Goal: Task Accomplishment & Management: Use online tool/utility

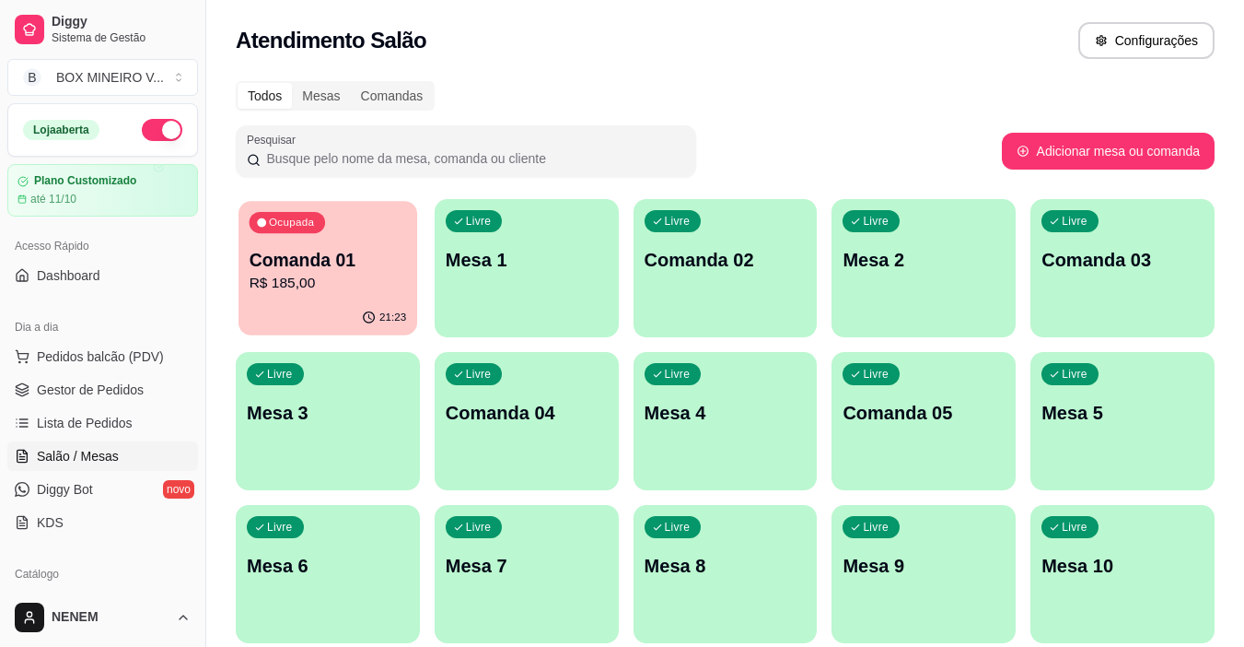
click at [390, 279] on p "R$ 185,00" at bounding box center [328, 283] width 157 height 21
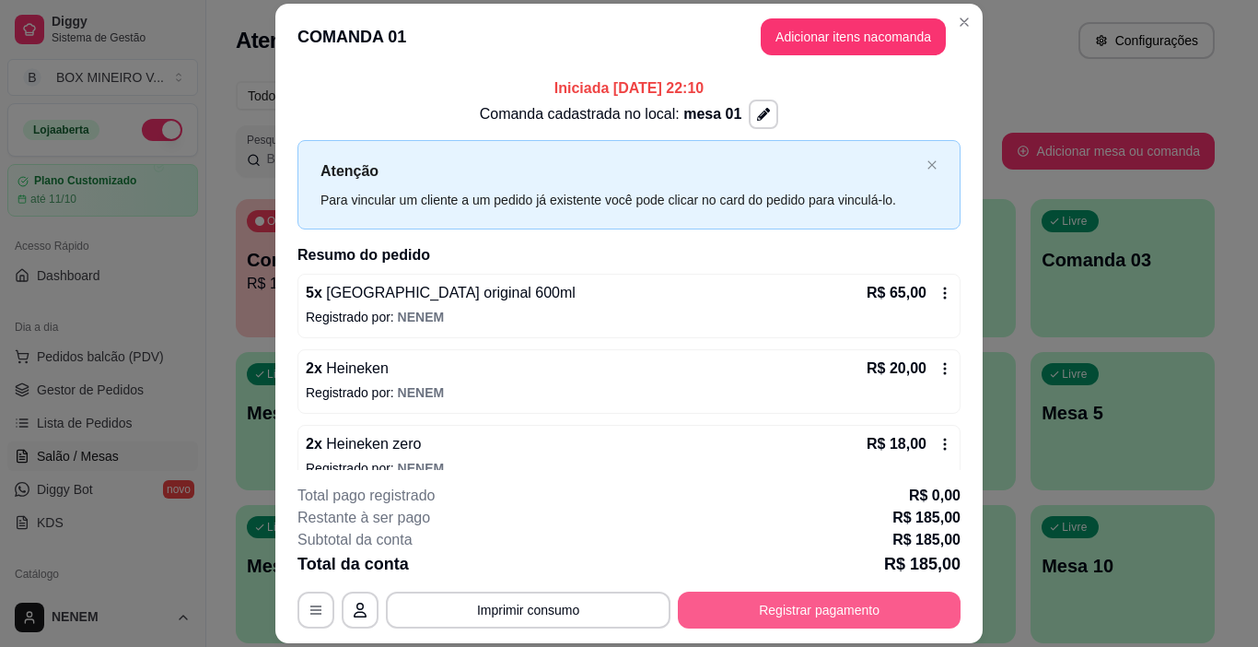
click at [833, 617] on button "Registrar pagamento" at bounding box center [819, 609] width 283 height 37
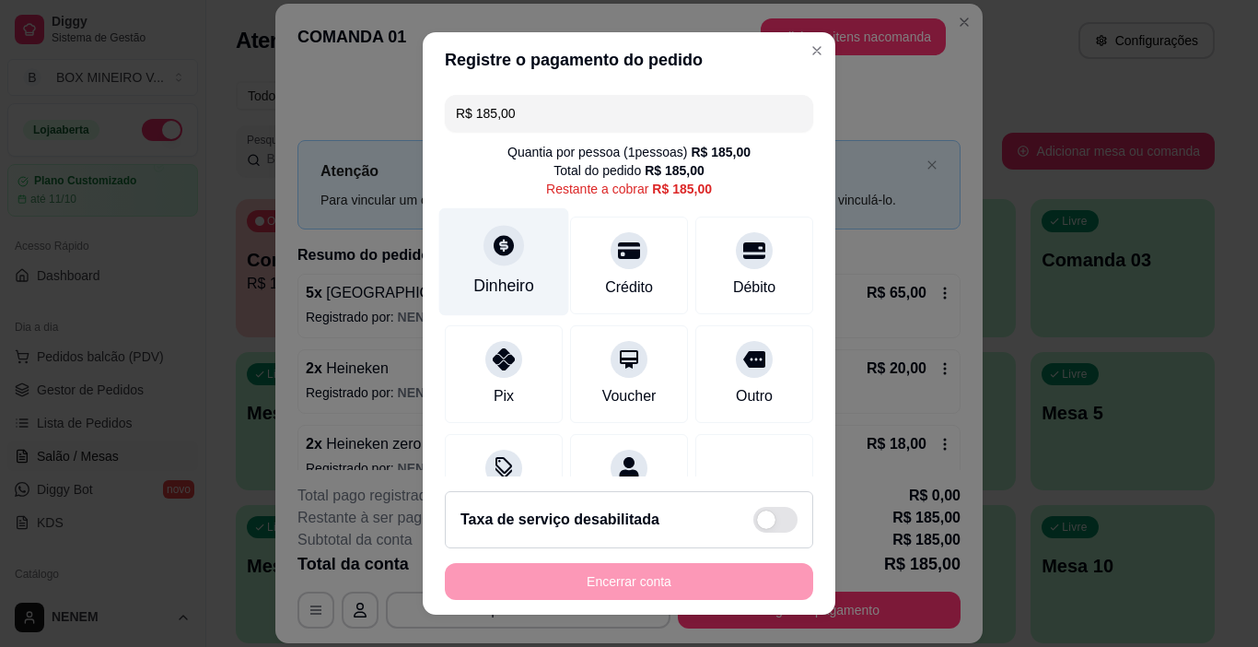
click at [515, 291] on div "Dinheiro" at bounding box center [503, 286] width 61 height 24
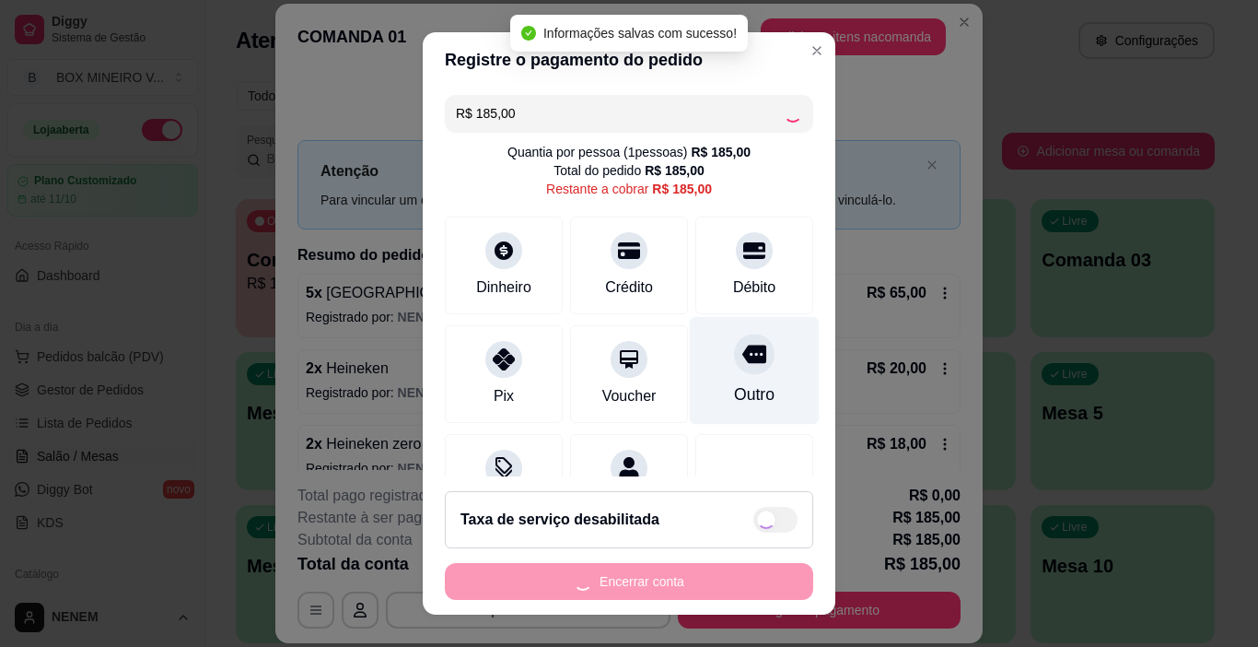
type input "R$ 0,00"
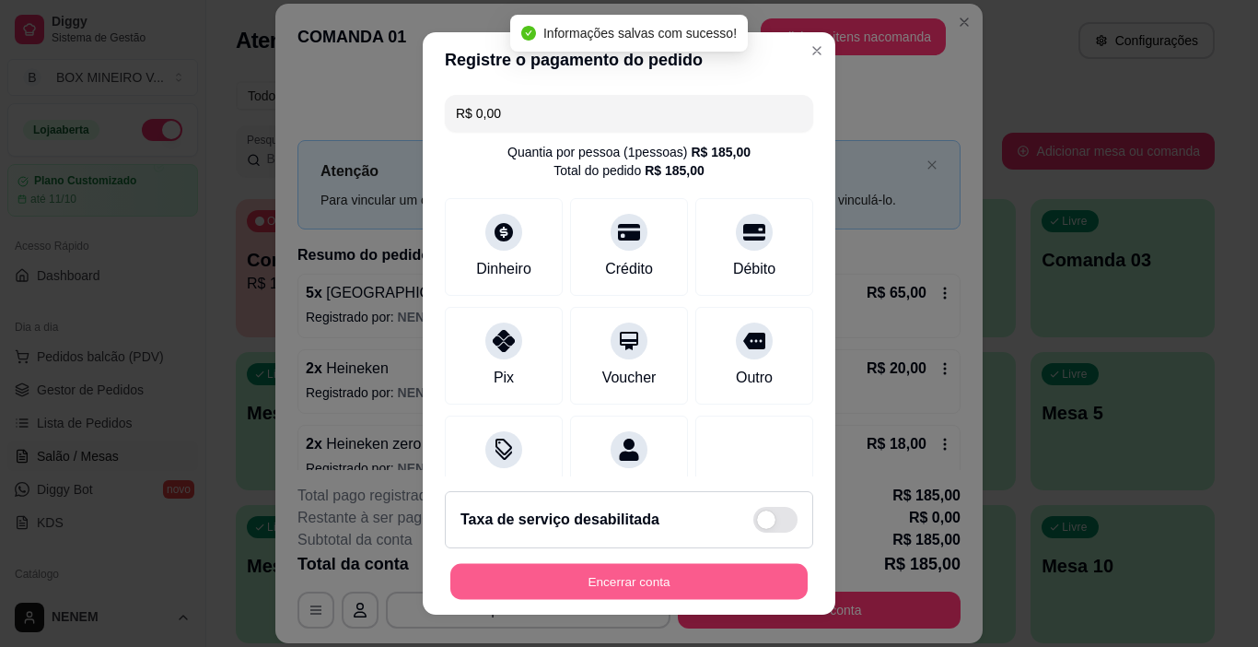
click at [727, 588] on button "Encerrar conta" at bounding box center [628, 582] width 357 height 36
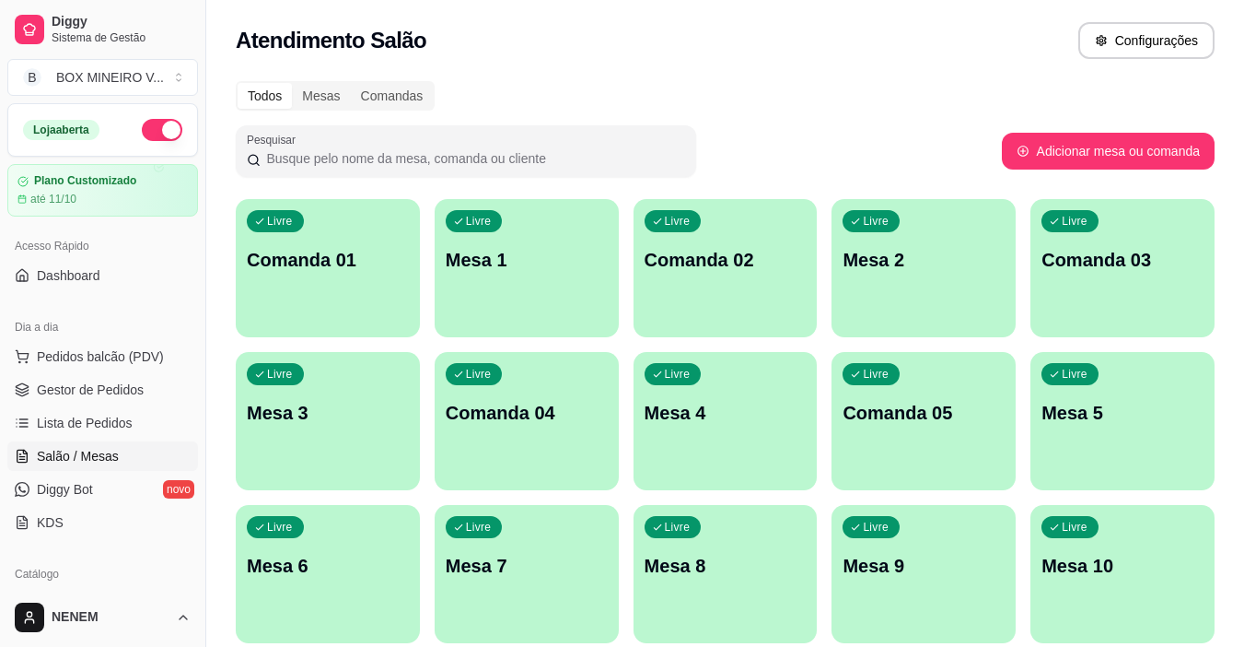
click at [670, 554] on p "Mesa 8" at bounding box center [726, 566] width 162 height 26
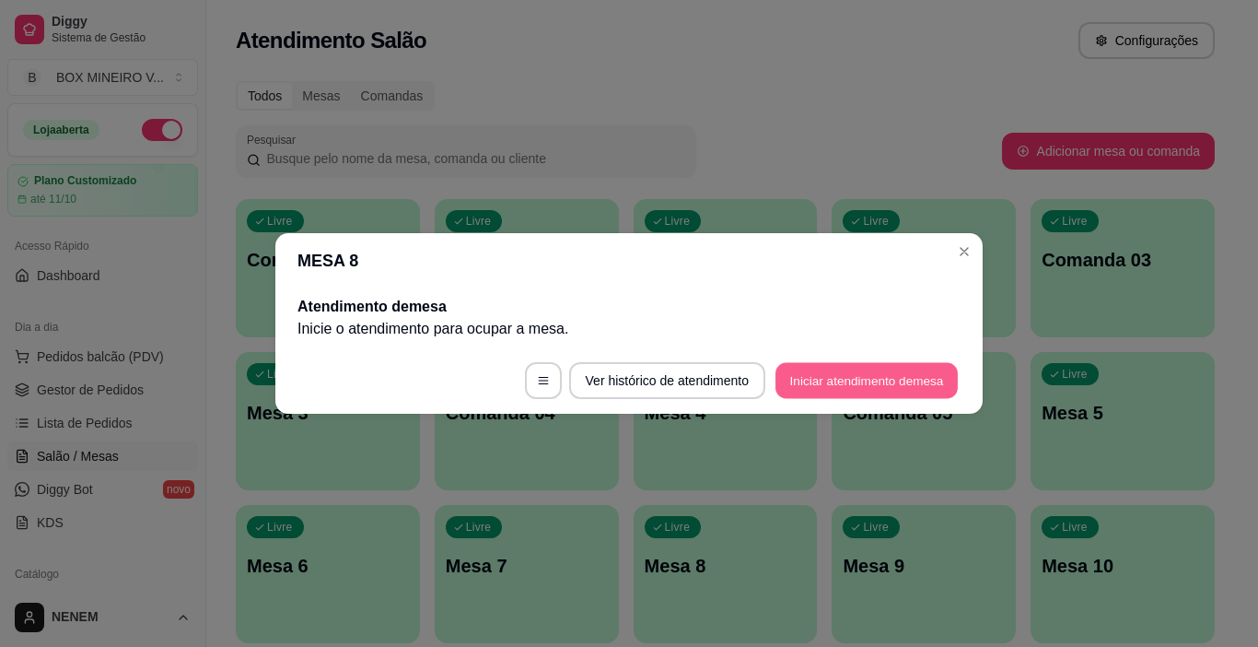
click at [799, 382] on button "Iniciar atendimento de mesa" at bounding box center [866, 381] width 182 height 36
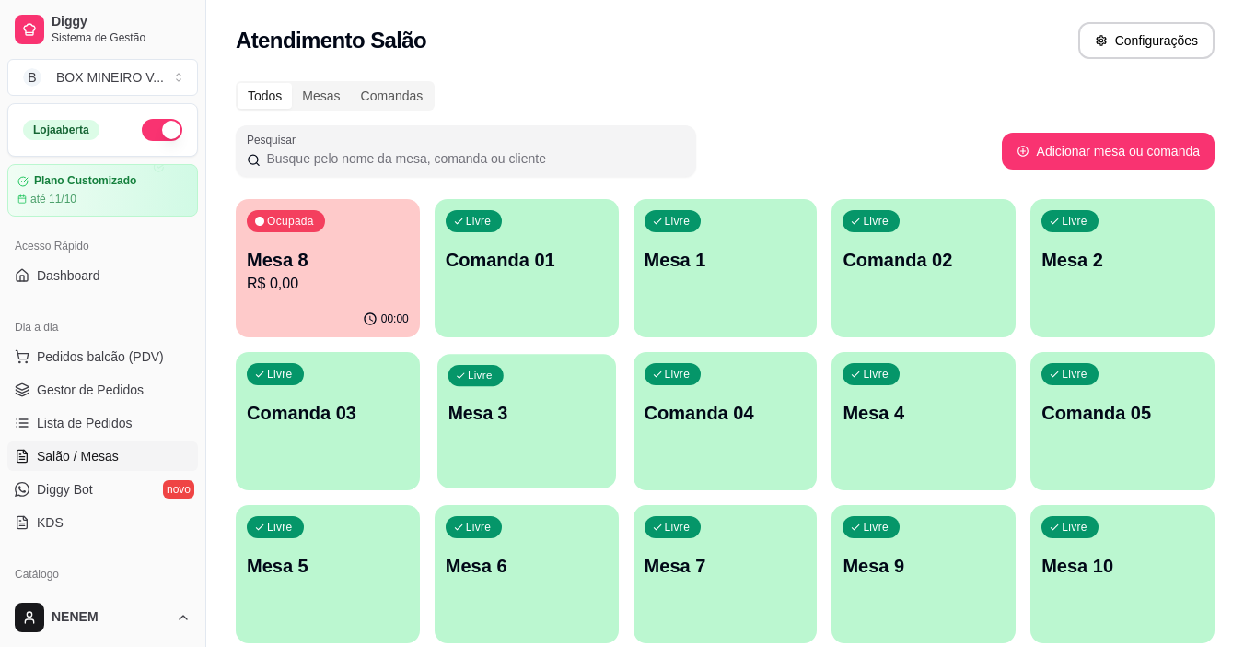
click at [576, 395] on div "Livre Mesa 3" at bounding box center [526, 410] width 179 height 112
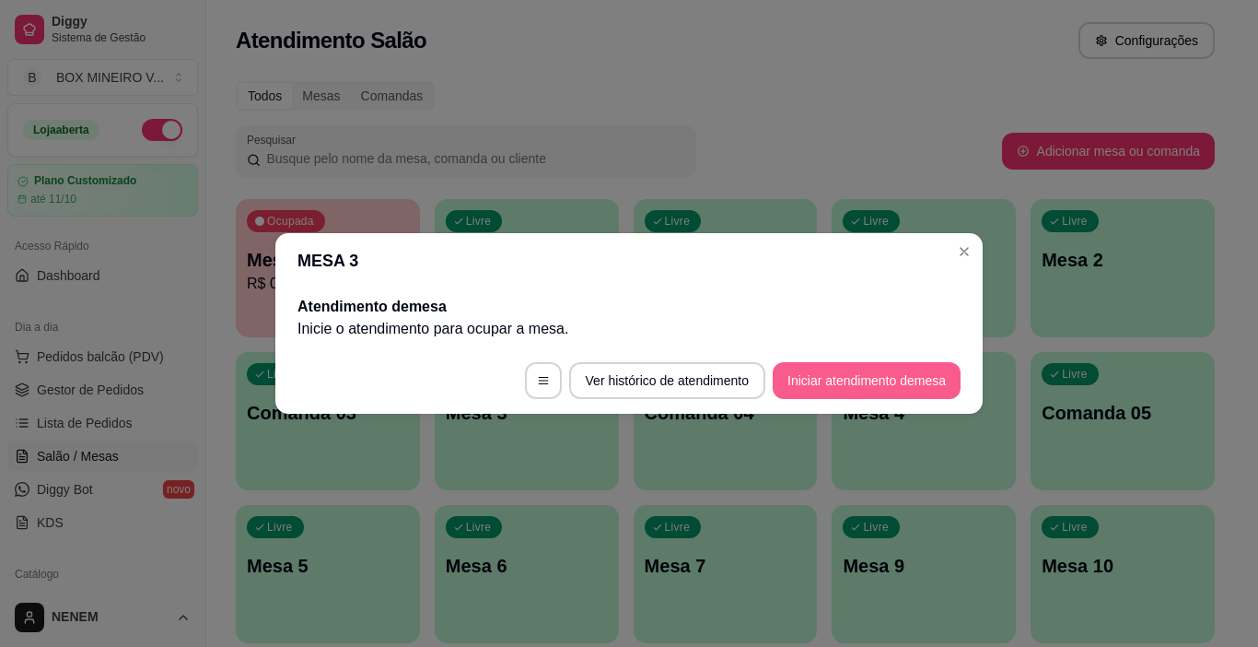
click at [848, 367] on button "Iniciar atendimento de mesa" at bounding box center [867, 380] width 188 height 37
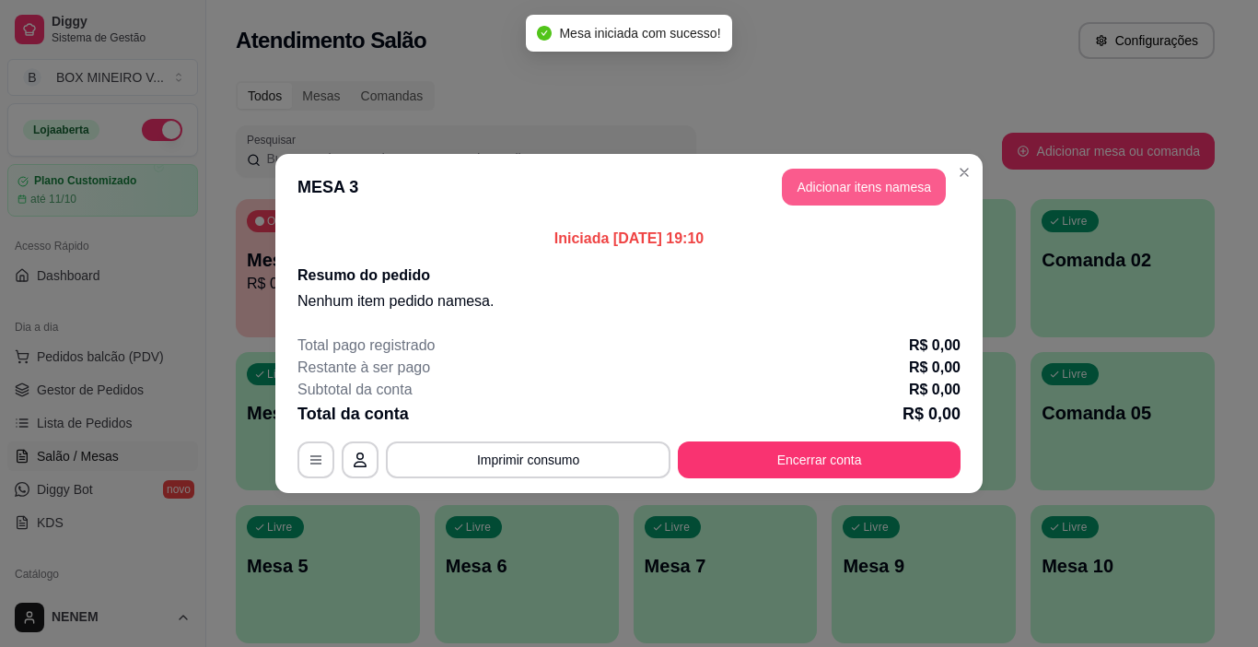
click at [865, 189] on button "Adicionar itens na mesa" at bounding box center [864, 187] width 164 height 37
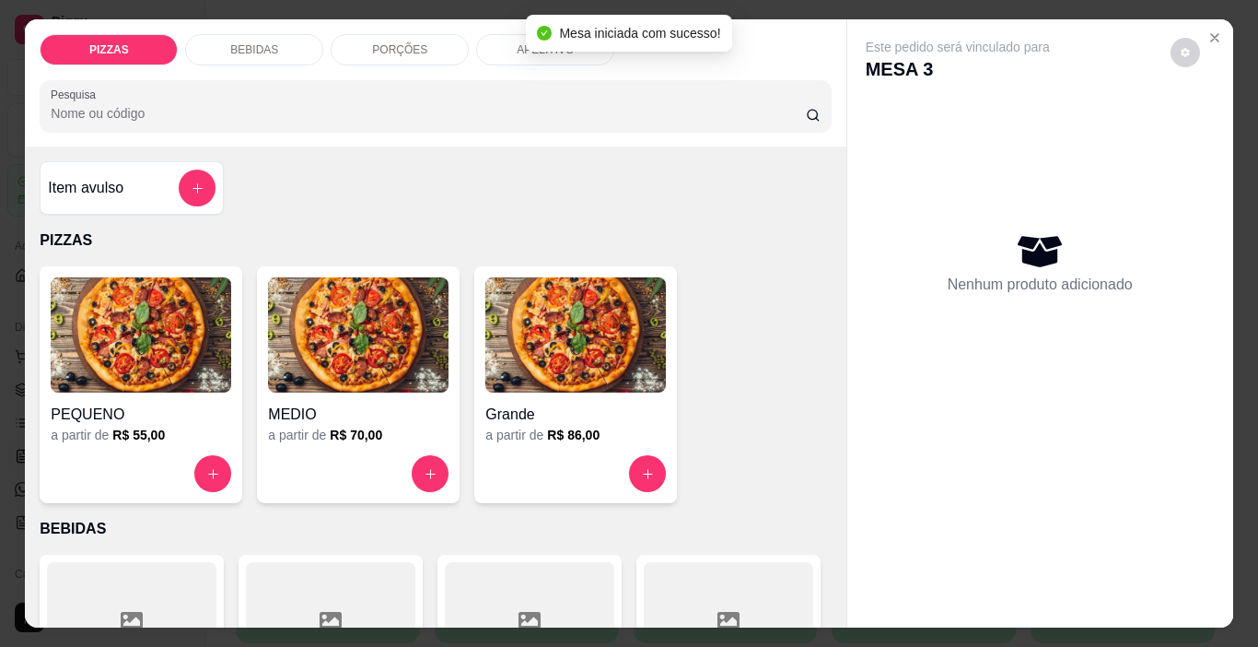
click at [299, 34] on div "BEBIDAS" at bounding box center [254, 49] width 138 height 31
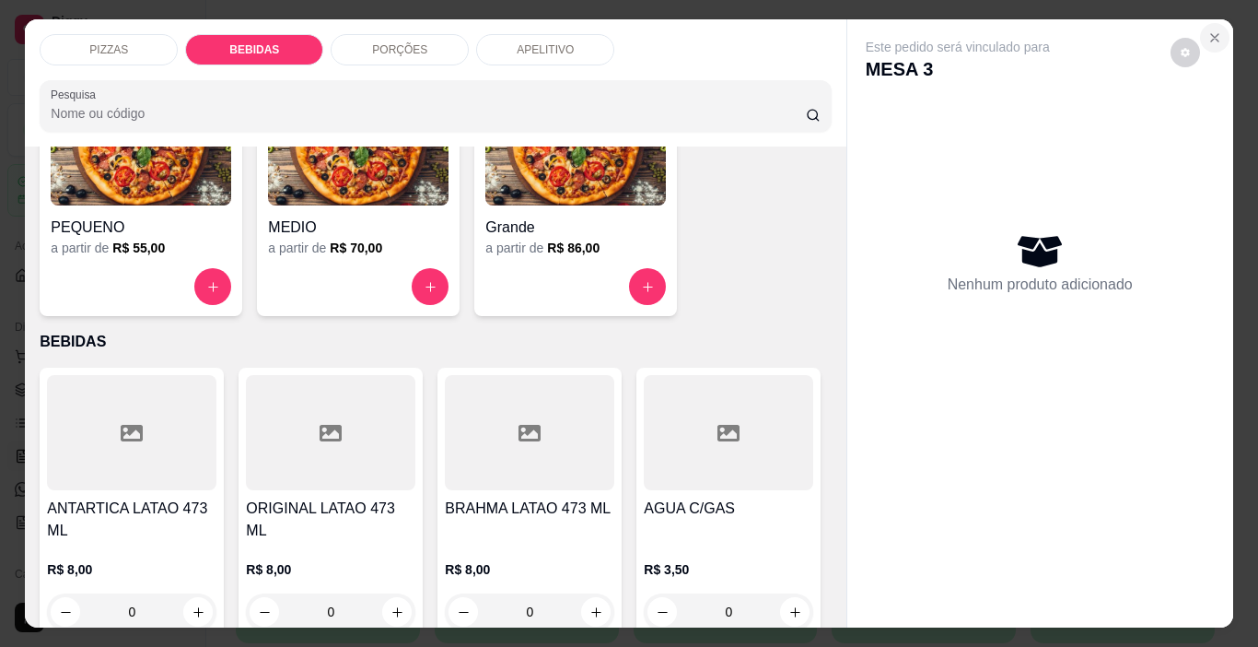
click at [1207, 35] on icon "Close" at bounding box center [1214, 37] width 15 height 15
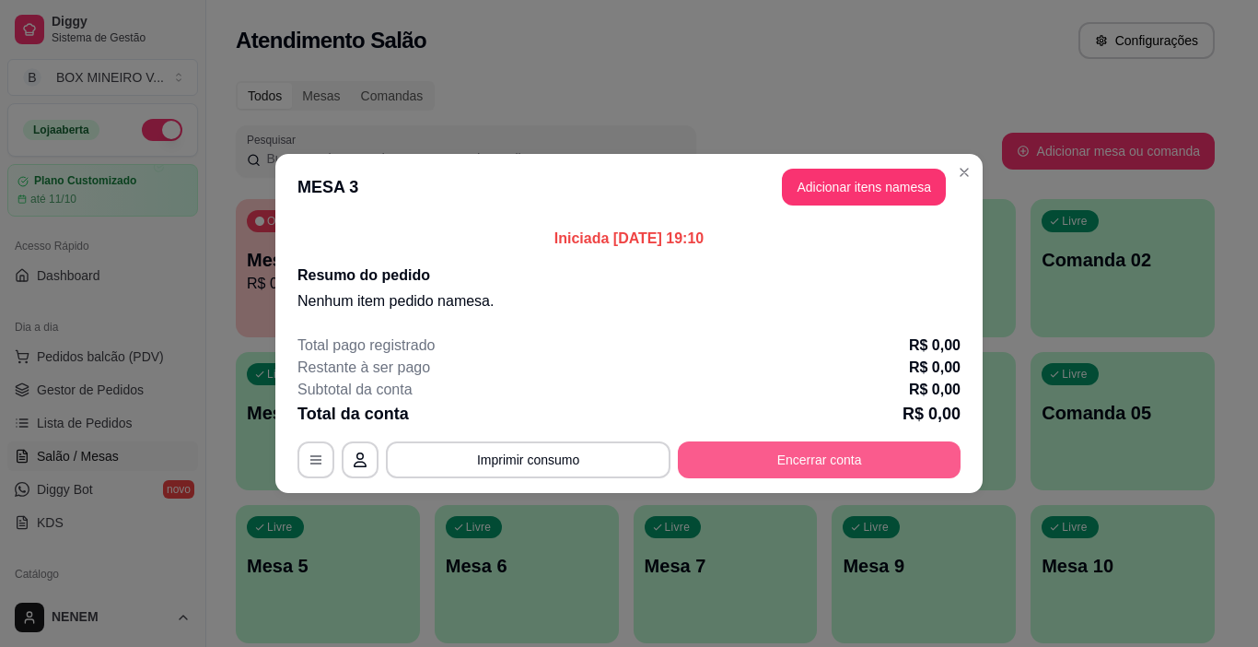
click at [871, 460] on button "Encerrar conta" at bounding box center [819, 459] width 283 height 37
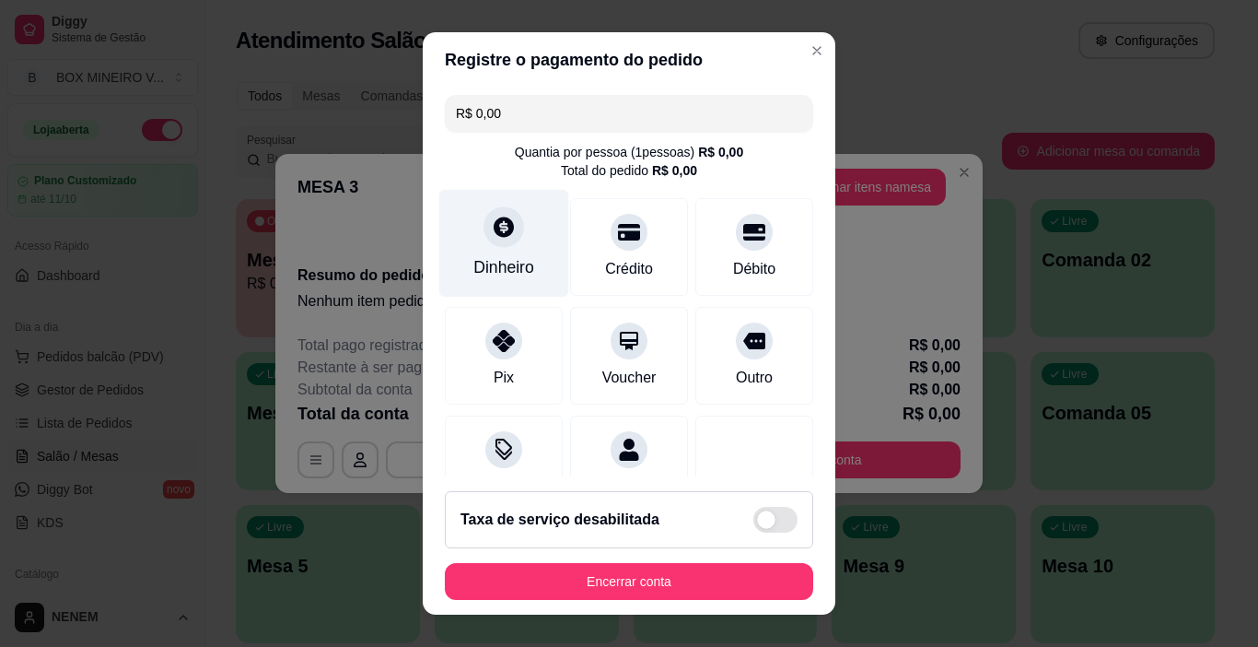
click at [512, 267] on div "Dinheiro" at bounding box center [503, 267] width 61 height 24
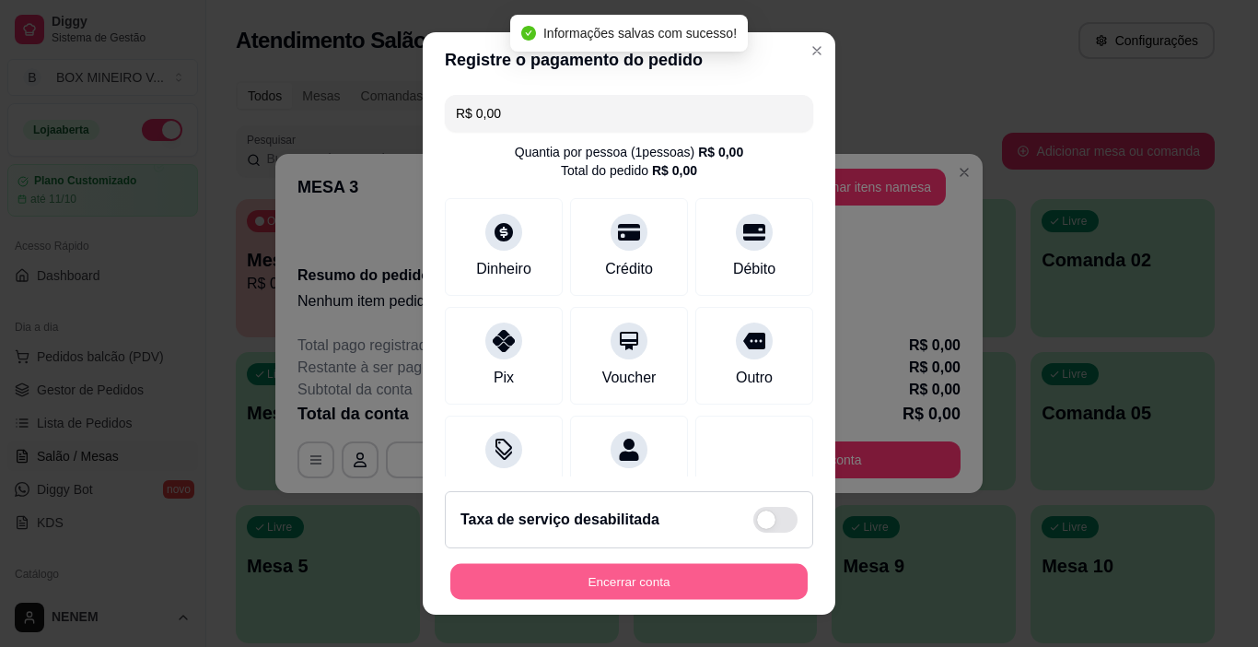
click at [734, 583] on button "Encerrar conta" at bounding box center [628, 582] width 357 height 36
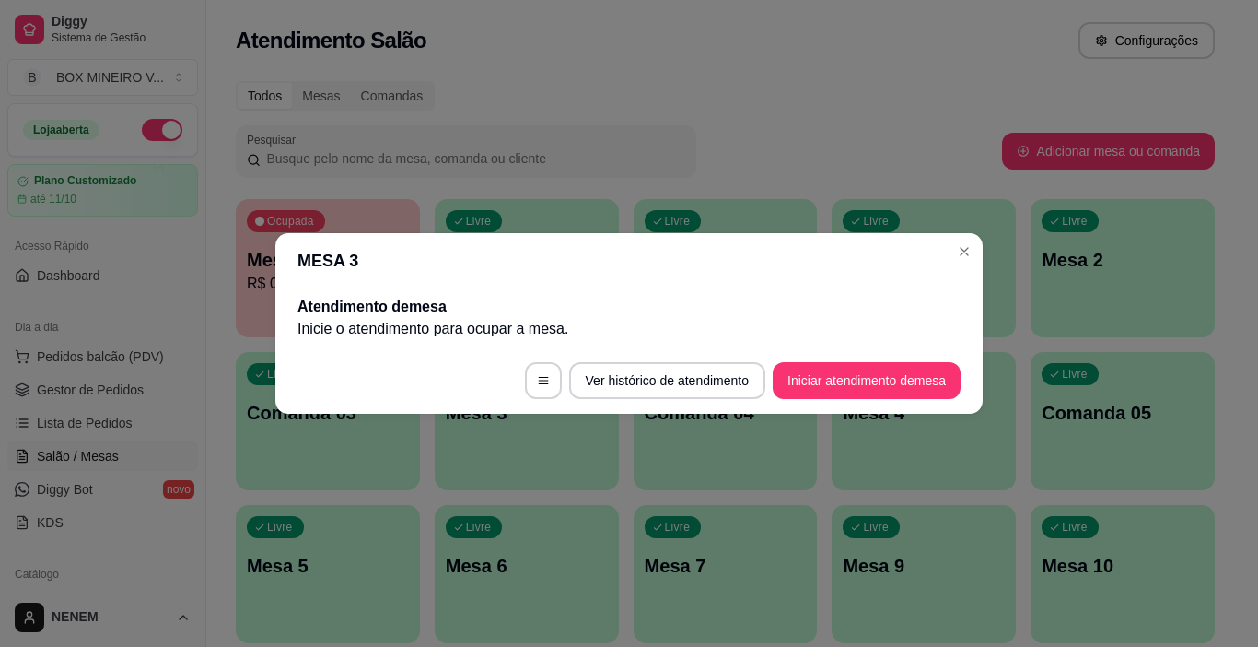
click at [965, 267] on header "MESA 3" at bounding box center [628, 260] width 707 height 55
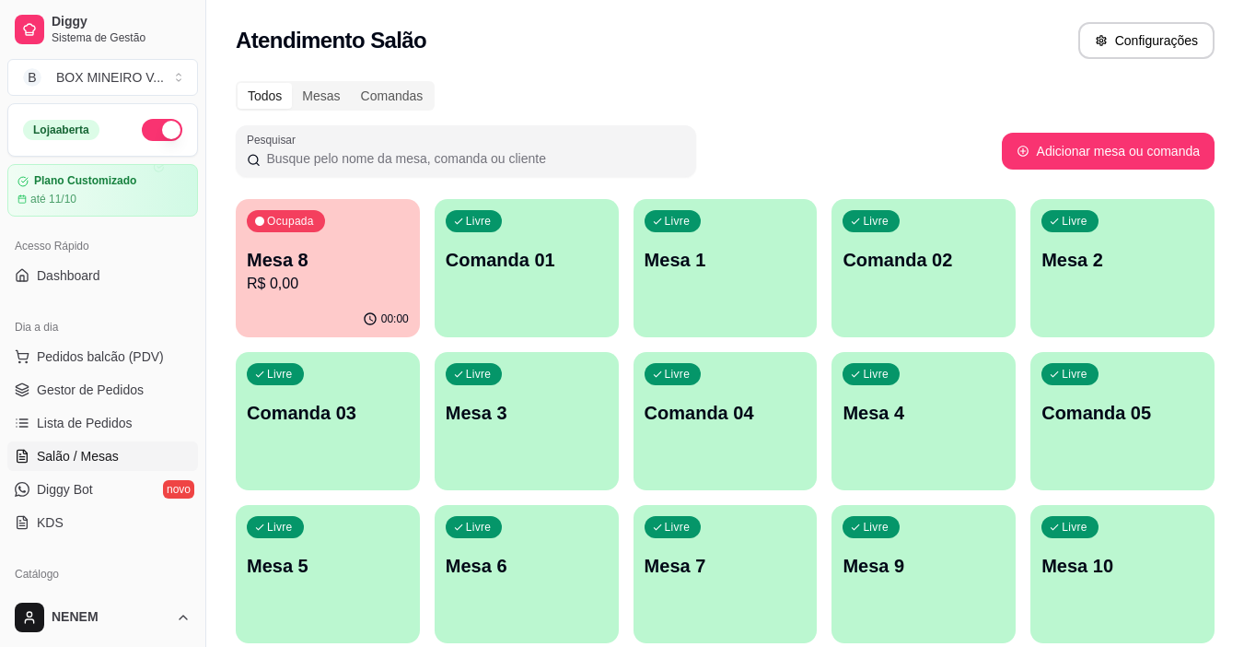
click at [275, 539] on div "Livre Mesa 5" at bounding box center [328, 563] width 184 height 116
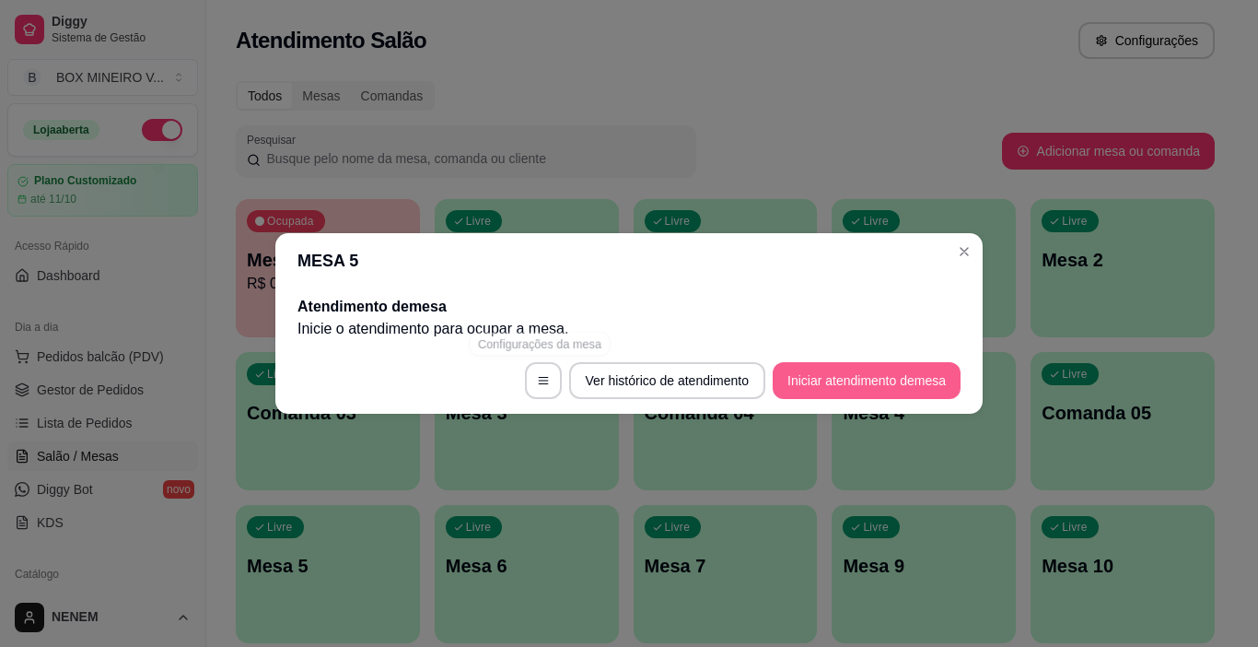
click at [808, 367] on button "Iniciar atendimento de mesa" at bounding box center [867, 380] width 188 height 37
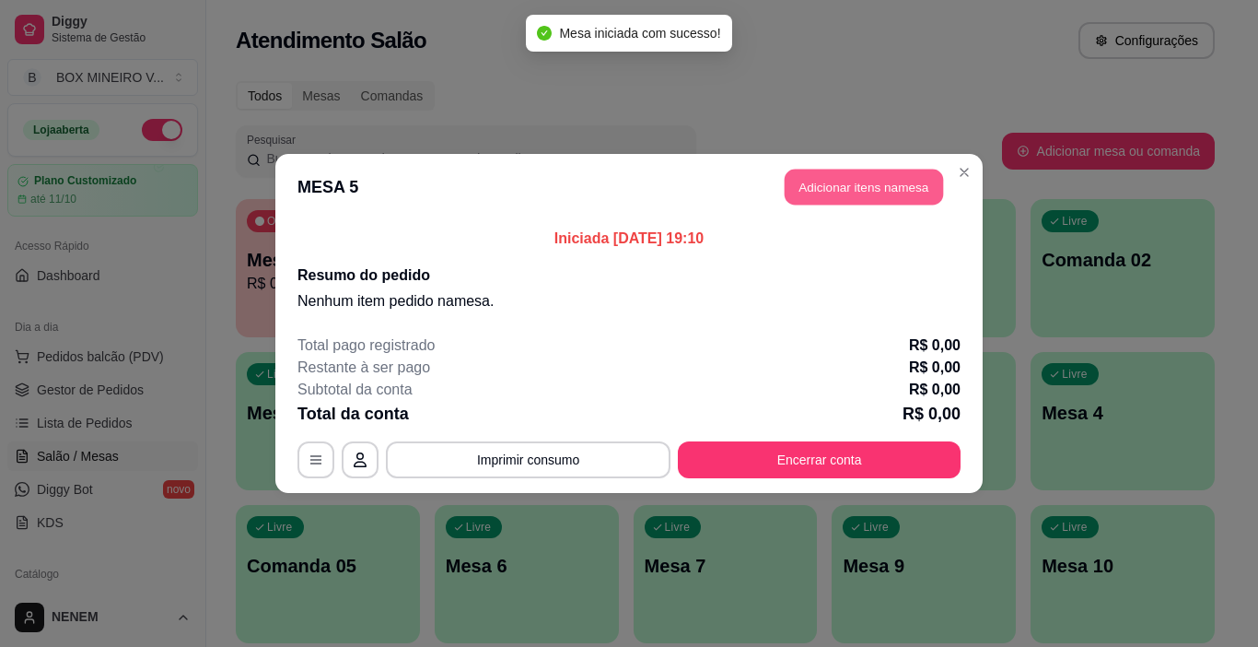
click at [841, 181] on button "Adicionar itens na mesa" at bounding box center [864, 187] width 158 height 36
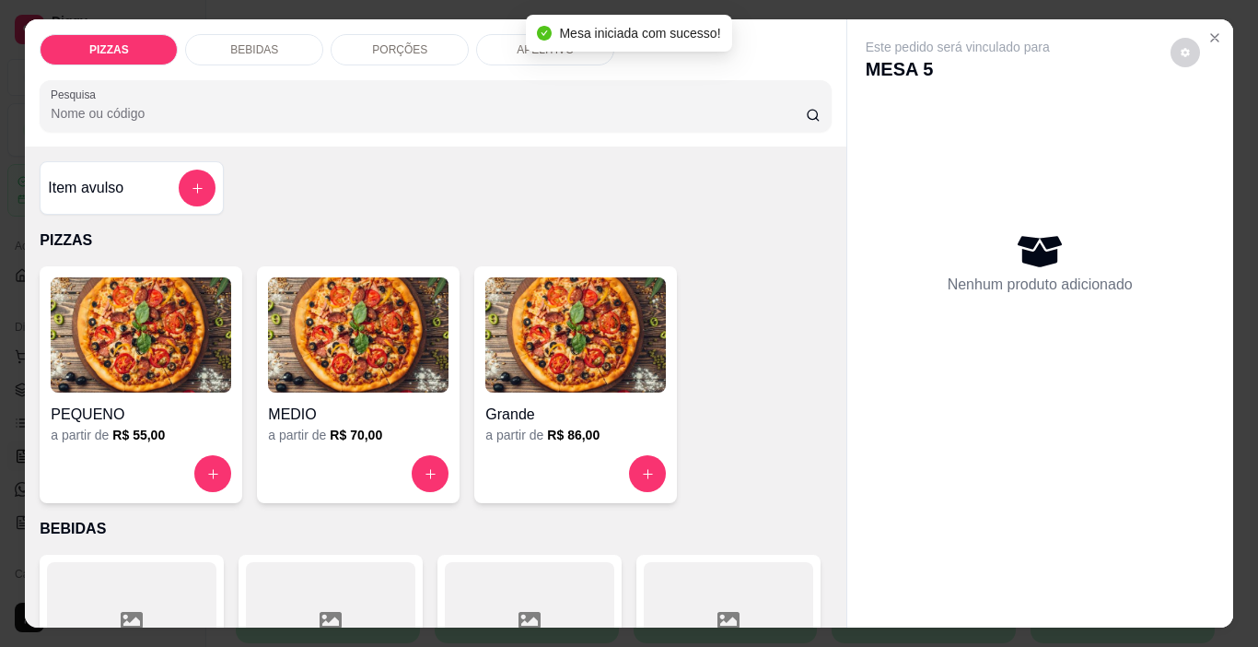
drag, startPoint x: 251, startPoint y: 45, endPoint x: 239, endPoint y: 71, distance: 28.1
click at [245, 45] on p "BEBIDAS" at bounding box center [254, 49] width 48 height 15
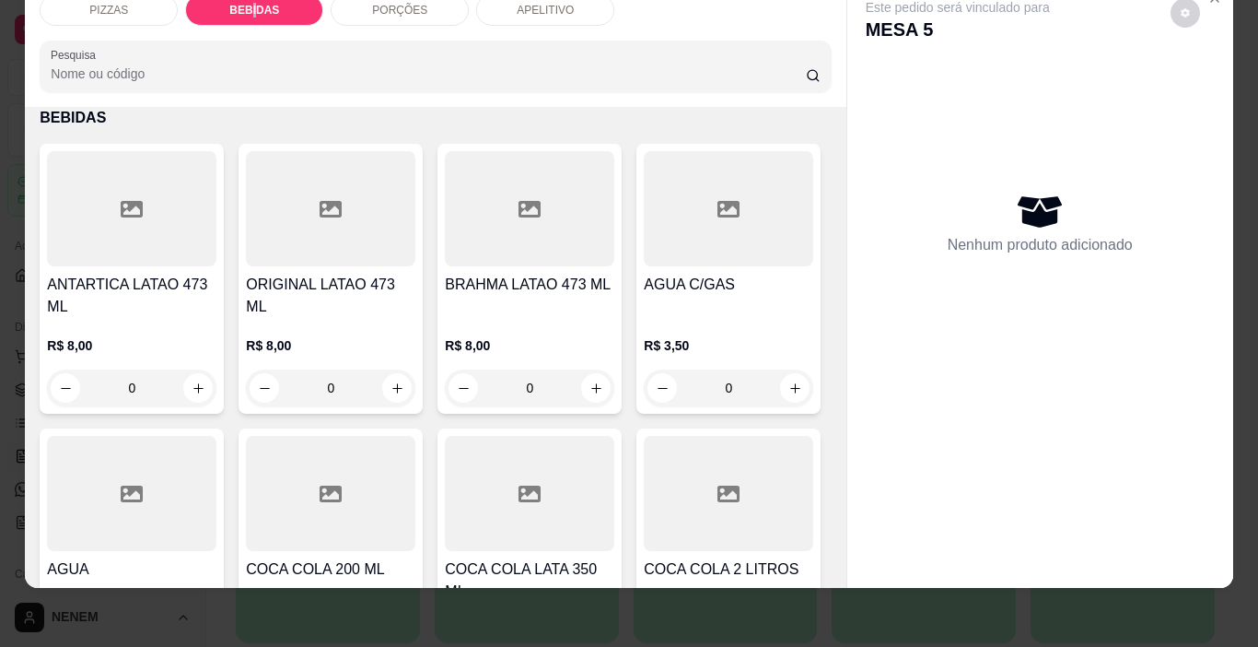
scroll to position [832, 0]
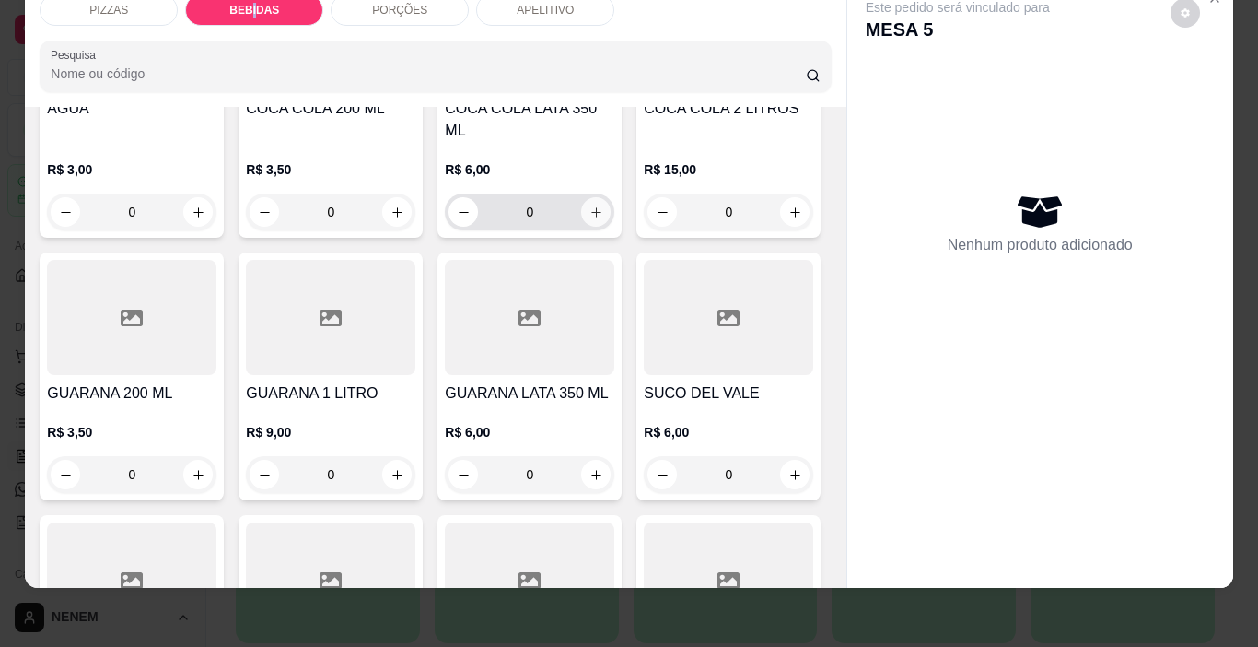
click at [589, 219] on icon "increase-product-quantity" at bounding box center [596, 212] width 14 height 14
type input "1"
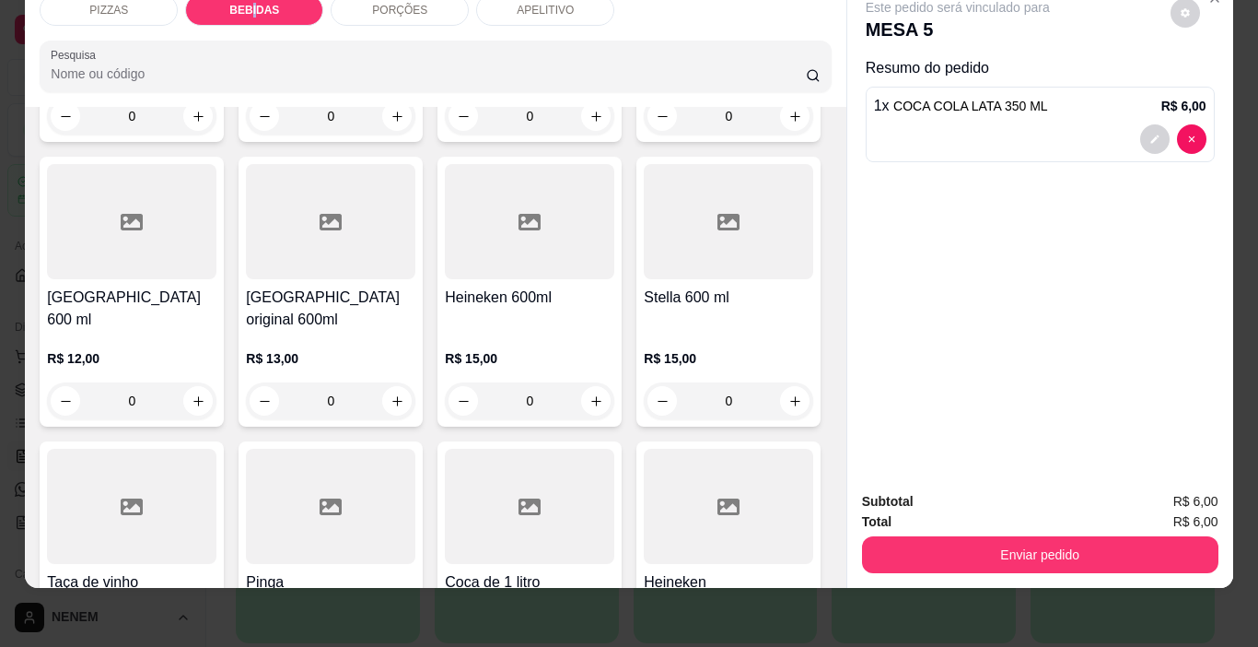
scroll to position [1568, 0]
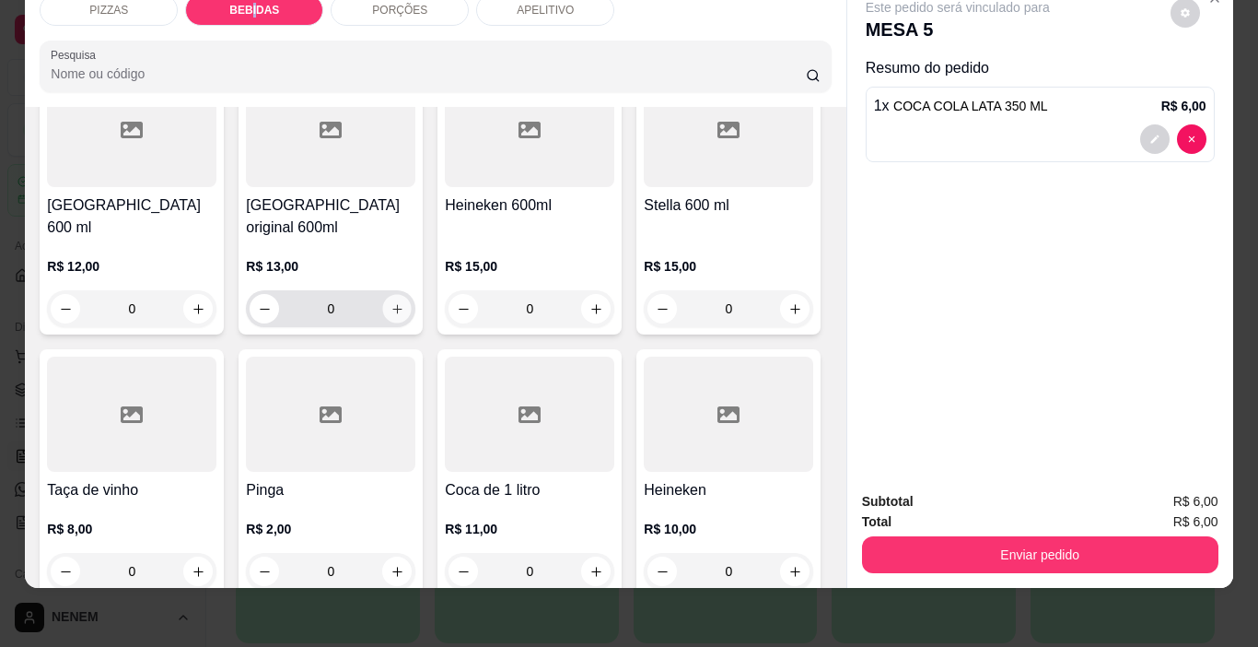
click at [404, 316] on icon "increase-product-quantity" at bounding box center [398, 309] width 14 height 14
type input "1"
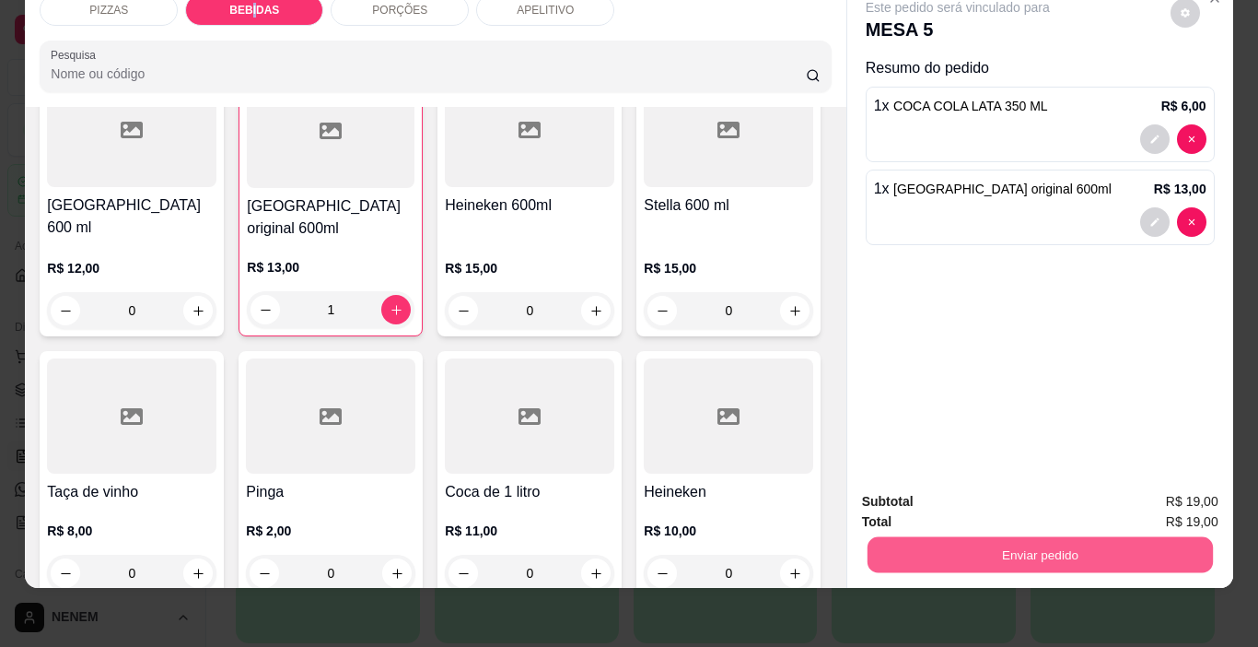
click at [919, 539] on button "Enviar pedido" at bounding box center [1039, 555] width 345 height 36
click at [1173, 487] on button "Enviar pedido" at bounding box center [1170, 495] width 104 height 35
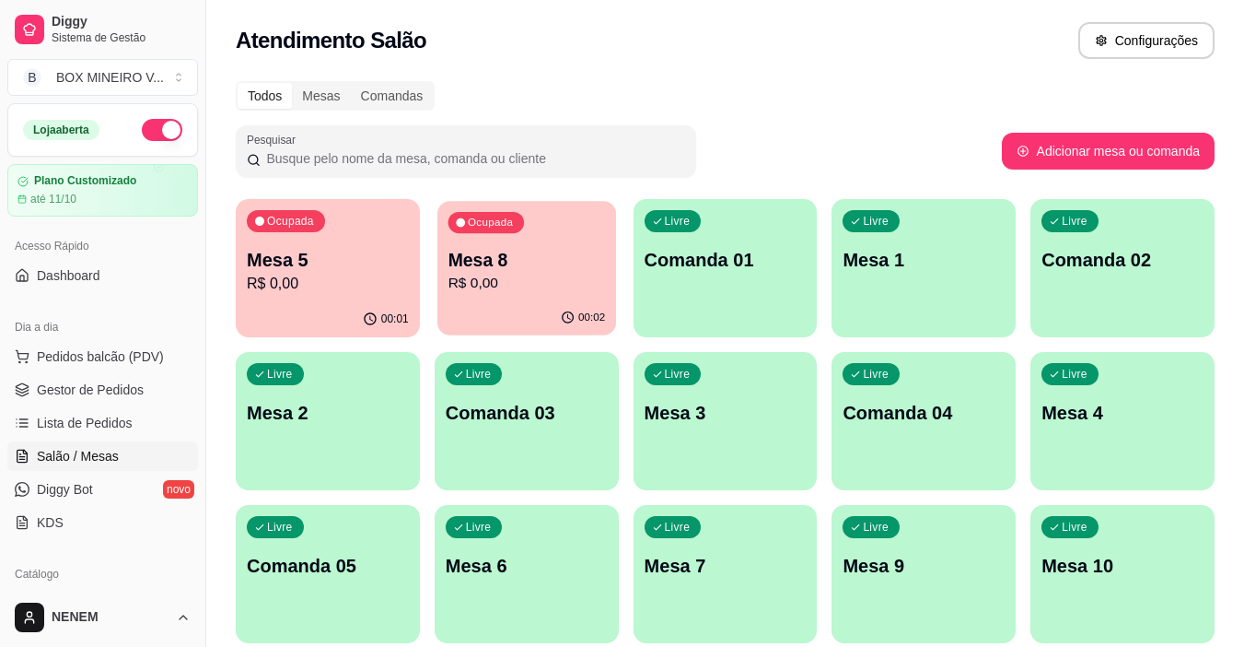
click at [589, 279] on p "R$ 0,00" at bounding box center [526, 283] width 157 height 21
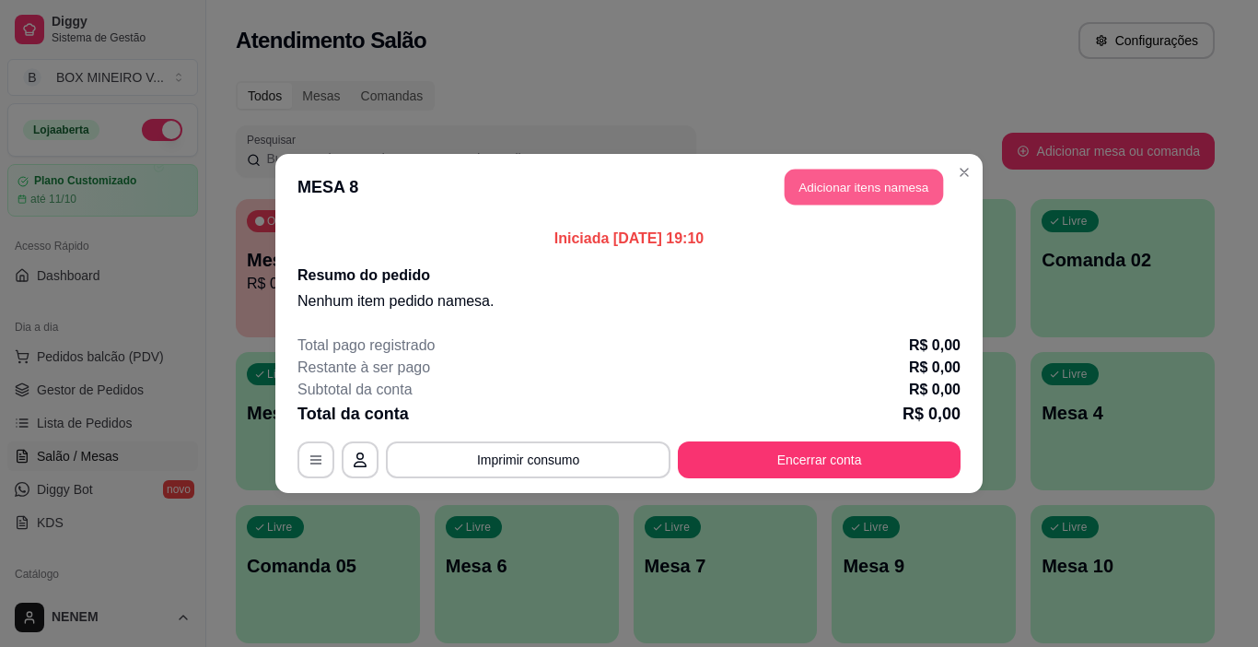
click at [806, 199] on button "Adicionar itens na mesa" at bounding box center [864, 187] width 158 height 36
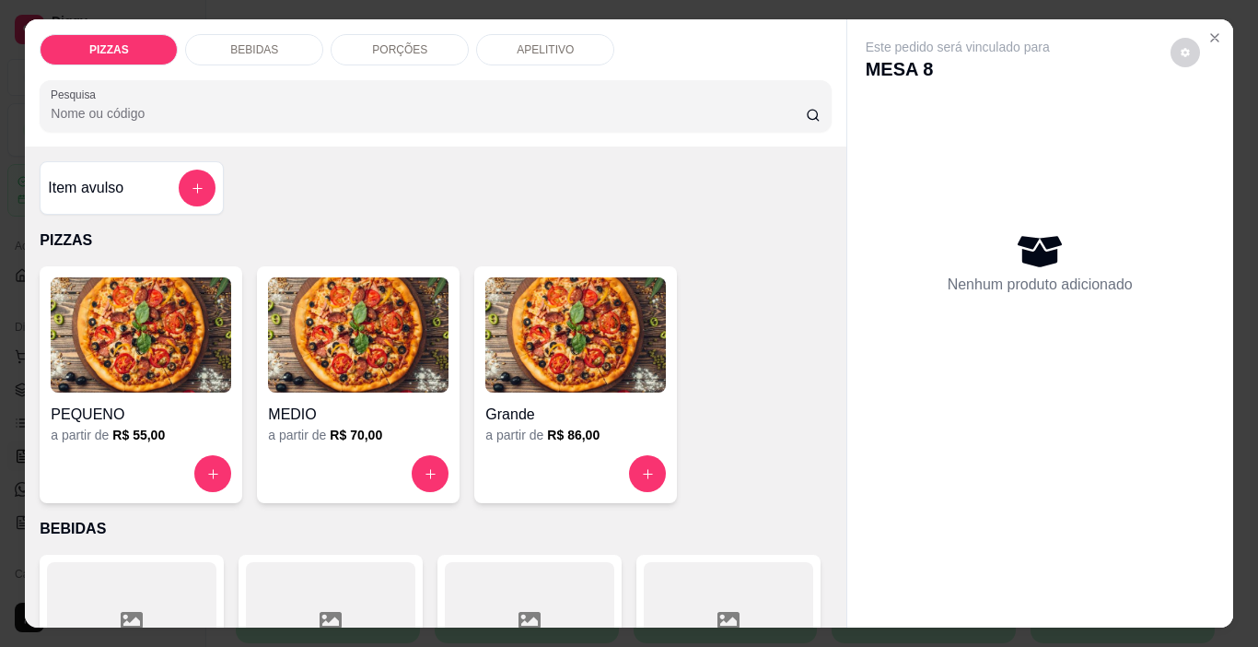
click at [379, 46] on p "PORÇÕES" at bounding box center [399, 49] width 55 height 15
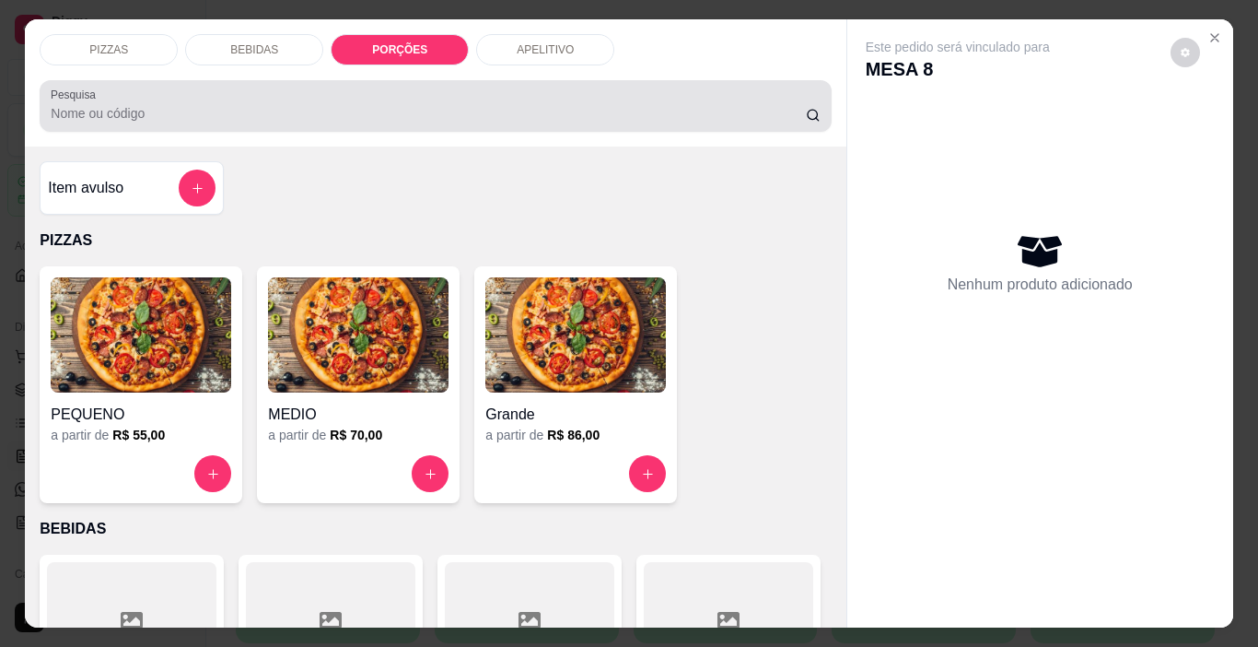
scroll to position [46, 0]
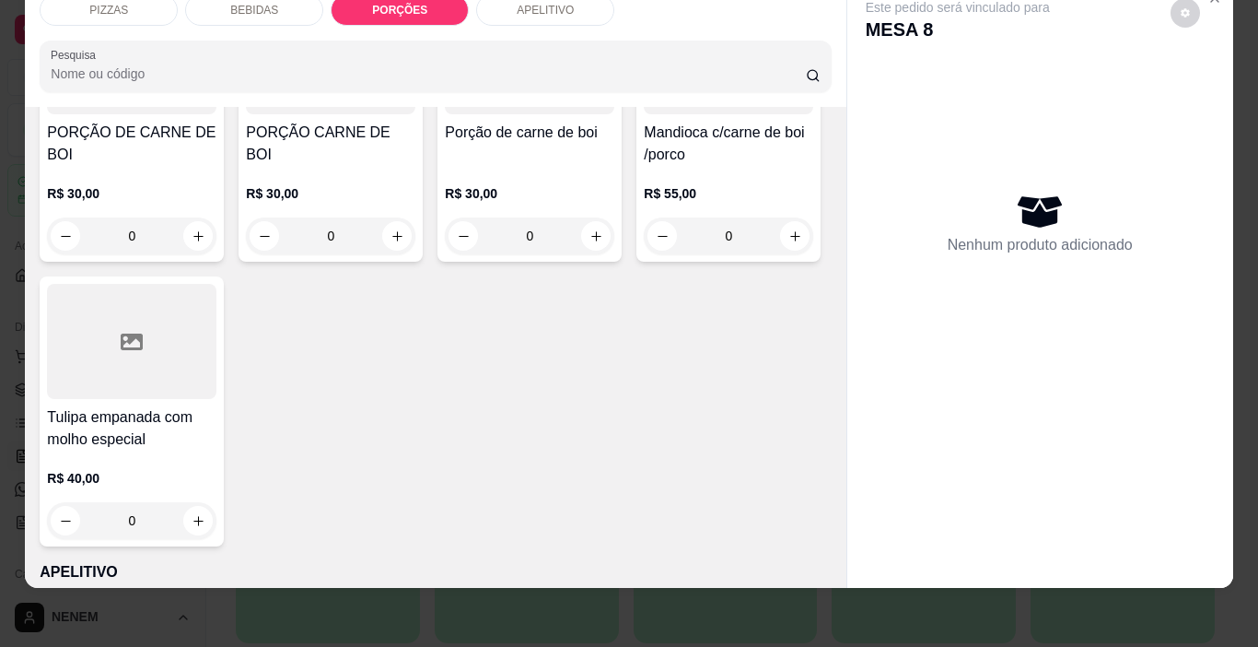
type input "1"
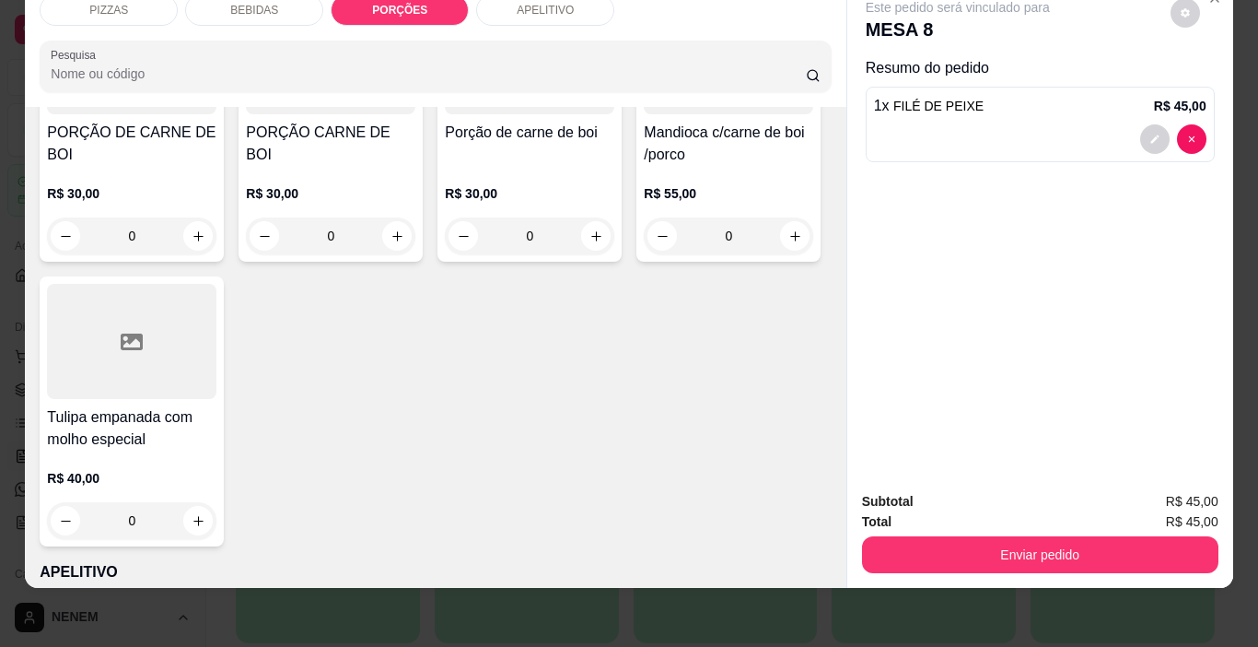
type input "1"
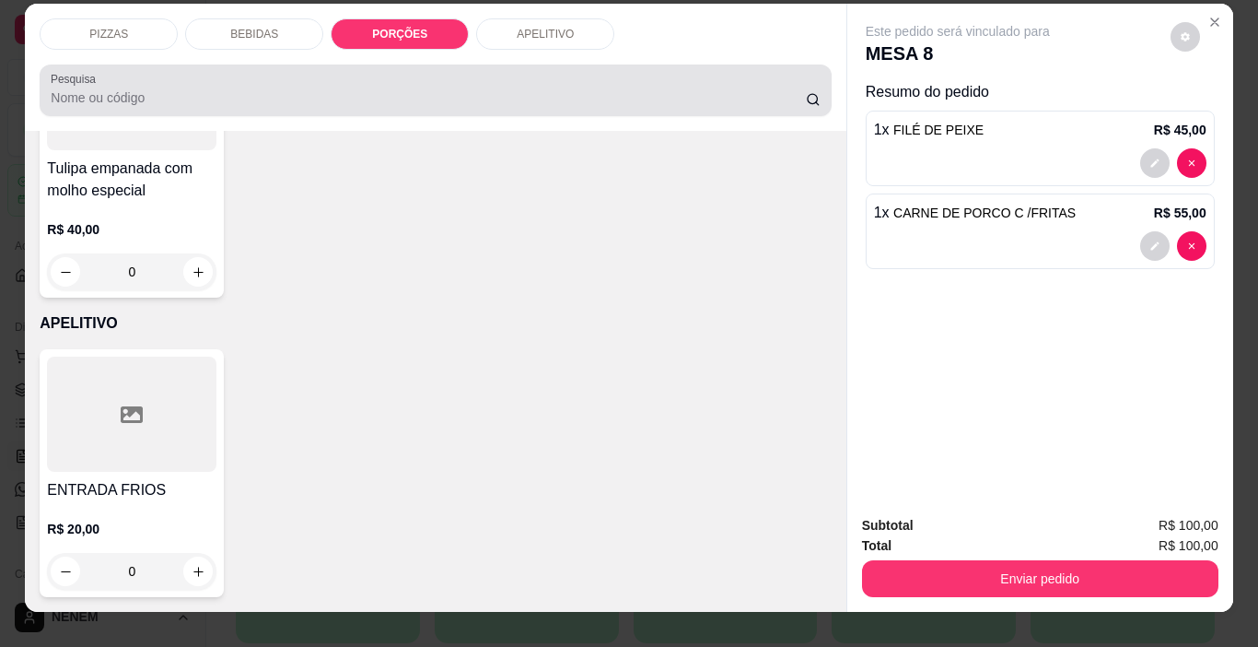
scroll to position [0, 0]
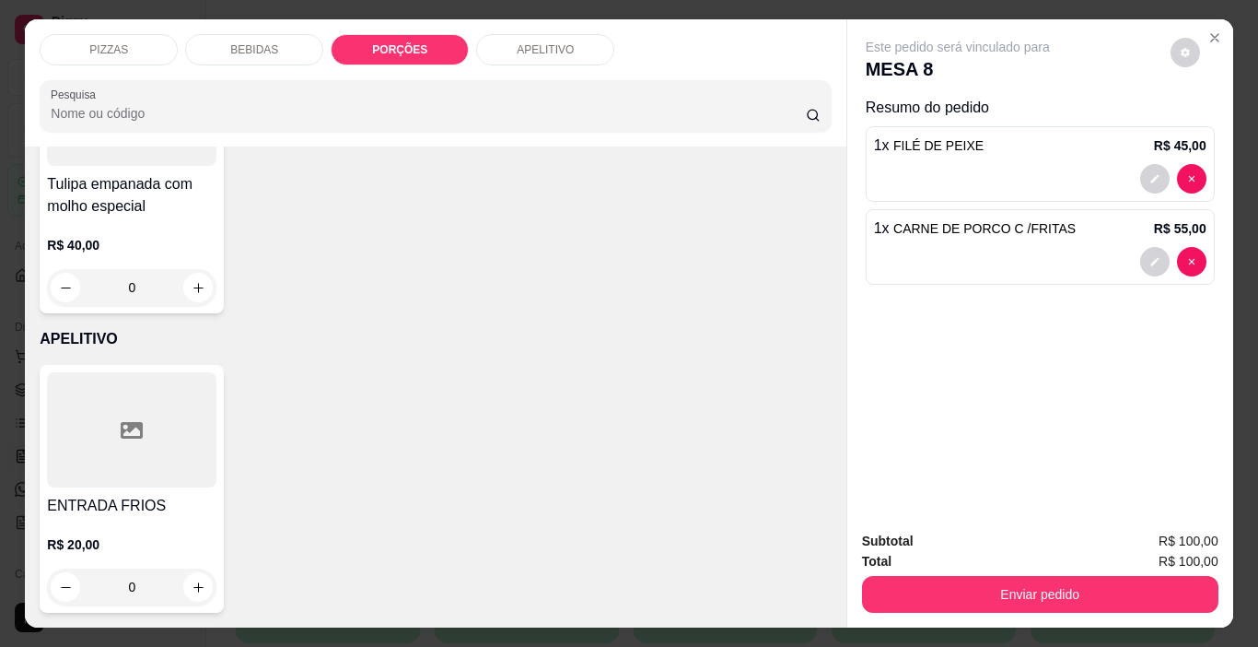
click at [297, 34] on div "BEBIDAS" at bounding box center [254, 49] width 138 height 31
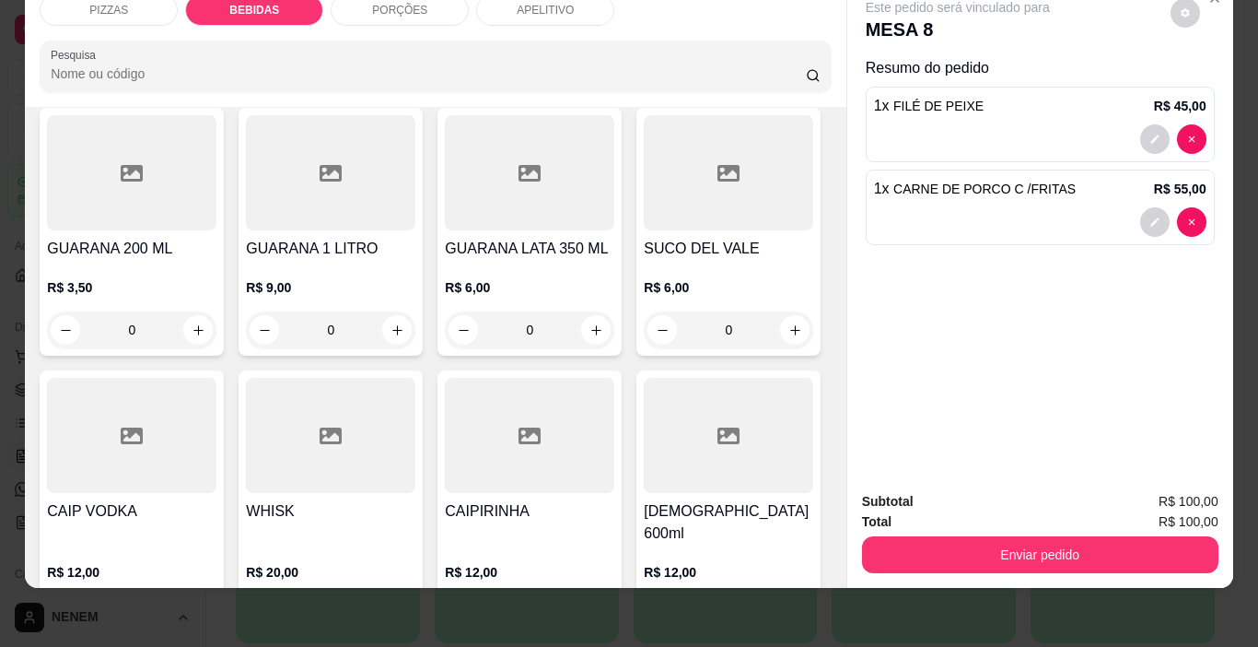
scroll to position [1016, 0]
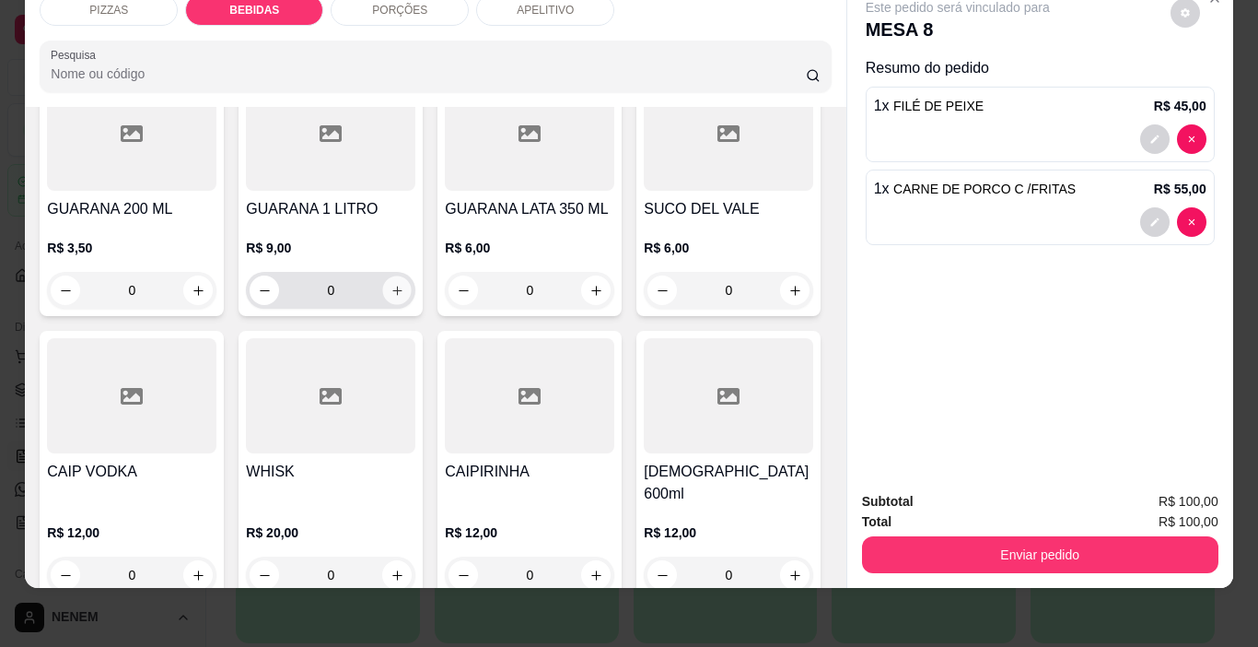
click at [391, 297] on icon "increase-product-quantity" at bounding box center [398, 291] width 14 height 14
type input "1"
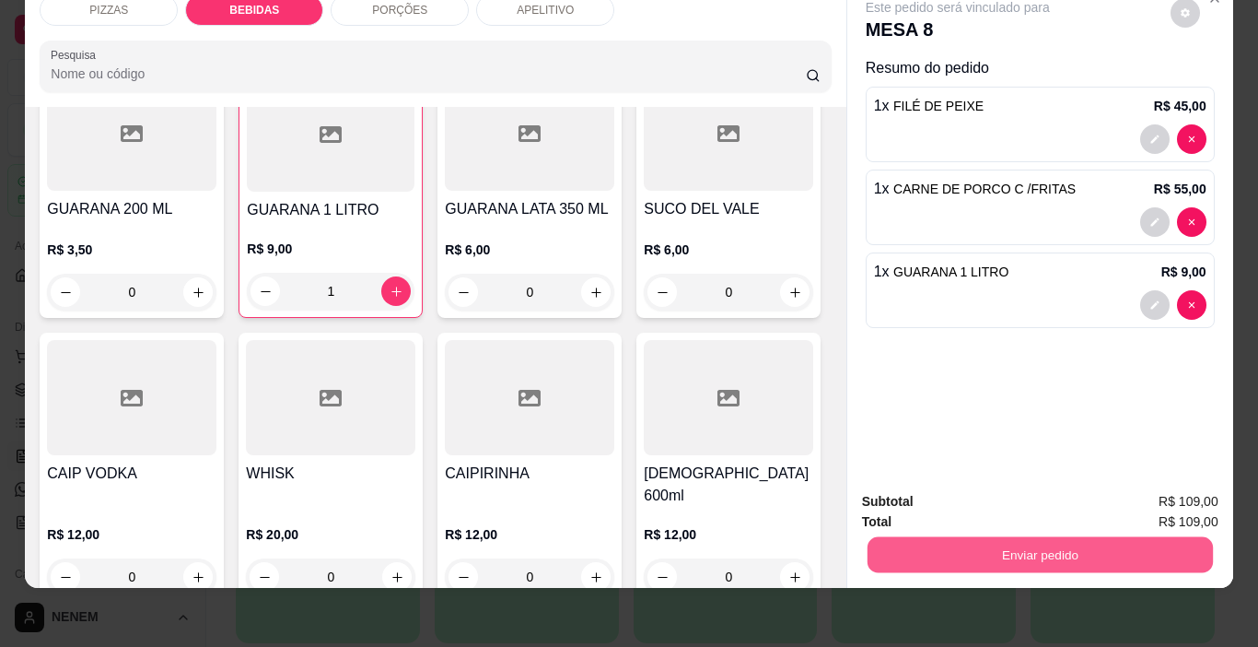
click at [1015, 538] on button "Enviar pedido" at bounding box center [1039, 555] width 345 height 36
click at [1148, 499] on button "Enviar pedido" at bounding box center [1170, 495] width 101 height 34
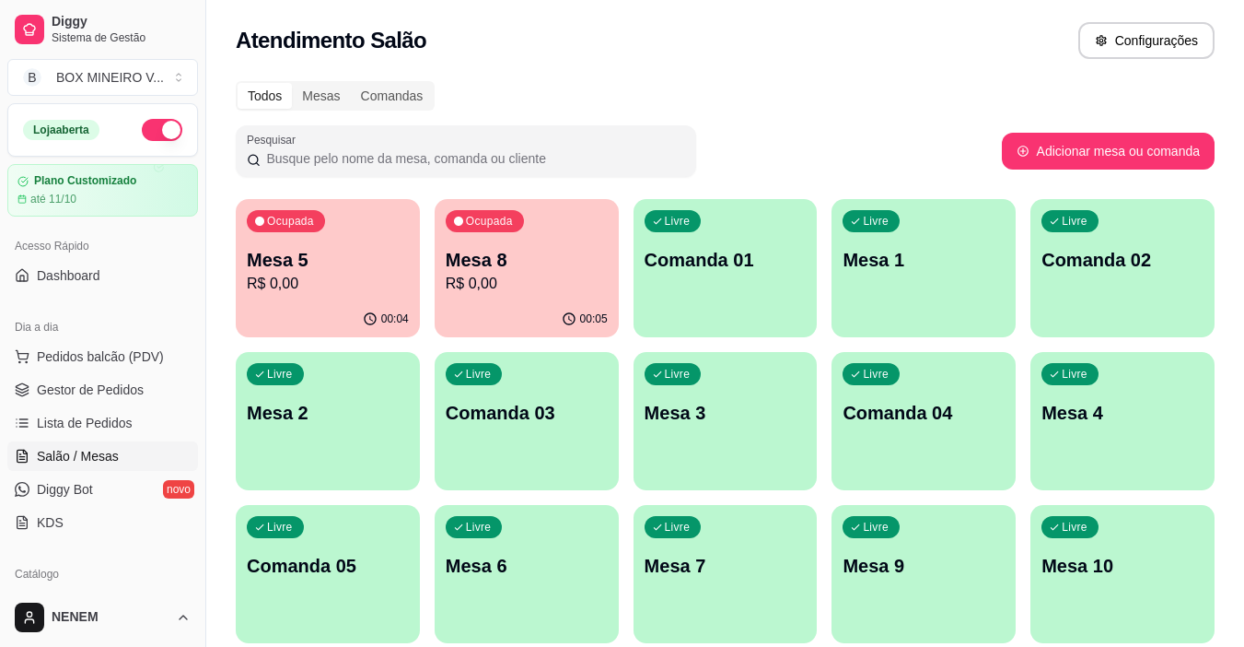
click at [372, 279] on p "R$ 0,00" at bounding box center [328, 284] width 162 height 22
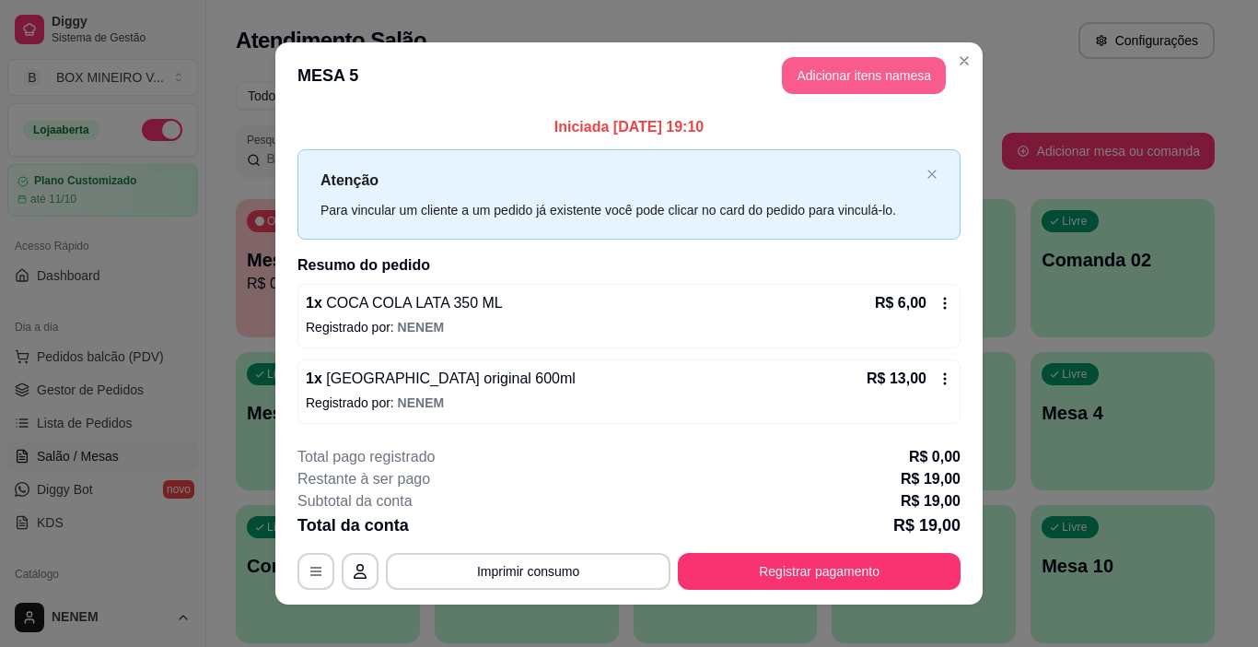
click at [794, 73] on button "Adicionar itens na mesa" at bounding box center [864, 75] width 164 height 37
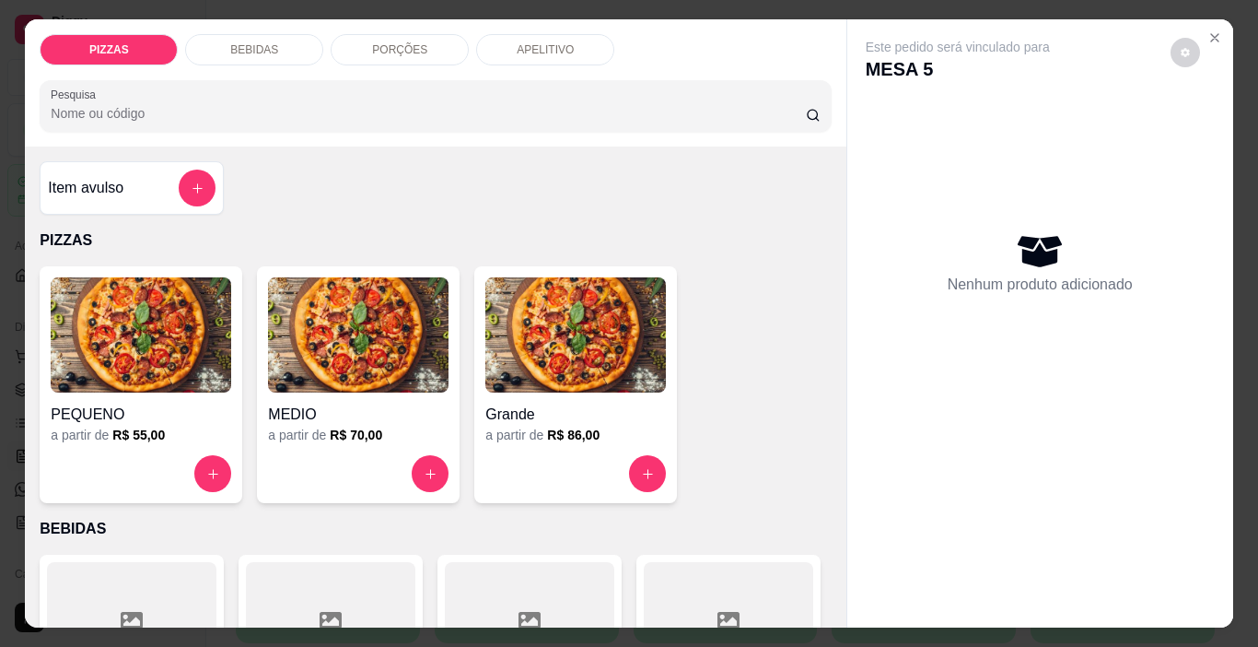
click at [240, 34] on div "BEBIDAS" at bounding box center [254, 49] width 138 height 31
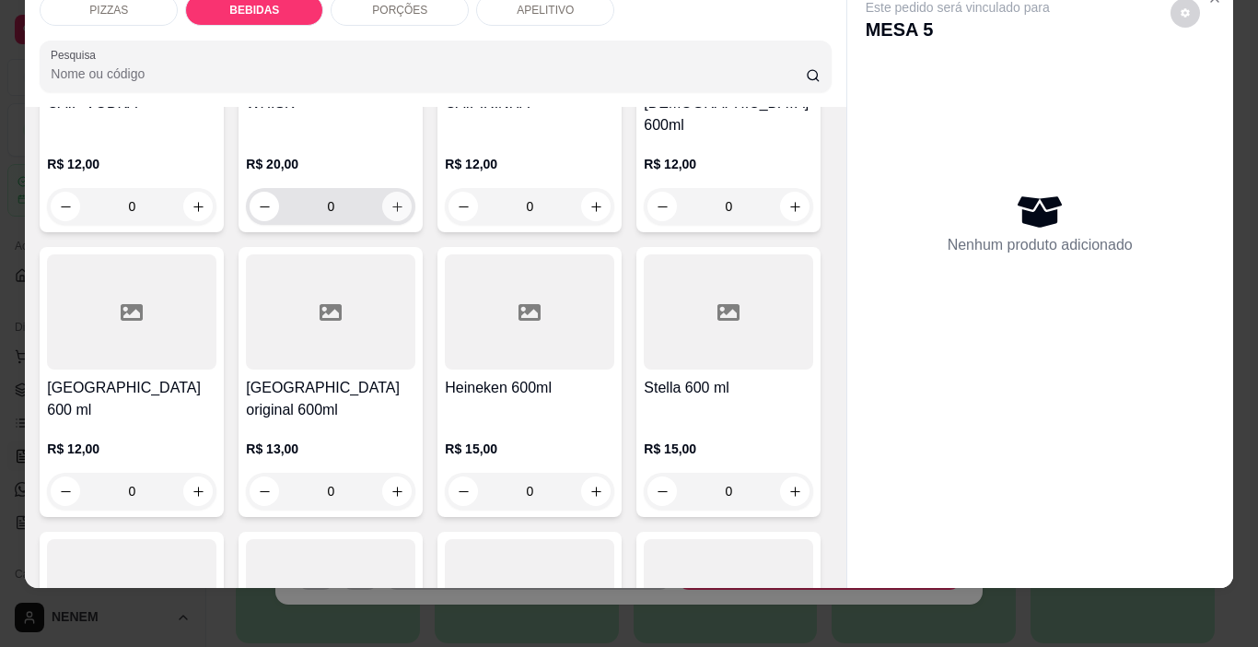
scroll to position [1200, 0]
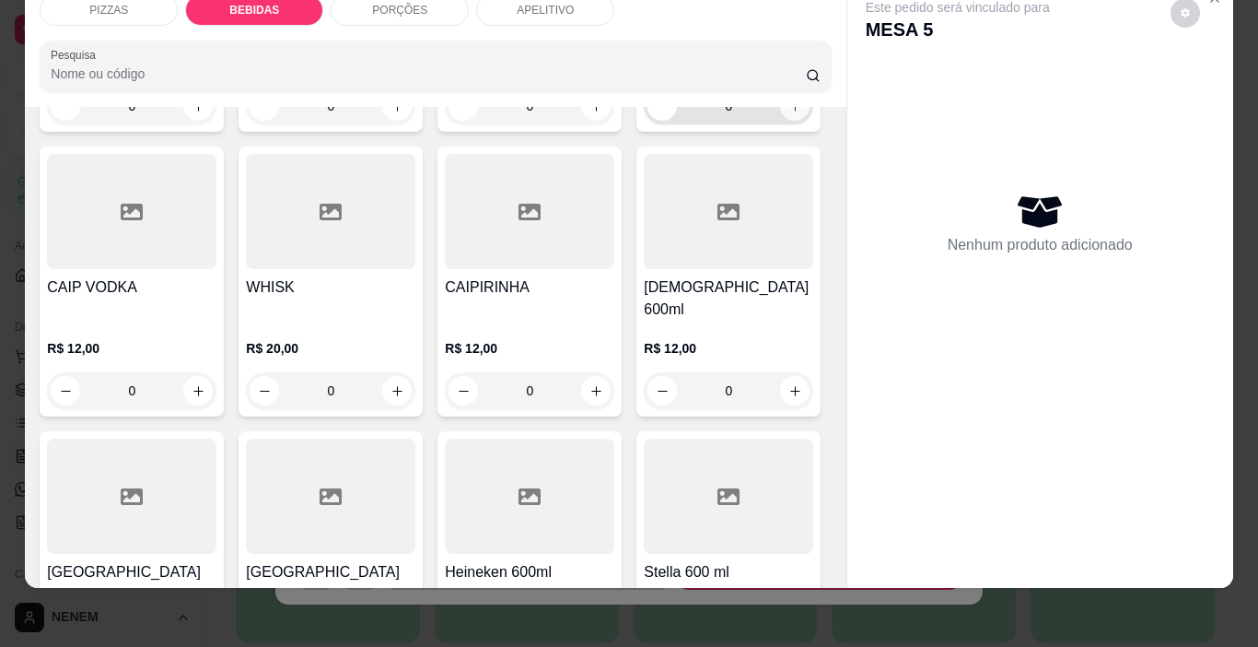
click at [780, 121] on button "increase-product-quantity" at bounding box center [794, 105] width 29 height 29
type input "1"
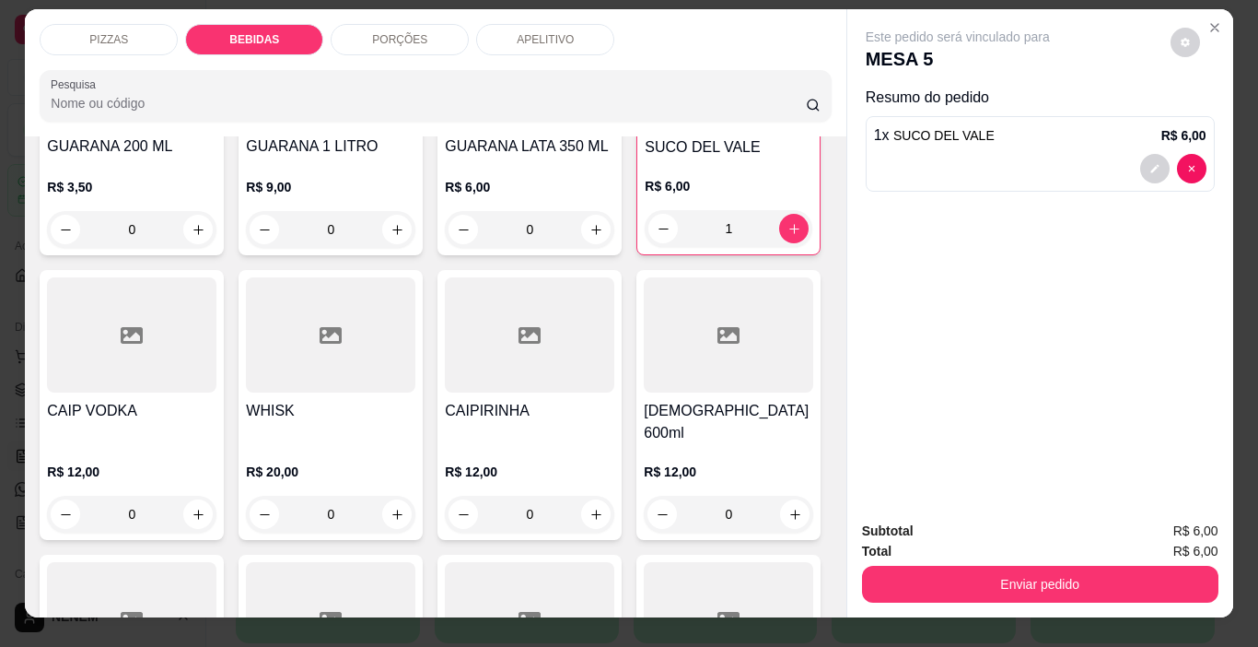
scroll to position [0, 0]
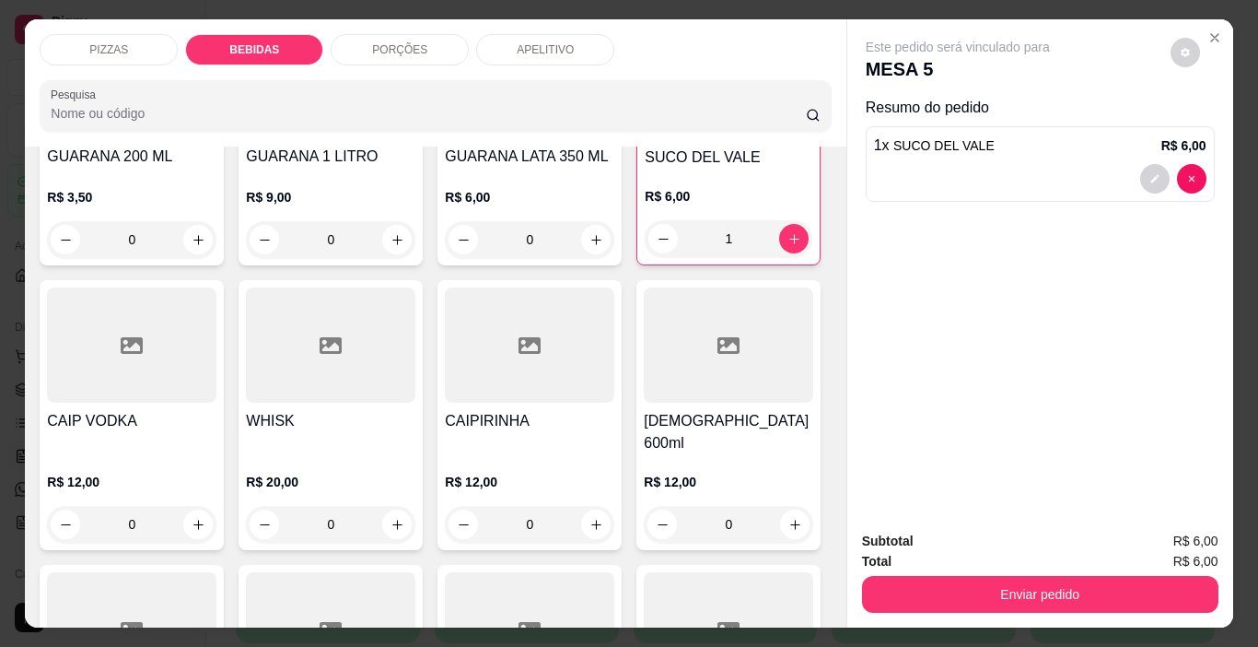
click at [405, 42] on p "PORÇÕES" at bounding box center [399, 49] width 55 height 15
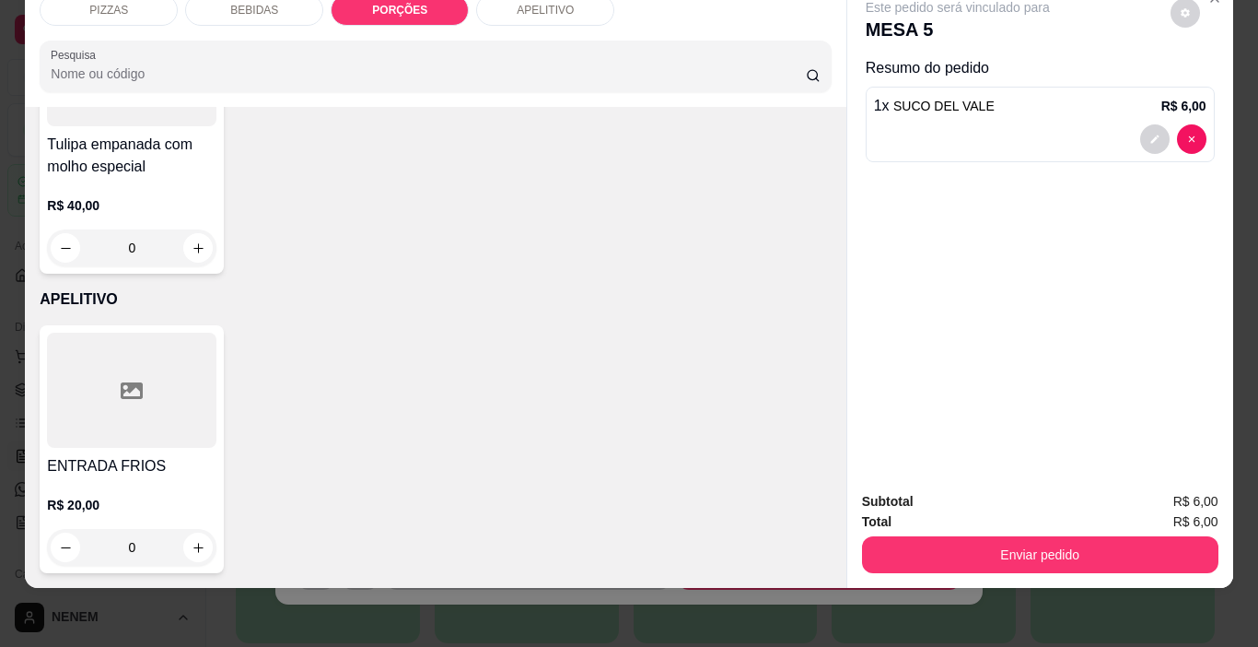
scroll to position [4598, 0]
click at [196, 541] on icon "increase-product-quantity" at bounding box center [199, 548] width 14 height 14
type input "1"
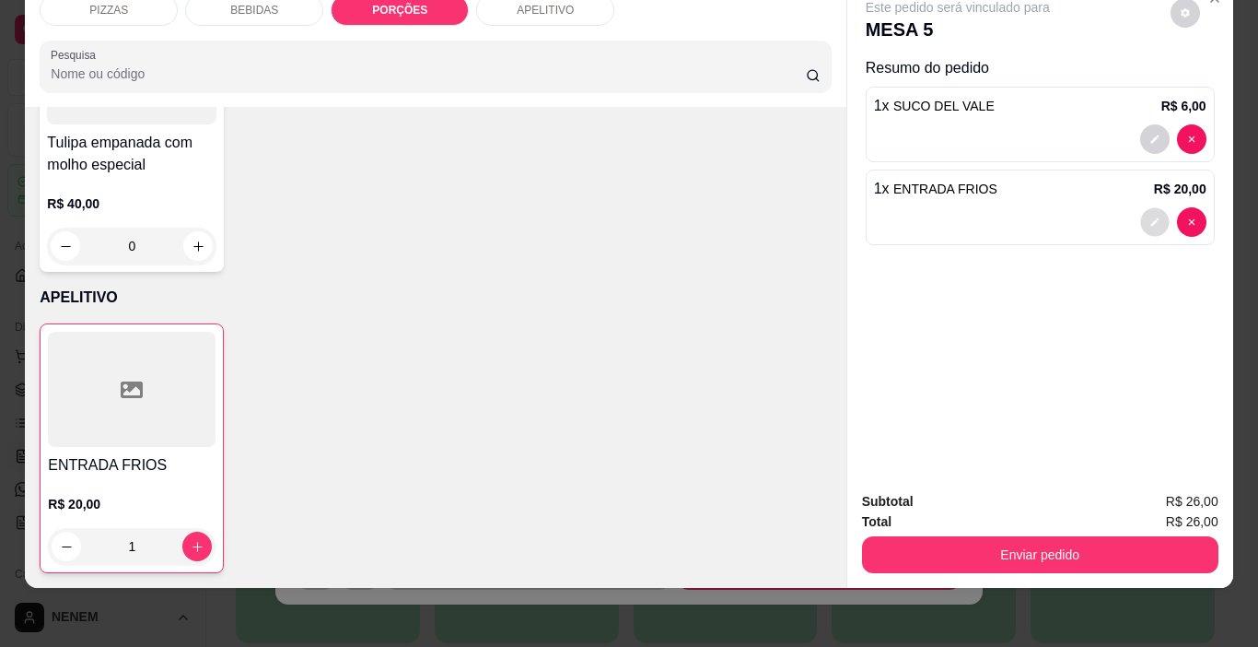
click at [1140, 216] on button "decrease-product-quantity" at bounding box center [1154, 222] width 29 height 29
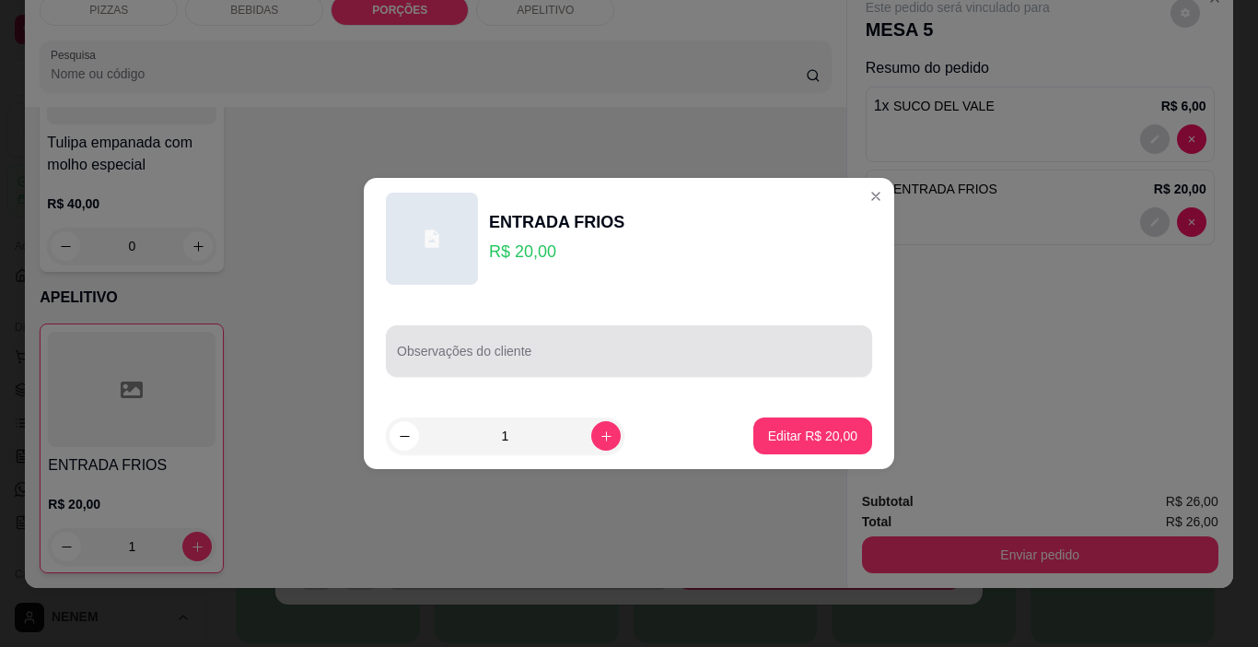
click at [590, 342] on div at bounding box center [629, 350] width 464 height 37
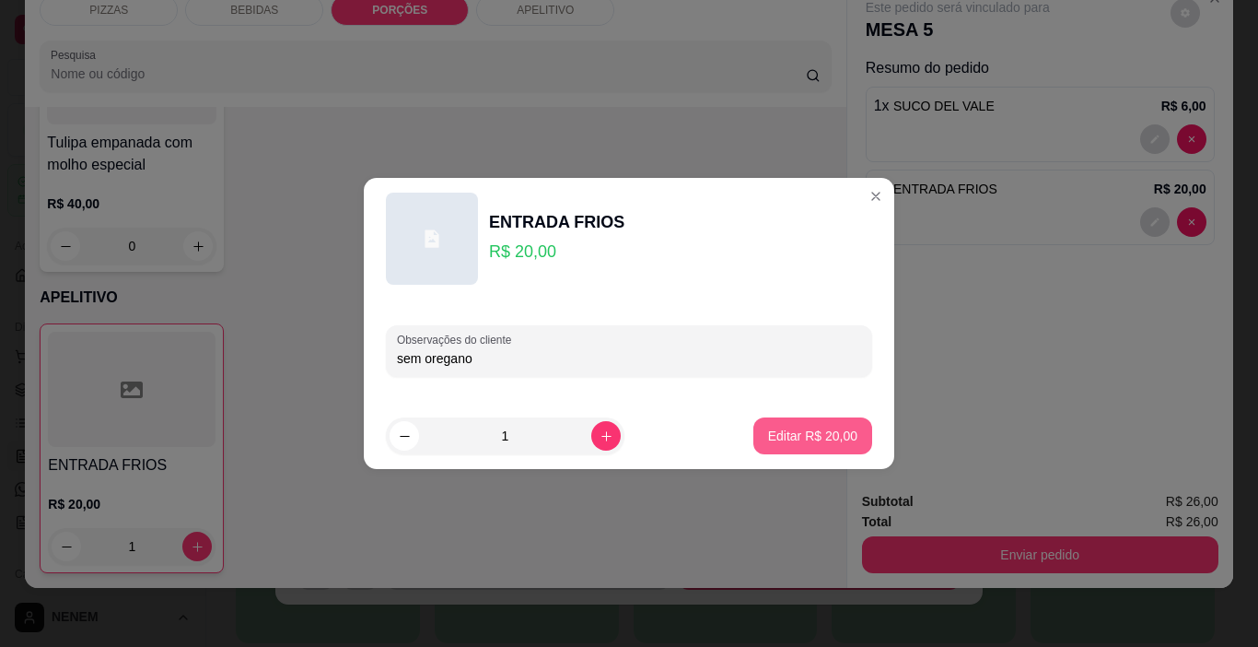
type input "sem oregano"
click at [773, 437] on p "Editar R$ 20,00" at bounding box center [812, 434] width 87 height 17
type input "0"
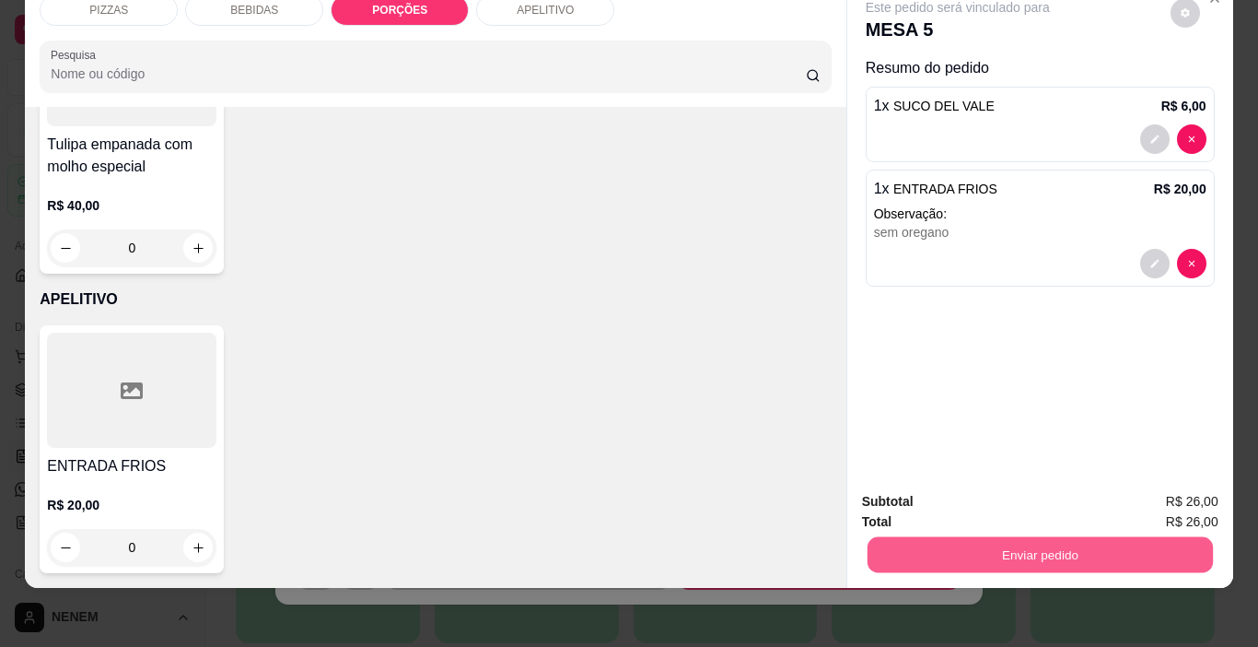
click at [1033, 541] on button "Enviar pedido" at bounding box center [1039, 555] width 345 height 36
click at [1160, 496] on button "Enviar pedido" at bounding box center [1170, 495] width 104 height 35
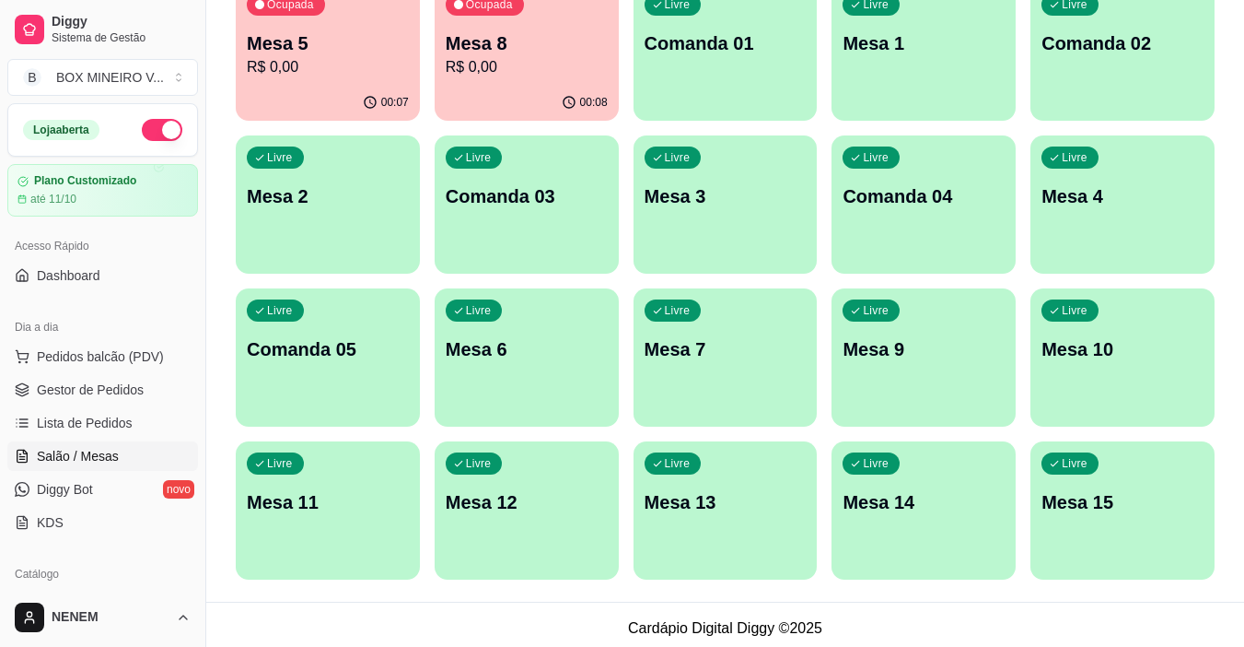
scroll to position [224, 0]
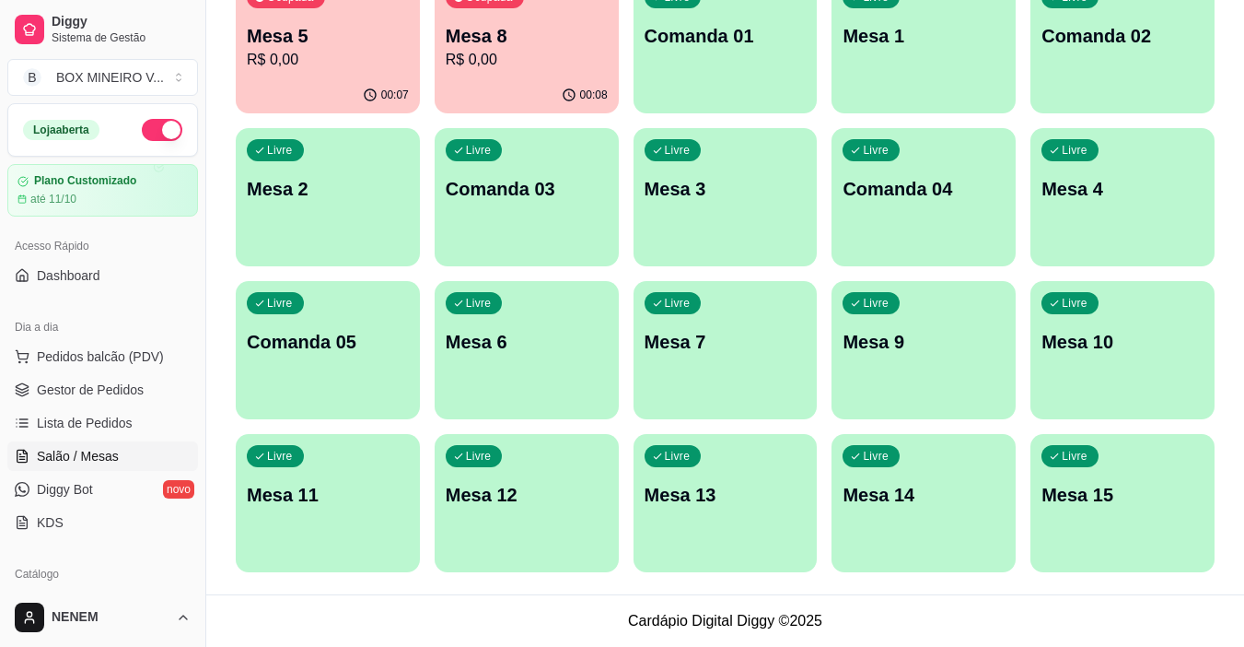
click at [765, 483] on p "Mesa 13" at bounding box center [726, 495] width 162 height 26
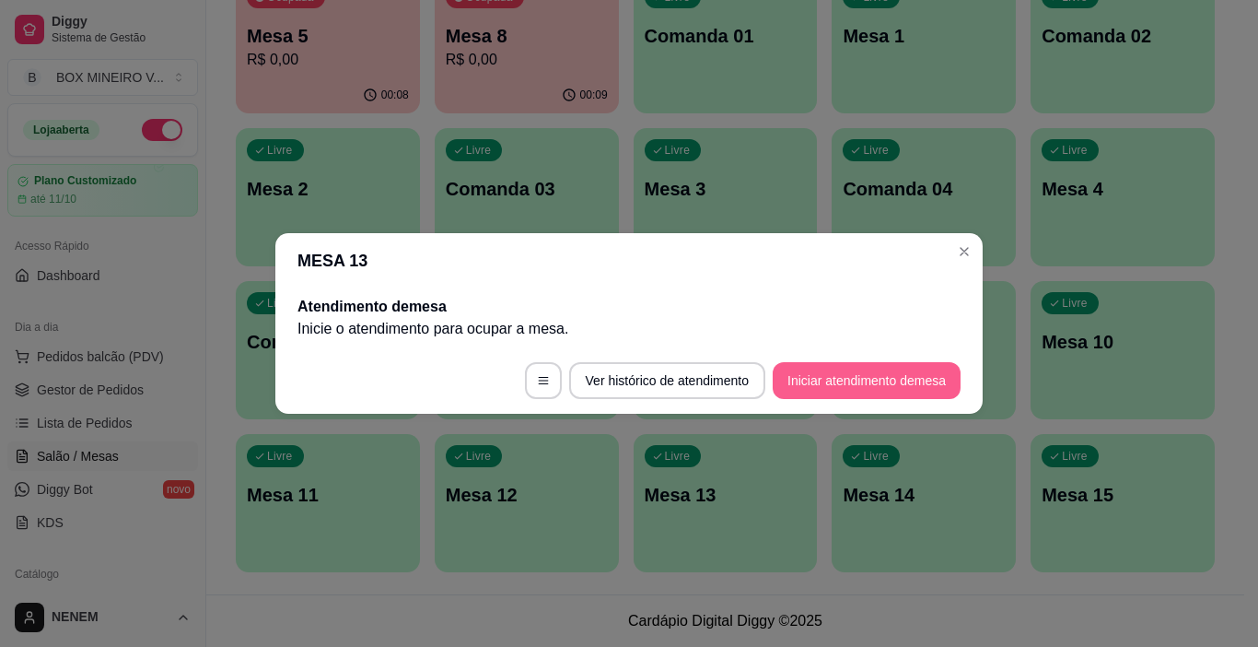
click at [855, 377] on button "Iniciar atendimento de mesa" at bounding box center [867, 380] width 188 height 37
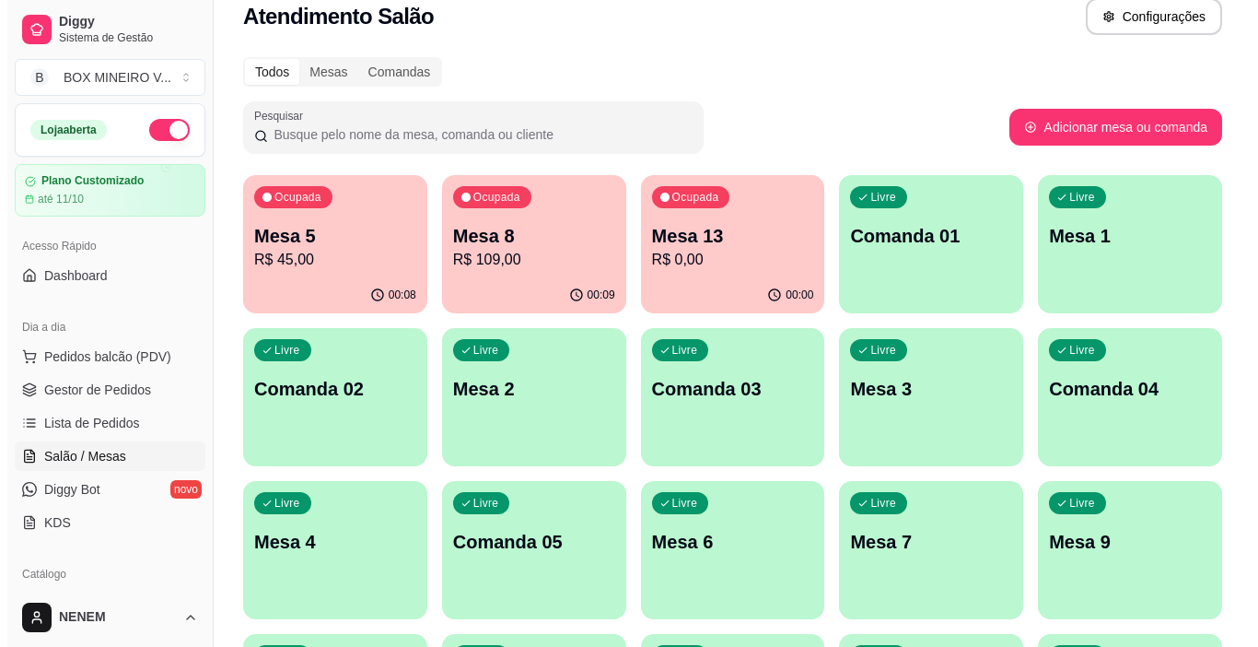
scroll to position [0, 0]
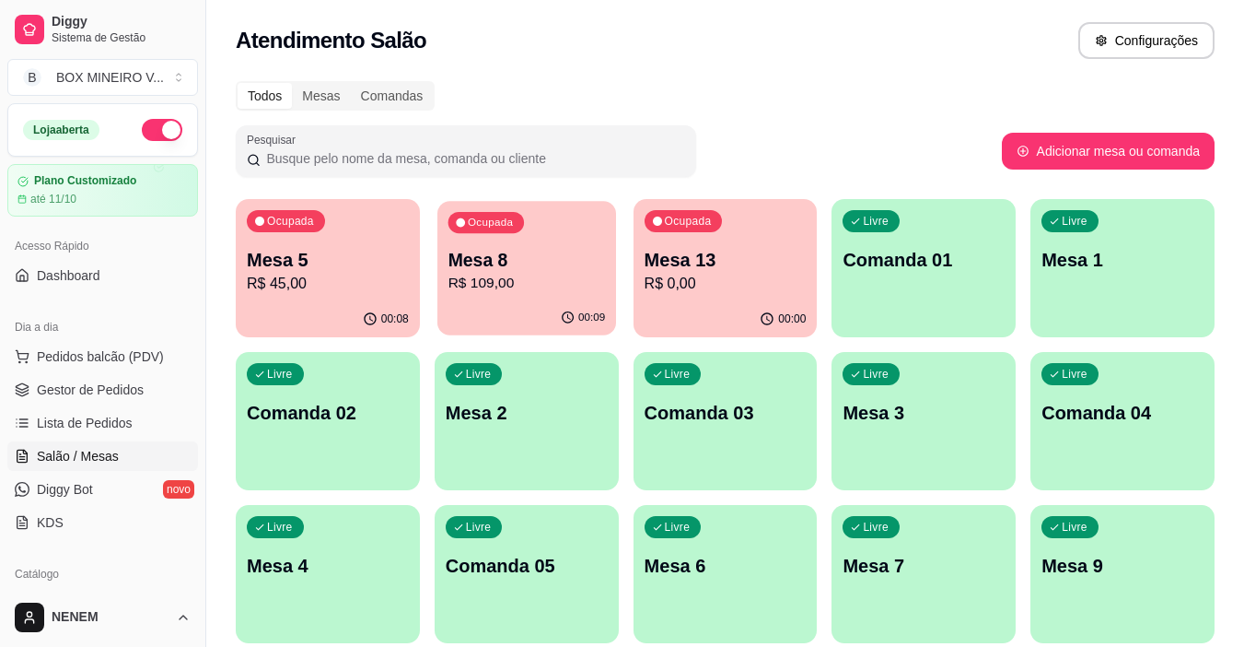
click at [462, 261] on p "Mesa 8" at bounding box center [526, 260] width 157 height 25
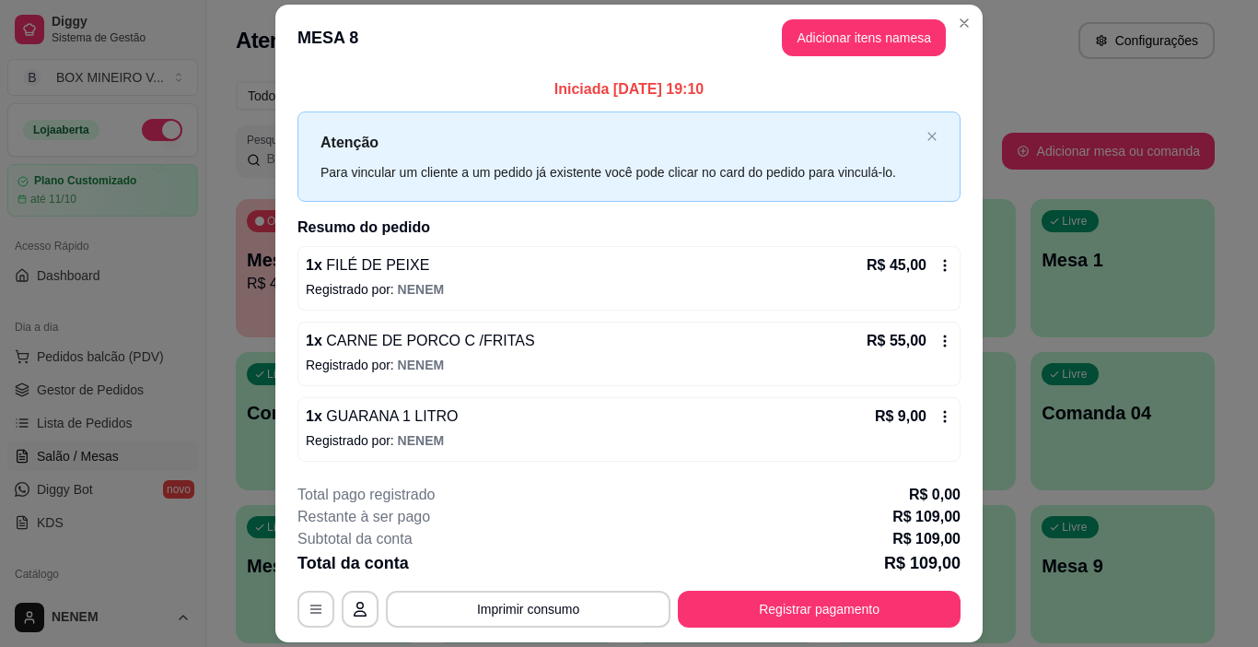
click at [938, 426] on div "R$ 9,00" at bounding box center [913, 416] width 77 height 22
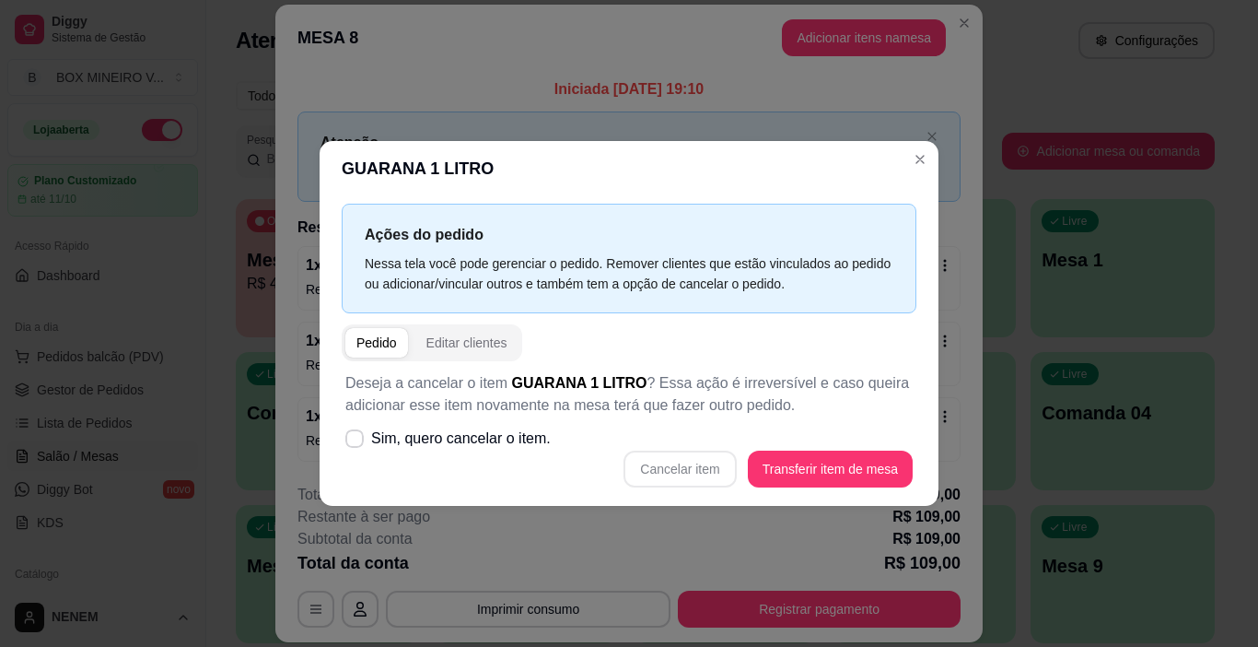
click at [717, 471] on div "Cancelar item Transferir item de mesa" at bounding box center [628, 468] width 567 height 37
click at [358, 435] on icon at bounding box center [354, 438] width 14 height 10
click at [356, 442] on input "Sim, quero cancelar o item." at bounding box center [350, 448] width 12 height 12
checkbox input "true"
click at [686, 460] on button "Cancelar item" at bounding box center [680, 468] width 112 height 37
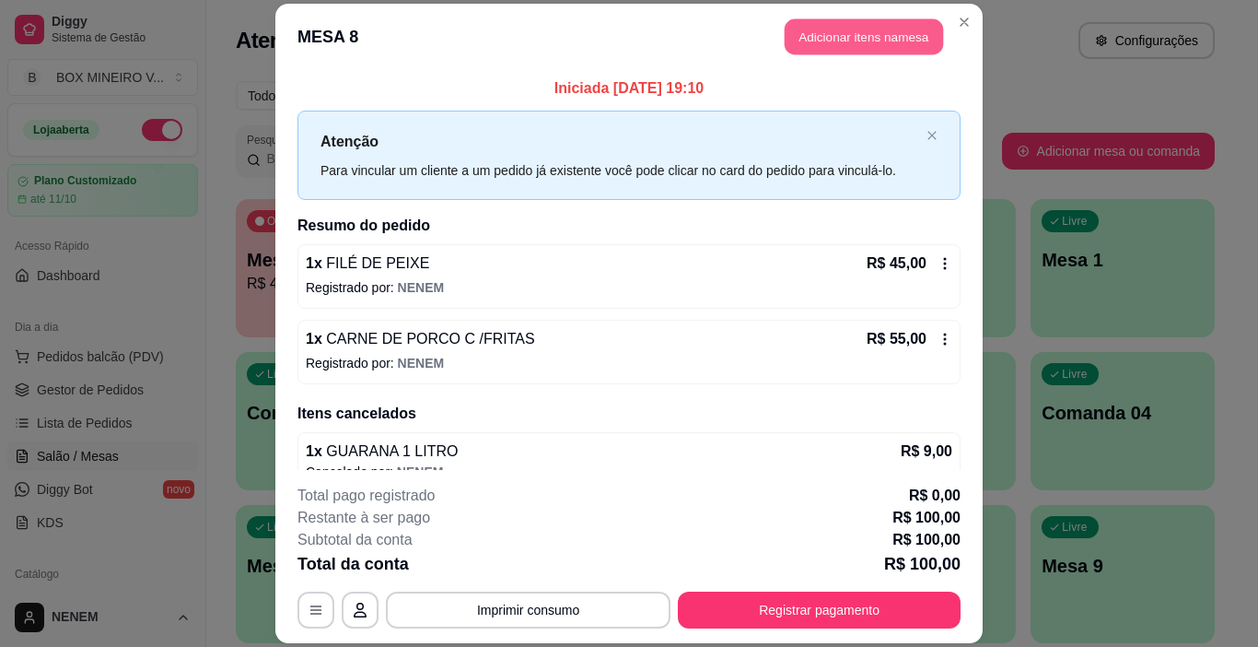
click at [834, 33] on button "Adicionar itens na mesa" at bounding box center [864, 36] width 158 height 36
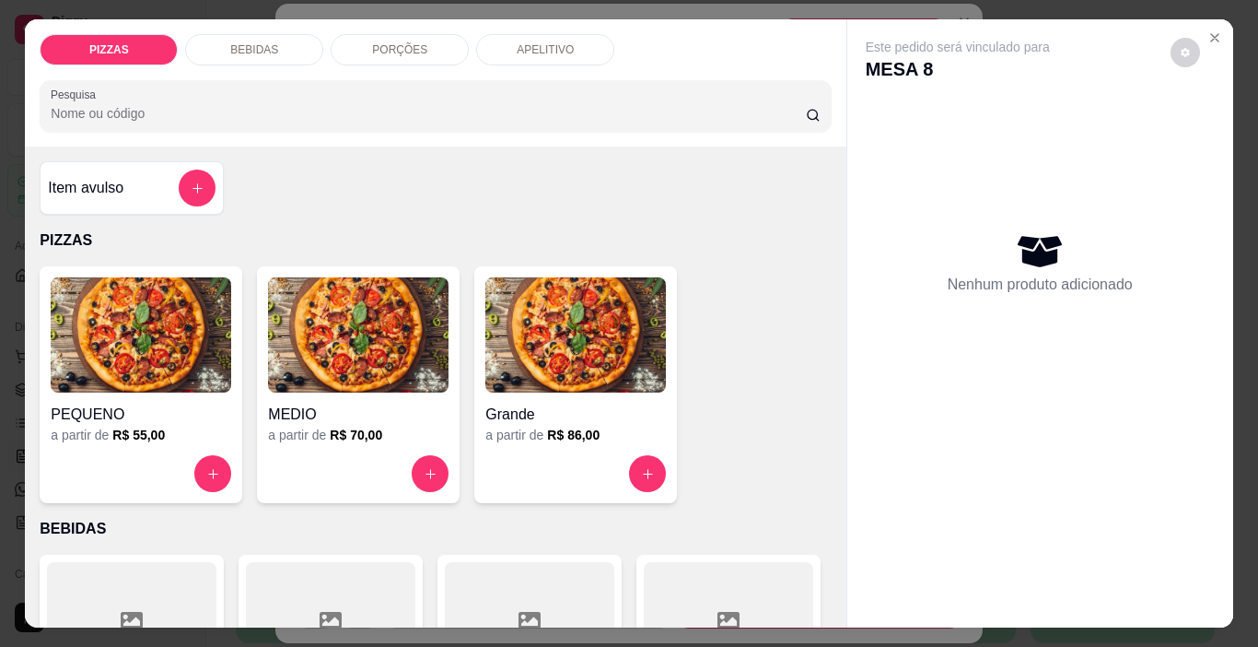
click at [271, 34] on div "BEBIDAS" at bounding box center [254, 49] width 138 height 31
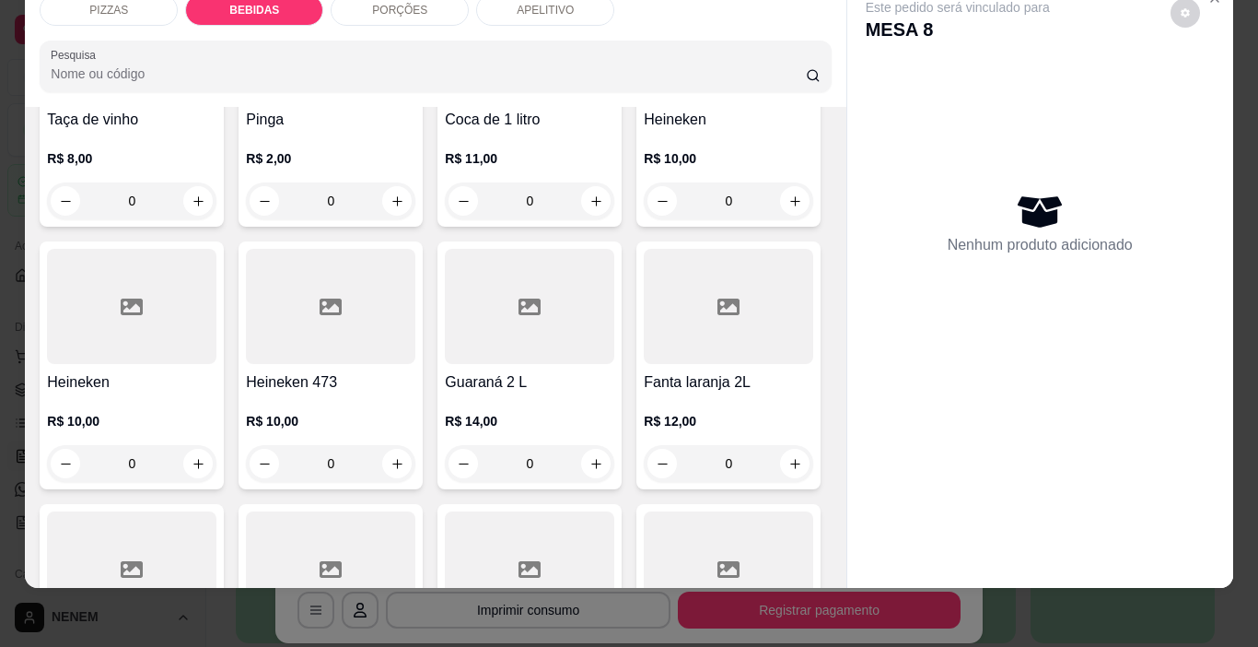
scroll to position [1753, 0]
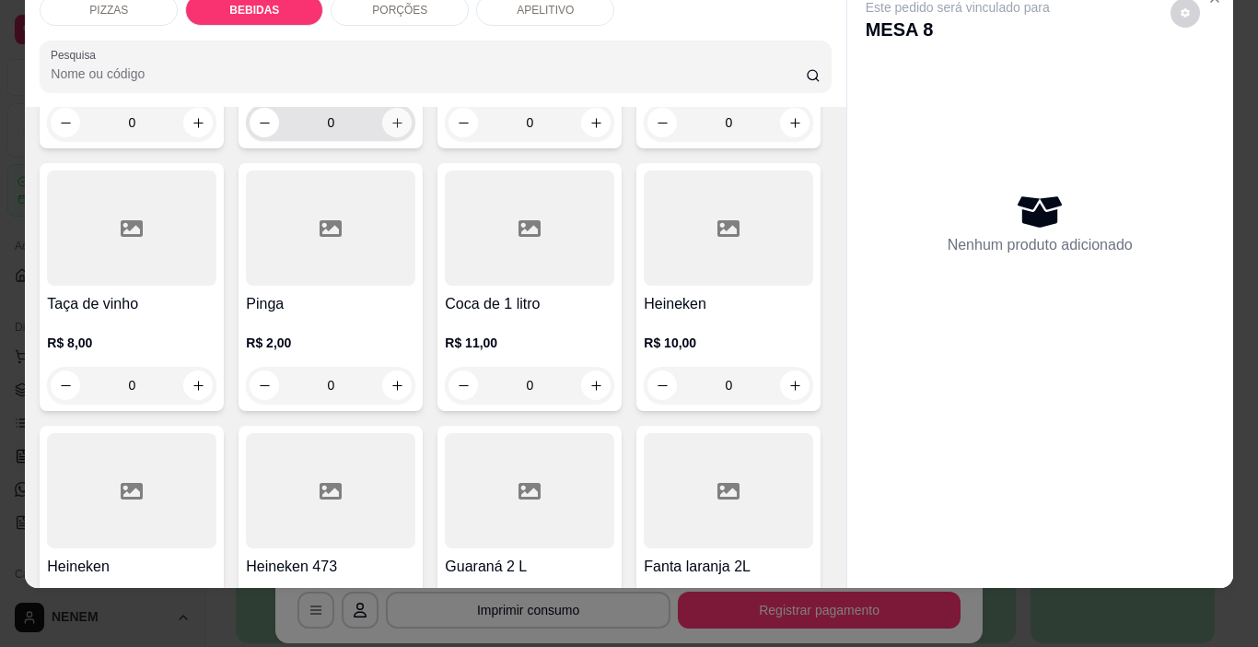
click at [402, 128] on icon "increase-product-quantity" at bounding box center [397, 123] width 10 height 10
type input "1"
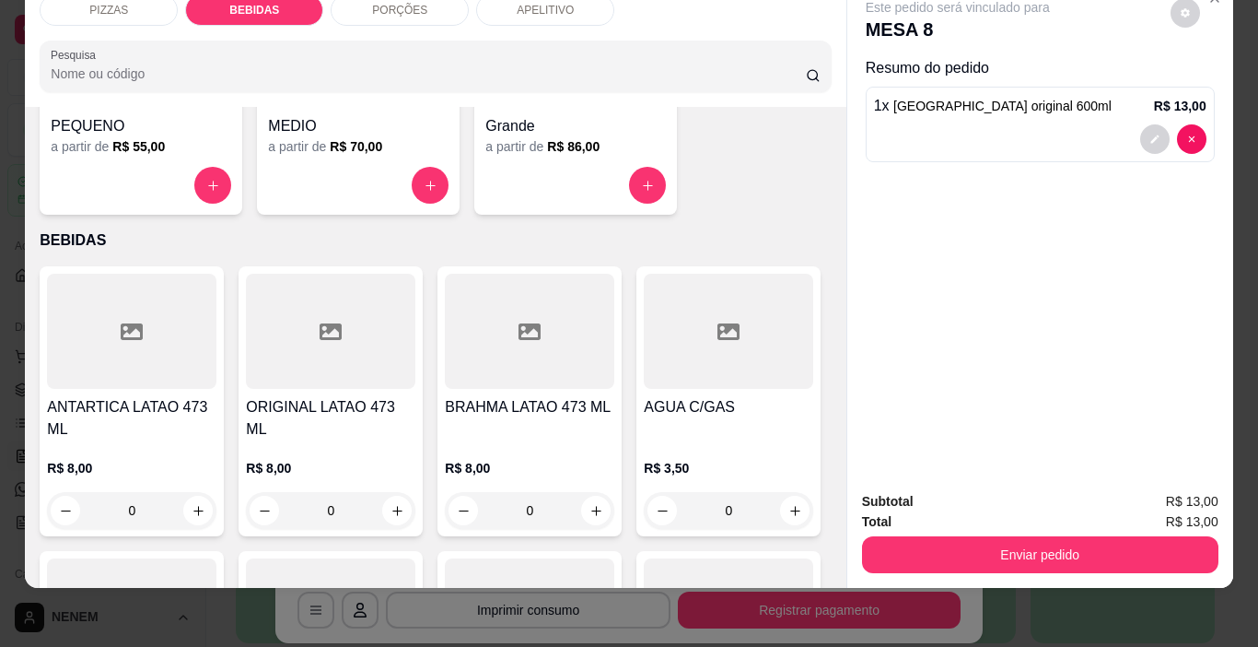
scroll to position [371, 0]
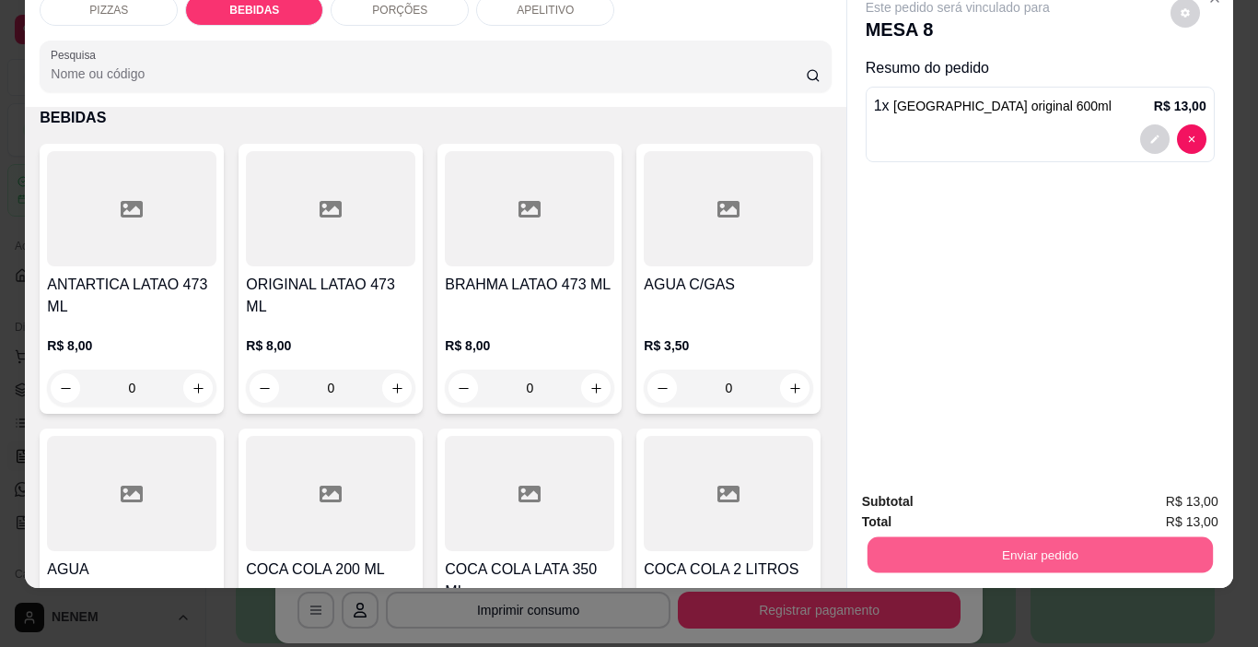
click at [952, 543] on button "Enviar pedido" at bounding box center [1039, 555] width 345 height 36
click at [1137, 491] on button "Enviar pedido" at bounding box center [1170, 495] width 101 height 34
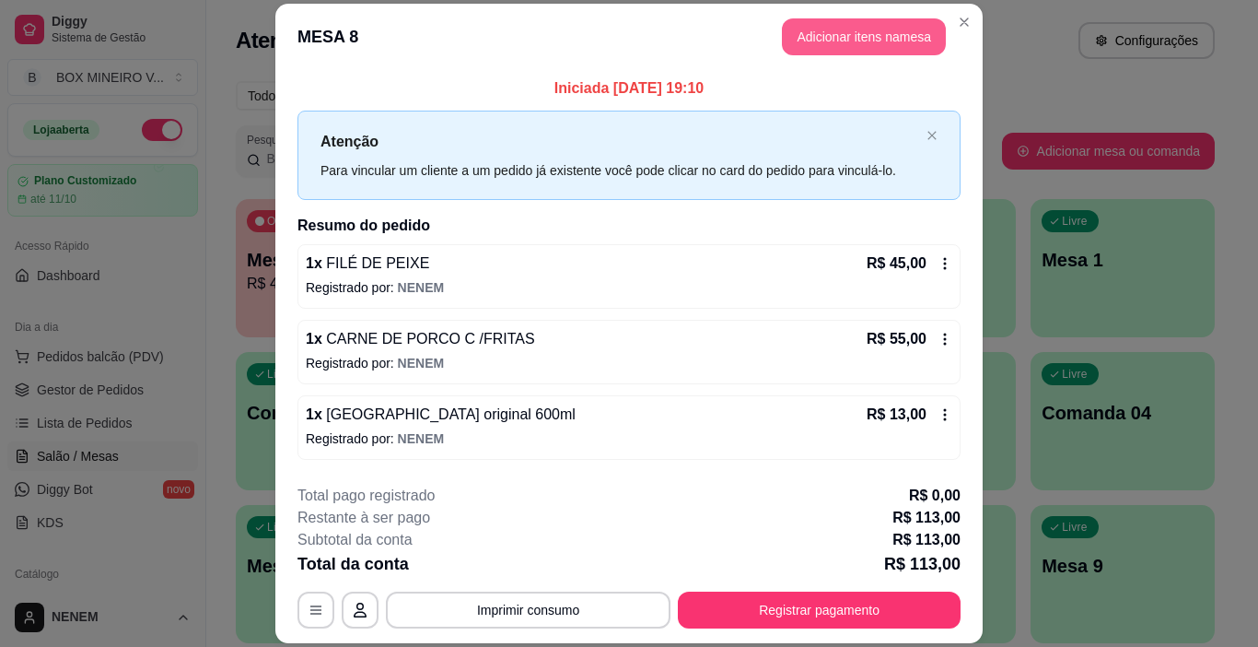
click at [822, 33] on button "Adicionar itens na mesa" at bounding box center [864, 36] width 164 height 37
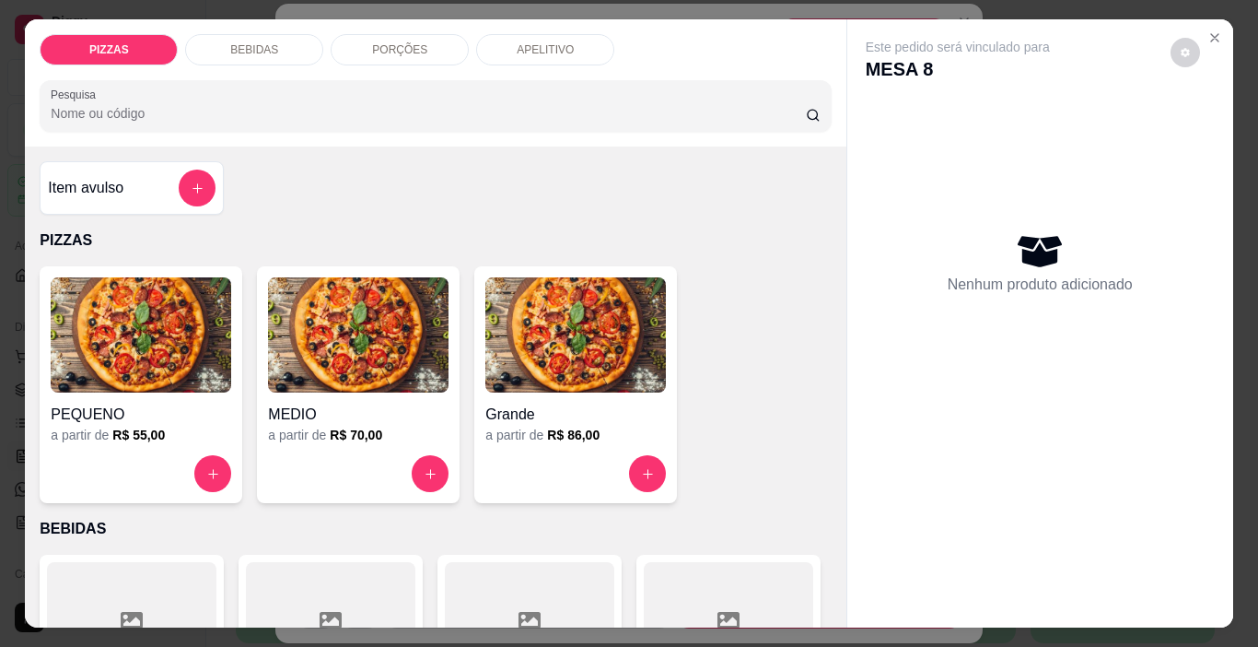
click at [307, 34] on div "BEBIDAS" at bounding box center [254, 49] width 138 height 31
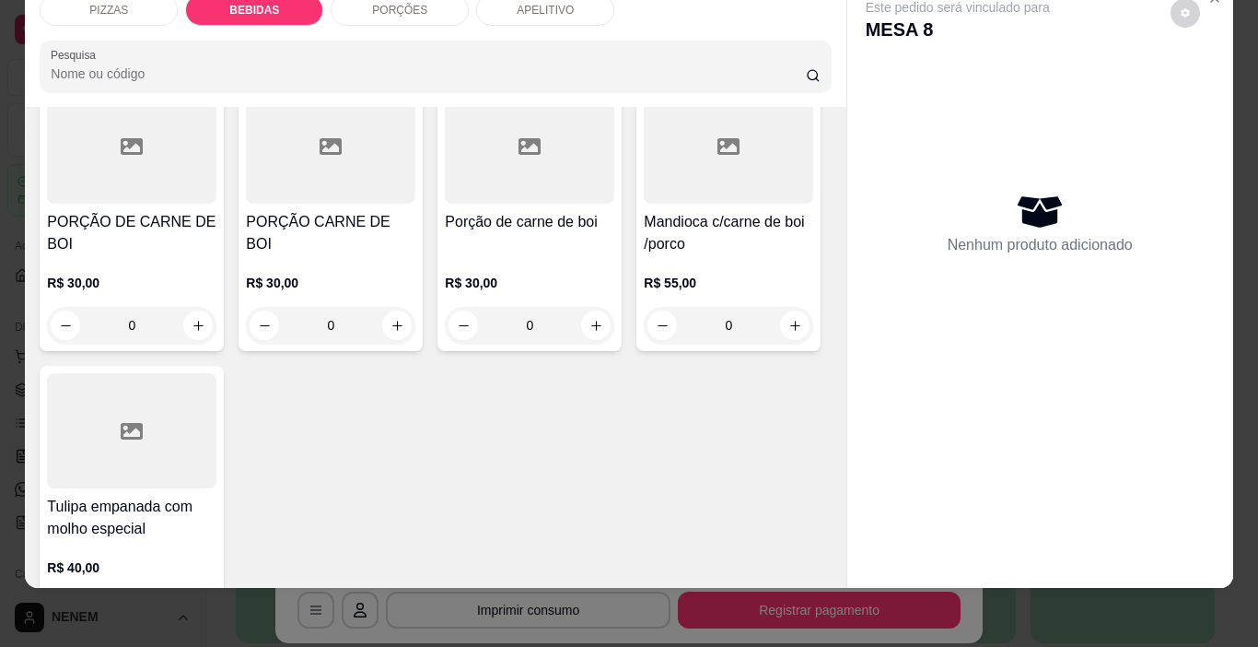
scroll to position [3223, 0]
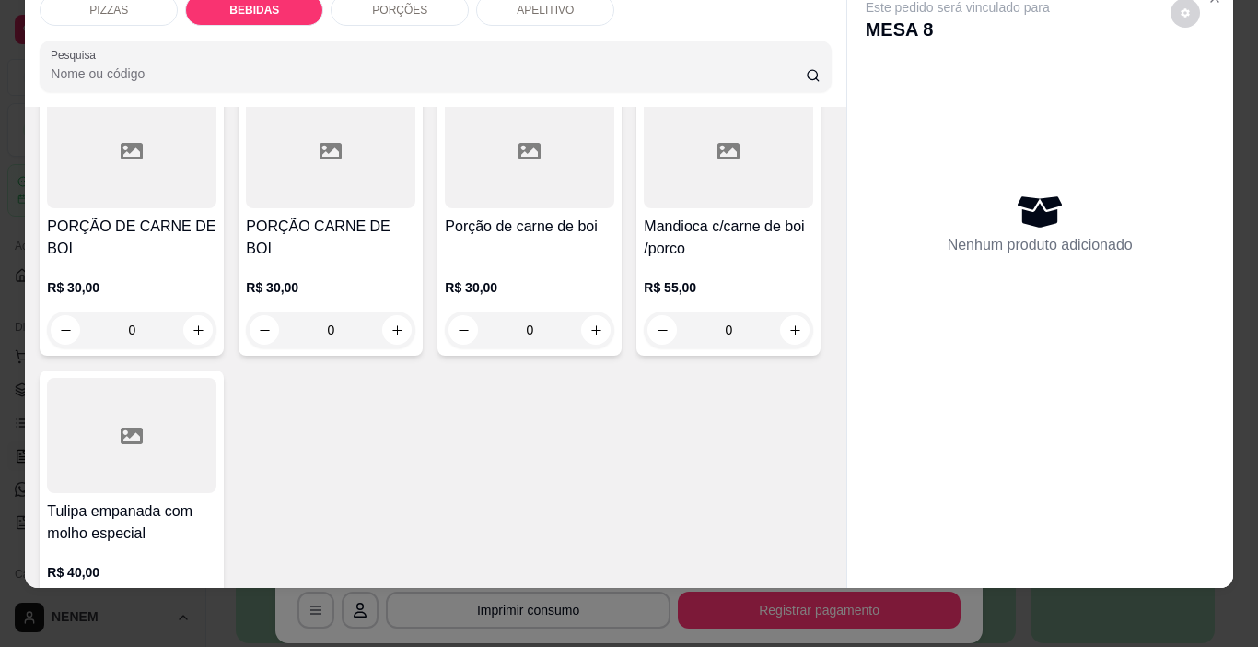
type input "1"
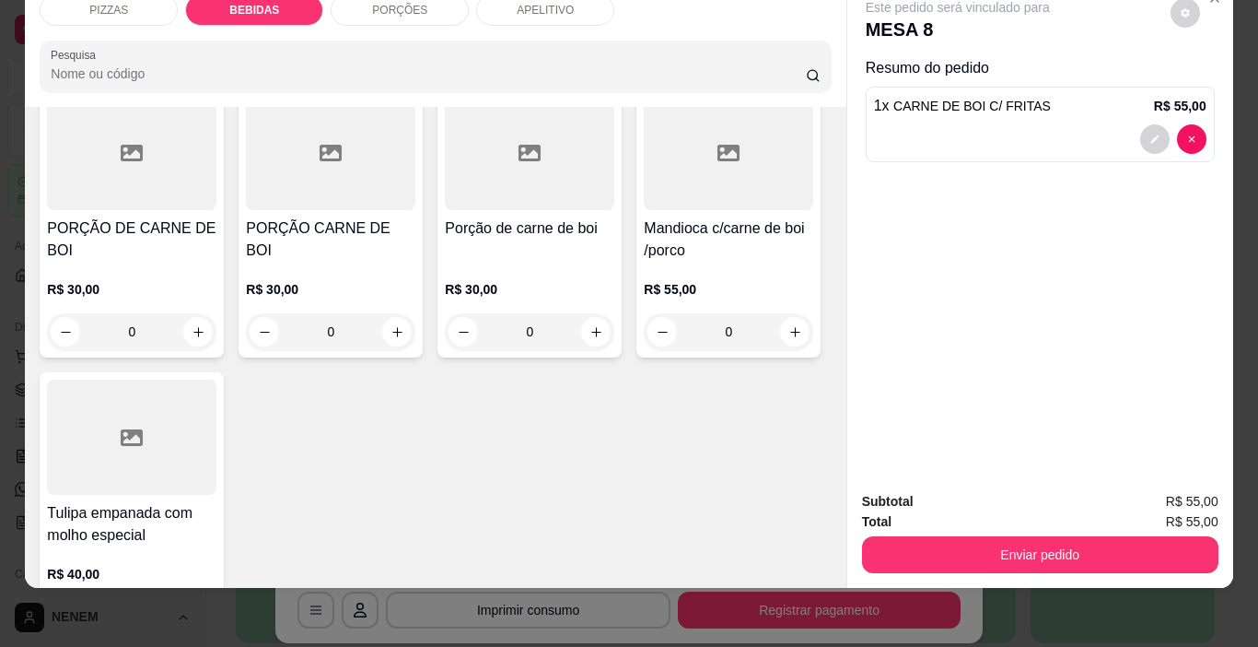
type input "1"
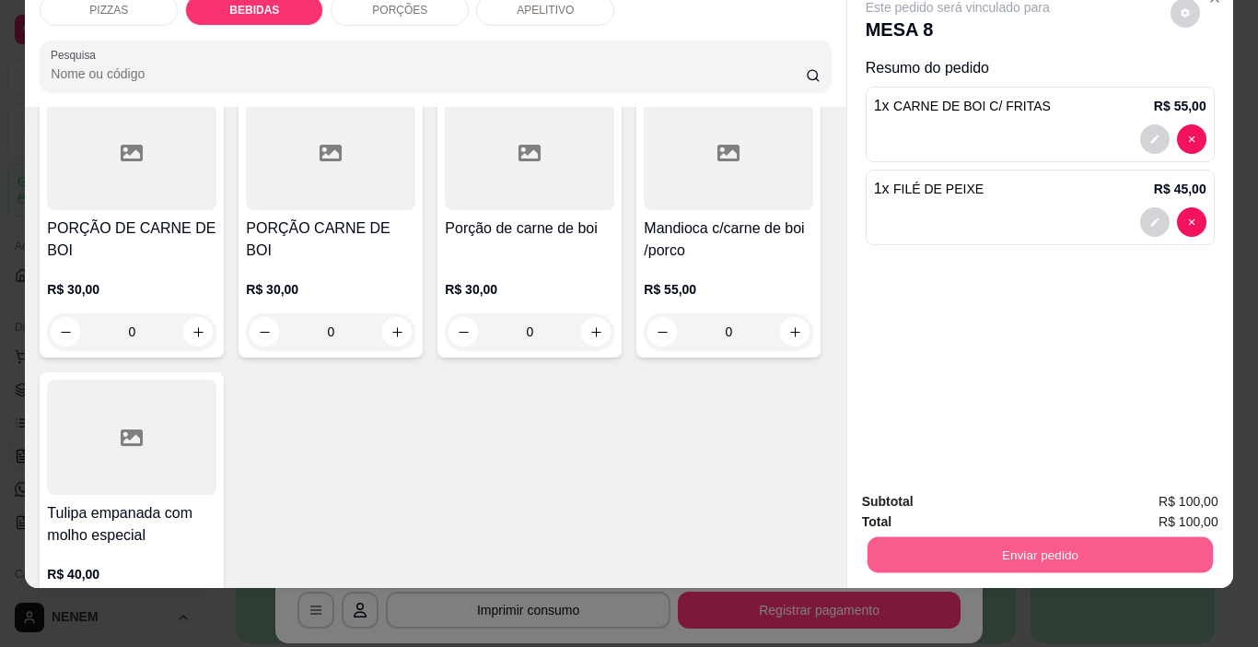
click at [927, 546] on button "Enviar pedido" at bounding box center [1039, 555] width 345 height 36
click at [1179, 497] on button "Enviar pedido" at bounding box center [1170, 496] width 104 height 35
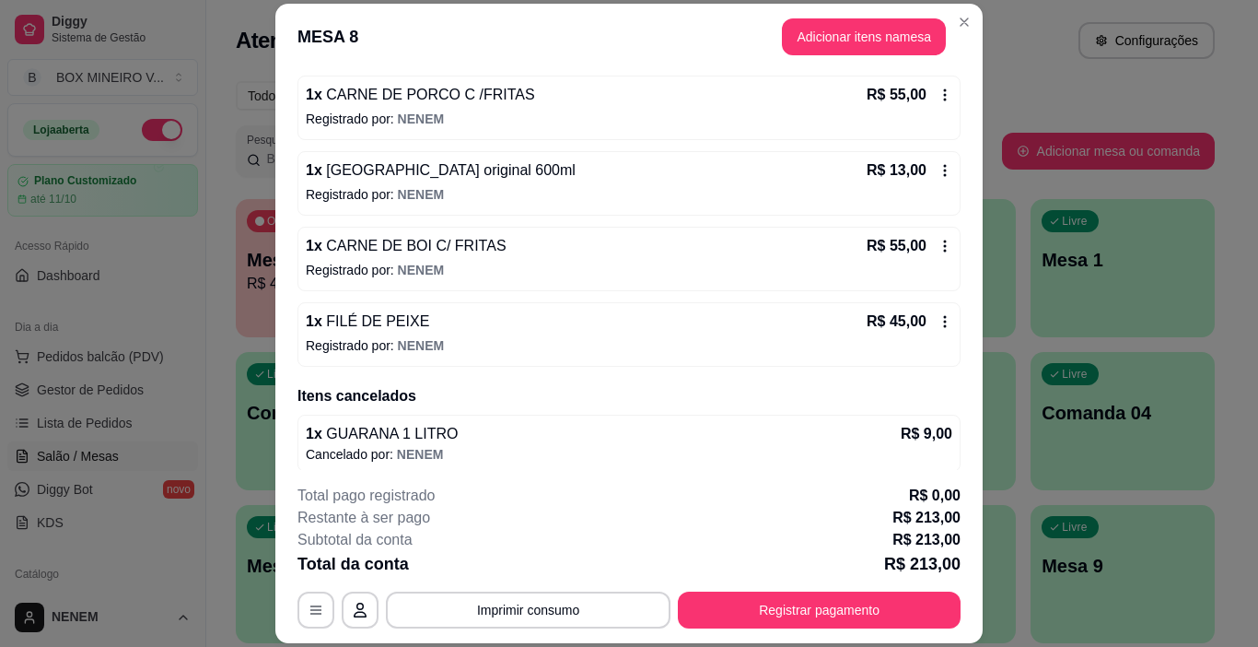
scroll to position [252, 0]
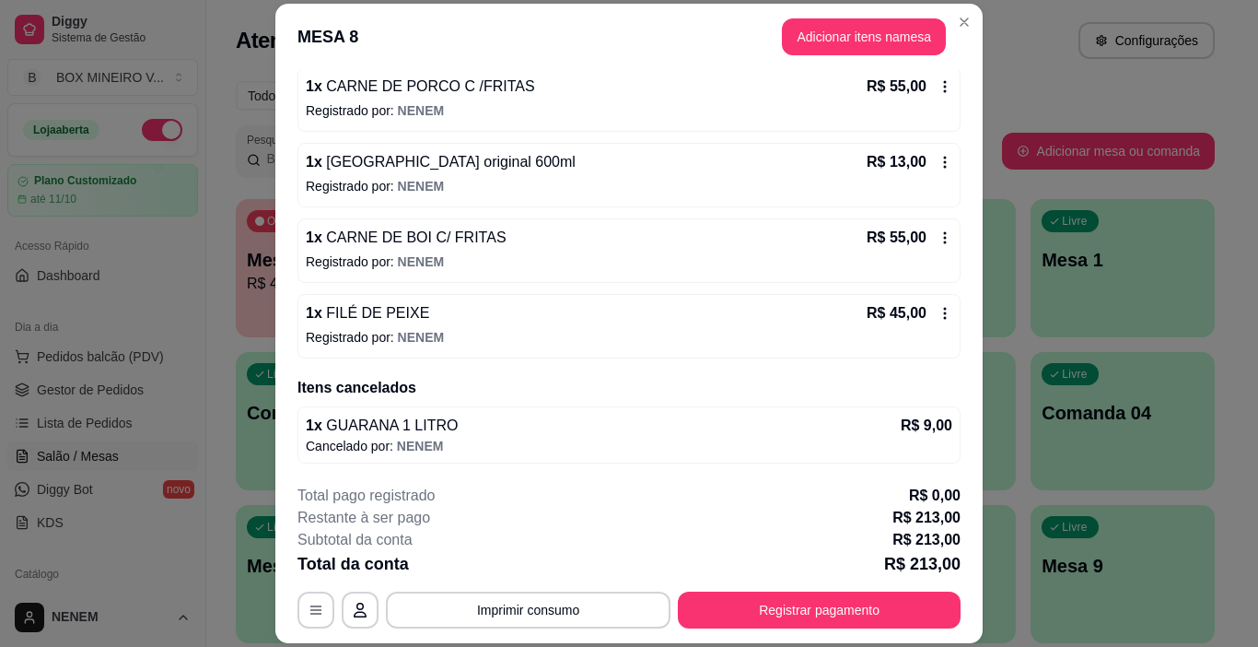
click at [938, 319] on icon at bounding box center [945, 313] width 15 height 15
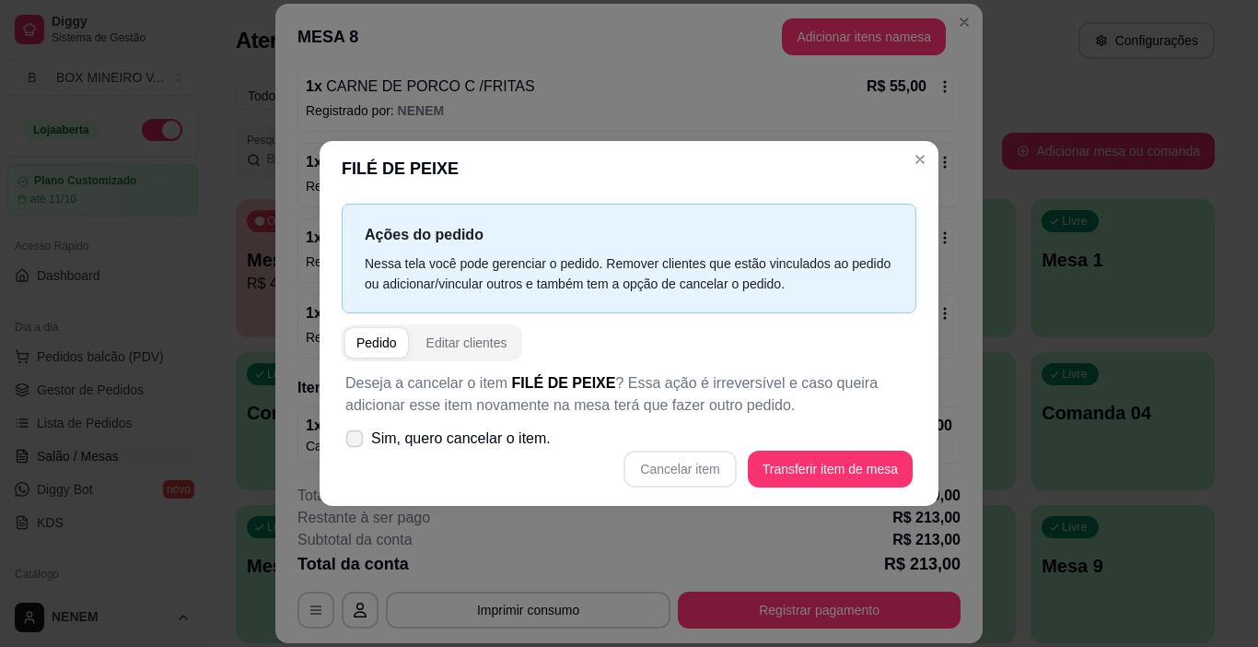
click at [358, 445] on span at bounding box center [354, 438] width 17 height 17
click at [356, 445] on input "Sim, quero cancelar o item." at bounding box center [350, 448] width 12 height 12
checkbox input "true"
click at [668, 478] on button "Cancelar item" at bounding box center [680, 469] width 110 height 36
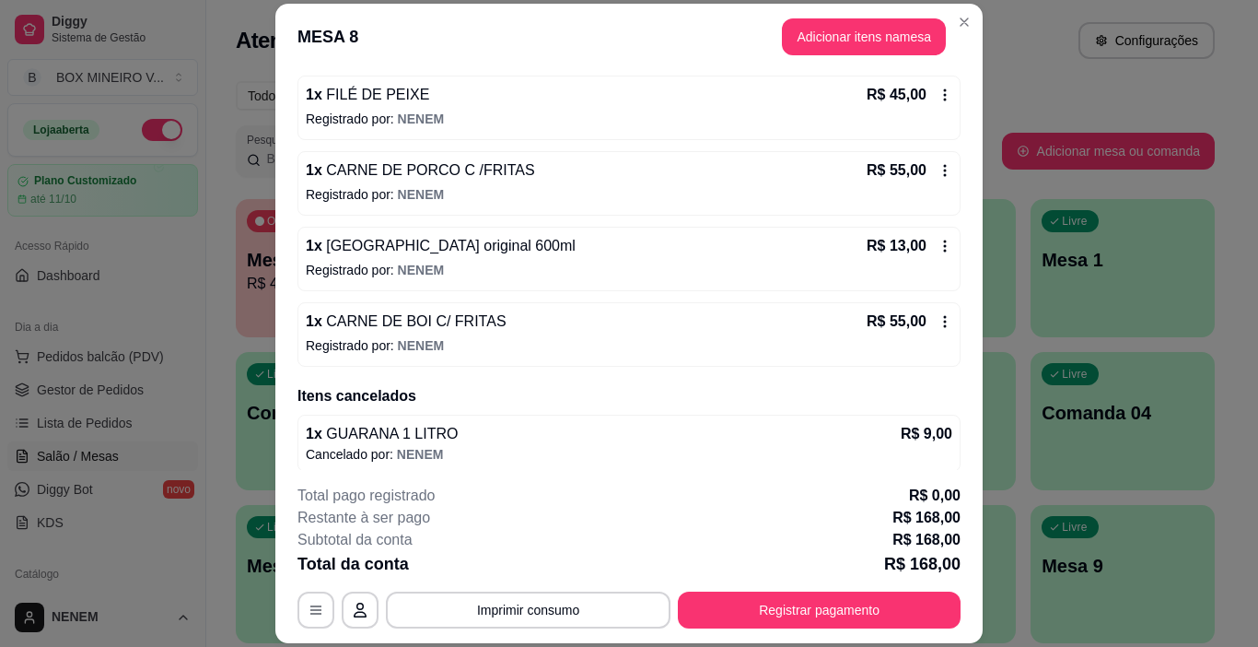
scroll to position [154, 0]
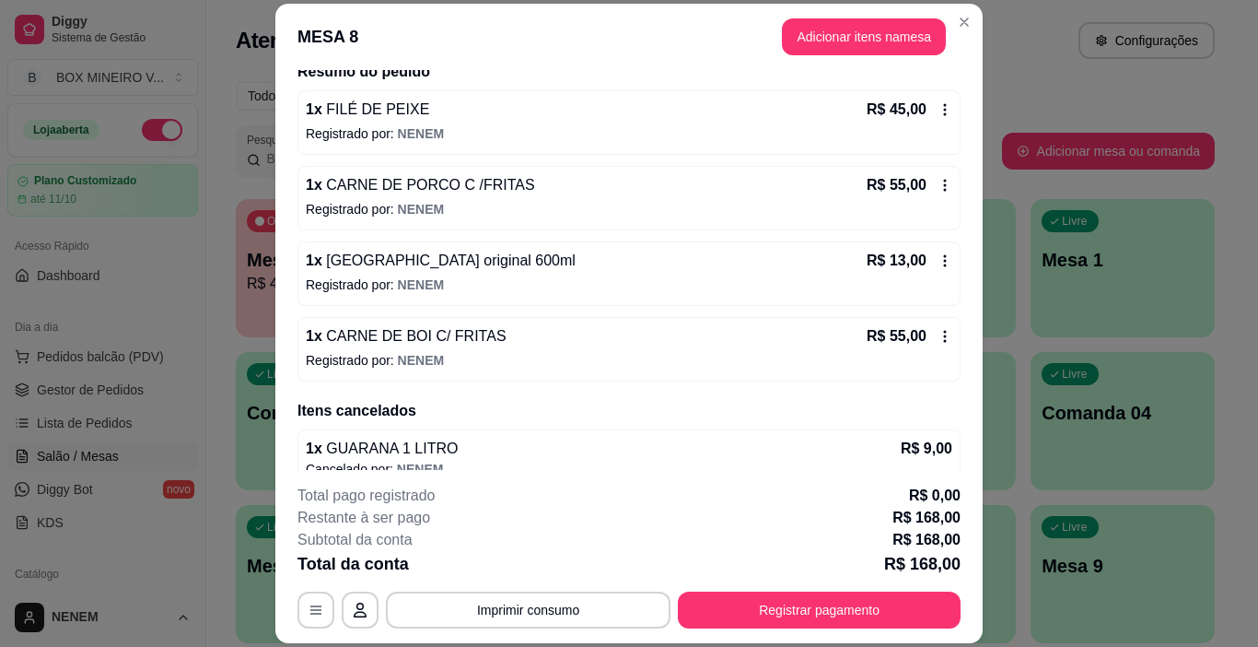
click at [944, 190] on icon at bounding box center [945, 185] width 3 height 12
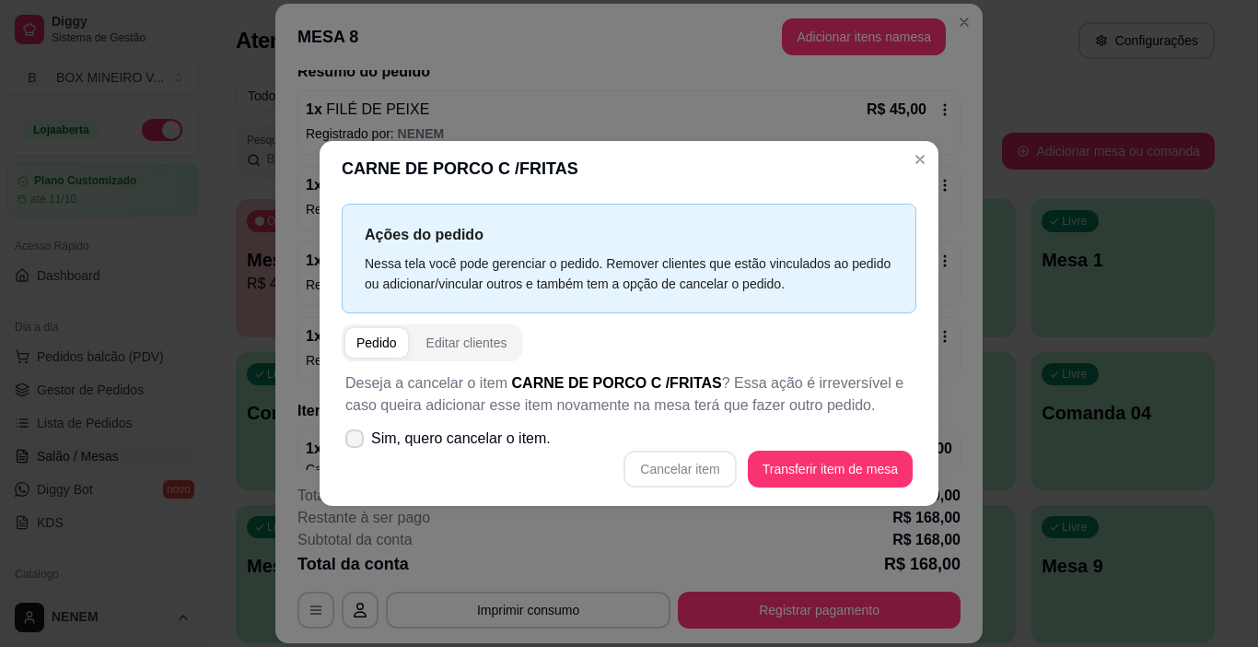
click at [357, 425] on label "Sim, quero cancelar o item." at bounding box center [448, 438] width 220 height 37
click at [356, 442] on input "Sim, quero cancelar o item." at bounding box center [350, 448] width 12 height 12
checkbox input "true"
click at [644, 466] on button "Cancelar item" at bounding box center [680, 469] width 110 height 36
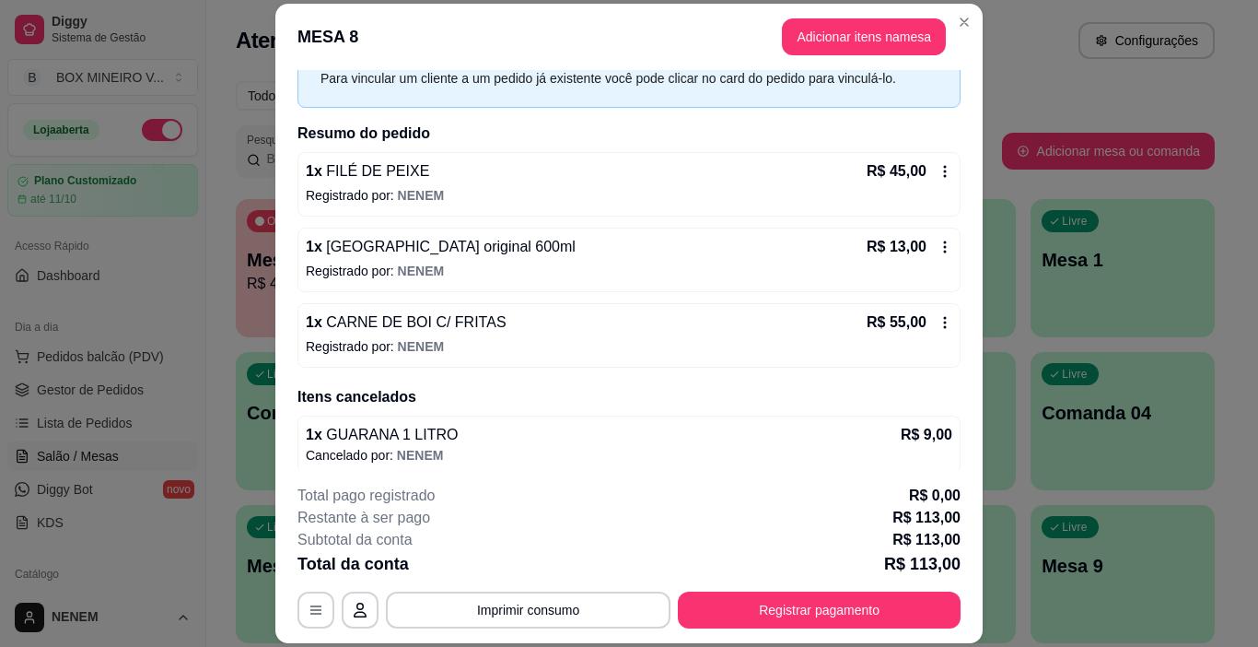
scroll to position [238, 0]
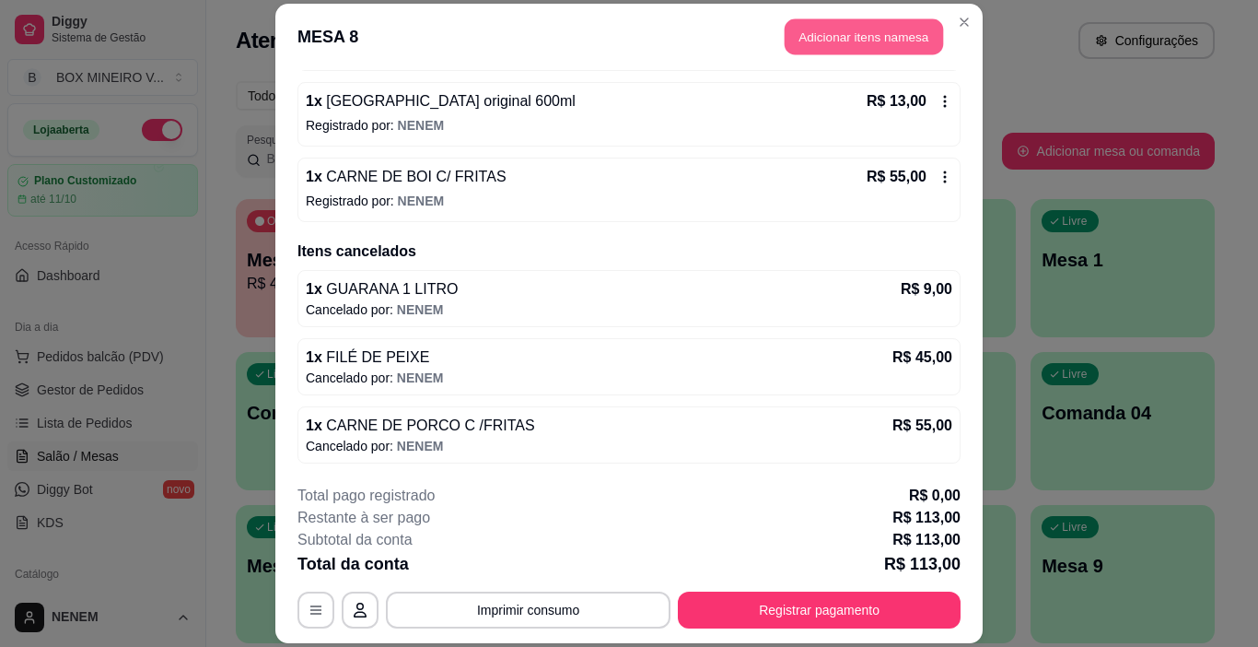
click at [892, 41] on button "Adicionar itens na mesa" at bounding box center [864, 36] width 158 height 36
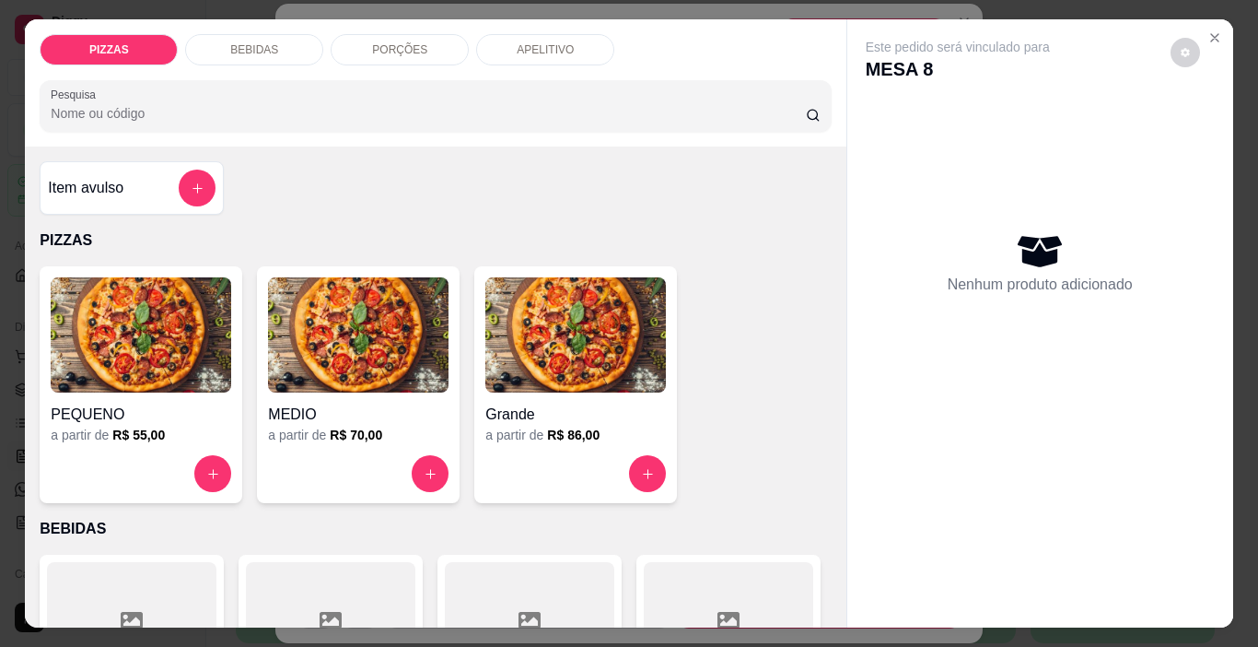
click at [262, 42] on p "BEBIDAS" at bounding box center [254, 49] width 48 height 15
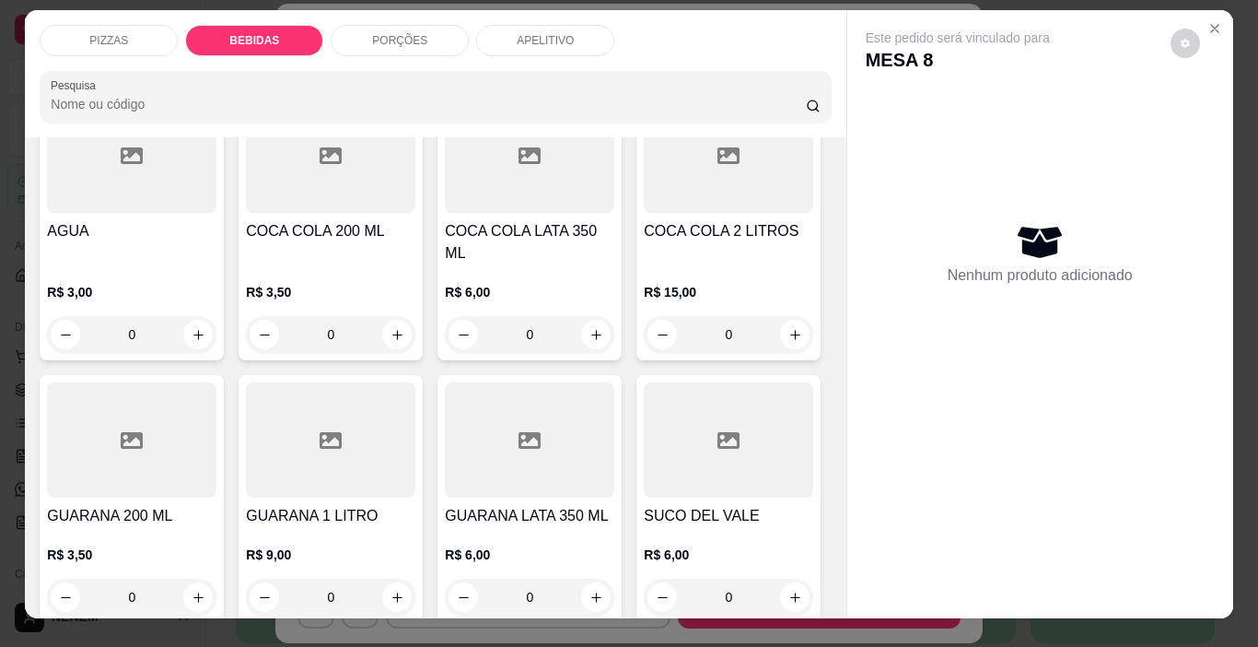
scroll to position [0, 0]
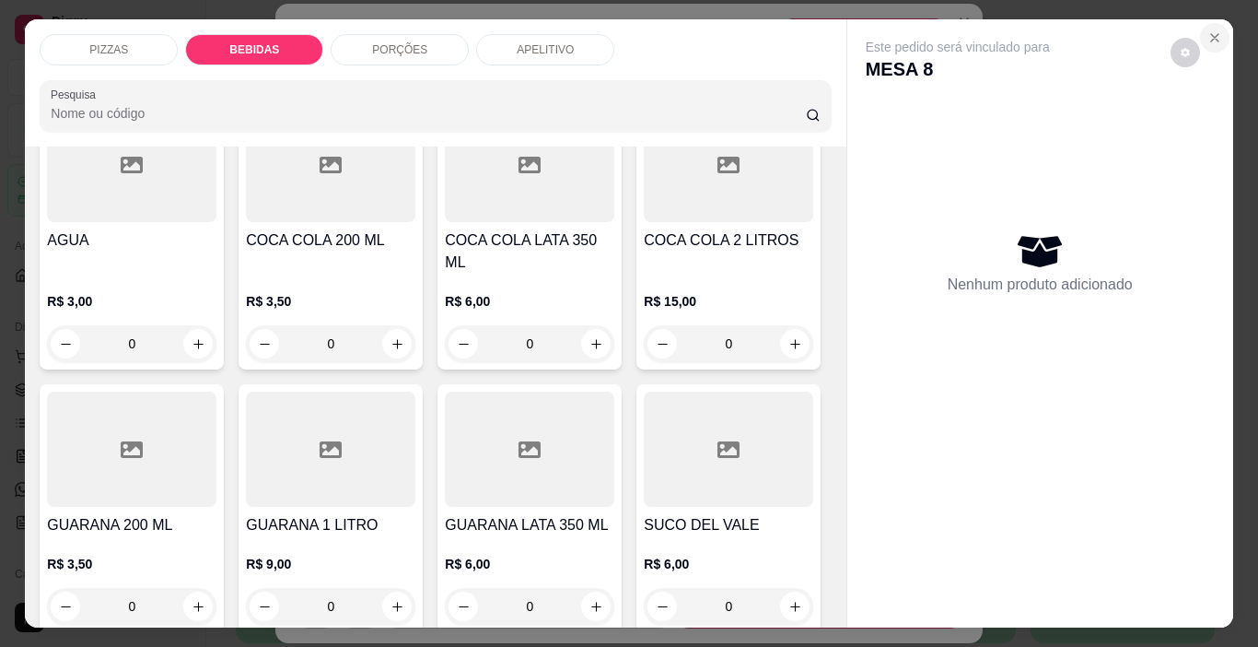
click at [1207, 30] on icon "Close" at bounding box center [1214, 37] width 15 height 15
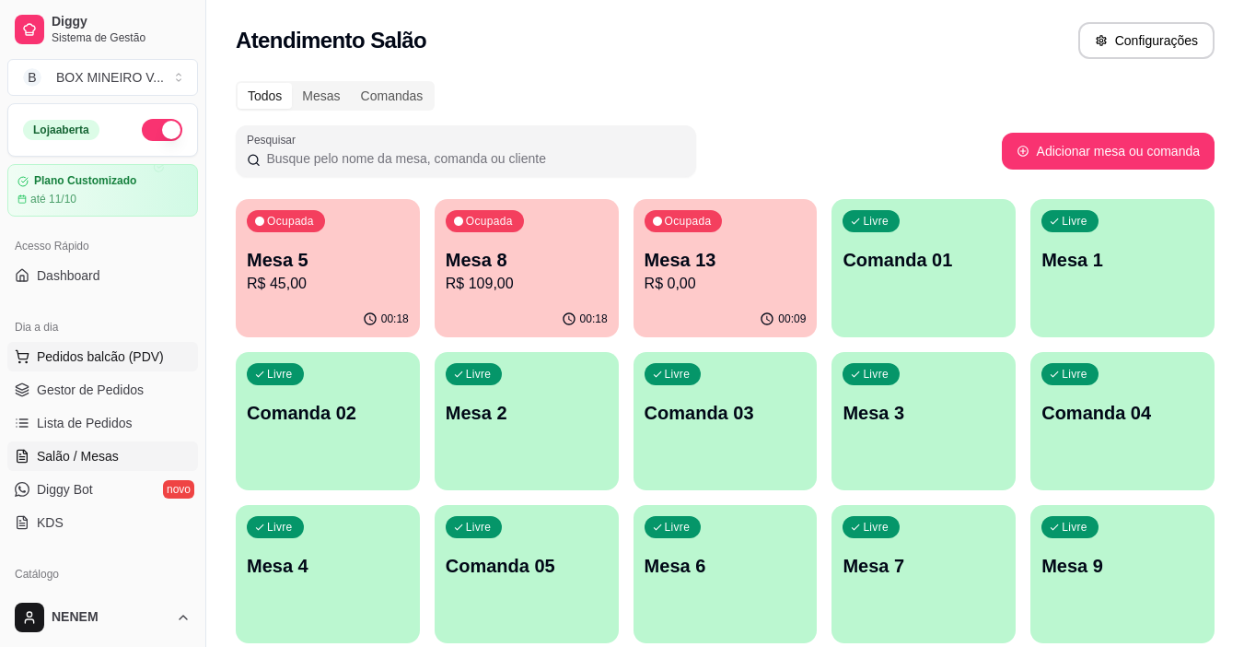
click at [74, 356] on span "Pedidos balcão (PDV)" at bounding box center [100, 356] width 127 height 18
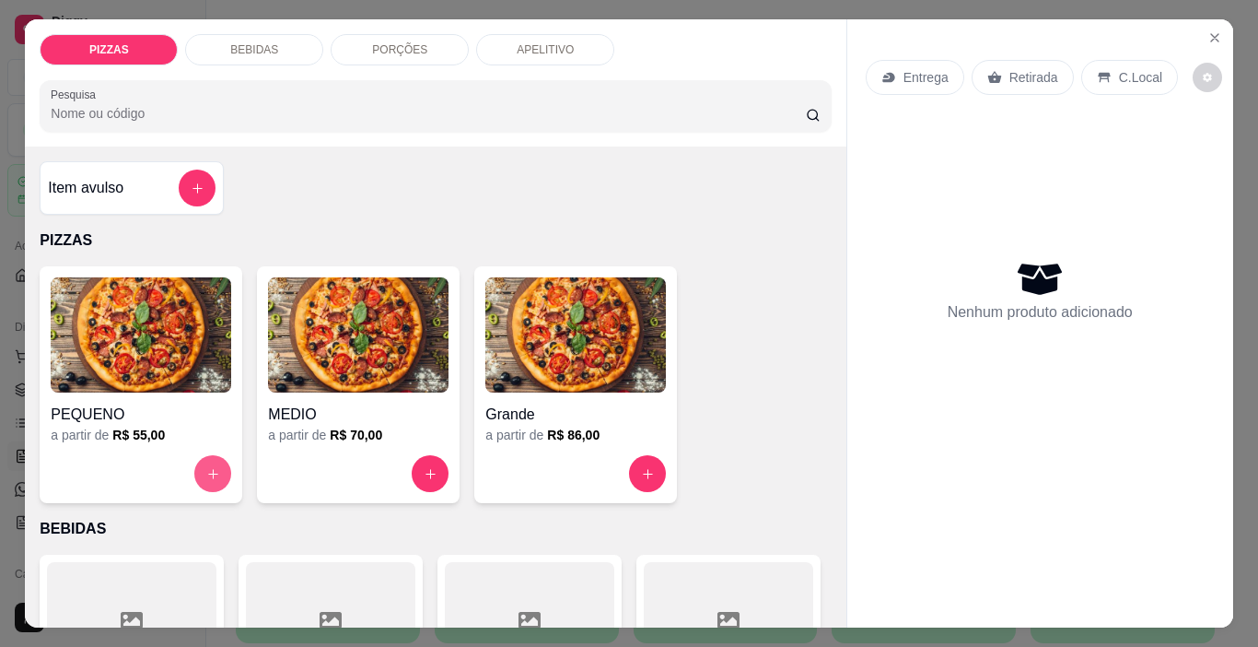
click at [206, 467] on icon "increase-product-quantity" at bounding box center [213, 474] width 14 height 14
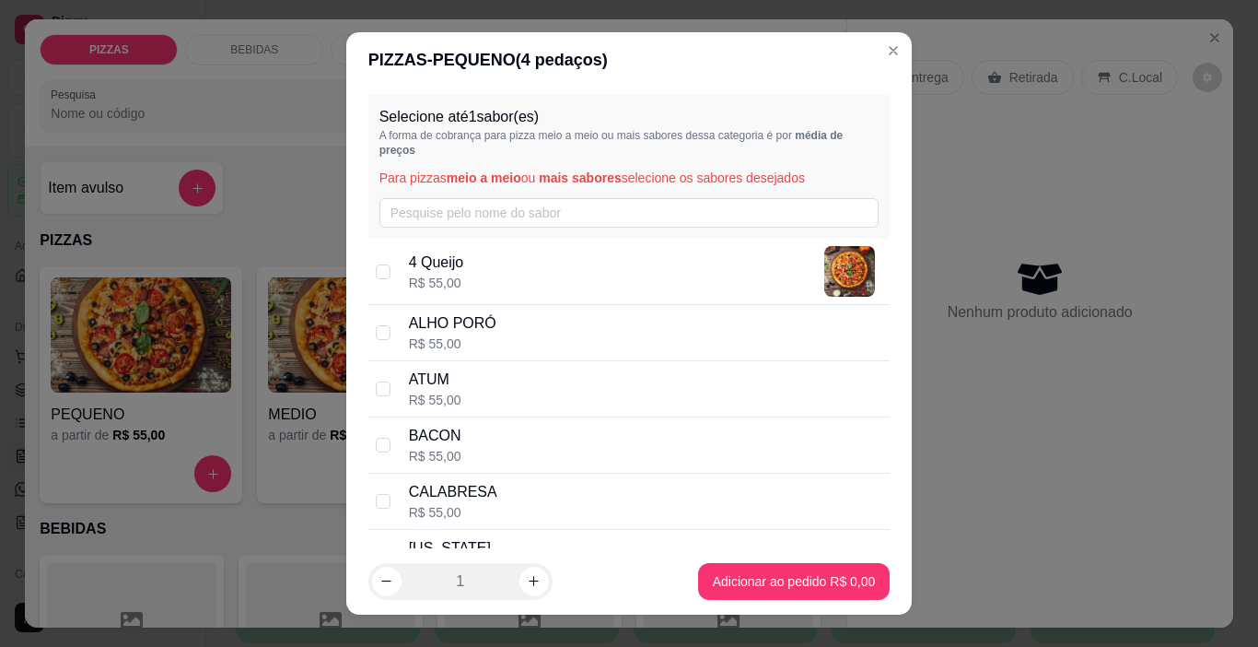
scroll to position [92, 0]
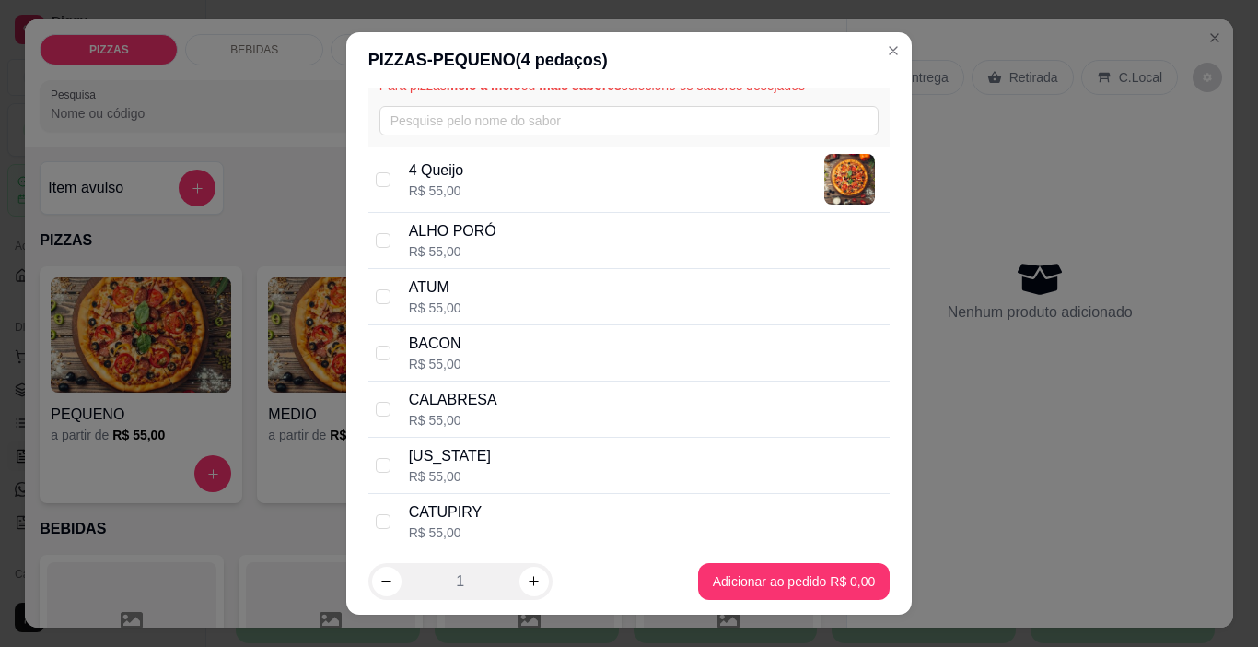
click at [412, 507] on p "CATUPIRY" at bounding box center [445, 512] width 73 height 22
checkbox input "true"
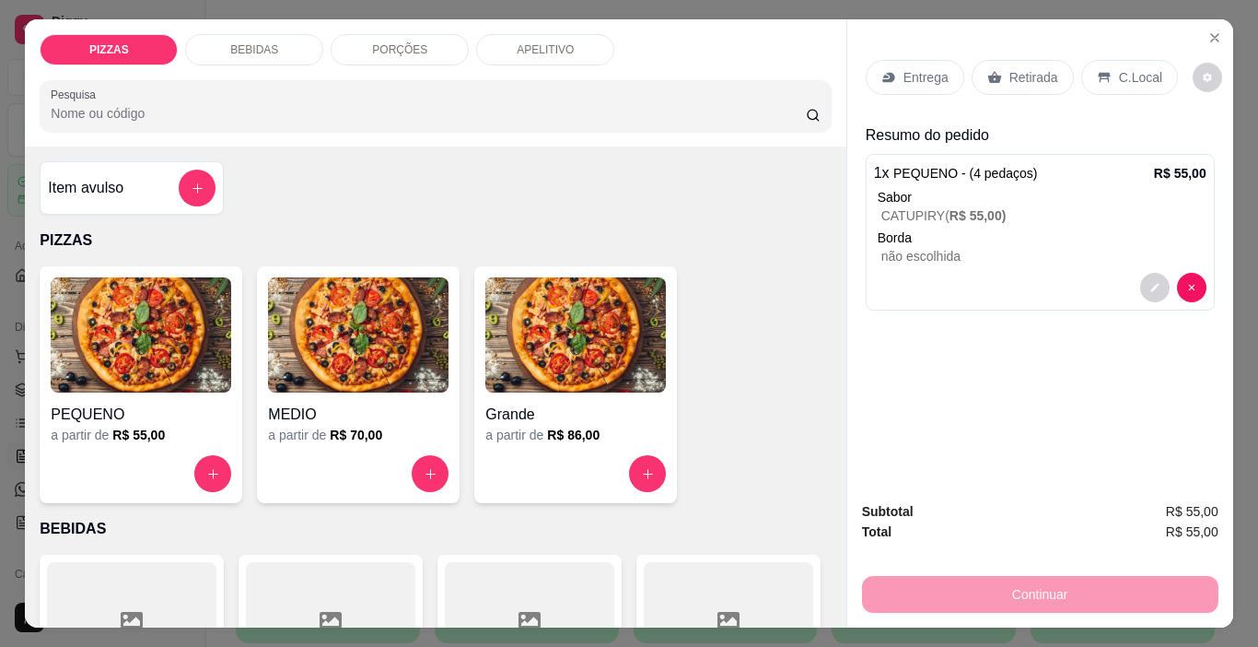
click at [892, 73] on div "Entrega" at bounding box center [915, 77] width 99 height 35
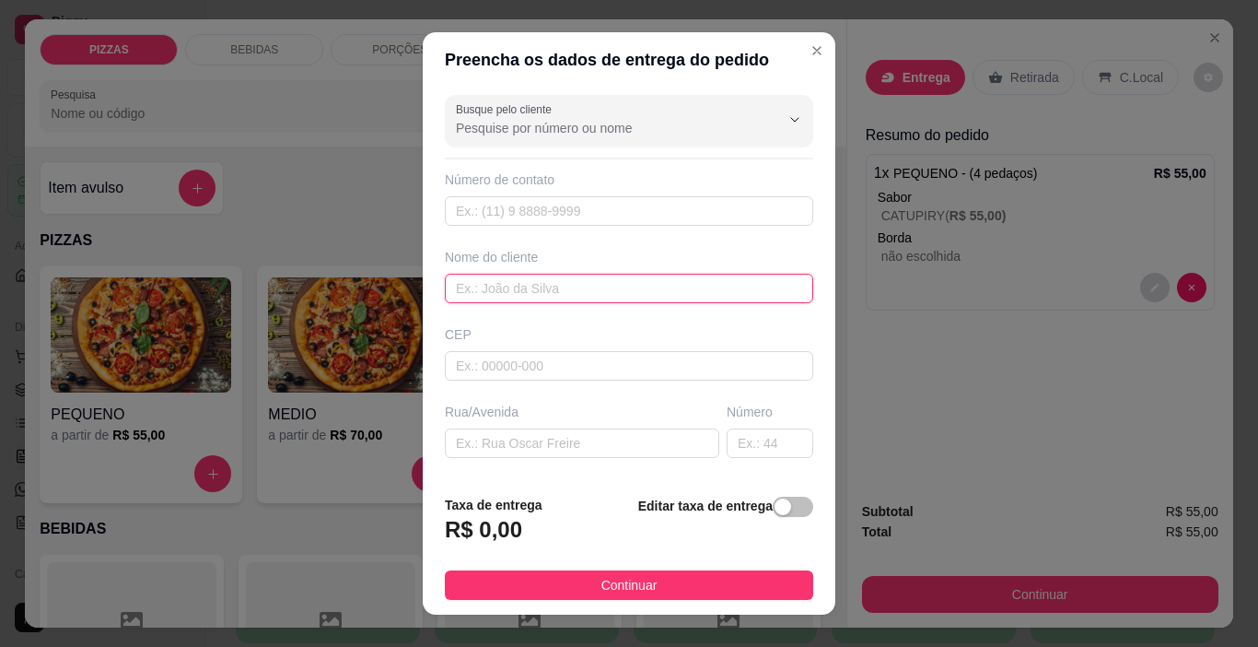
click at [565, 288] on input "text" at bounding box center [629, 288] width 368 height 29
type input "e"
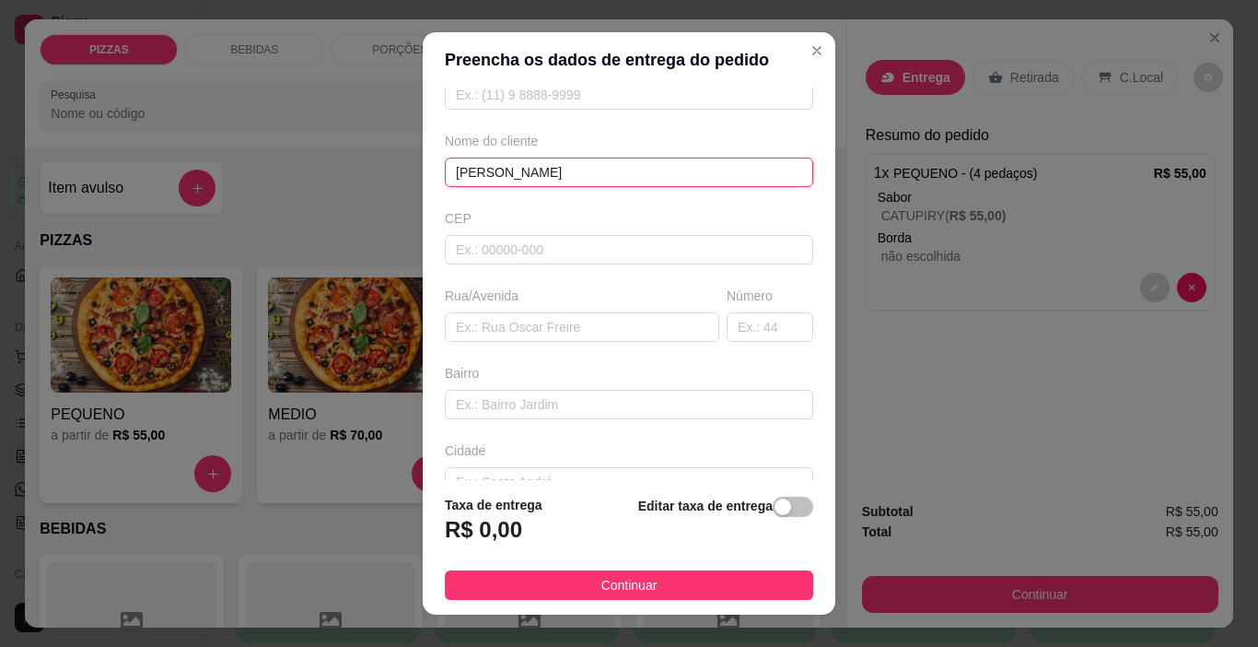
scroll to position [0, 0]
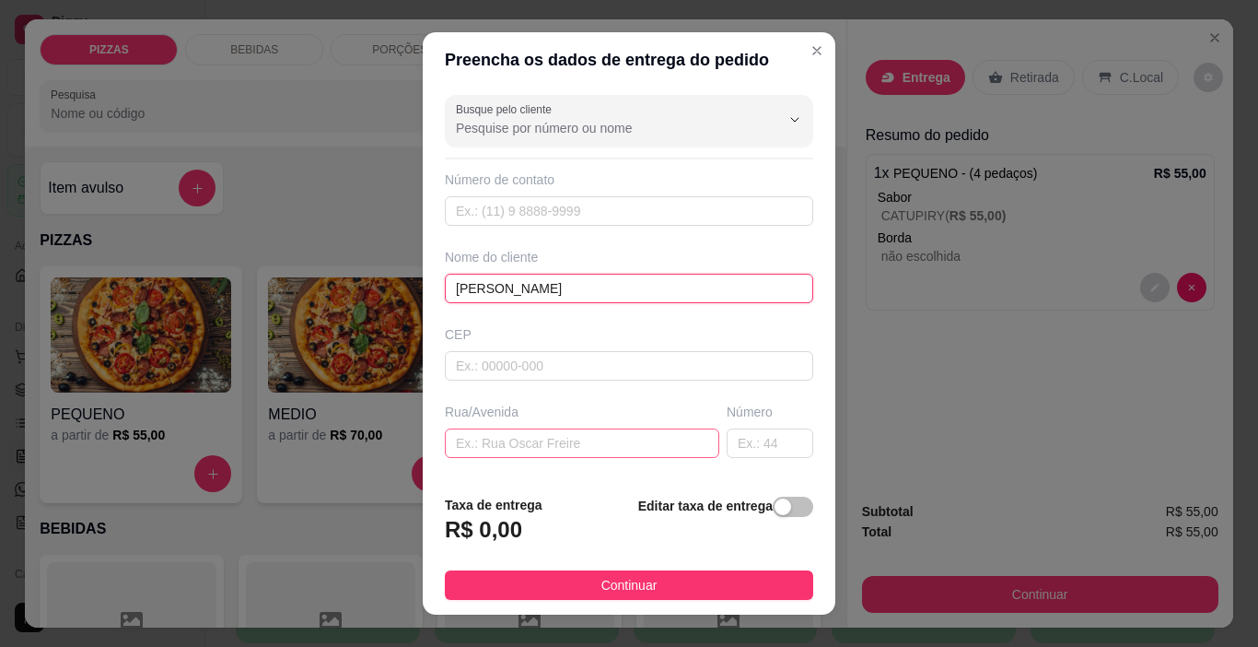
type input "[PERSON_NAME]"
click at [507, 437] on input "text" at bounding box center [582, 442] width 274 height 29
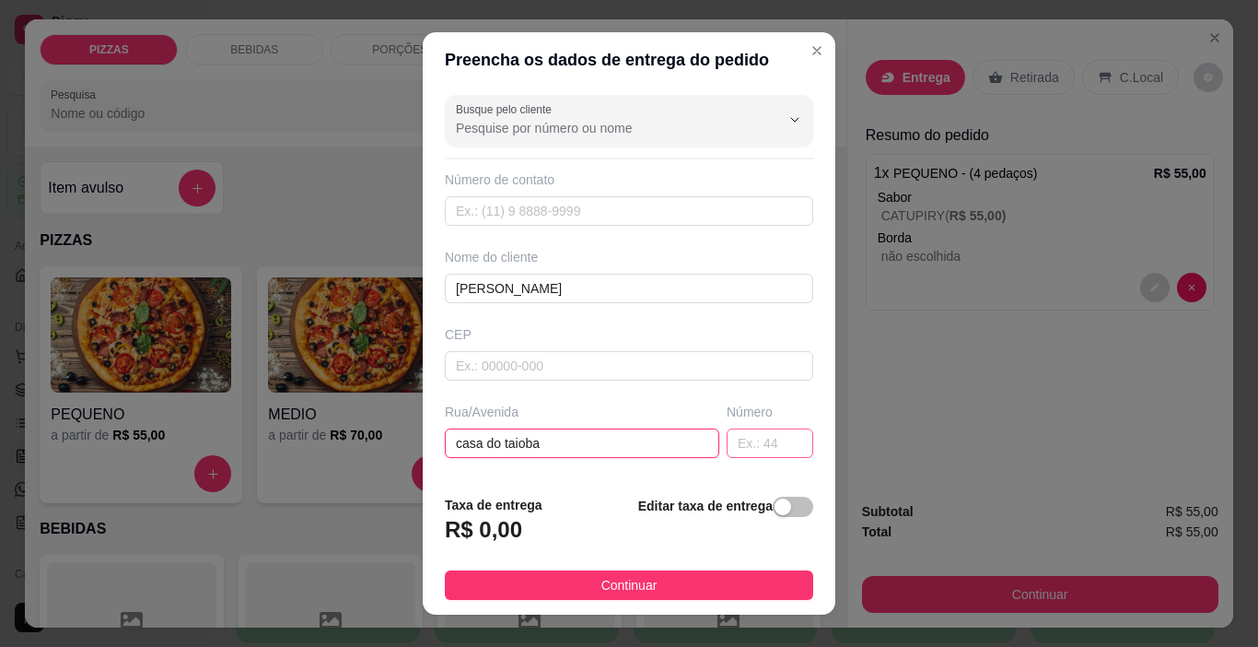
type input "casa do taioba"
click at [730, 453] on input "text" at bounding box center [770, 442] width 87 height 29
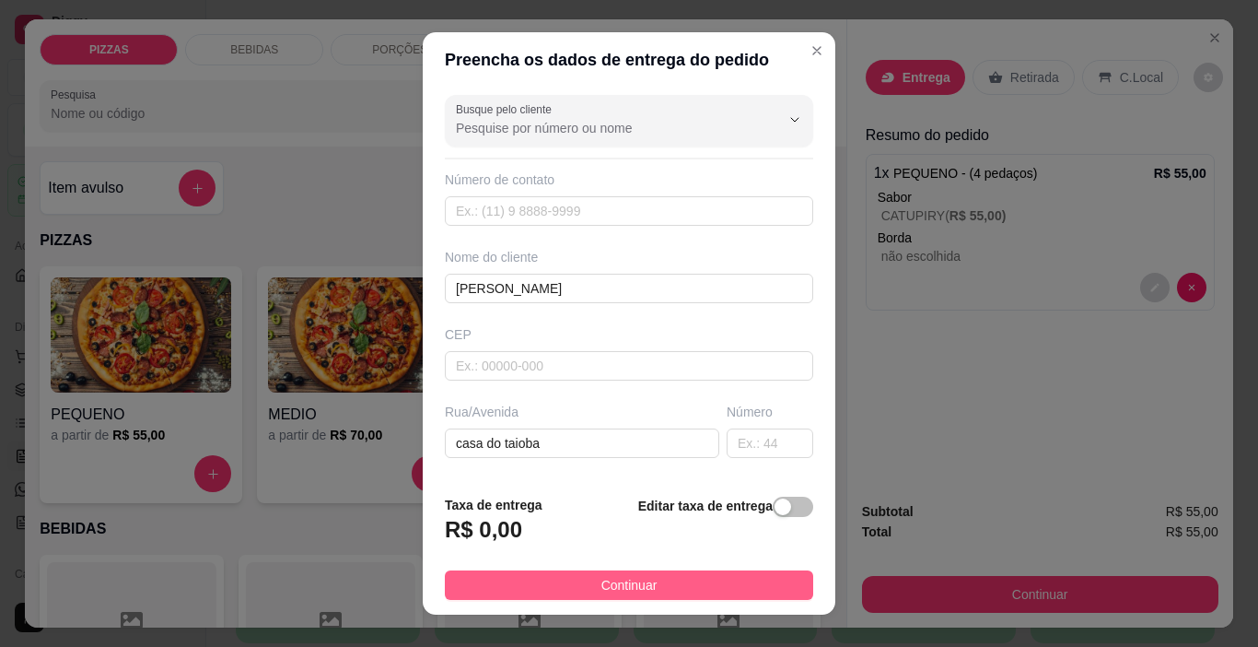
click at [711, 588] on button "Continuar" at bounding box center [629, 584] width 368 height 29
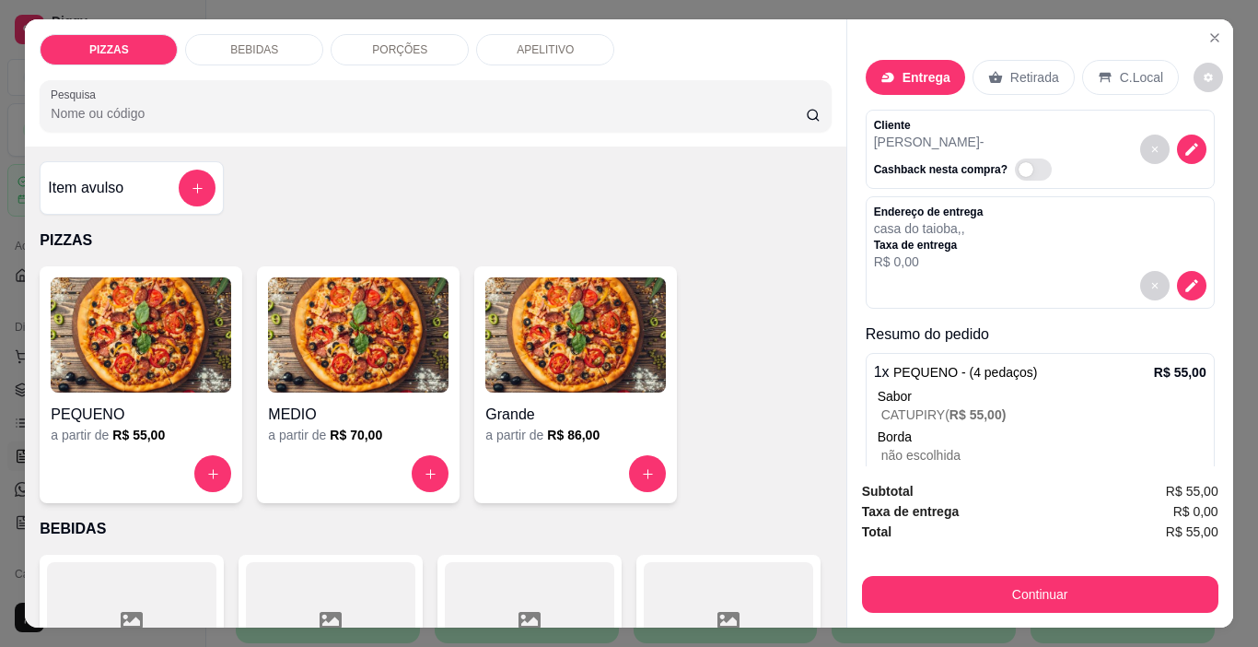
scroll to position [69, 0]
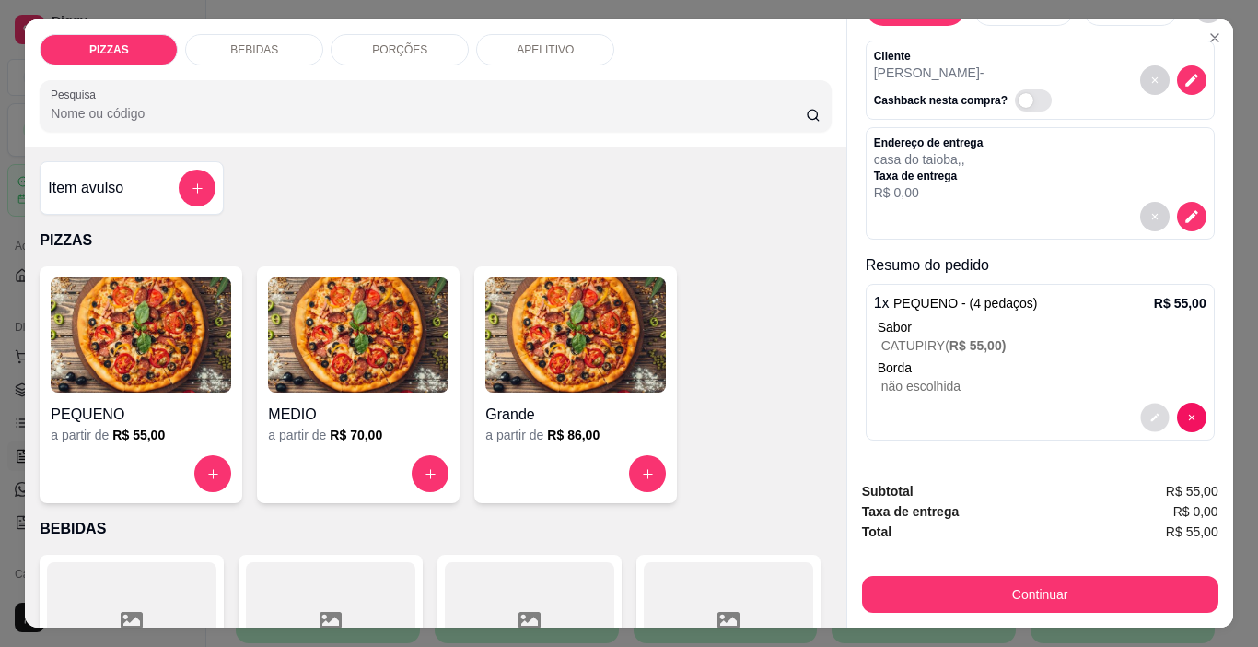
click at [1150, 414] on icon "decrease-product-quantity" at bounding box center [1154, 418] width 8 height 8
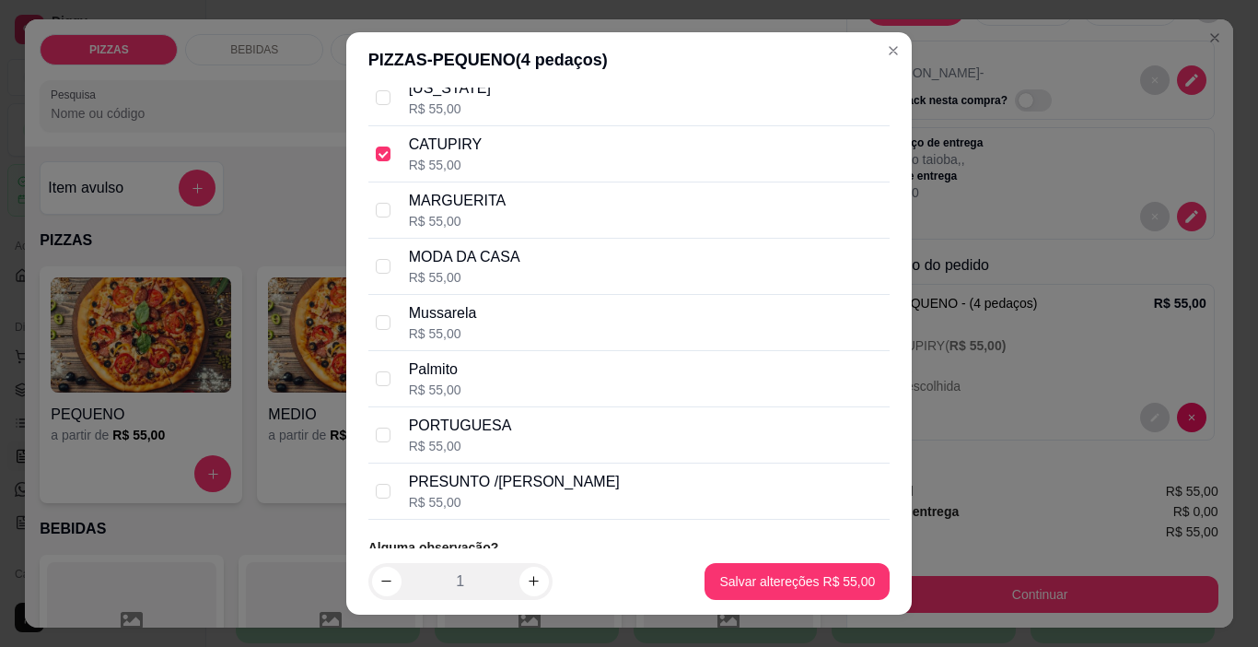
scroll to position [512, 0]
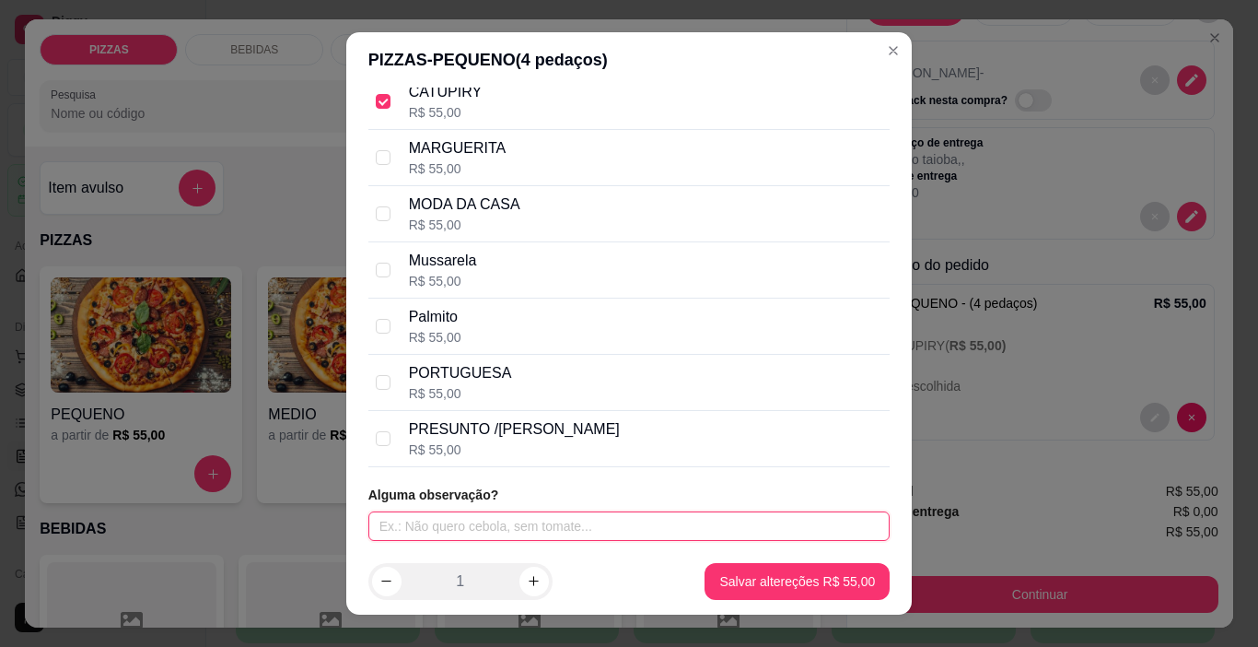
click at [491, 520] on input "text" at bounding box center [629, 525] width 522 height 29
type input "sem catupiry"
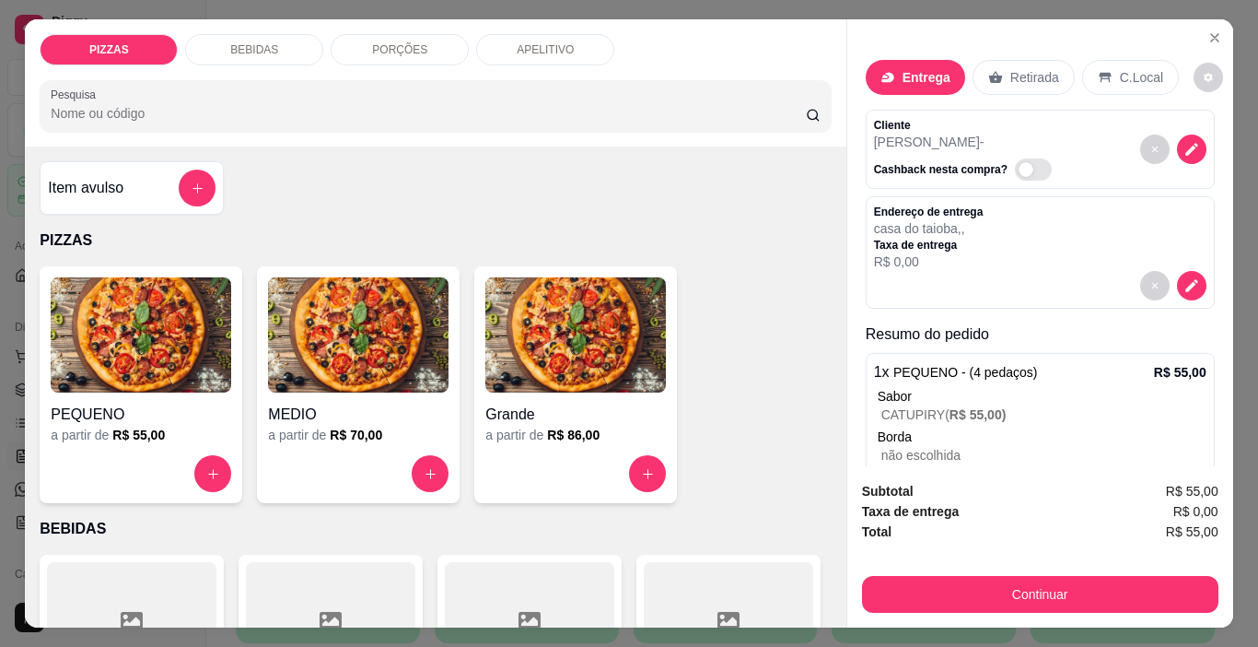
scroll to position [46, 0]
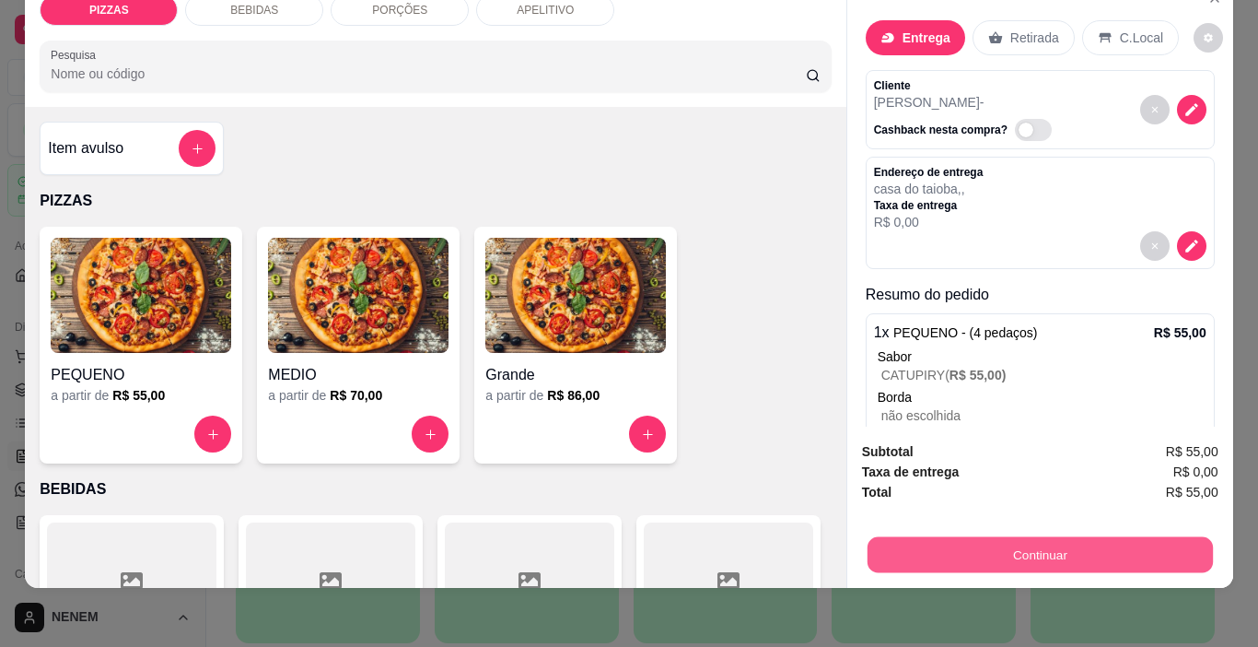
click at [978, 542] on button "Continuar" at bounding box center [1039, 555] width 345 height 36
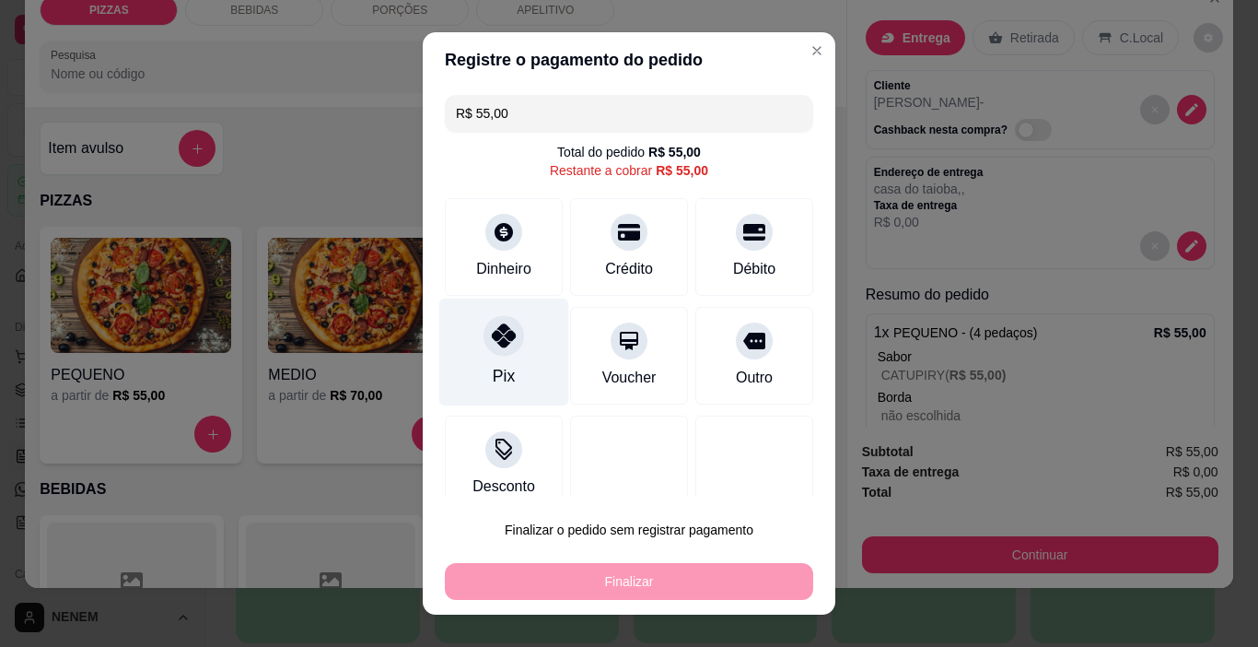
click at [519, 343] on div "Pix" at bounding box center [504, 352] width 130 height 108
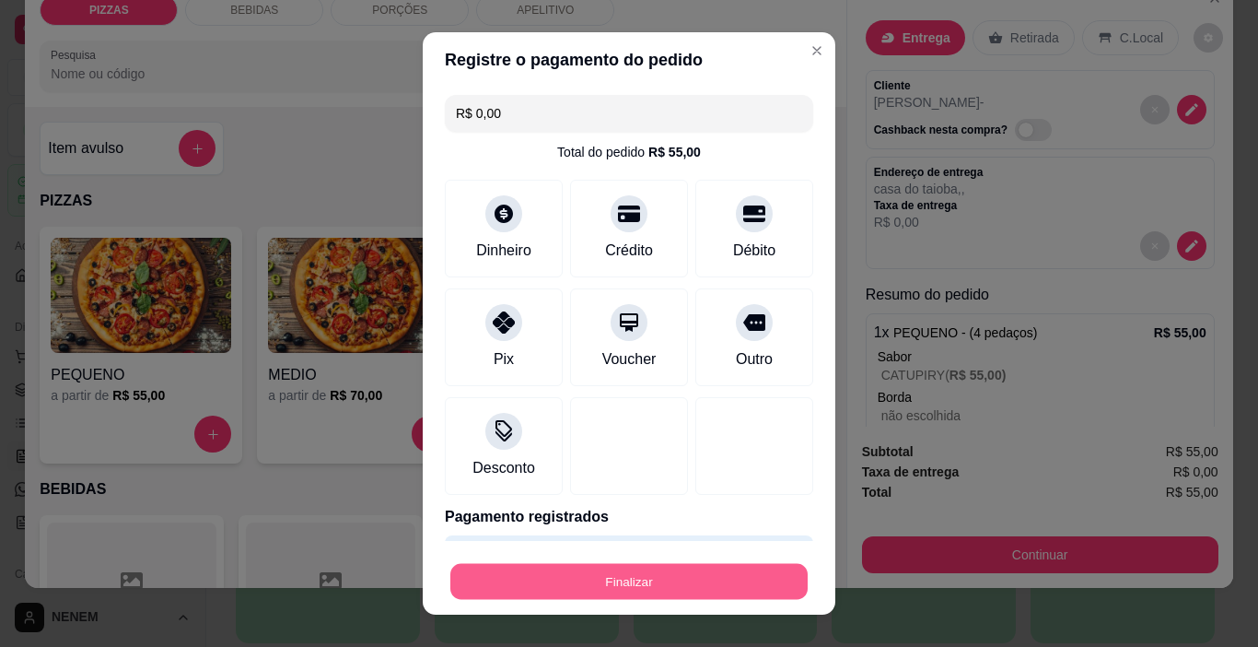
click at [565, 583] on button "Finalizar" at bounding box center [628, 582] width 357 height 36
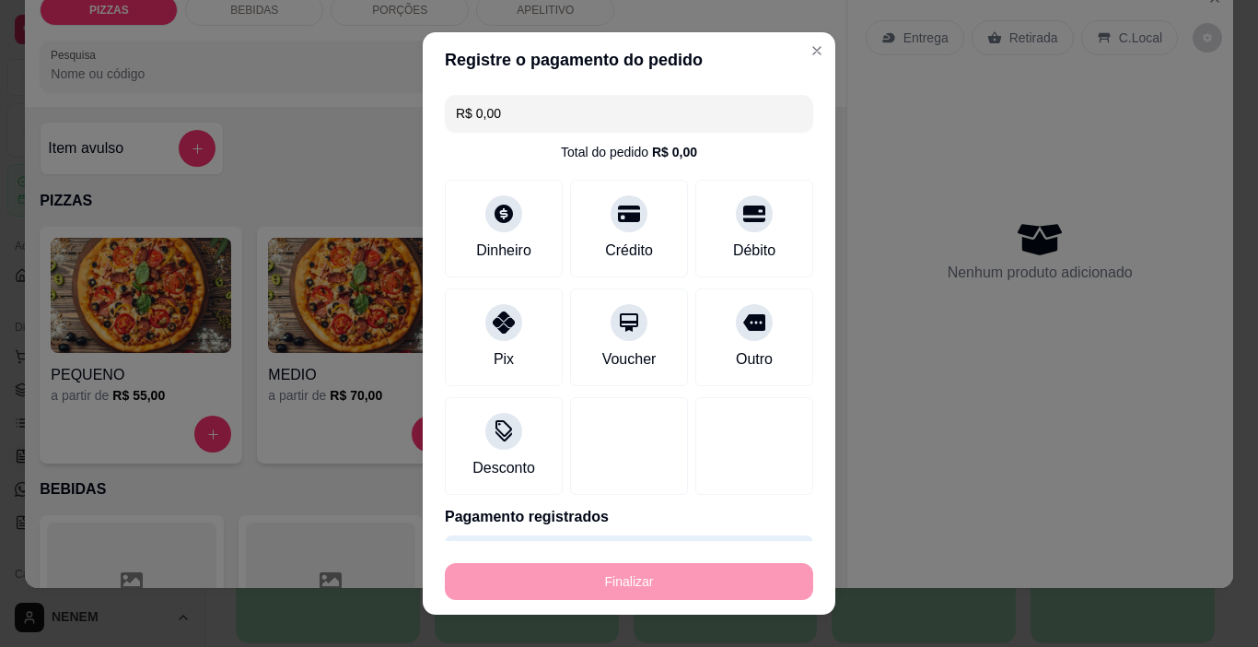
type input "-R$ 55,00"
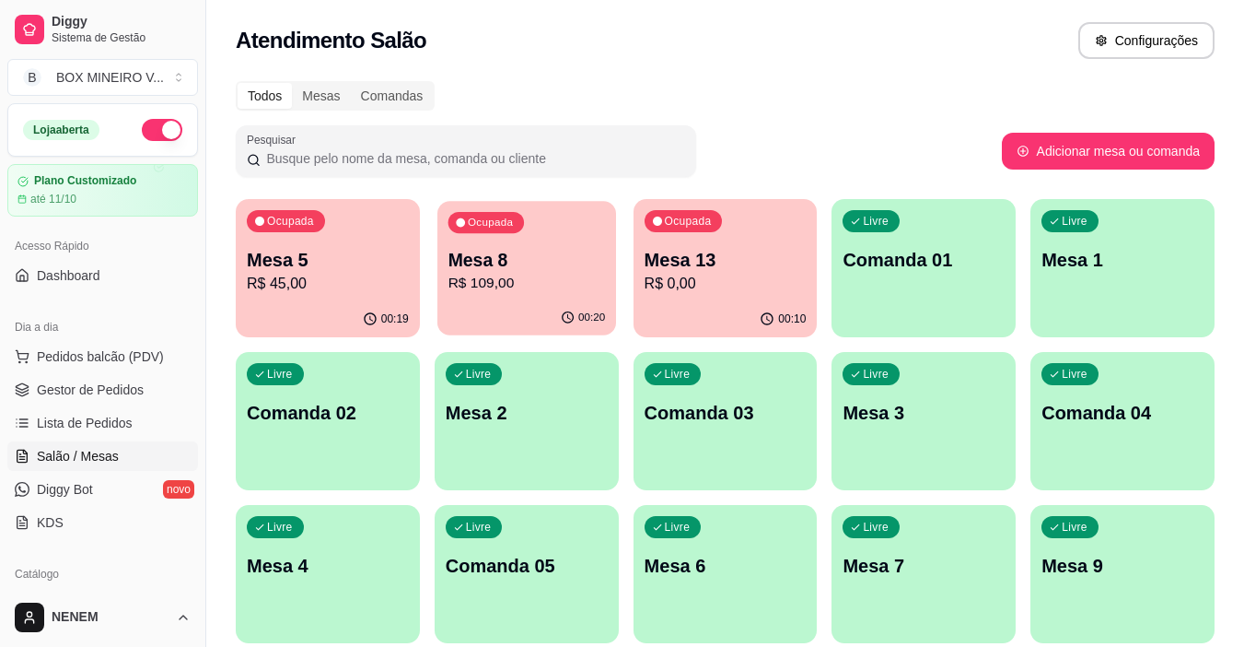
click at [499, 288] on p "R$ 109,00" at bounding box center [526, 283] width 157 height 21
click at [338, 258] on p "Mesa 5" at bounding box center [328, 260] width 157 height 25
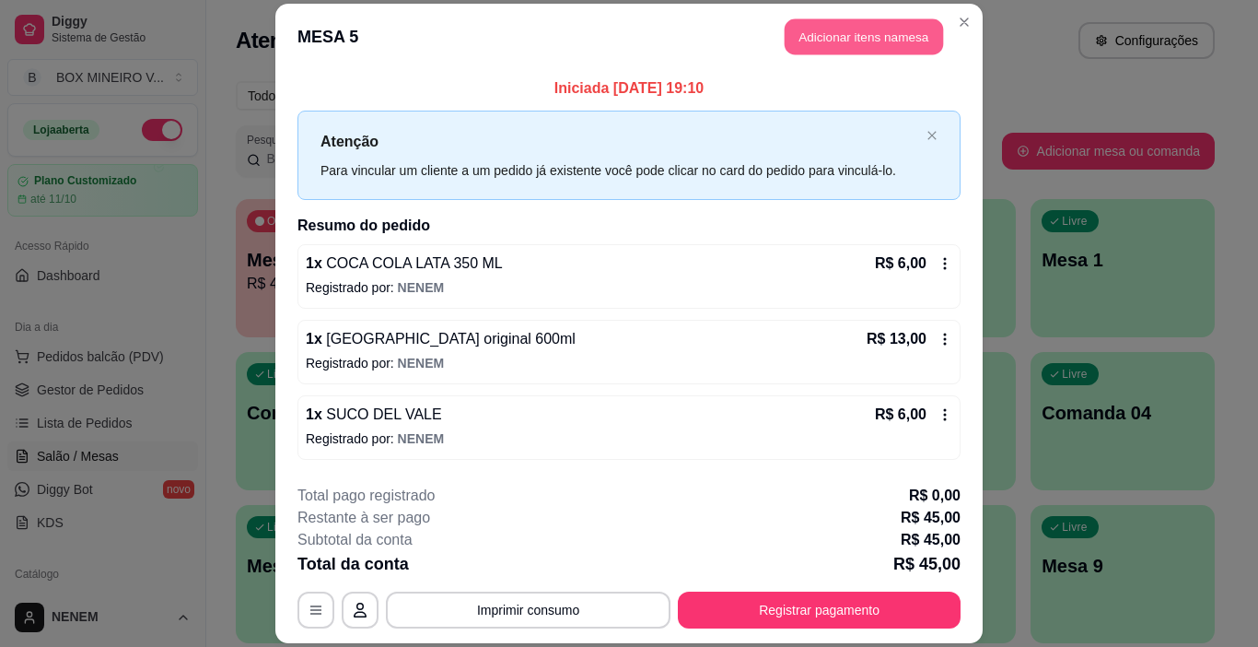
click at [867, 24] on button "Adicionar itens na mesa" at bounding box center [864, 36] width 158 height 36
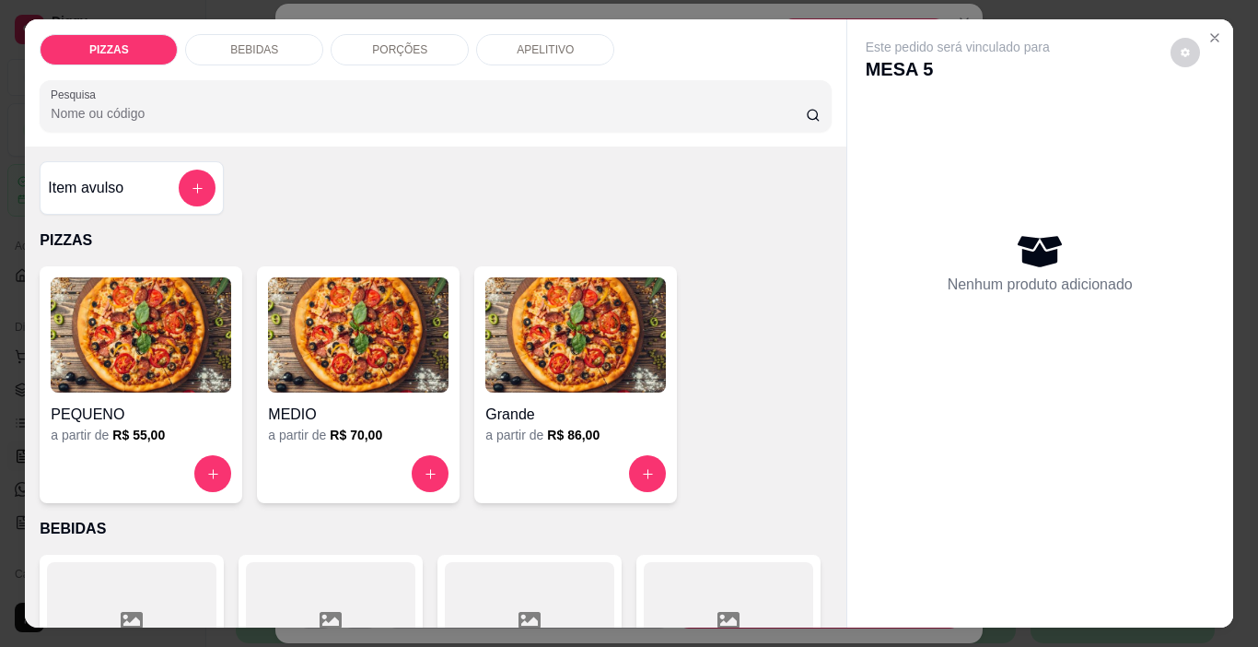
click at [371, 34] on div "PORÇÕES" at bounding box center [400, 49] width 138 height 31
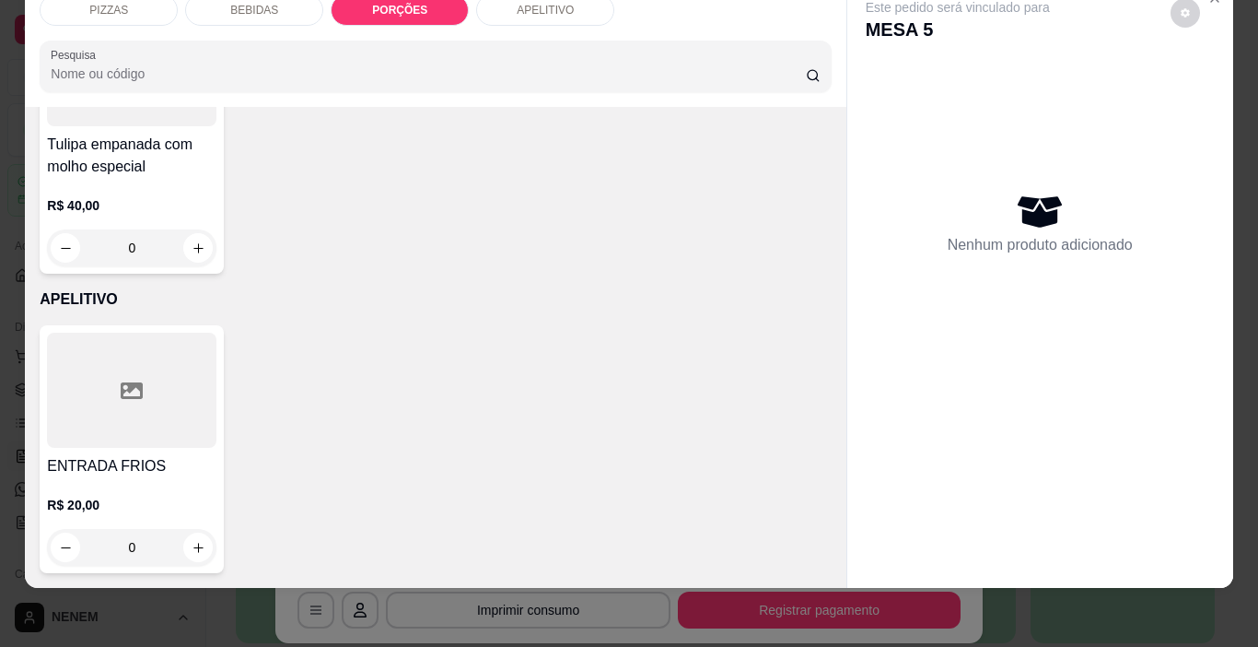
scroll to position [4146, 0]
type input "1"
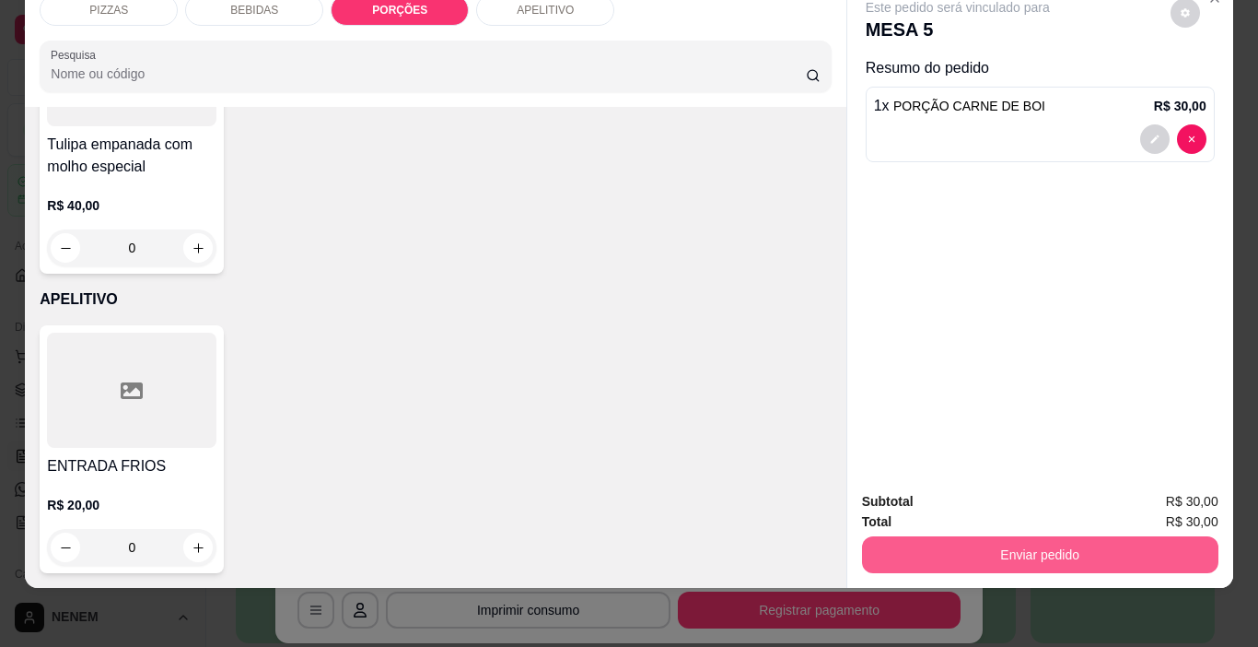
click at [1133, 543] on button "Enviar pedido" at bounding box center [1040, 554] width 356 height 37
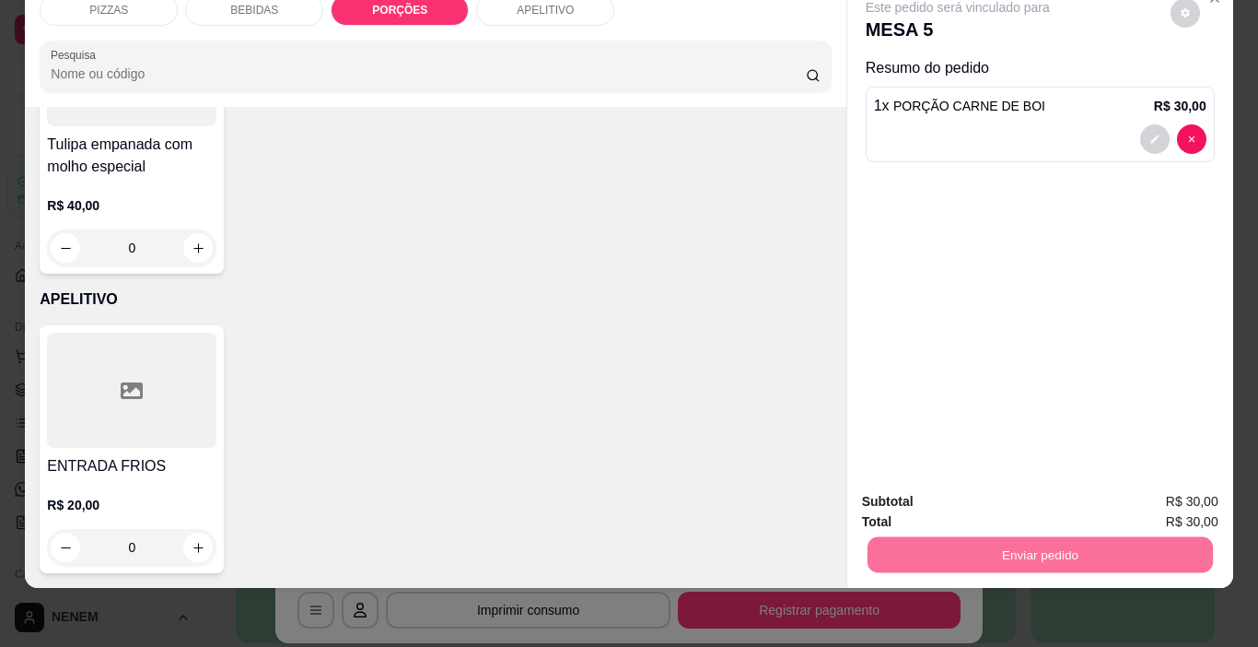
click at [1159, 499] on button "Enviar pedido" at bounding box center [1170, 495] width 101 height 34
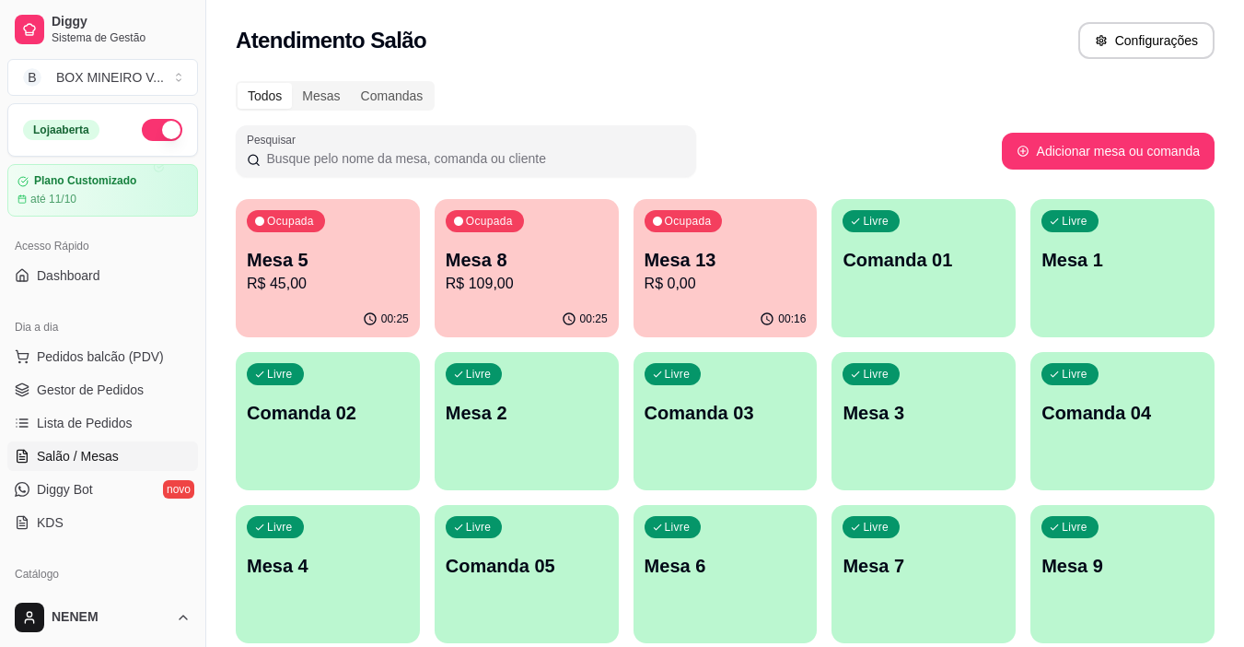
click at [510, 212] on div "Ocupada" at bounding box center [485, 221] width 78 height 22
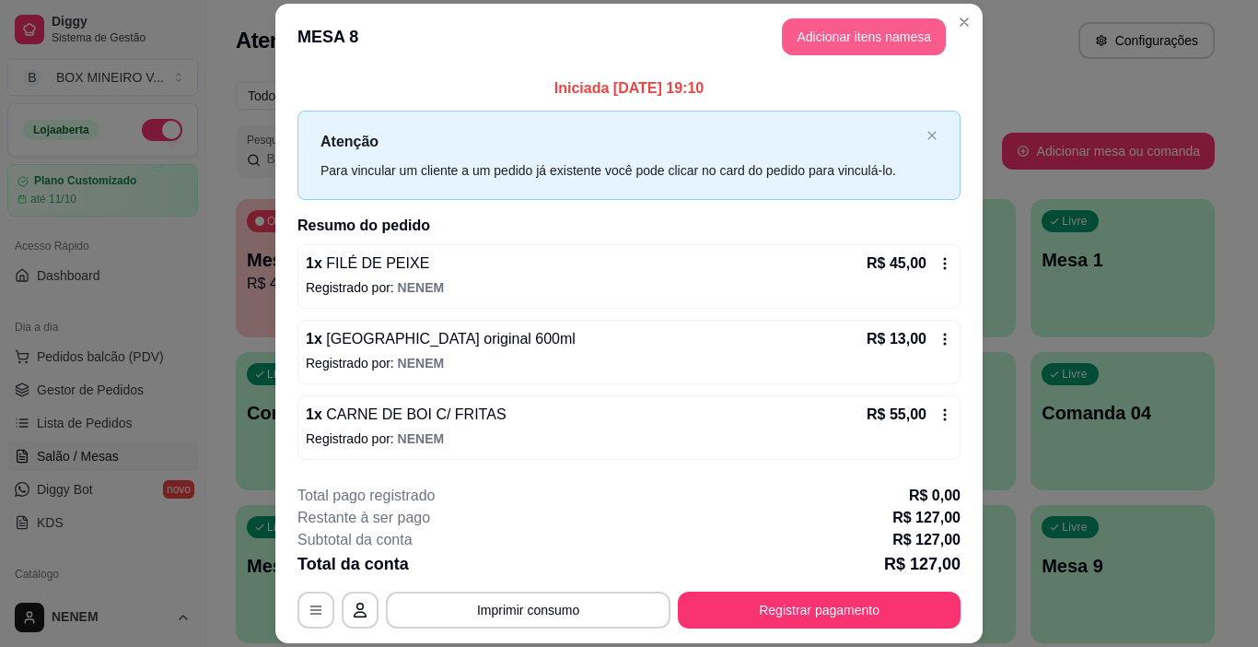
click at [880, 38] on button "Adicionar itens na mesa" at bounding box center [864, 36] width 164 height 37
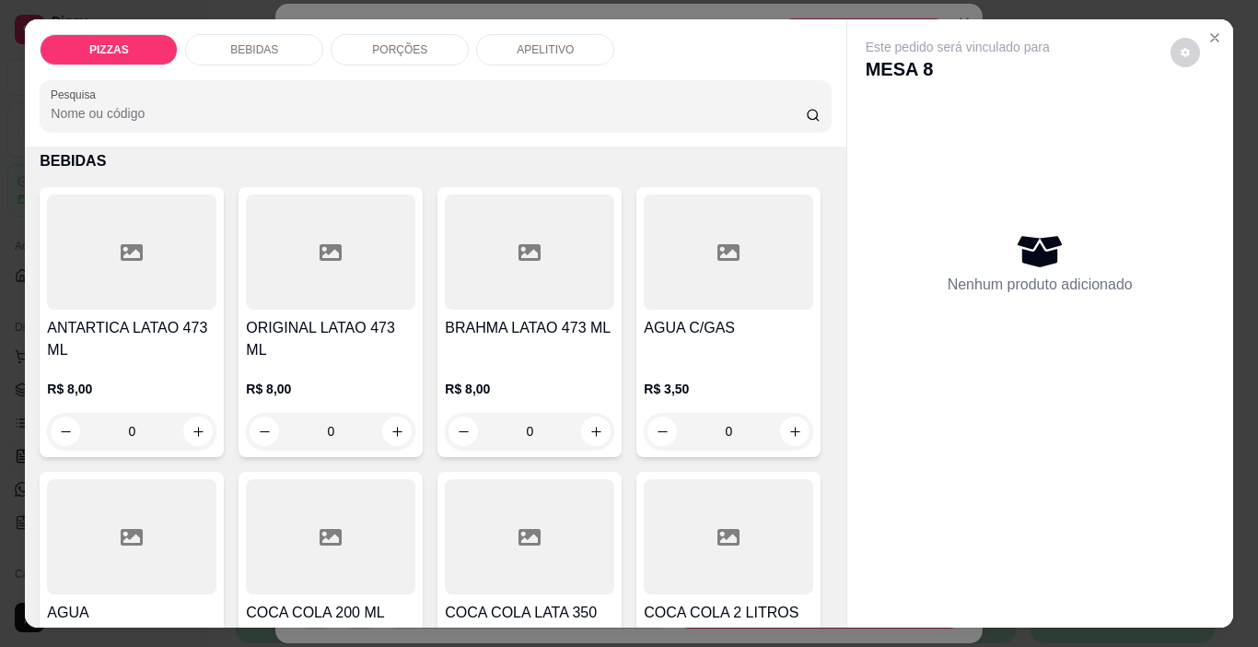
scroll to position [368, 0]
click at [251, 42] on p "BEBIDAS" at bounding box center [254, 49] width 48 height 15
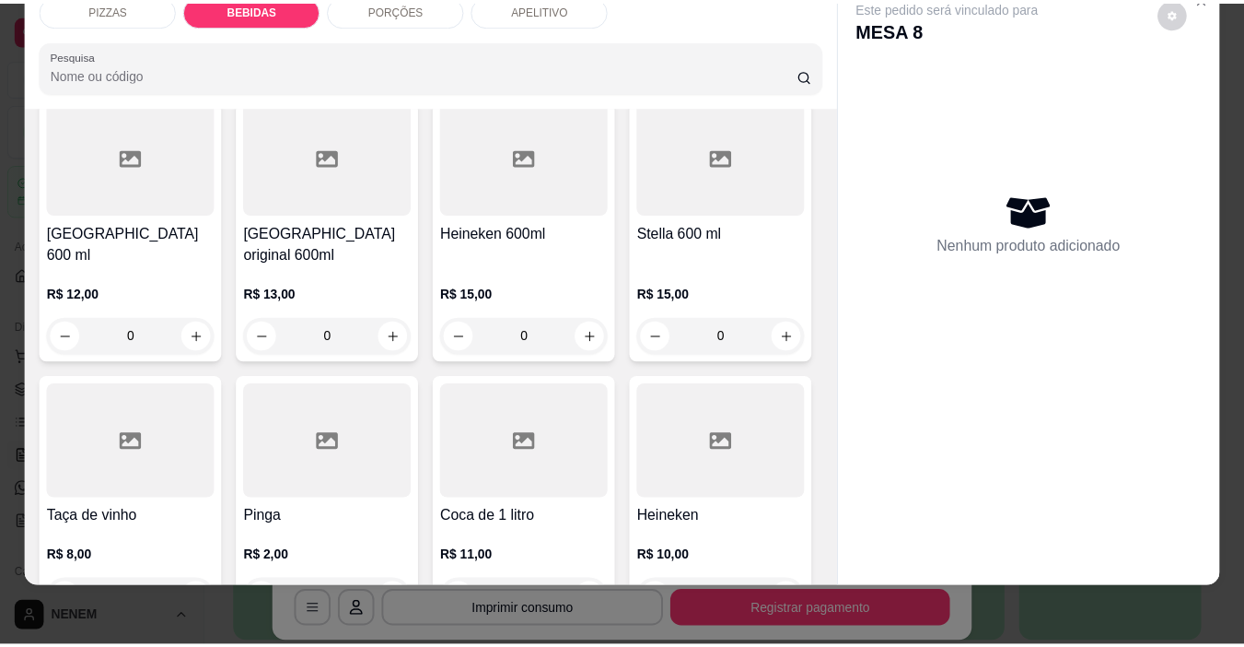
scroll to position [1568, 0]
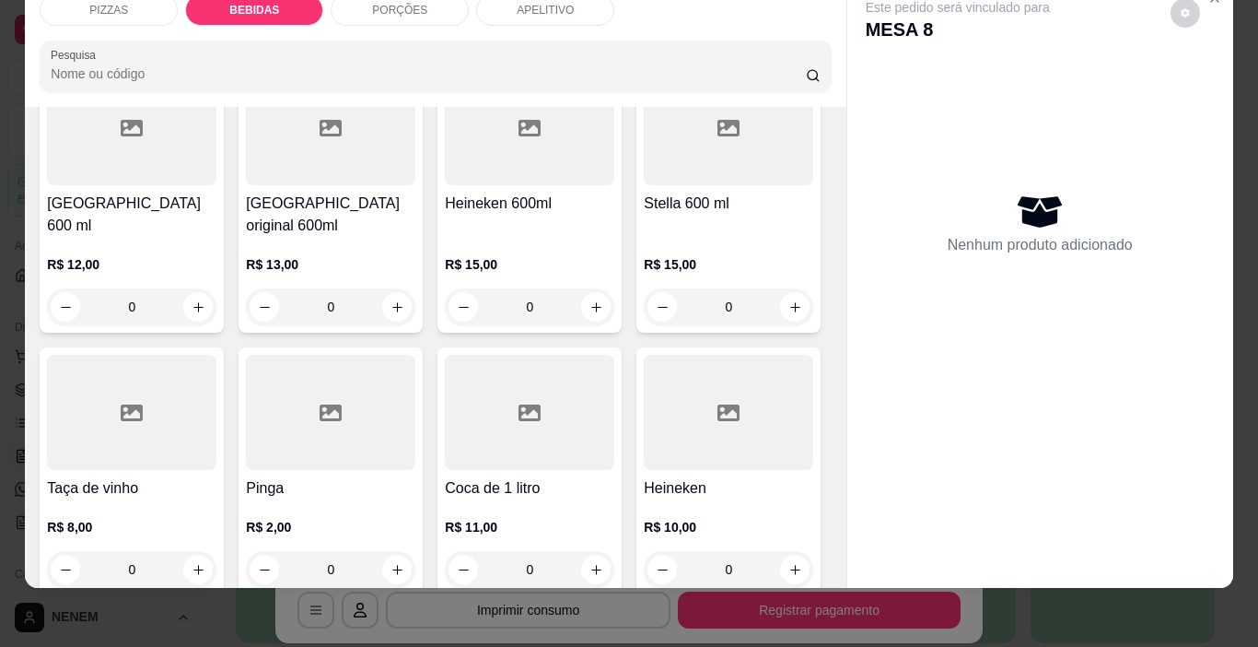
click at [415, 325] on div "R$ 13,00 0" at bounding box center [330, 281] width 169 height 88
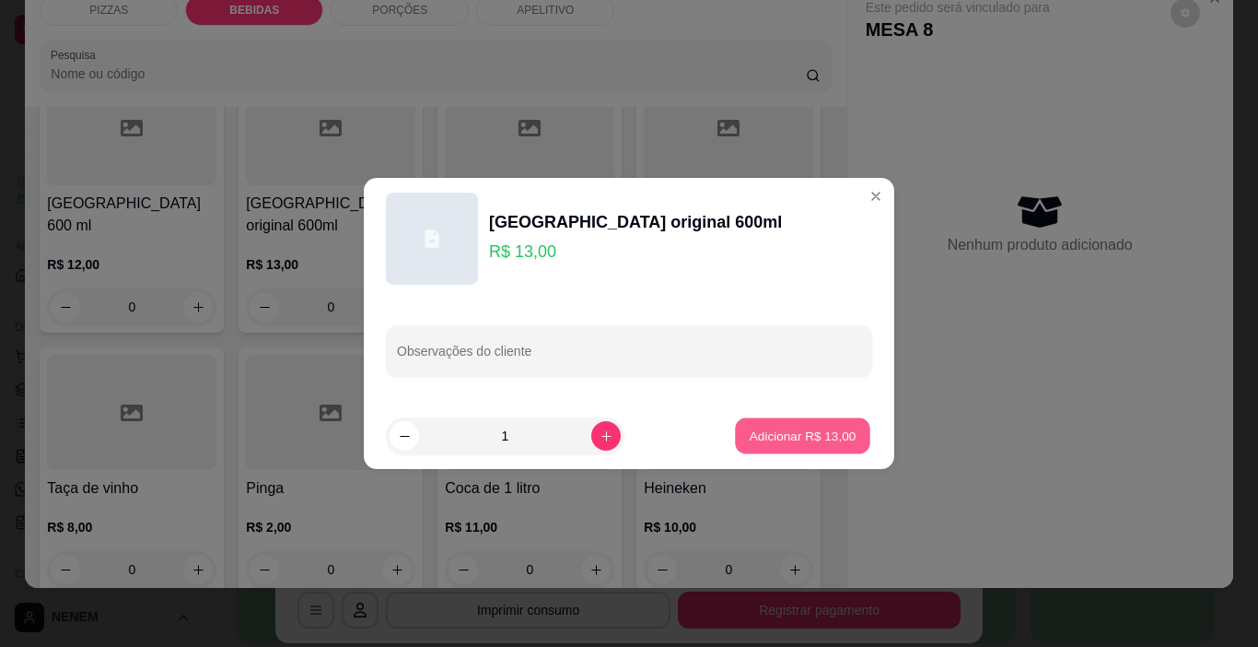
click at [764, 440] on p "Adicionar R$ 13,00" at bounding box center [803, 434] width 107 height 17
type input "1"
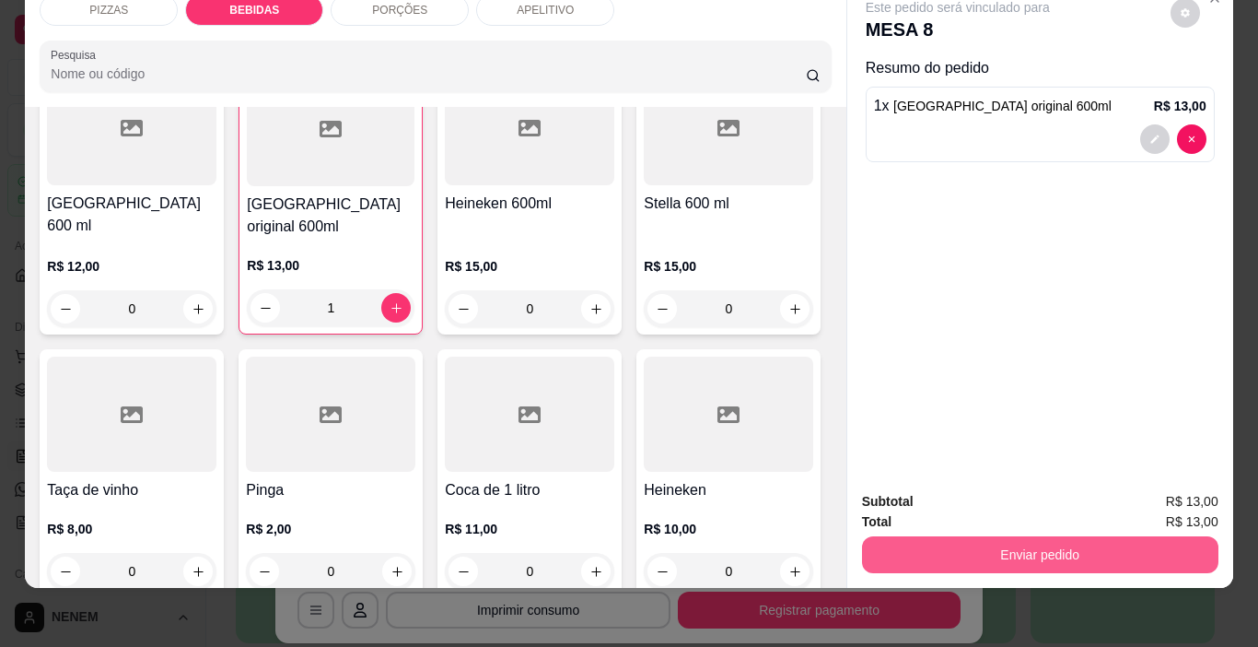
click at [969, 536] on button "Enviar pedido" at bounding box center [1040, 554] width 356 height 37
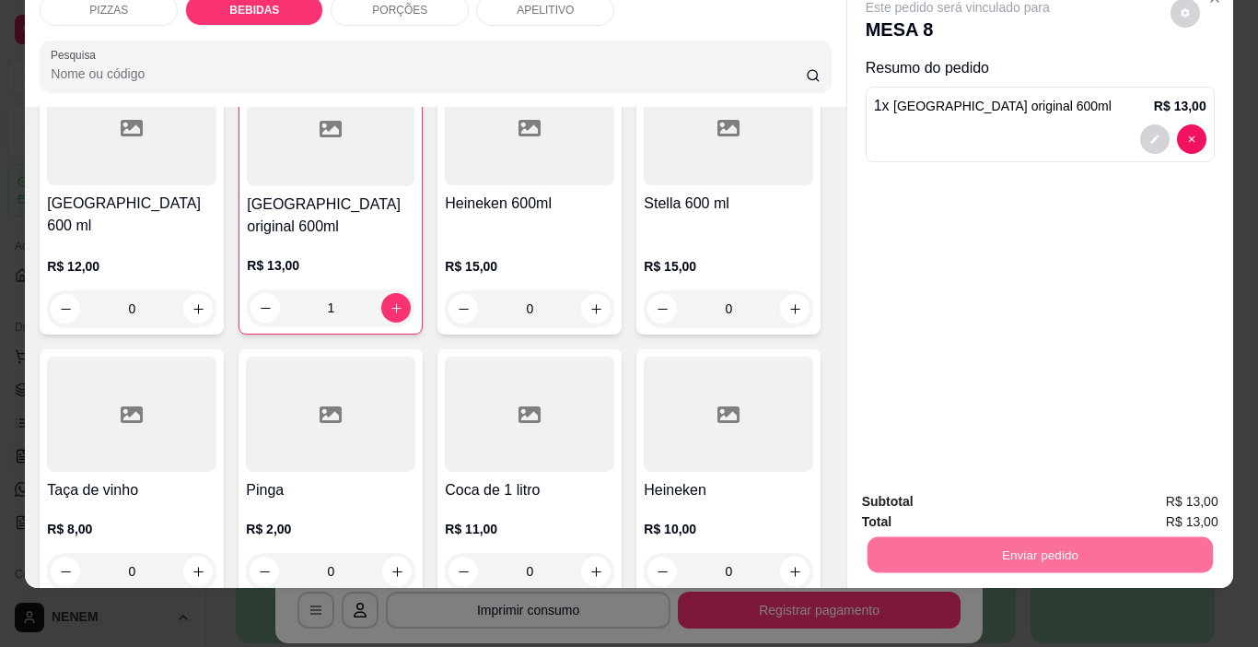
click at [1148, 504] on button "Enviar pedido" at bounding box center [1170, 495] width 104 height 35
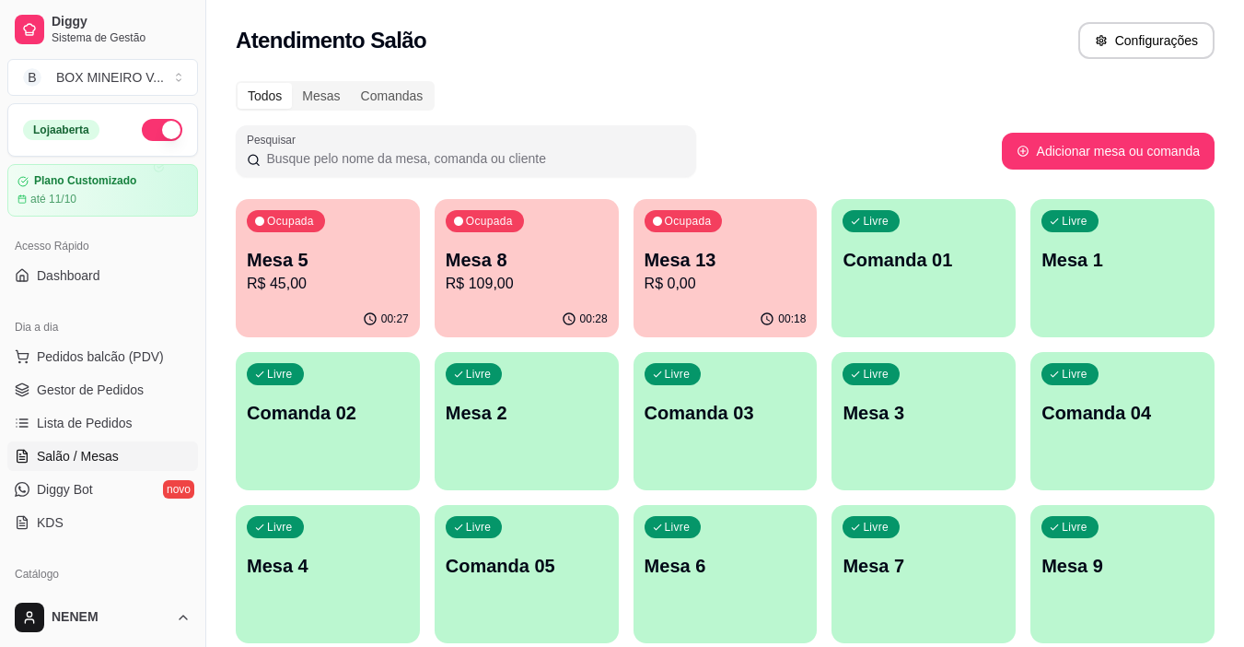
click at [533, 292] on p "R$ 109,00" at bounding box center [527, 284] width 162 height 22
click at [27, 376] on link "Gestor de Pedidos" at bounding box center [102, 389] width 191 height 29
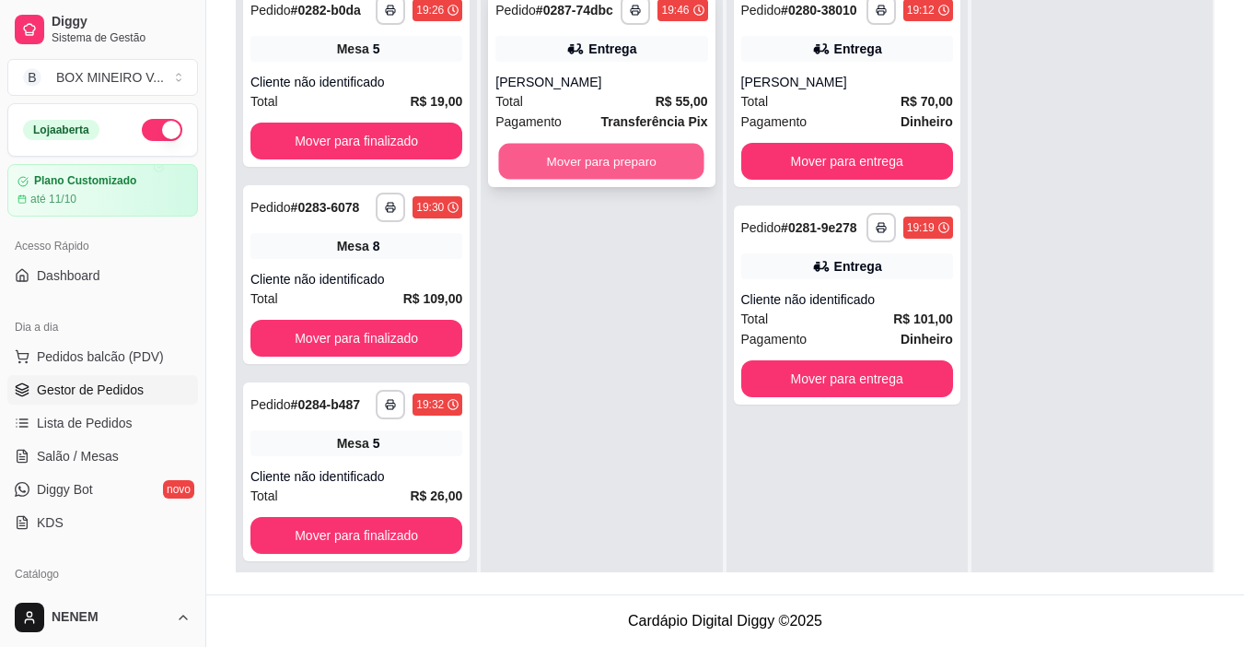
click at [592, 169] on button "Mover para preparo" at bounding box center [601, 162] width 205 height 36
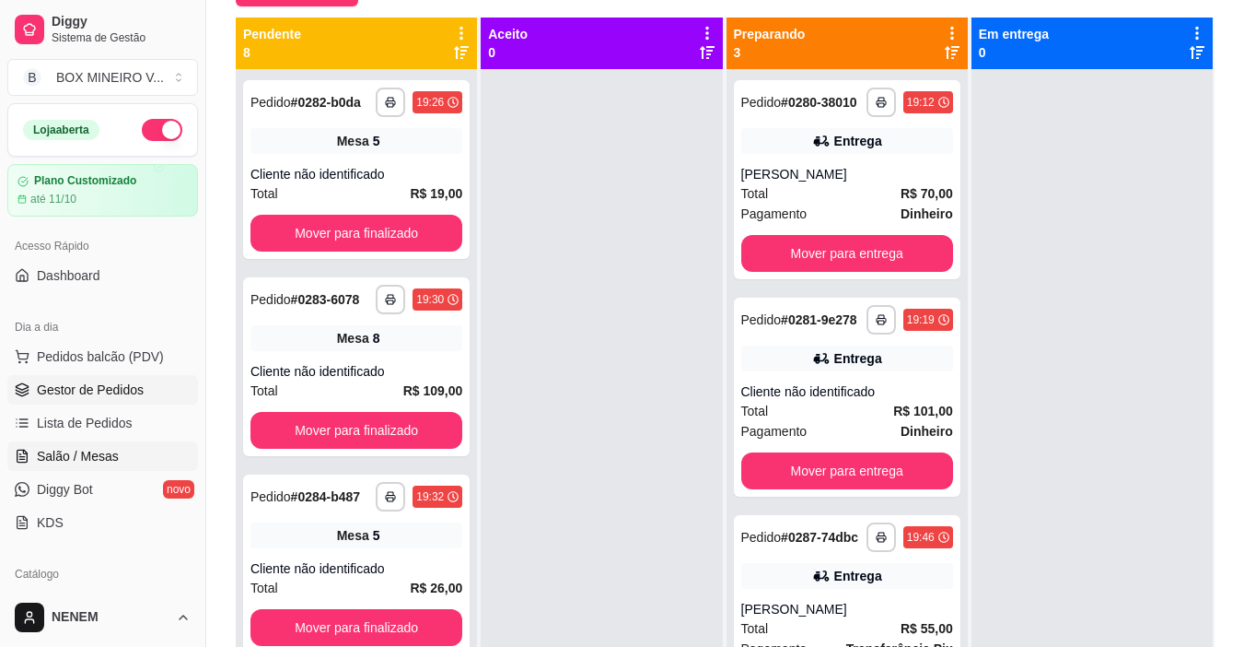
click at [102, 451] on span "Salão / Mesas" at bounding box center [78, 456] width 82 height 18
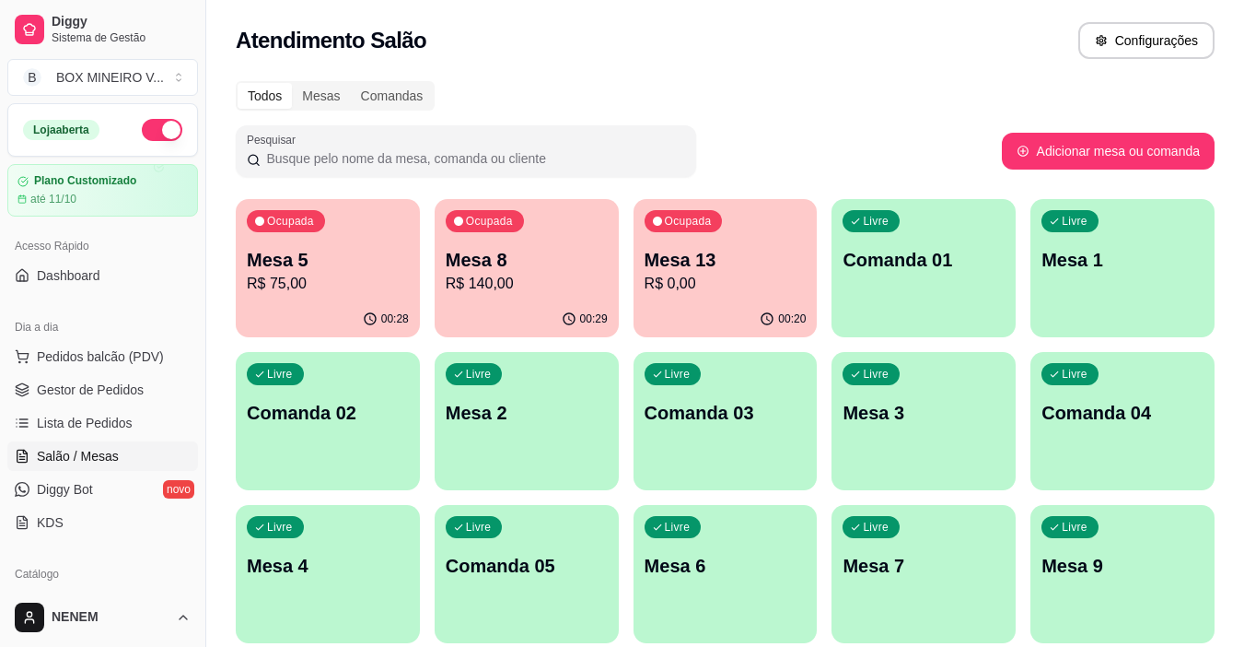
click at [752, 261] on p "Mesa 13" at bounding box center [726, 260] width 162 height 26
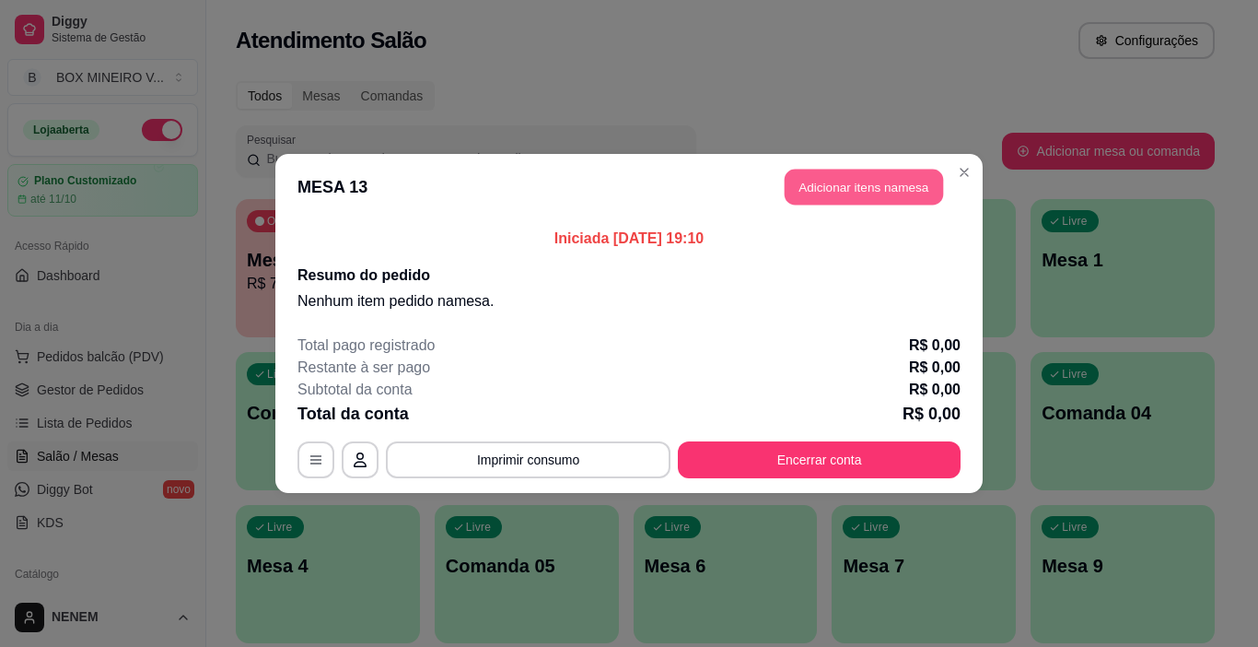
click at [927, 174] on button "Adicionar itens na mesa" at bounding box center [864, 187] width 158 height 36
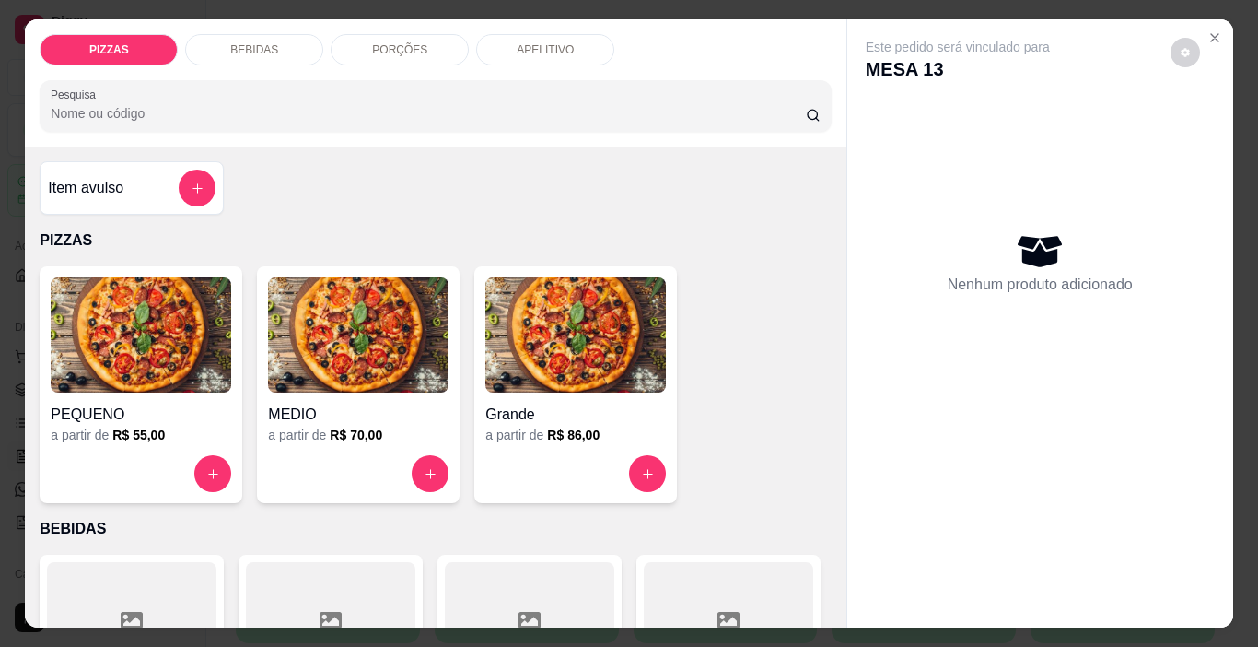
click at [399, 44] on p "PORÇÕES" at bounding box center [399, 49] width 55 height 15
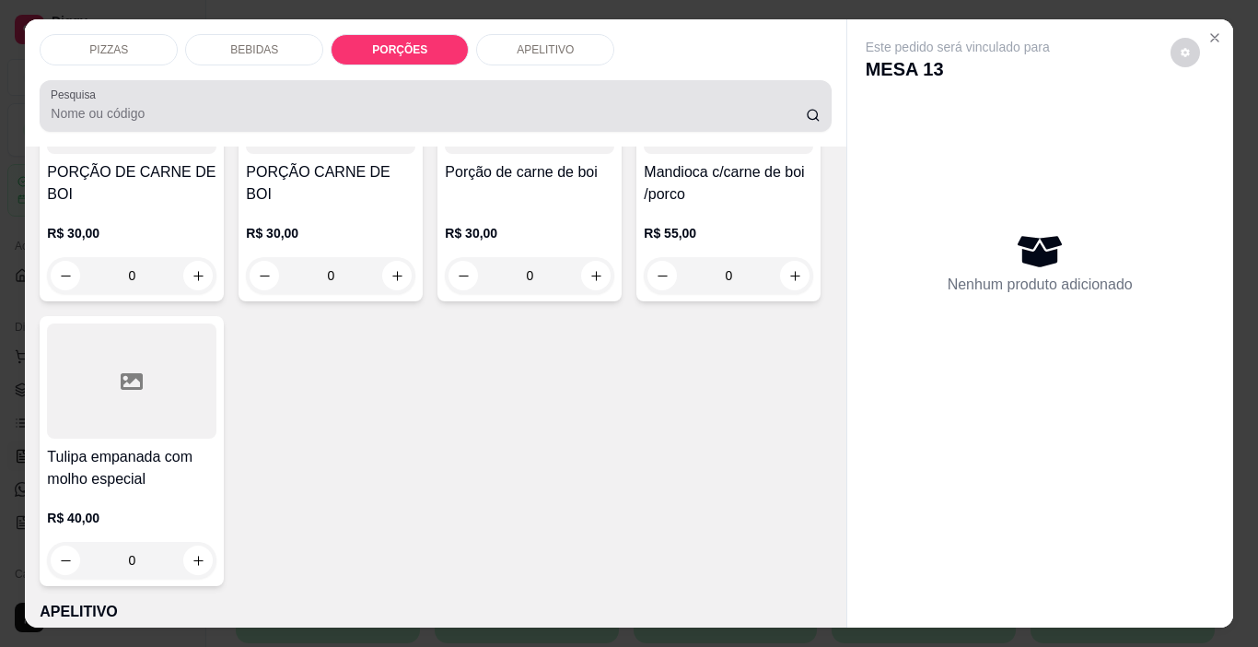
scroll to position [46, 0]
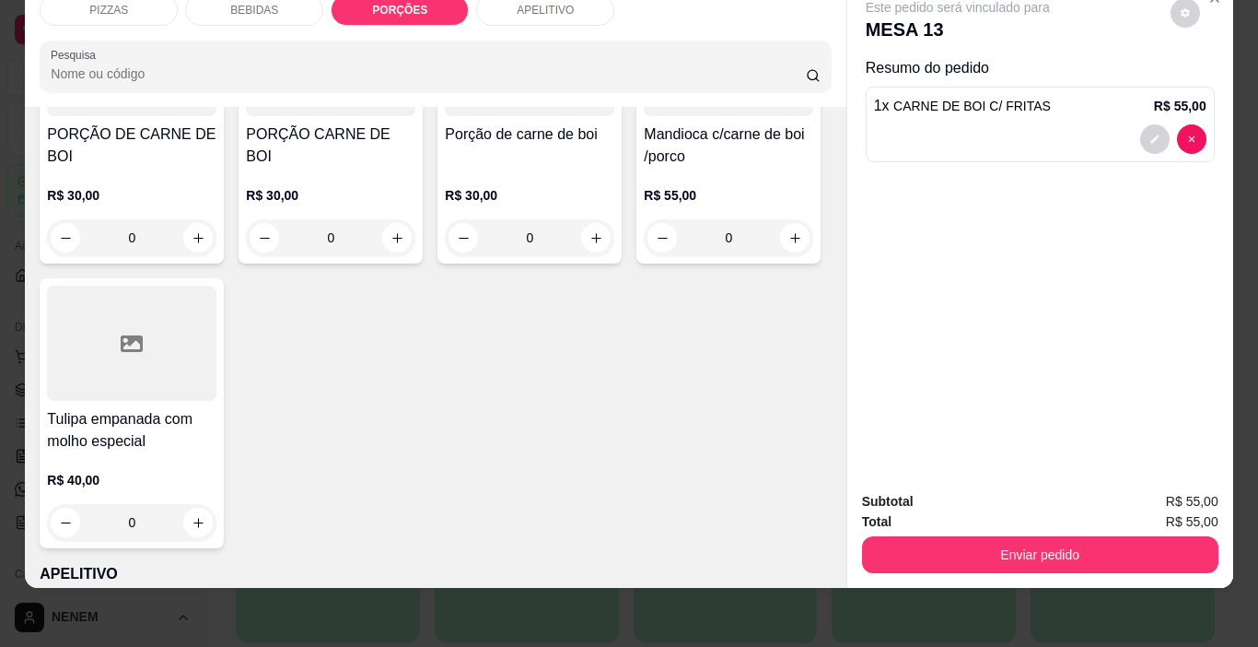
type input "2"
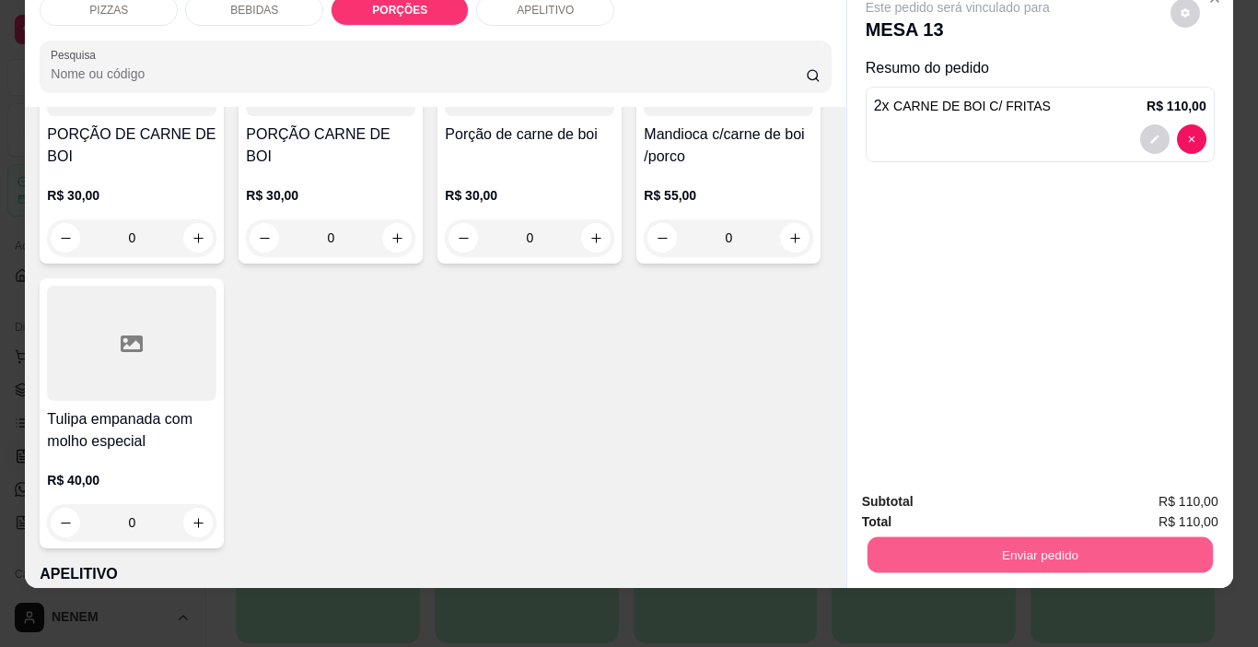
click at [1054, 537] on button "Enviar pedido" at bounding box center [1039, 555] width 345 height 36
click at [1128, 481] on button "Enviar pedido" at bounding box center [1170, 495] width 104 height 35
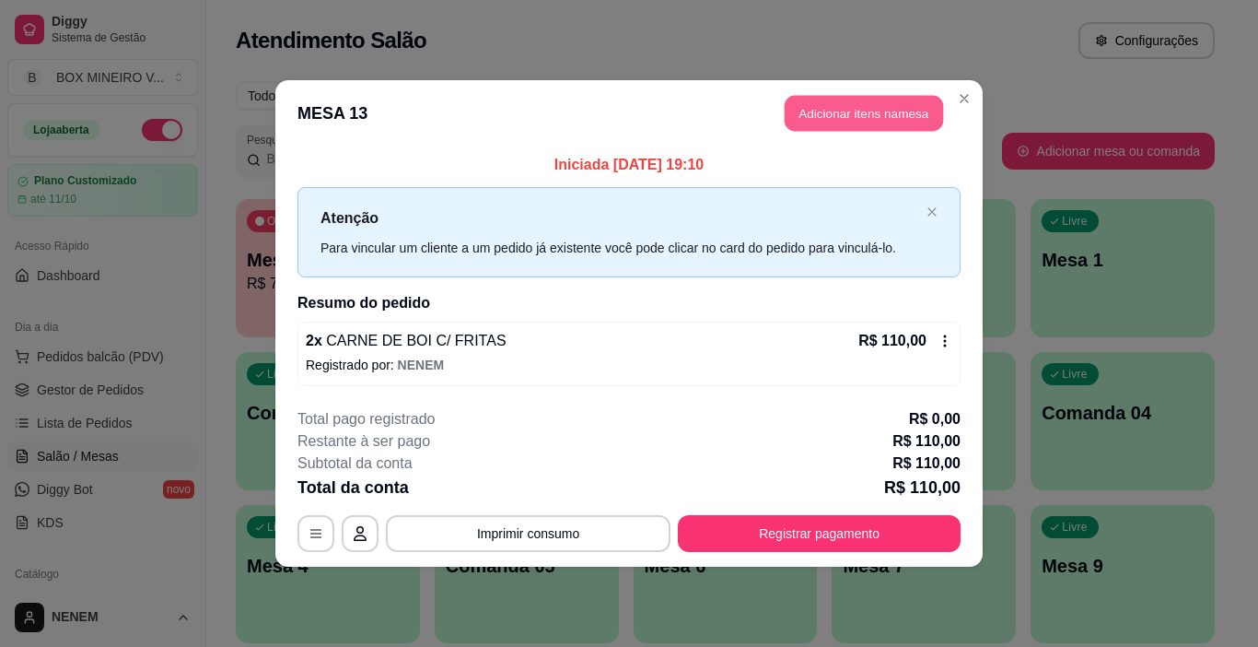
click at [877, 108] on button "Adicionar itens na mesa" at bounding box center [864, 114] width 158 height 36
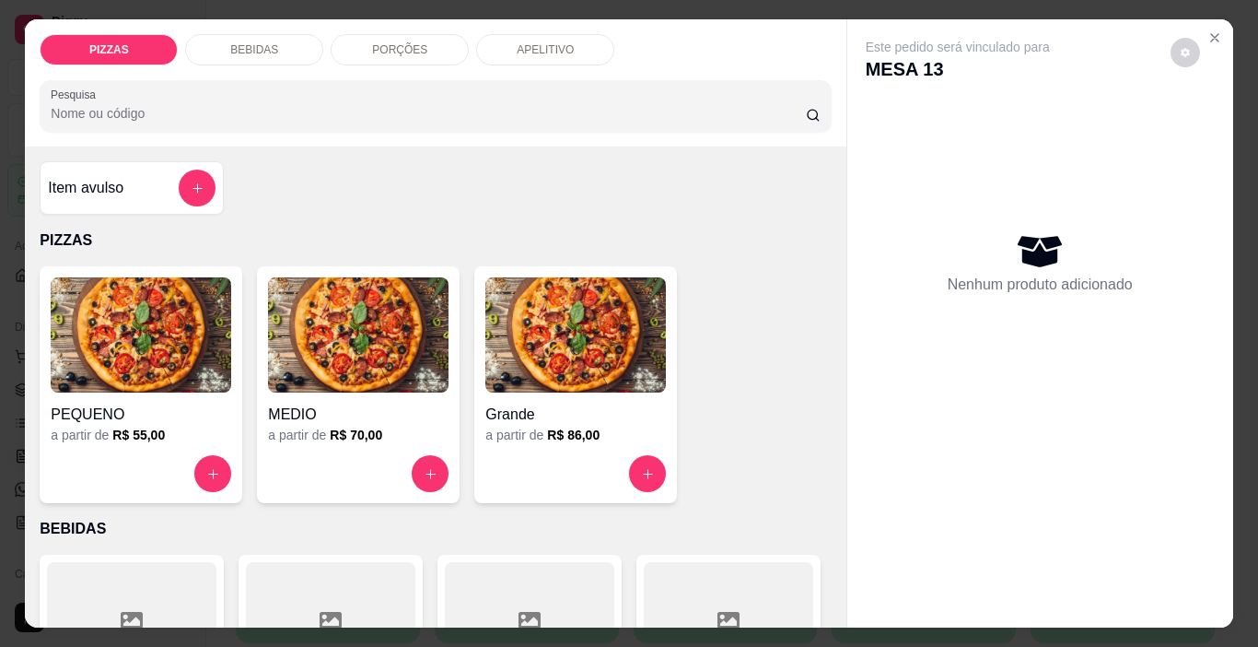
click at [296, 36] on div "BEBIDAS" at bounding box center [254, 49] width 138 height 31
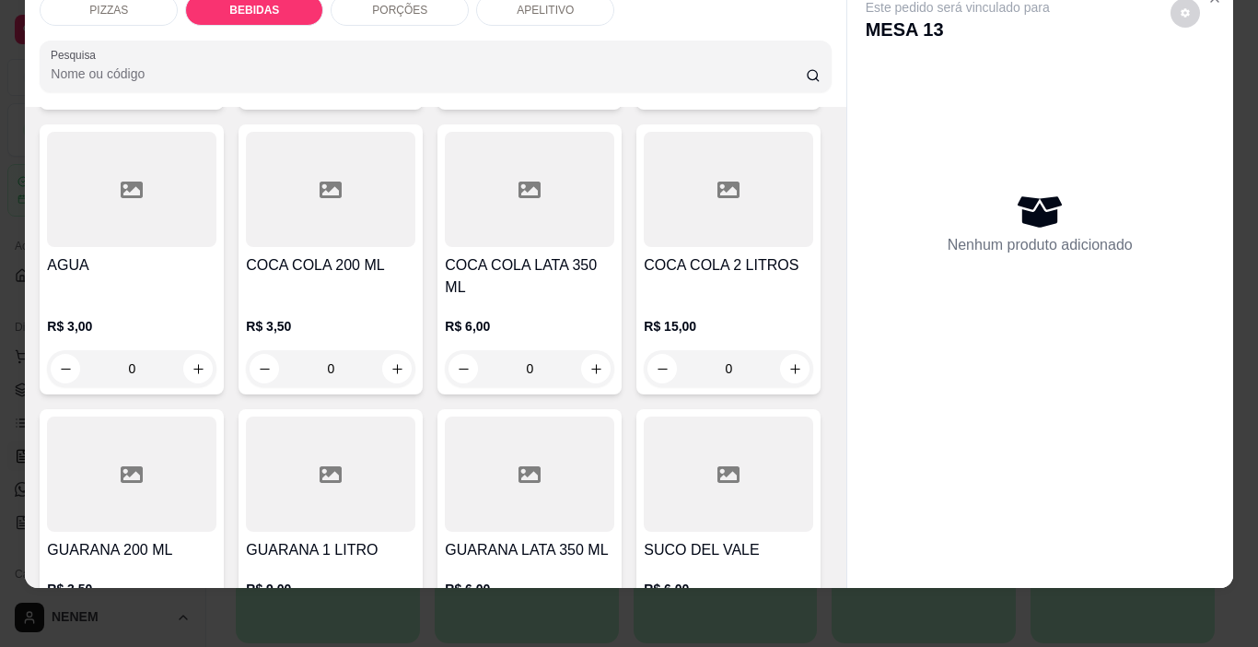
scroll to position [647, 0]
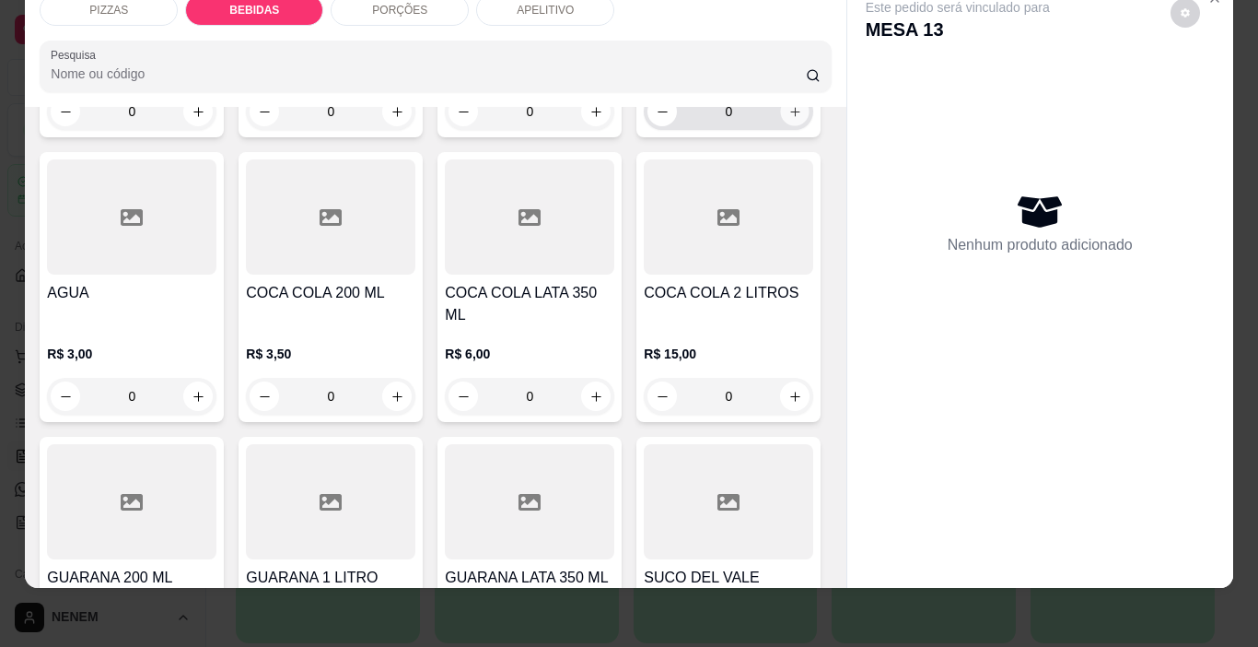
click at [781, 126] on button "increase-product-quantity" at bounding box center [795, 112] width 29 height 29
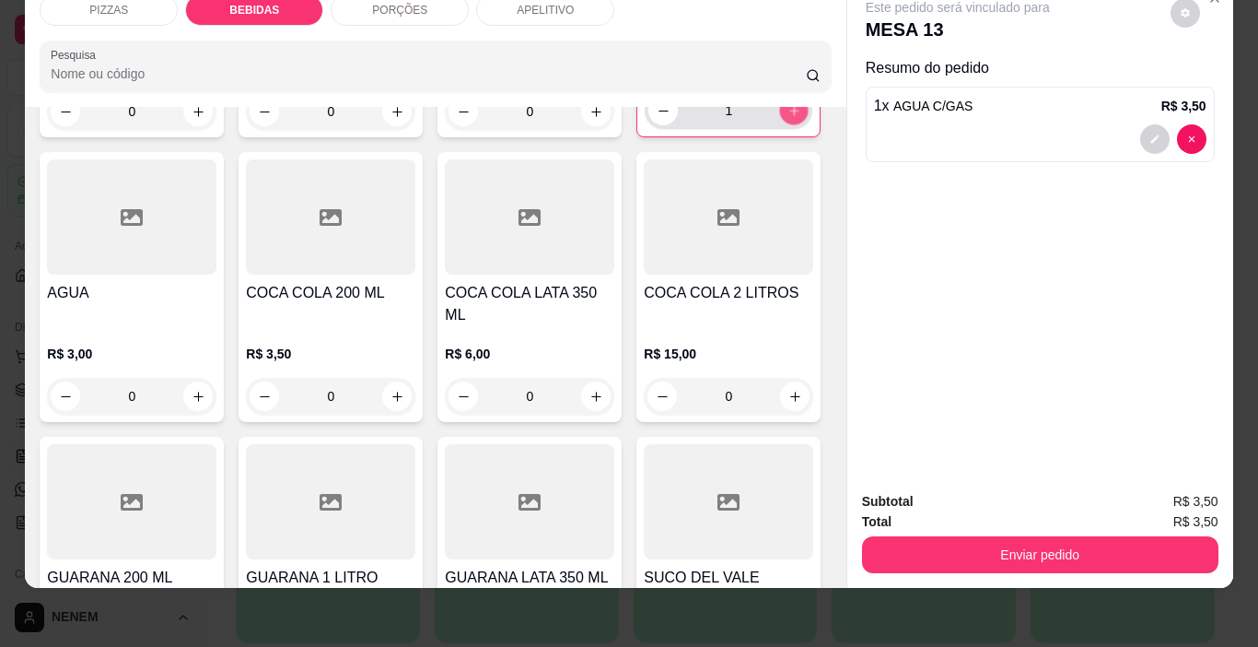
click at [787, 118] on icon "increase-product-quantity" at bounding box center [794, 111] width 14 height 14
type input "2"
click at [213, 381] on button "increase-product-quantity" at bounding box center [197, 395] width 29 height 29
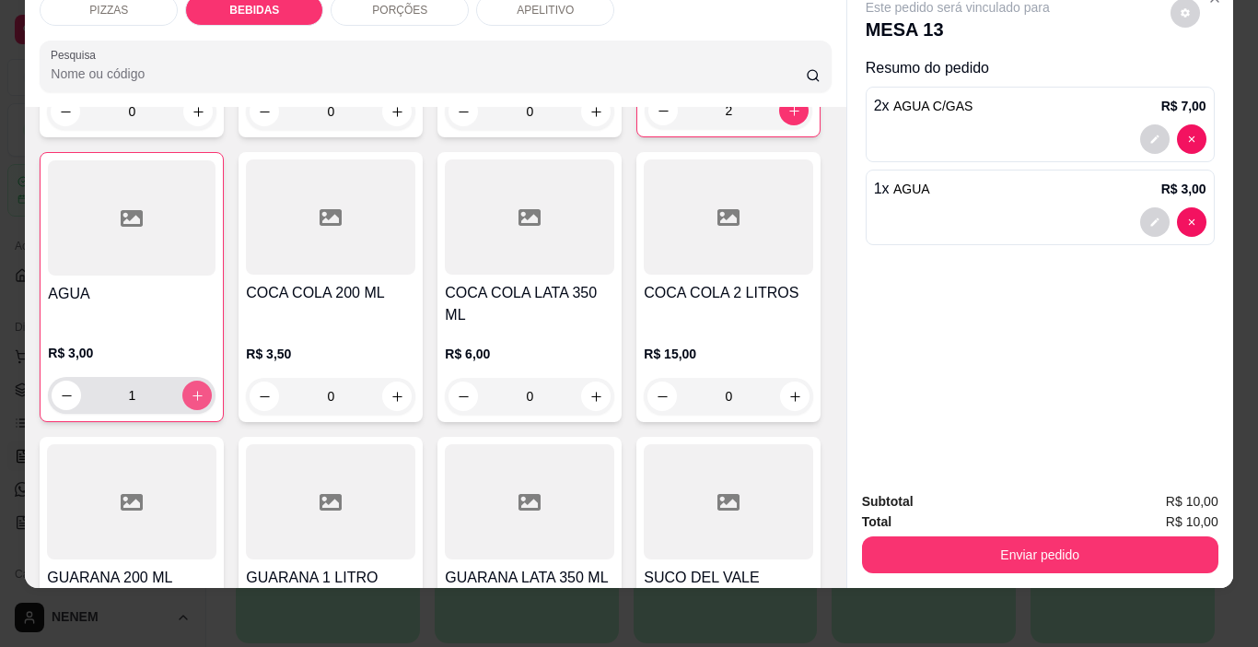
click at [212, 380] on button "increase-product-quantity" at bounding box center [196, 394] width 29 height 29
click at [212, 381] on button "increase-product-quantity" at bounding box center [197, 395] width 29 height 29
type input "3"
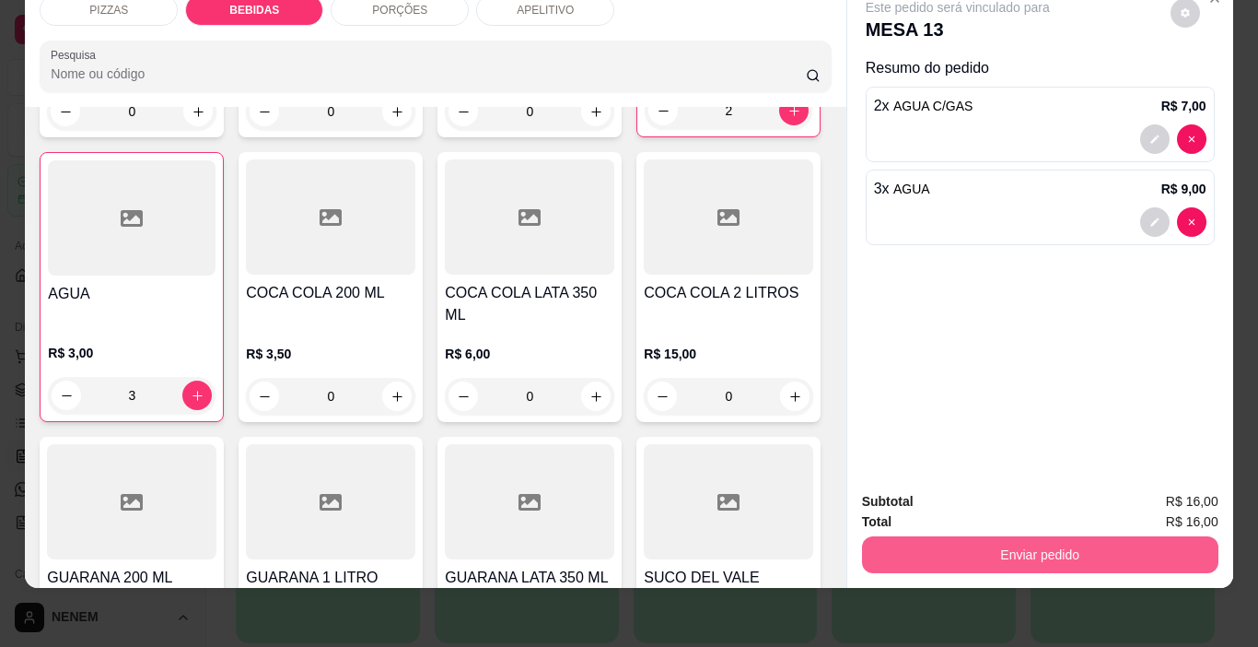
click at [959, 536] on button "Enviar pedido" at bounding box center [1040, 554] width 356 height 37
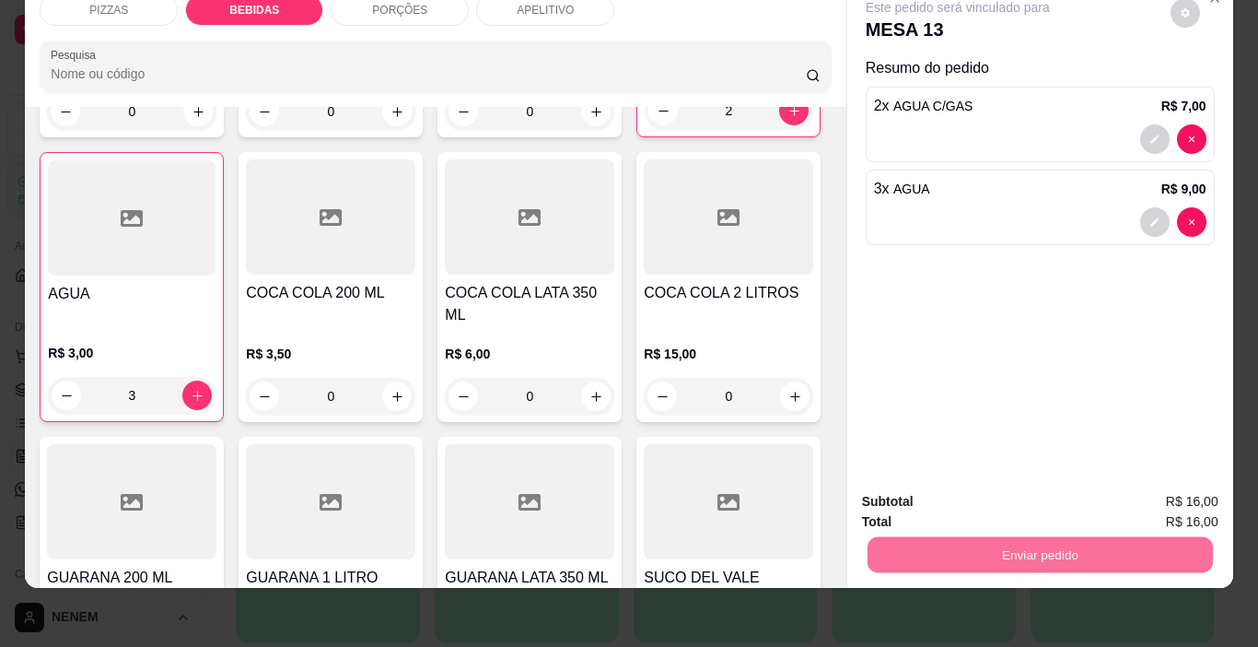
click at [1160, 491] on button "Enviar pedido" at bounding box center [1170, 496] width 101 height 34
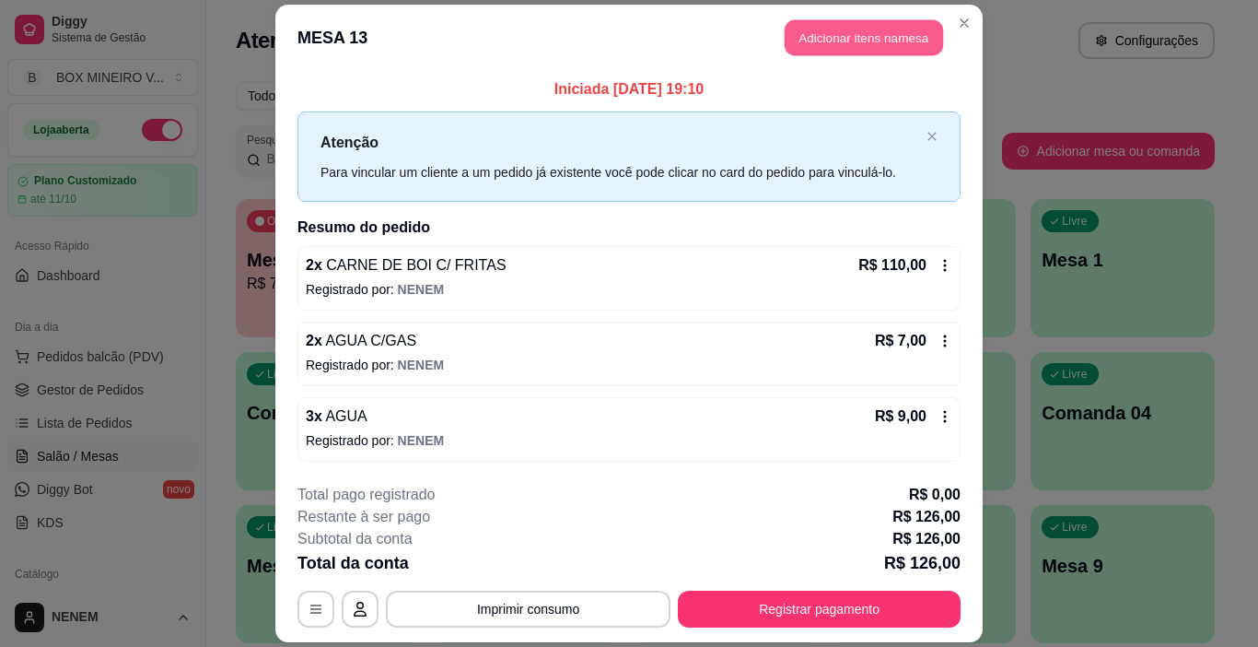
click at [794, 37] on button "Adicionar itens na mesa" at bounding box center [864, 38] width 158 height 36
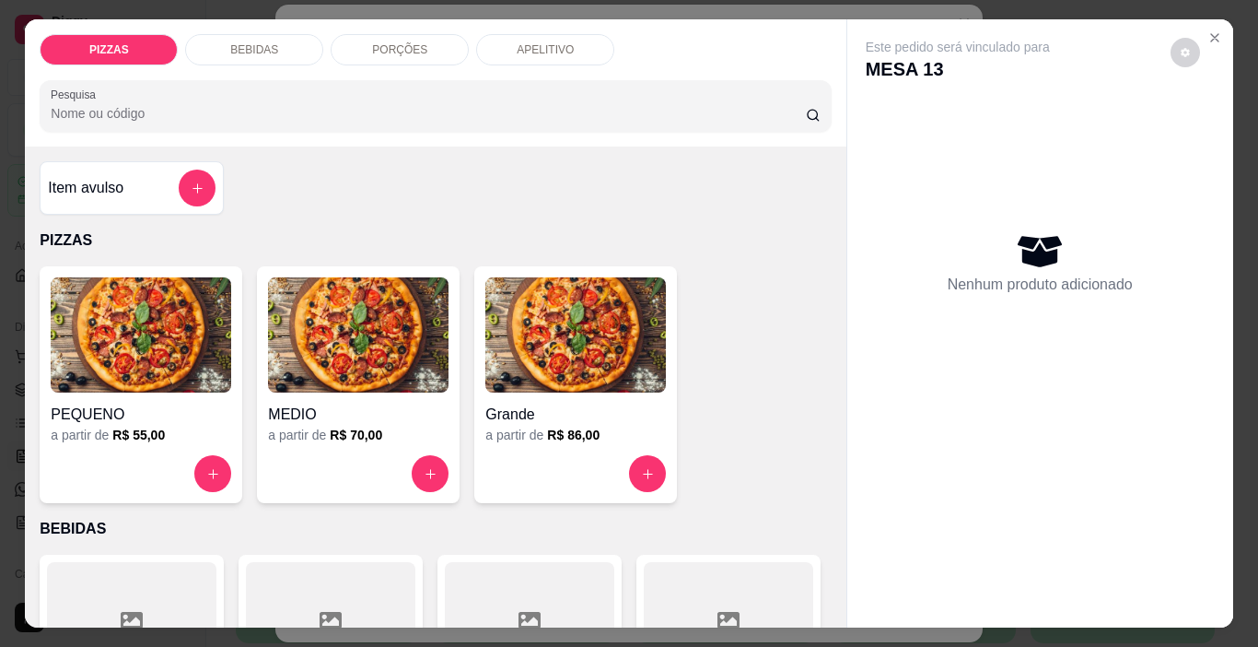
click at [258, 34] on div "BEBIDAS" at bounding box center [254, 49] width 138 height 31
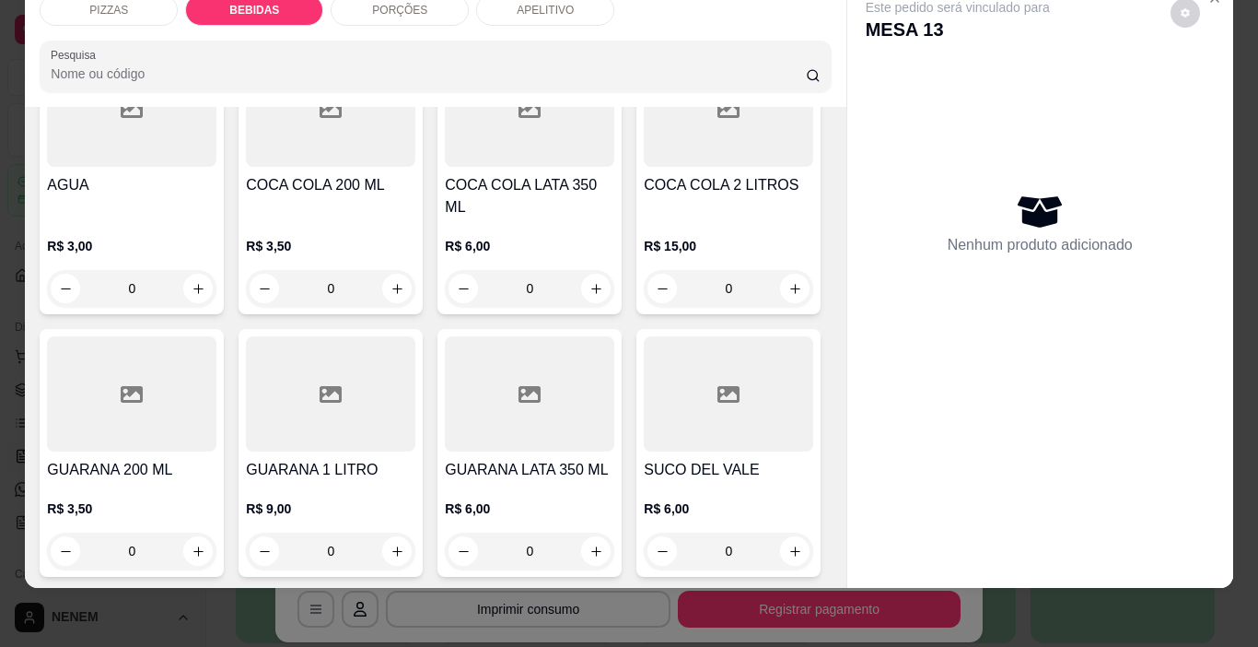
scroll to position [740, 0]
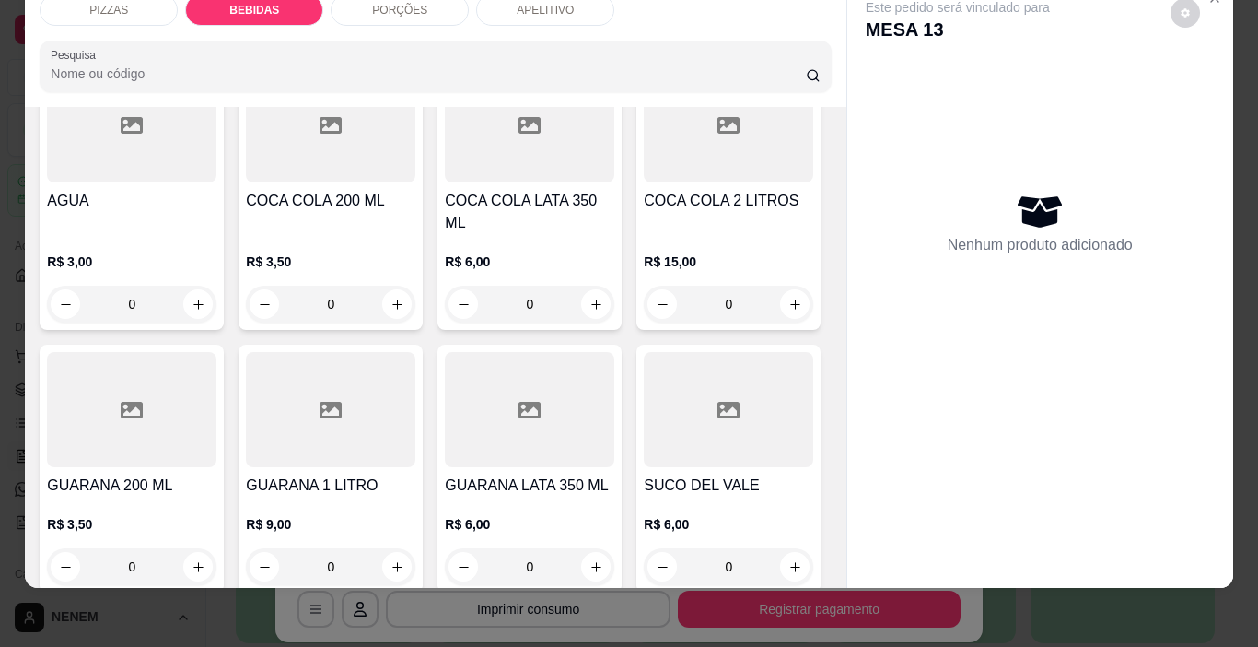
click at [780, 34] on button "increase-product-quantity" at bounding box center [794, 19] width 29 height 29
type input "1"
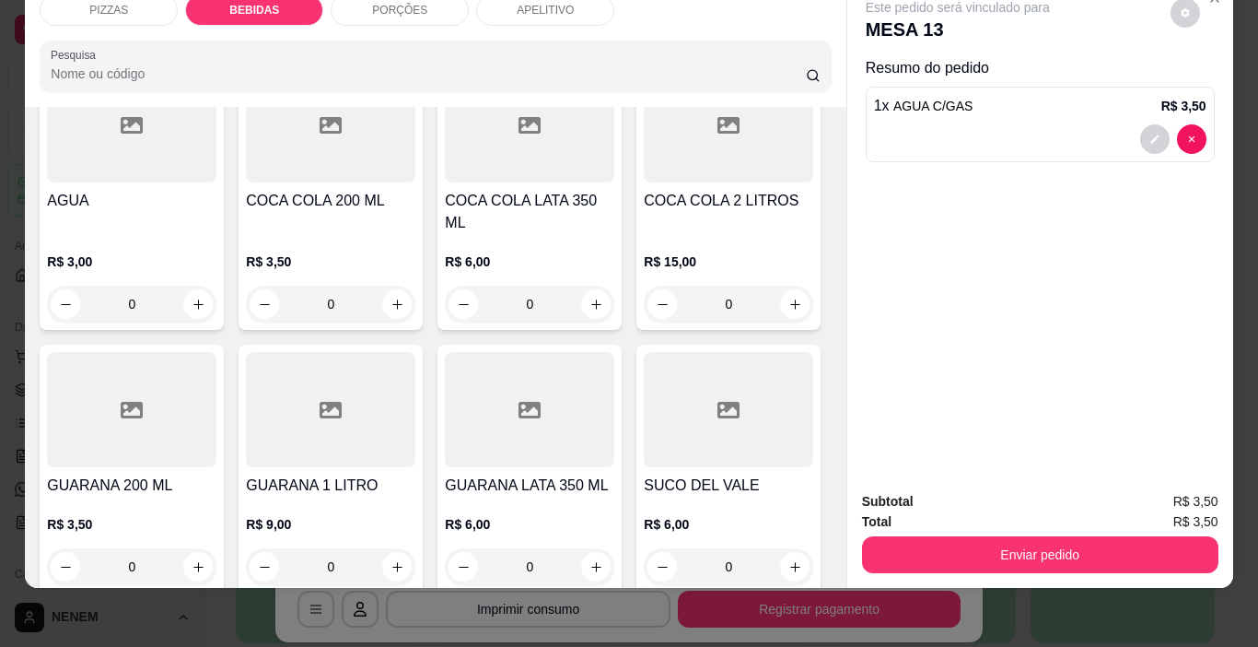
scroll to position [740, 0]
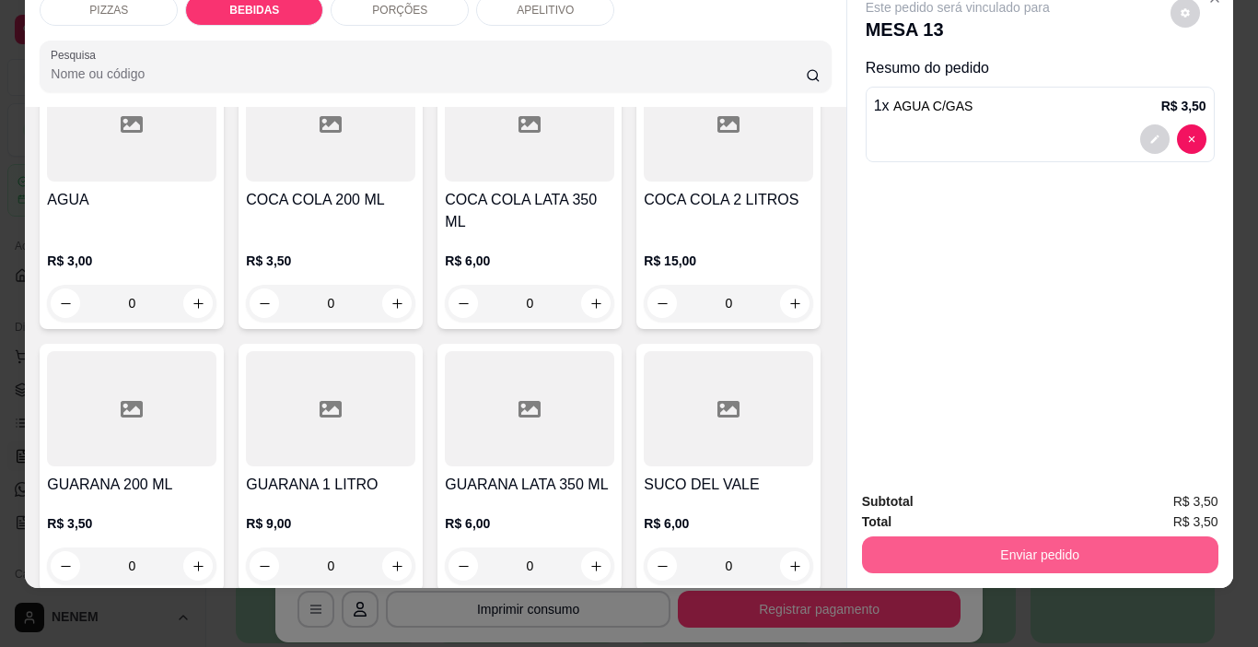
click at [1013, 539] on button "Enviar pedido" at bounding box center [1040, 554] width 356 height 37
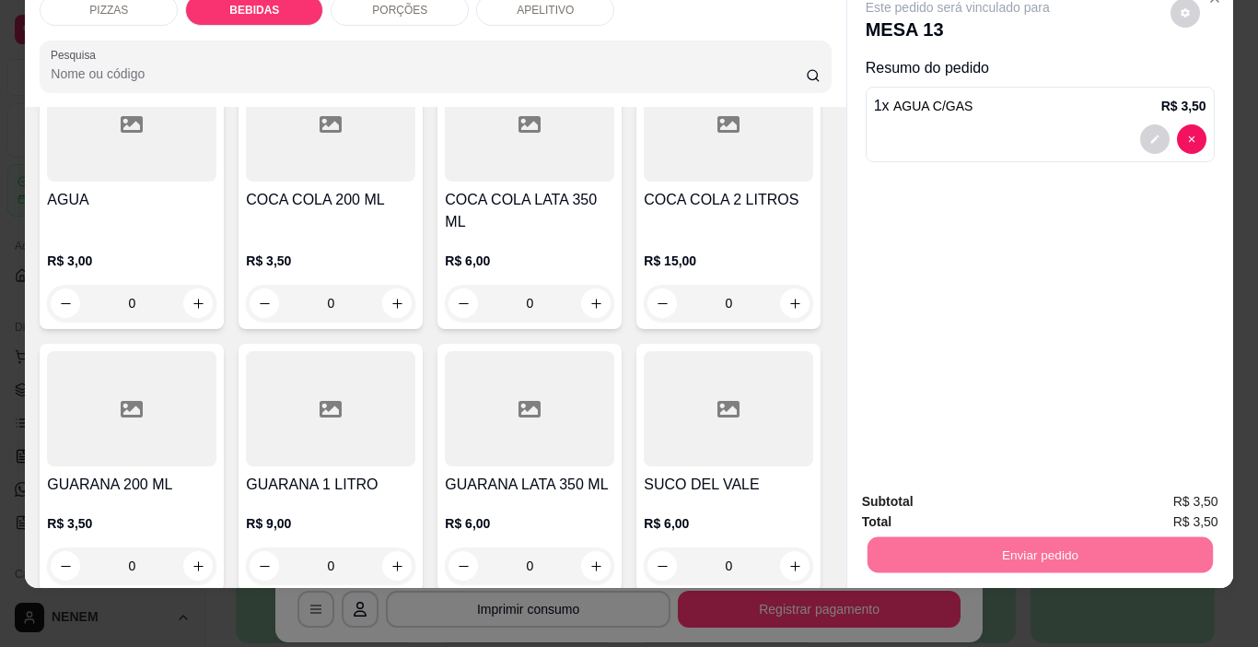
click at [1156, 502] on button "Enviar pedido" at bounding box center [1170, 495] width 101 height 34
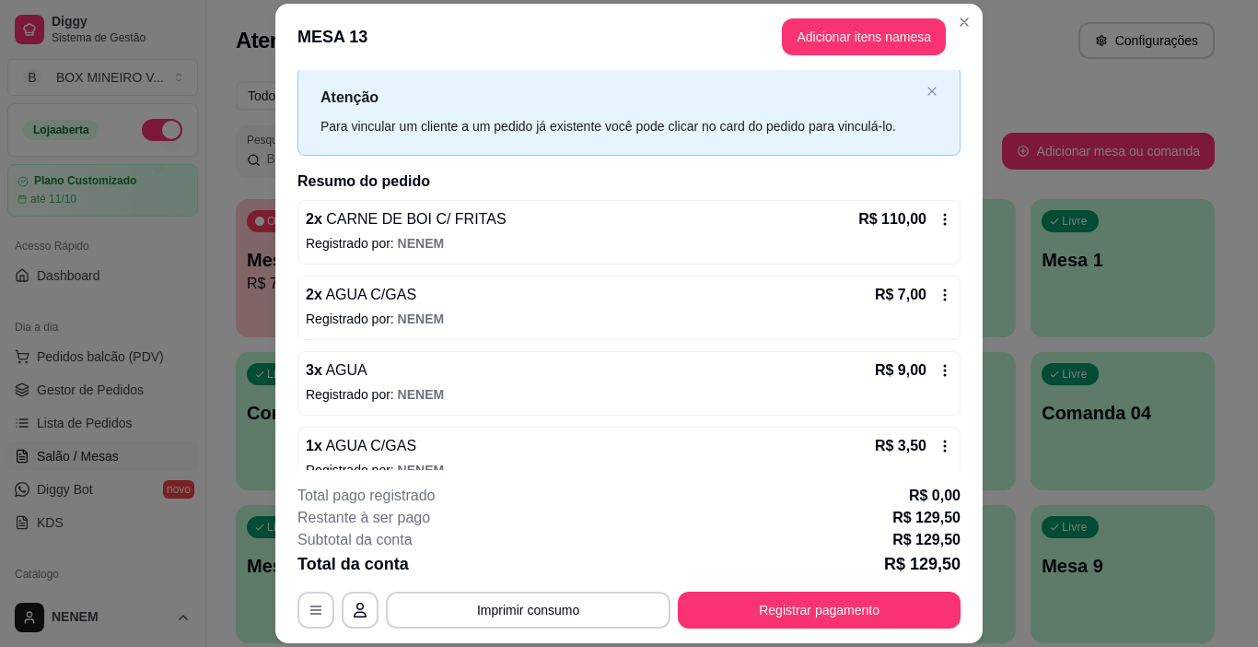
scroll to position [72, 0]
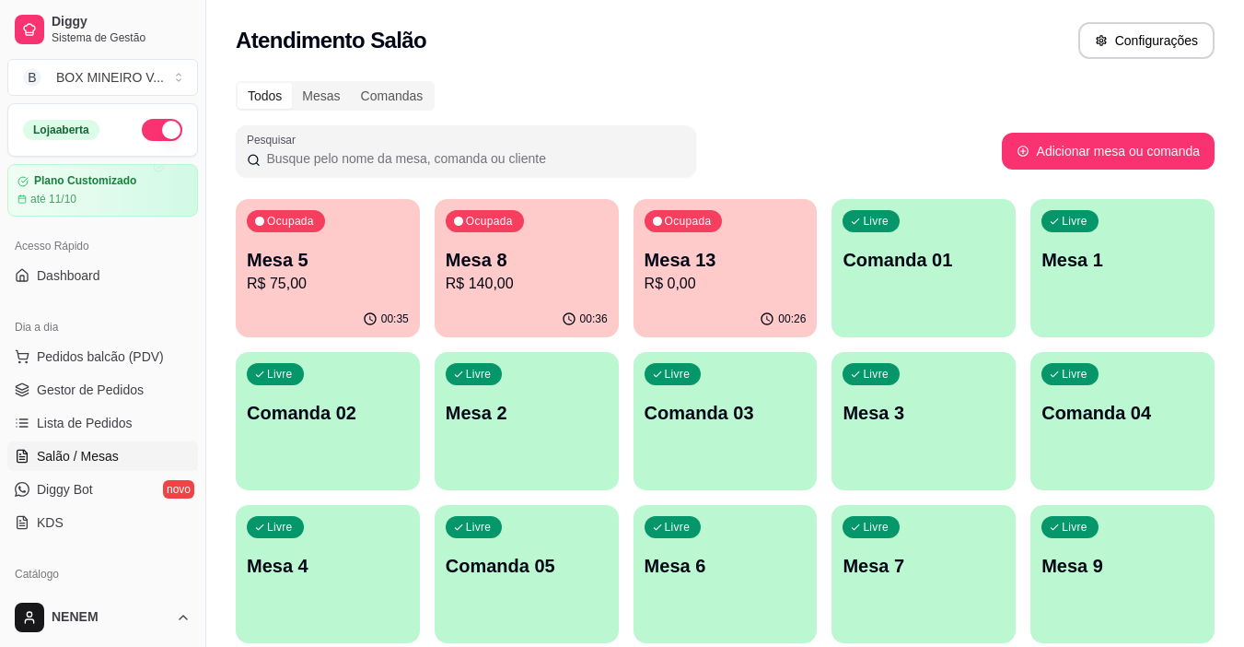
click at [381, 286] on p "R$ 75,00" at bounding box center [328, 284] width 162 height 22
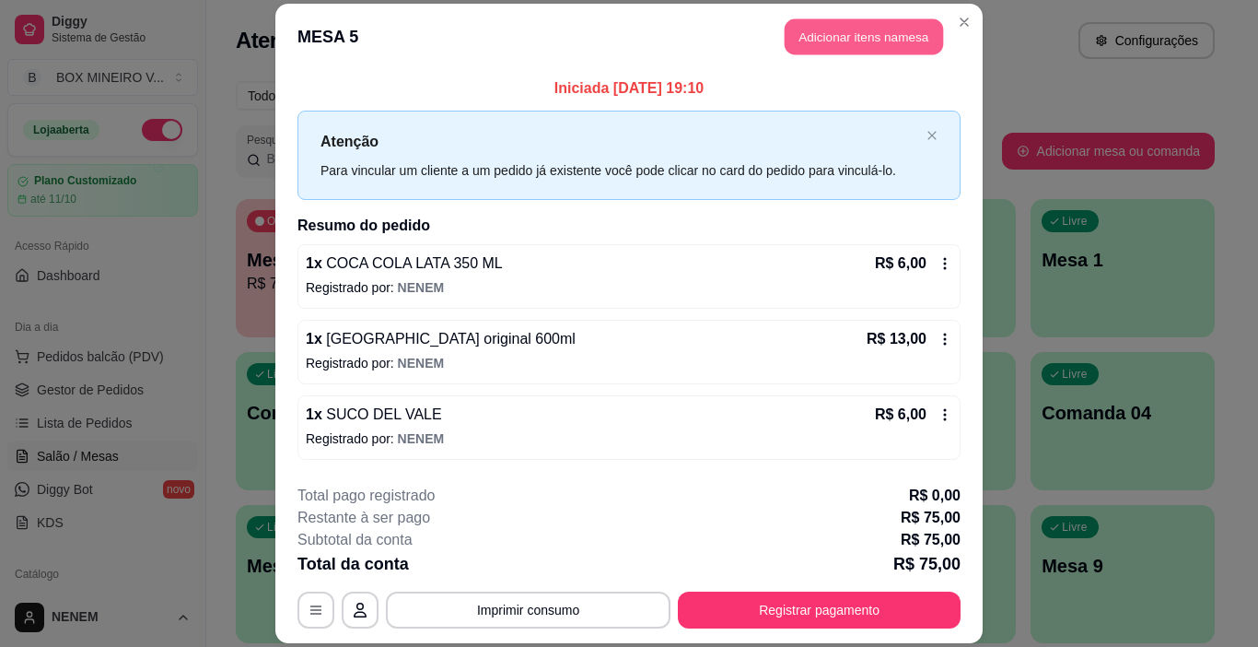
click at [869, 41] on button "Adicionar itens na mesa" at bounding box center [864, 36] width 158 height 36
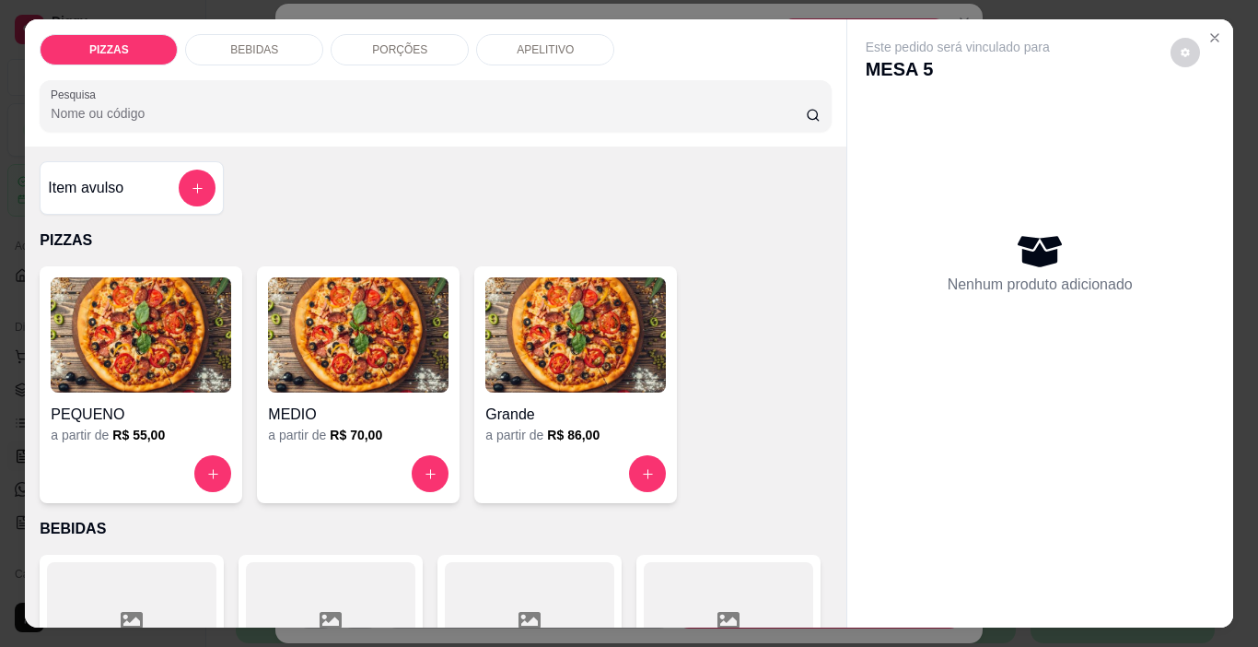
click at [276, 39] on div "BEBIDAS" at bounding box center [254, 49] width 138 height 31
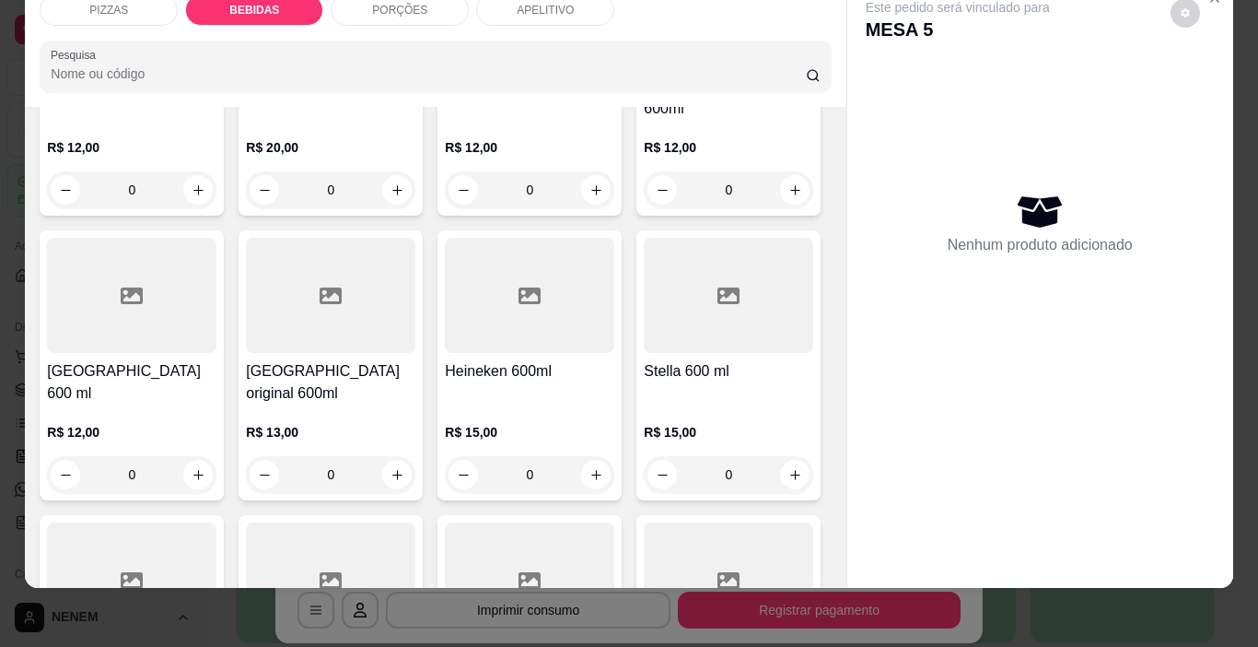
scroll to position [1661, 0]
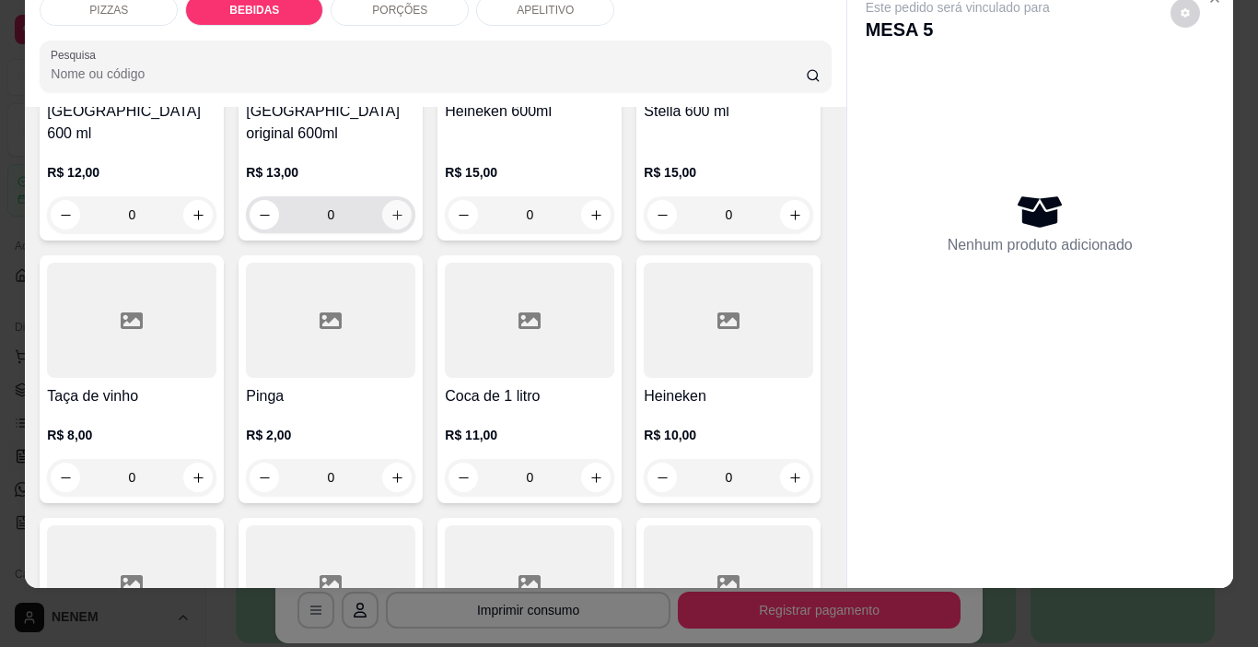
click at [412, 229] on button "increase-product-quantity" at bounding box center [396, 214] width 29 height 29
type input "1"
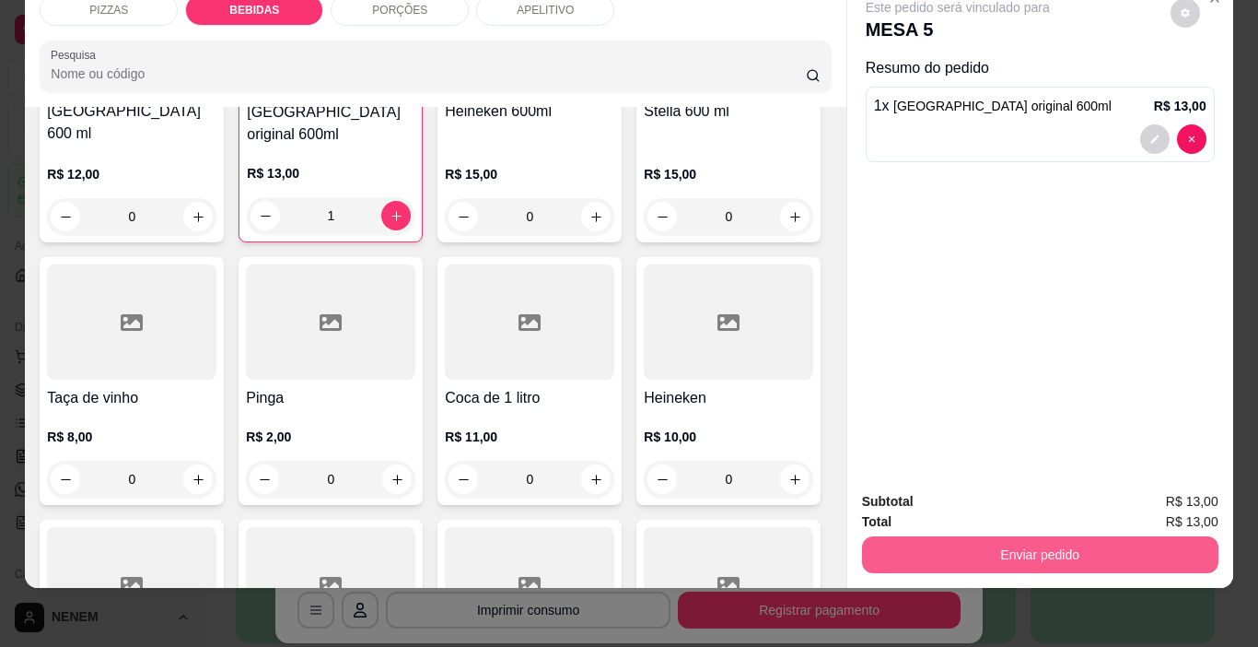
click at [946, 536] on button "Enviar pedido" at bounding box center [1040, 554] width 356 height 37
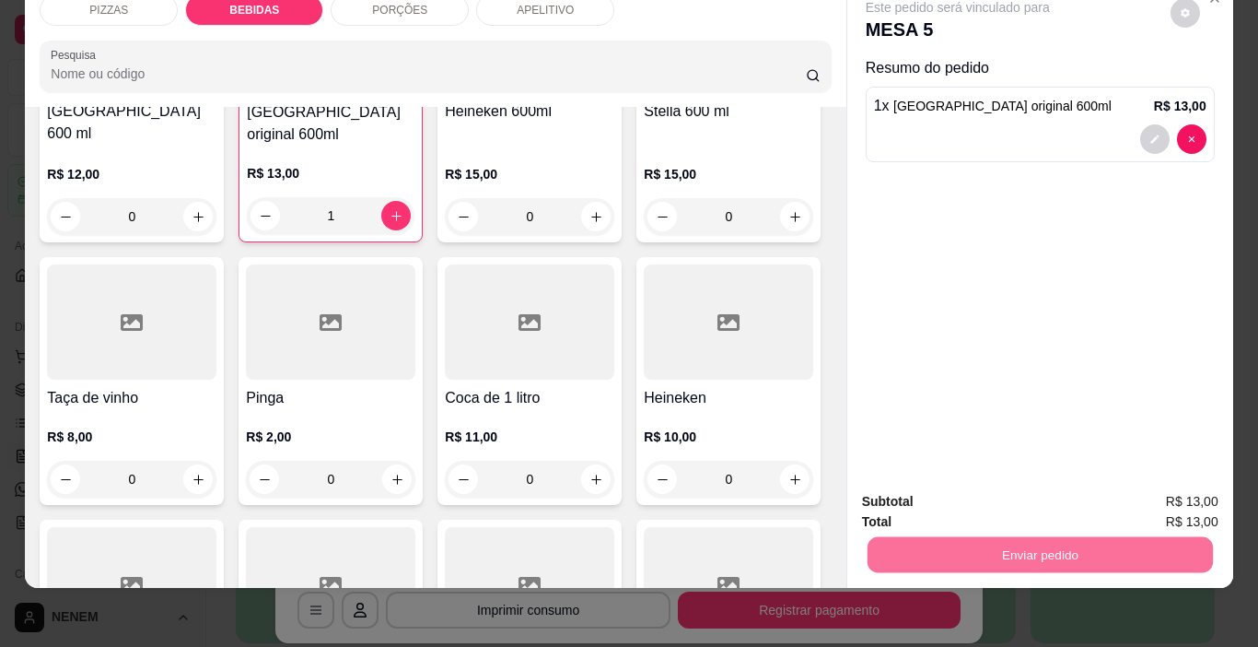
click at [1148, 498] on button "Enviar pedido" at bounding box center [1170, 495] width 101 height 34
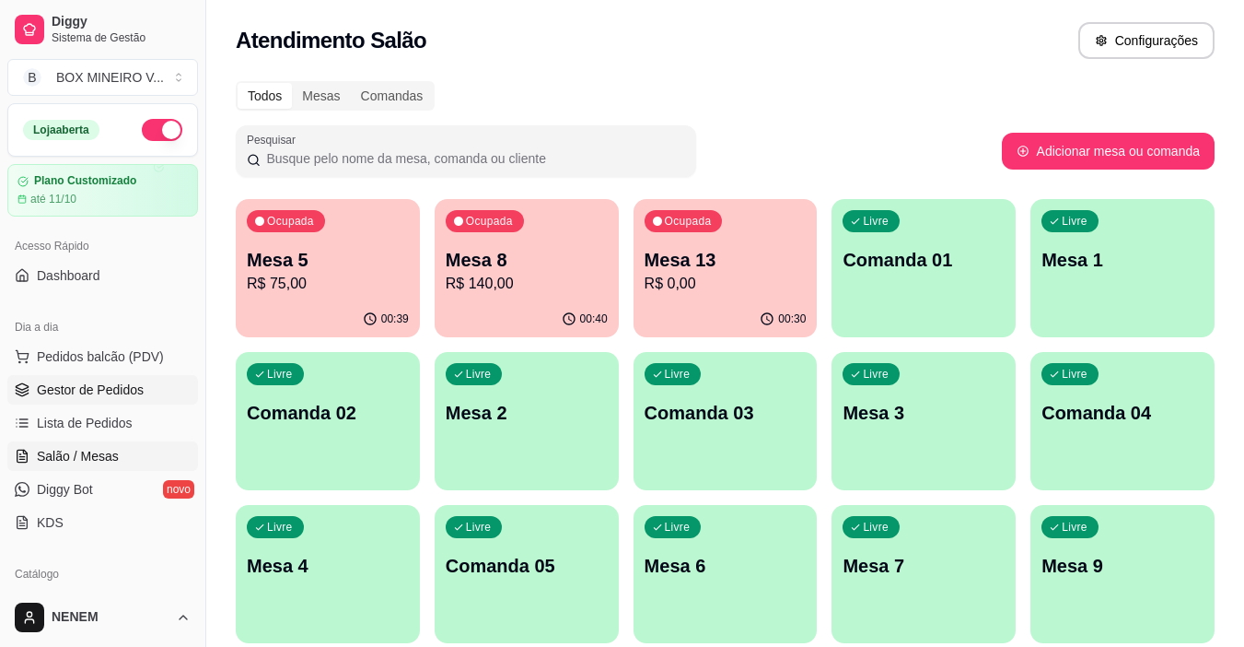
click at [106, 395] on span "Gestor de Pedidos" at bounding box center [90, 389] width 107 height 18
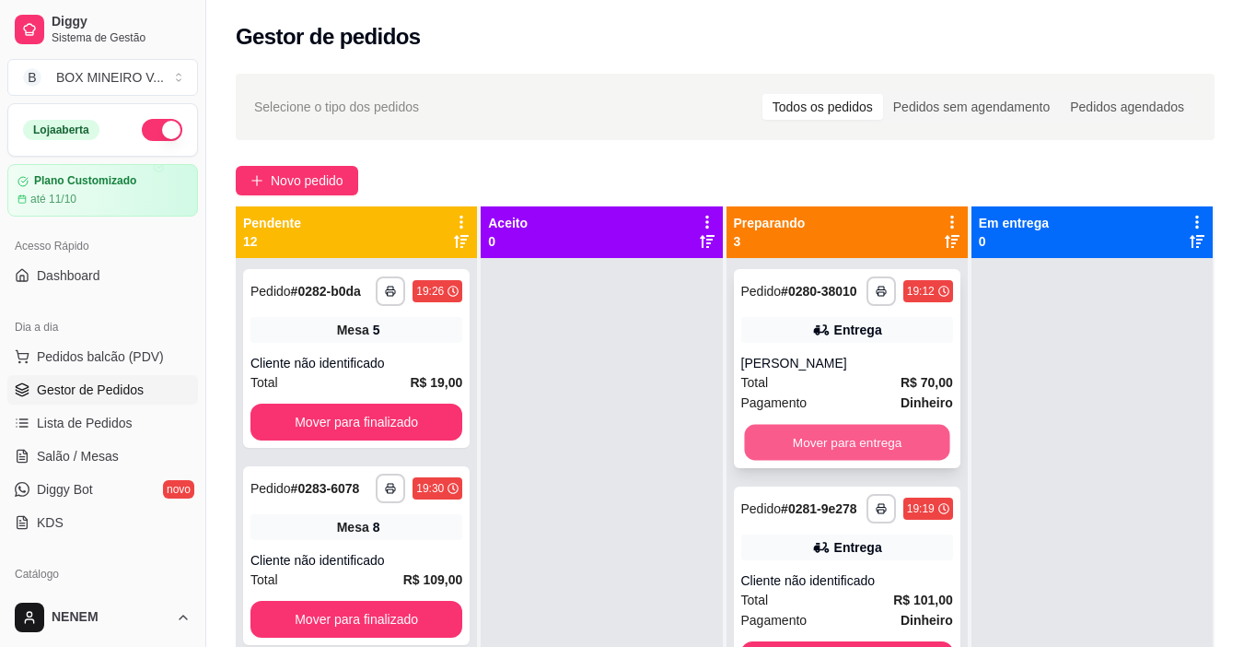
click at [846, 458] on button "Mover para entrega" at bounding box center [846, 443] width 205 height 36
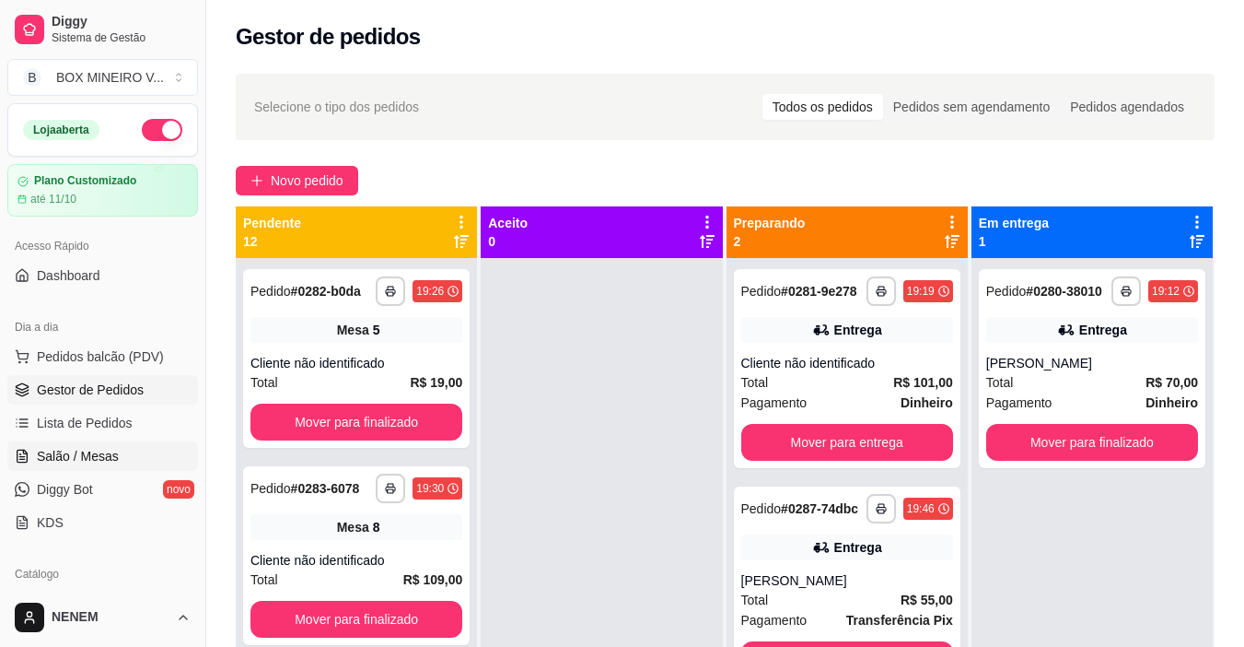
click at [101, 455] on span "Salão / Mesas" at bounding box center [78, 456] width 82 height 18
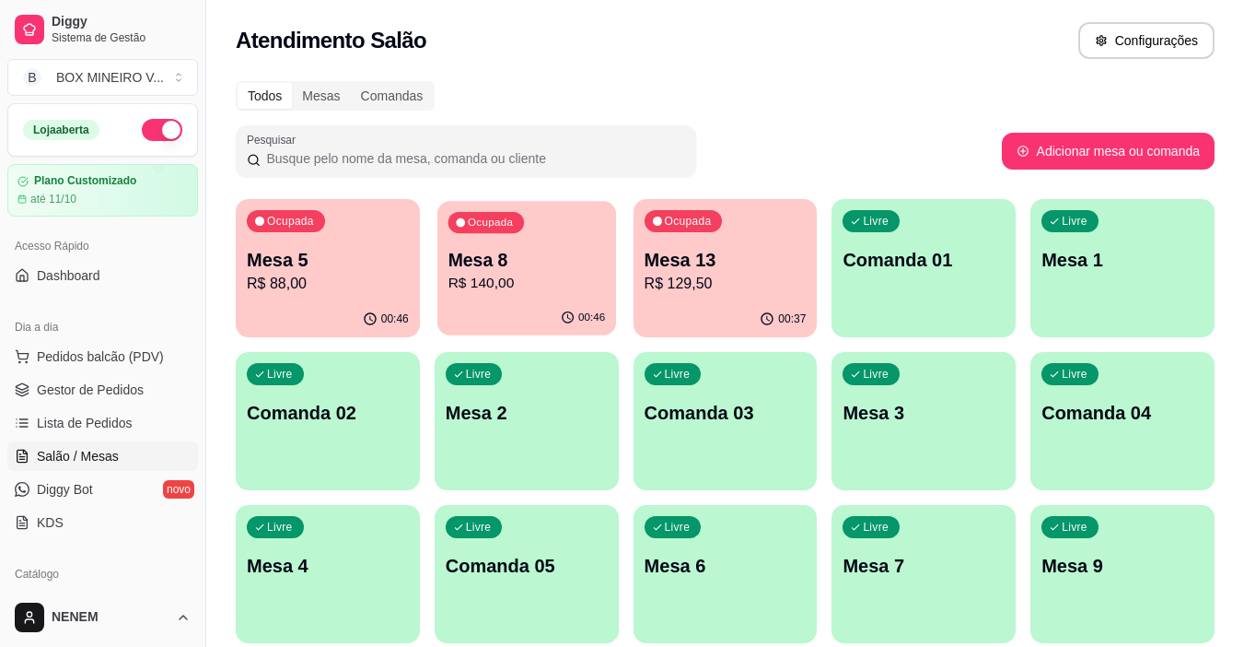
click at [552, 309] on div "00:46" at bounding box center [526, 317] width 179 height 35
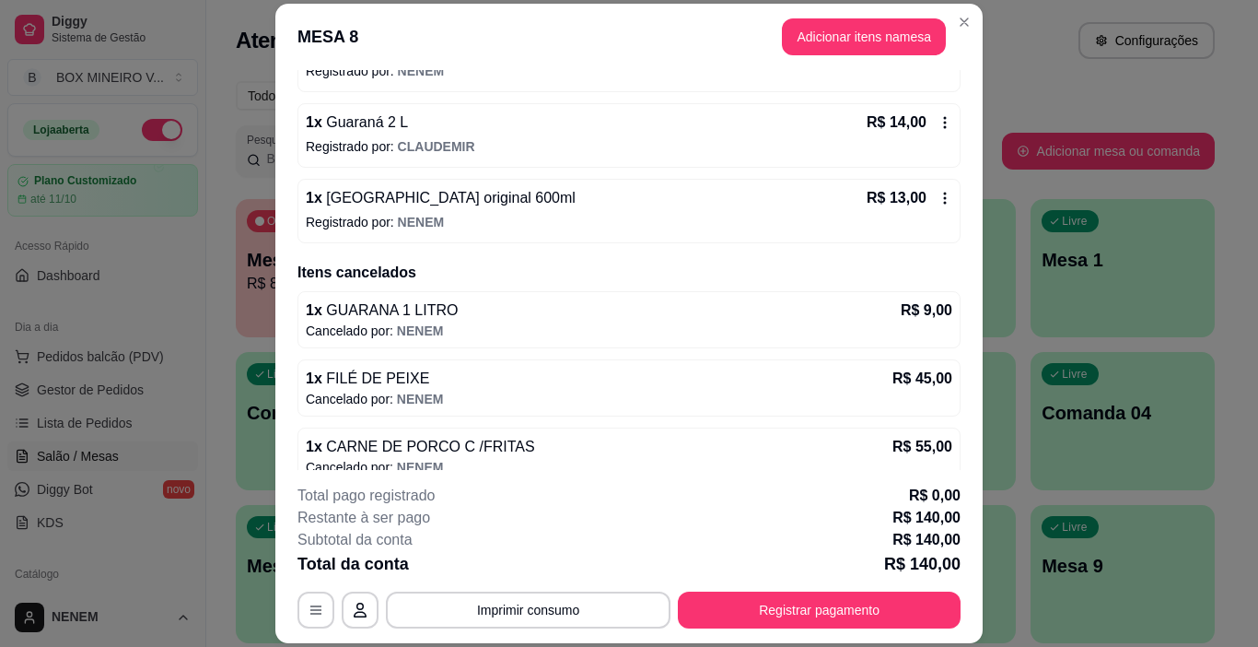
scroll to position [368, 0]
click at [807, 29] on button "Adicionar itens na mesa" at bounding box center [864, 36] width 158 height 36
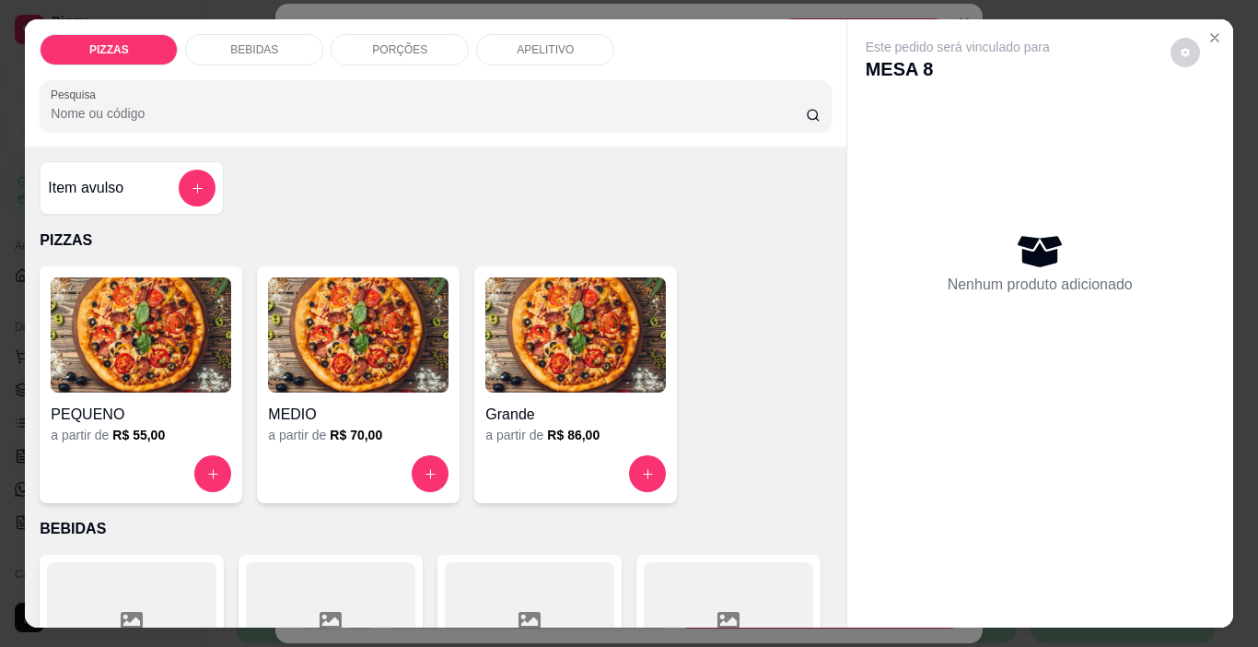
click at [277, 43] on div "BEBIDAS" at bounding box center [254, 49] width 138 height 31
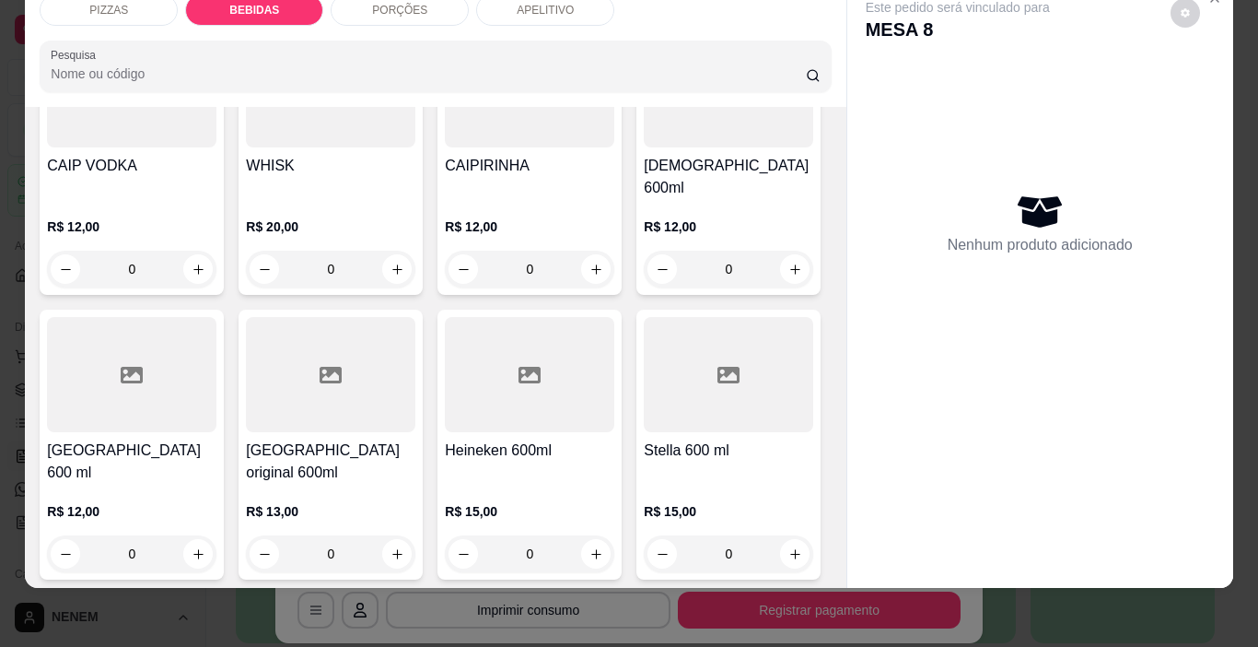
scroll to position [1476, 0]
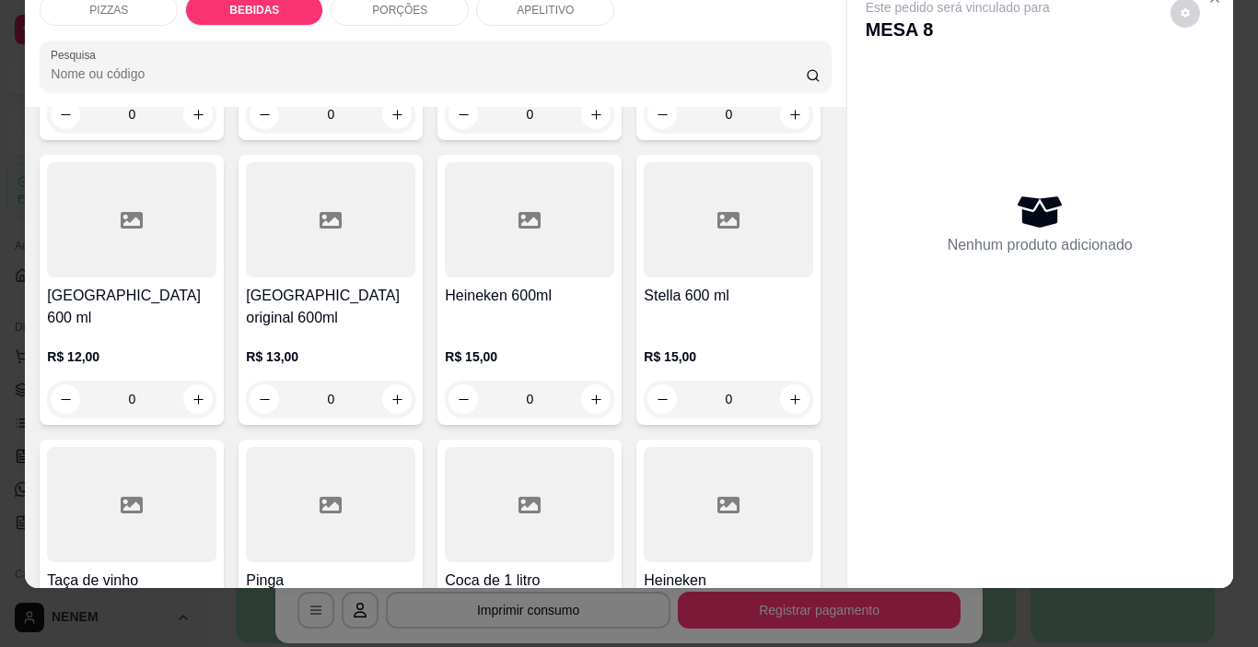
click at [415, 329] on h4 "[GEOGRAPHIC_DATA] original 600ml" at bounding box center [330, 307] width 169 height 44
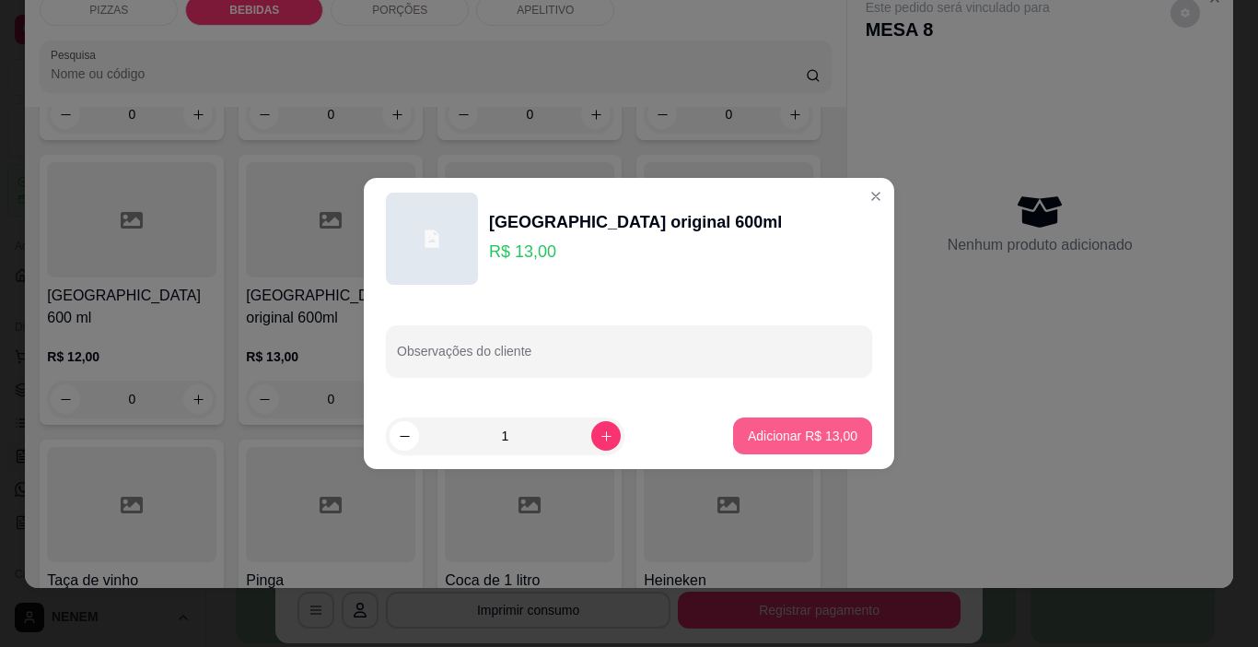
click at [798, 437] on p "Adicionar R$ 13,00" at bounding box center [803, 435] width 110 height 18
type input "1"
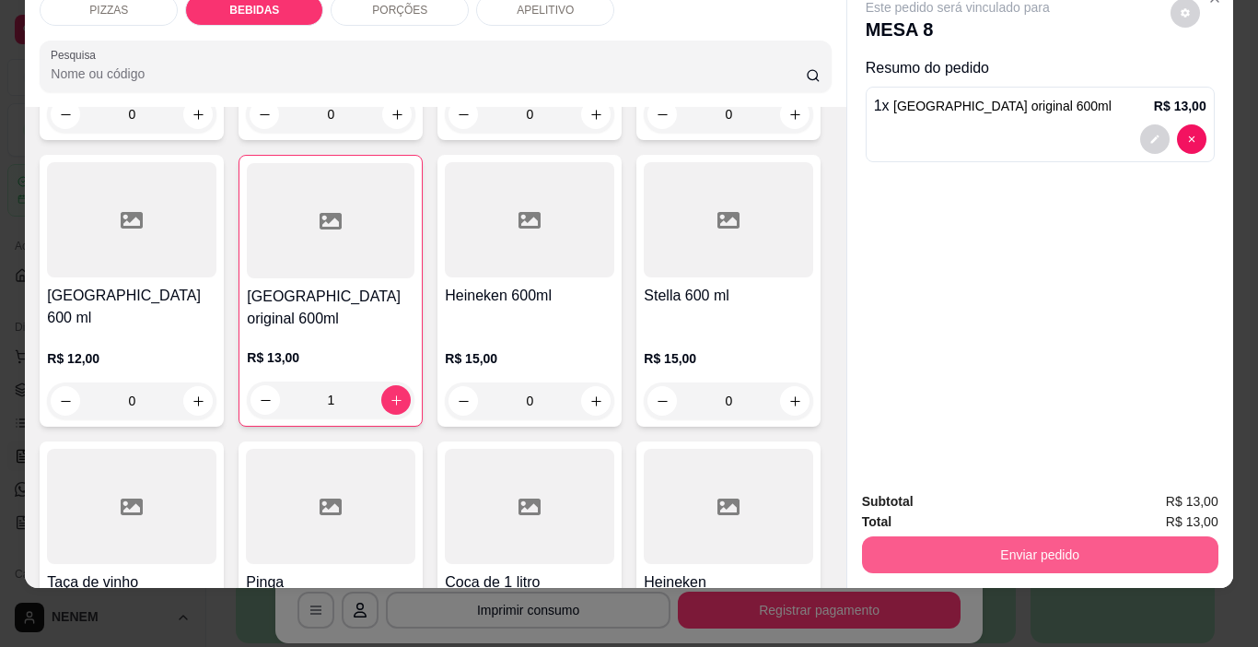
click at [879, 539] on button "Enviar pedido" at bounding box center [1040, 554] width 356 height 37
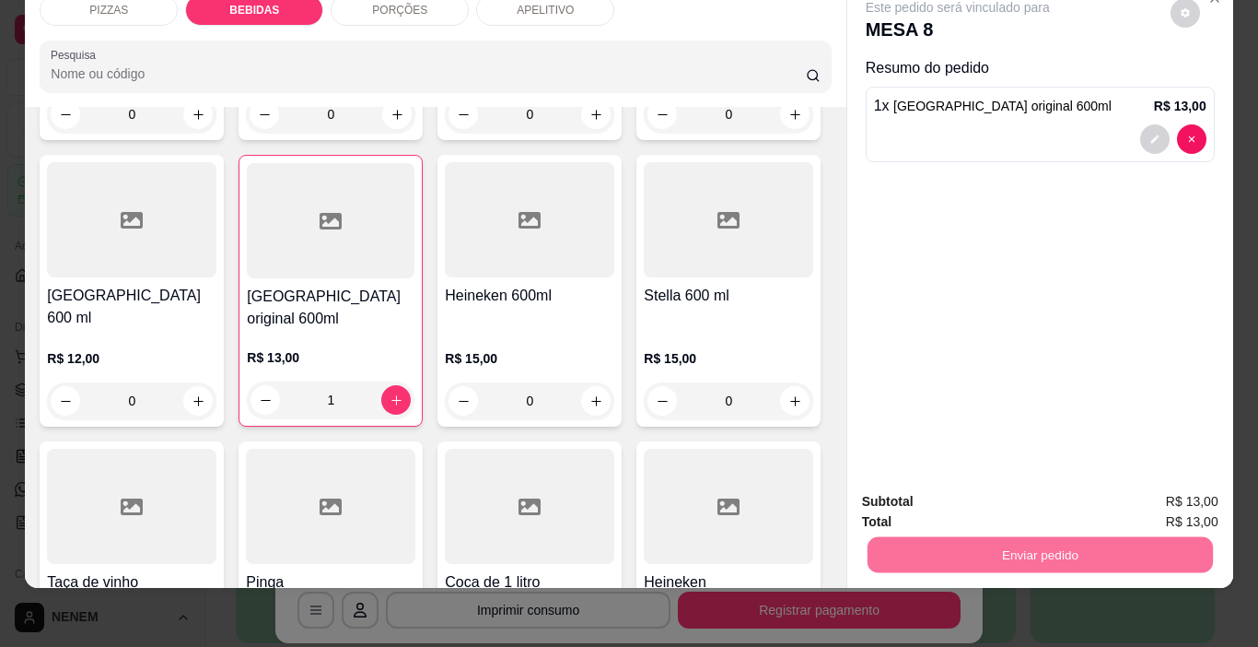
click at [1136, 484] on button "Enviar pedido" at bounding box center [1170, 496] width 104 height 35
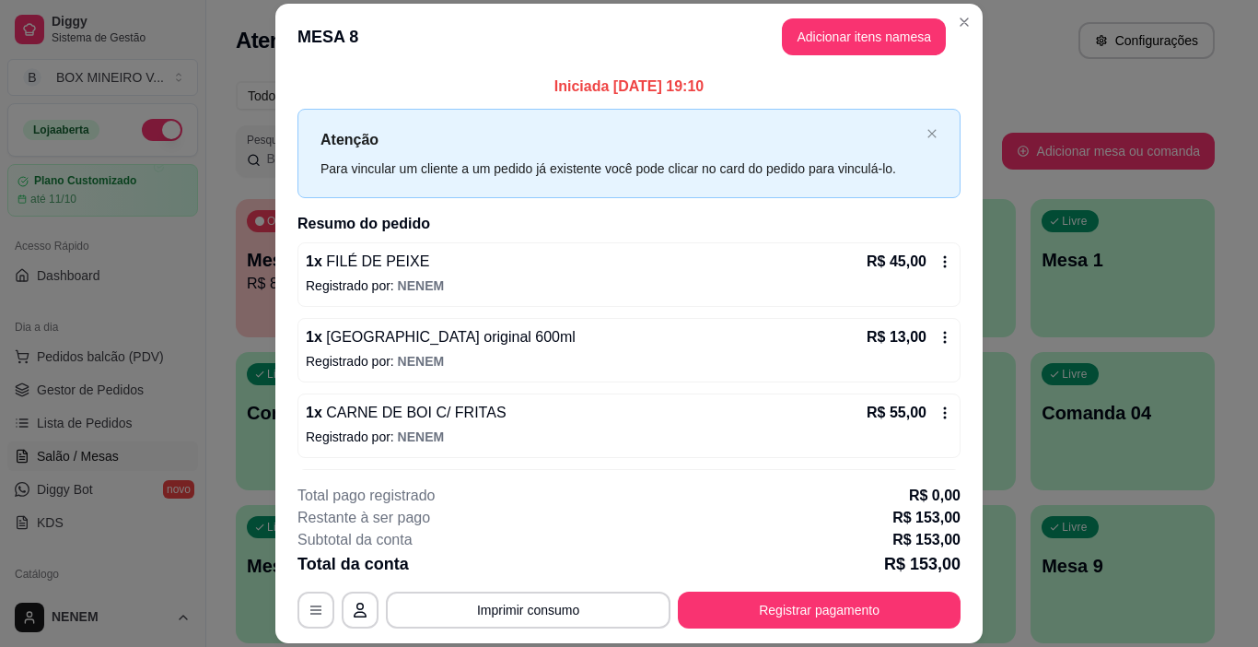
scroll to position [0, 0]
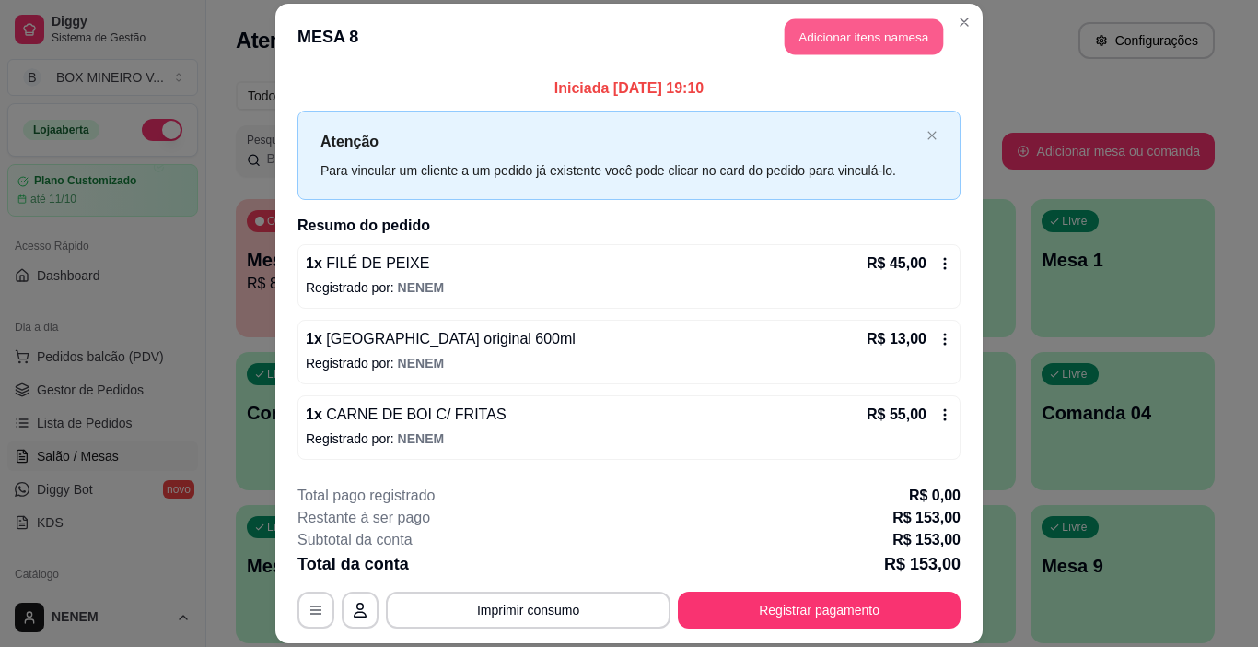
click at [821, 37] on button "Adicionar itens na mesa" at bounding box center [864, 36] width 158 height 36
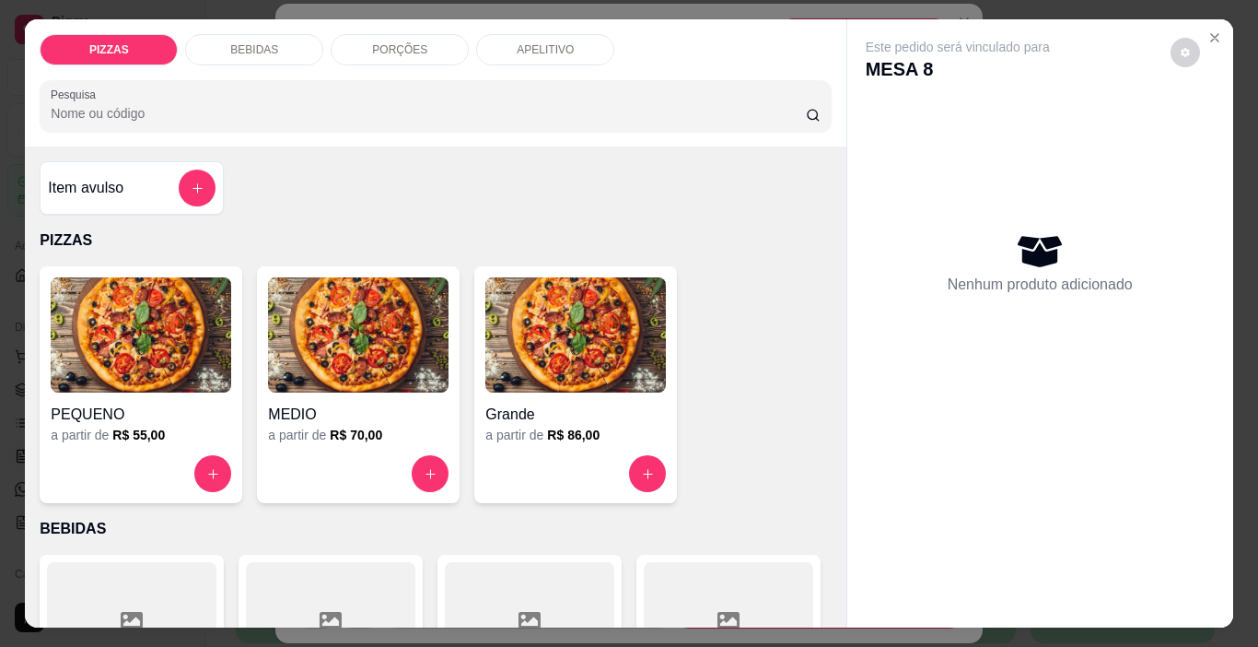
click at [246, 42] on p "BEBIDAS" at bounding box center [254, 49] width 48 height 15
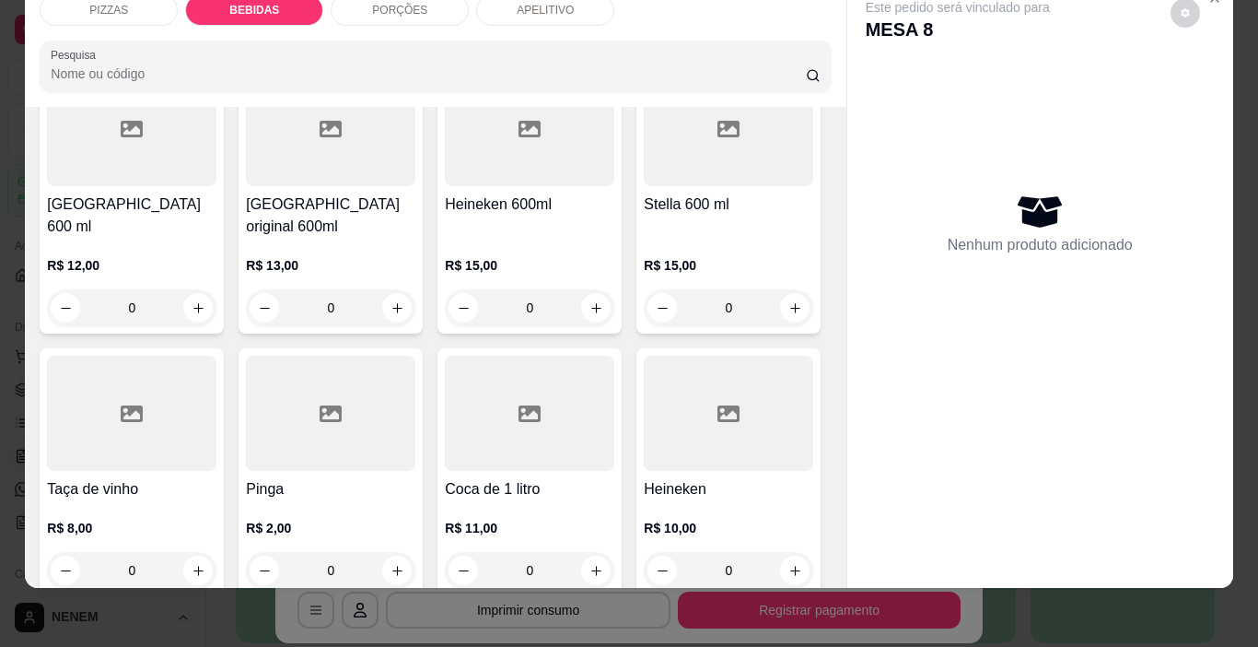
scroll to position [1568, 0]
click at [415, 325] on div "R$ 13,00 0" at bounding box center [330, 290] width 169 height 70
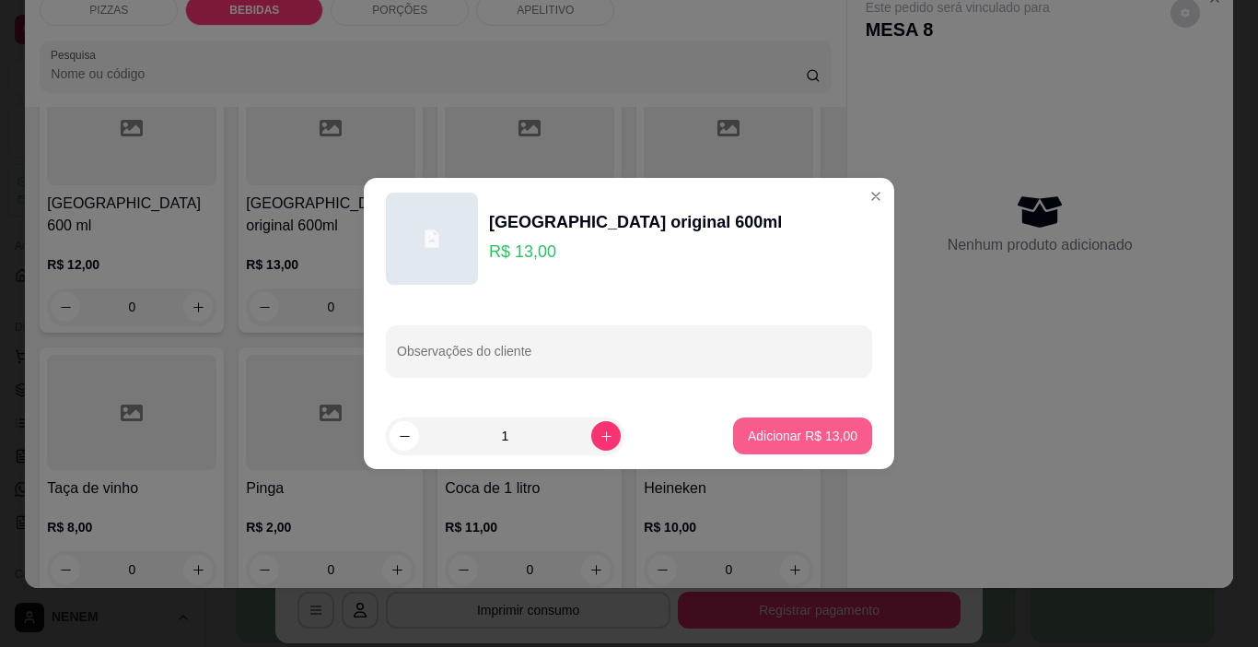
click at [775, 439] on p "Adicionar R$ 13,00" at bounding box center [803, 435] width 110 height 18
type input "1"
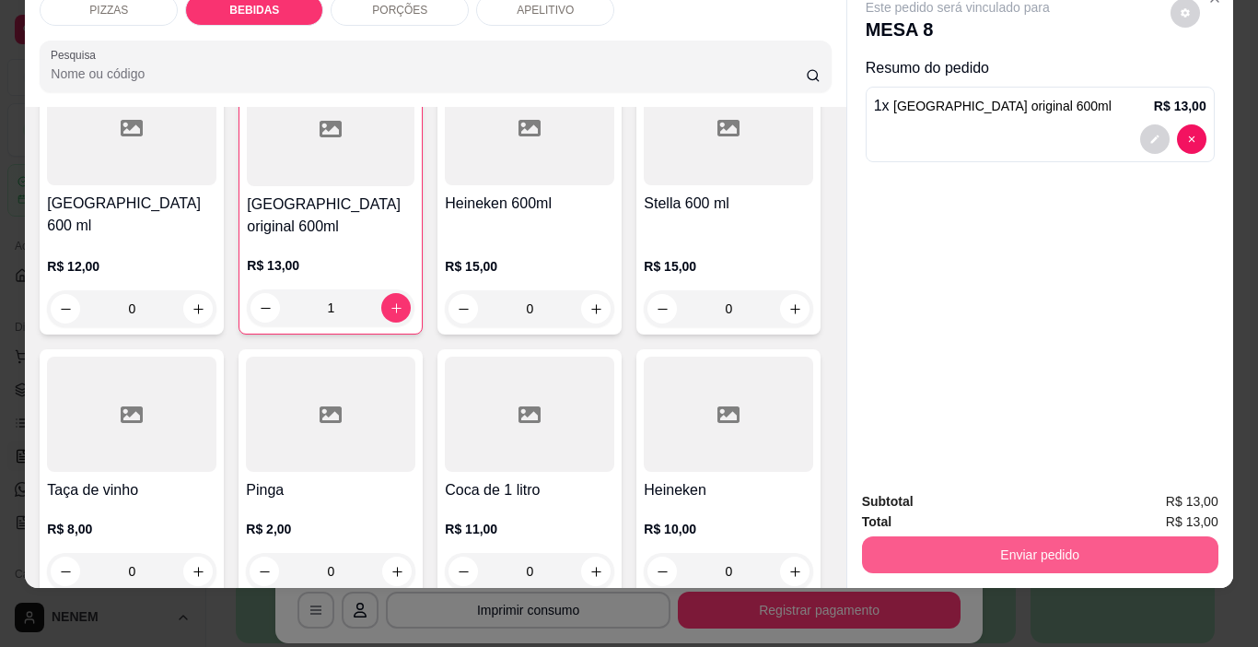
click at [1056, 536] on button "Enviar pedido" at bounding box center [1040, 554] width 356 height 37
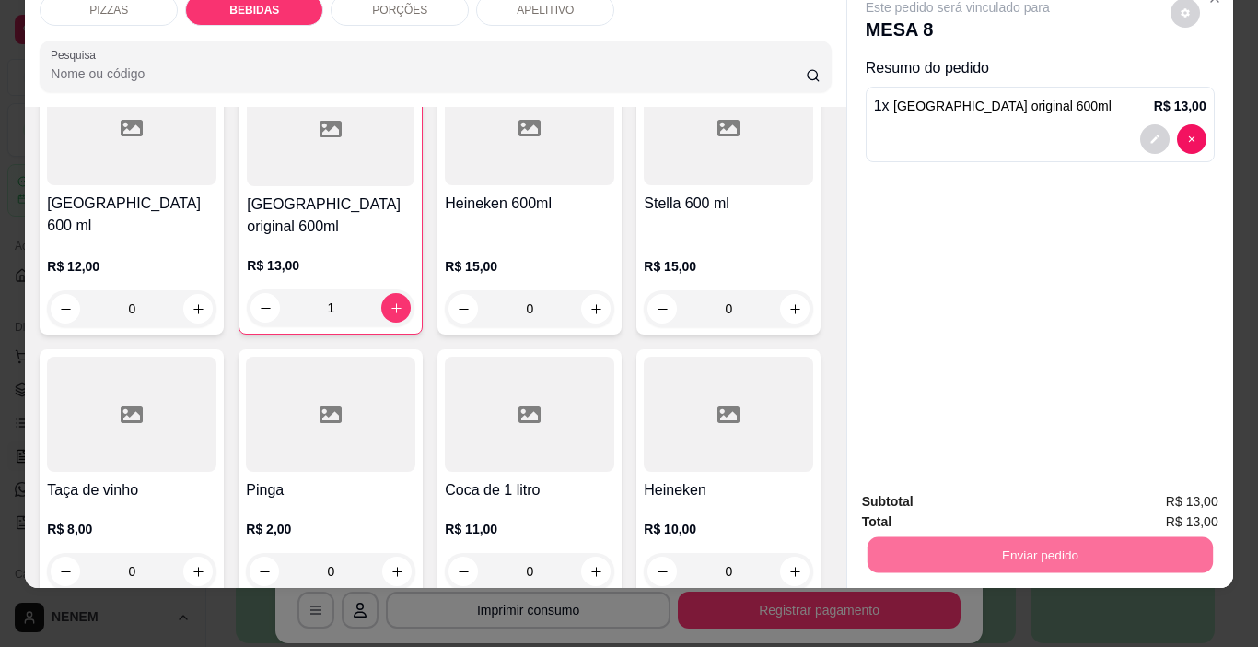
click at [1143, 504] on button "Enviar pedido" at bounding box center [1170, 495] width 104 height 35
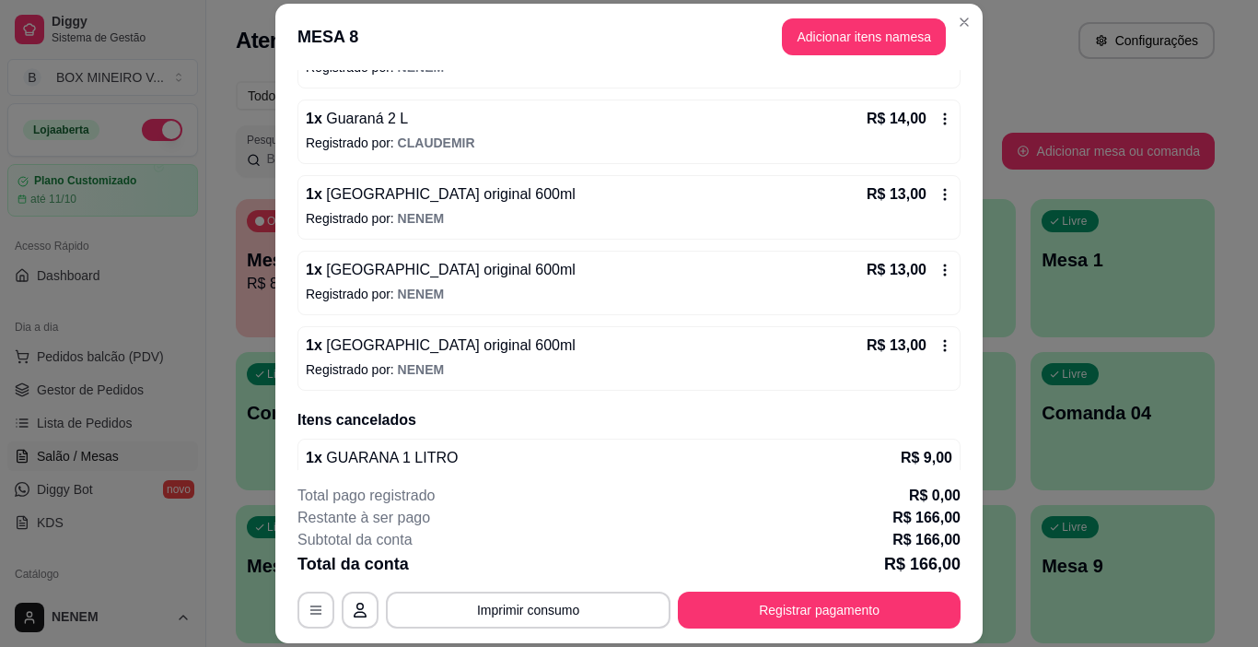
scroll to position [460, 0]
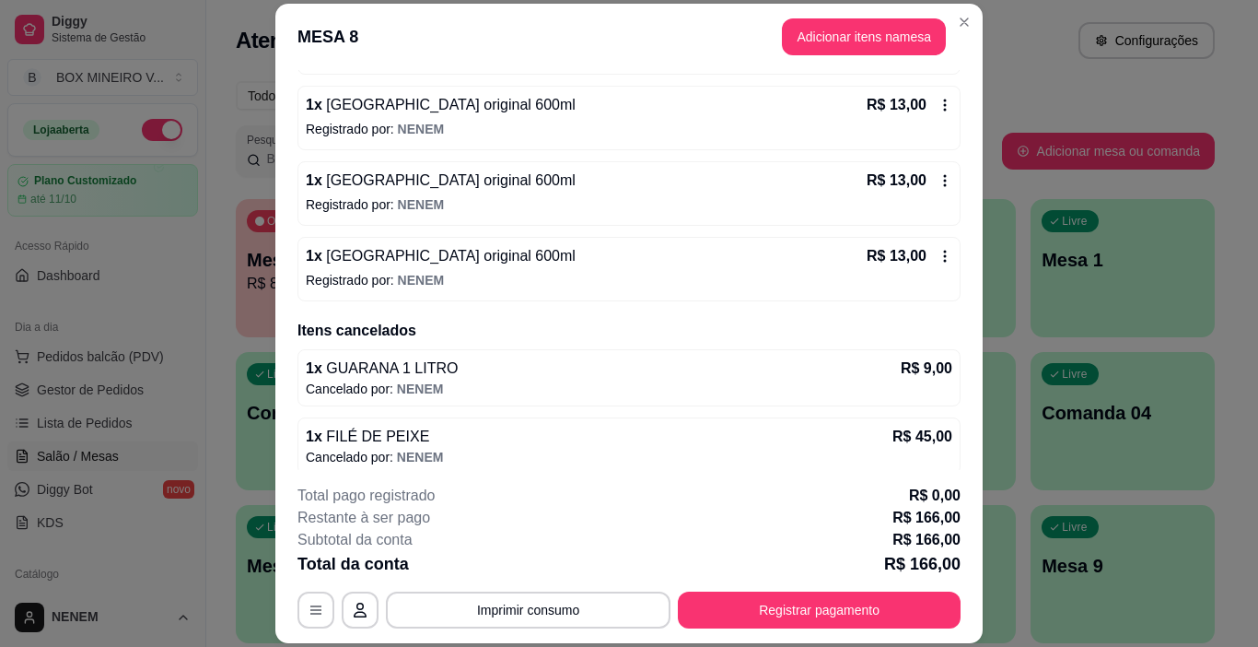
click at [938, 261] on icon at bounding box center [945, 256] width 15 height 15
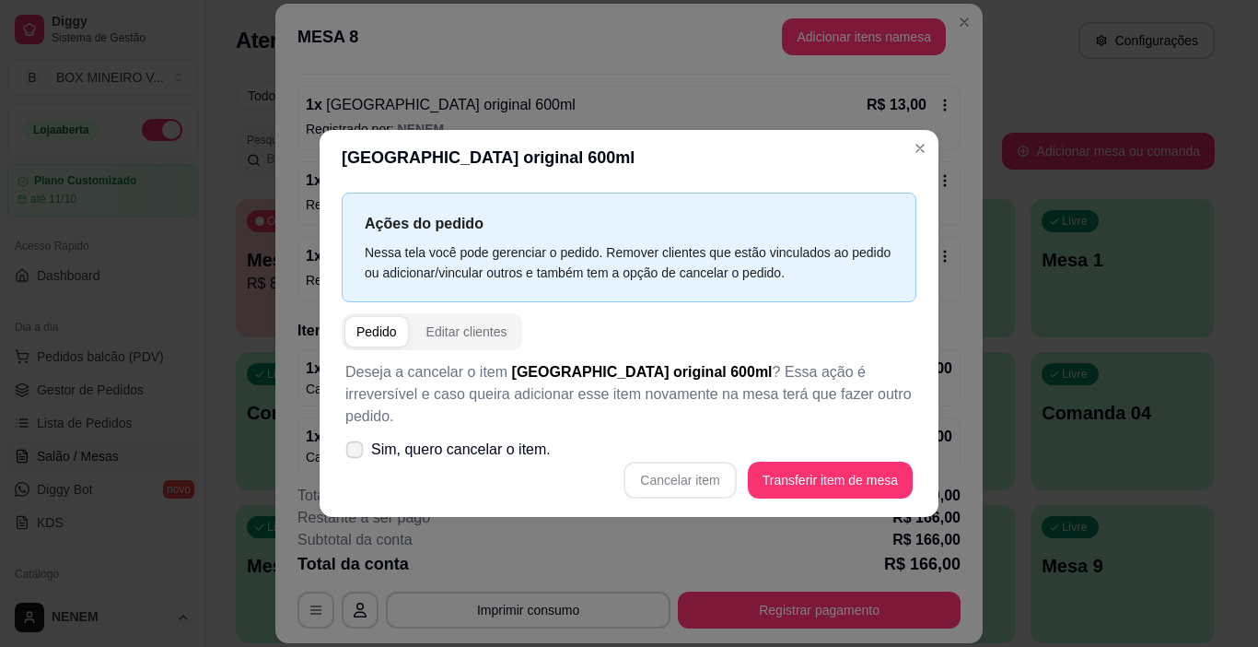
click at [363, 441] on span at bounding box center [354, 449] width 17 height 17
click at [356, 453] on input "Sim, quero cancelar o item." at bounding box center [350, 459] width 12 height 12
checkbox input "true"
click at [666, 466] on button "Cancelar item" at bounding box center [680, 480] width 110 height 36
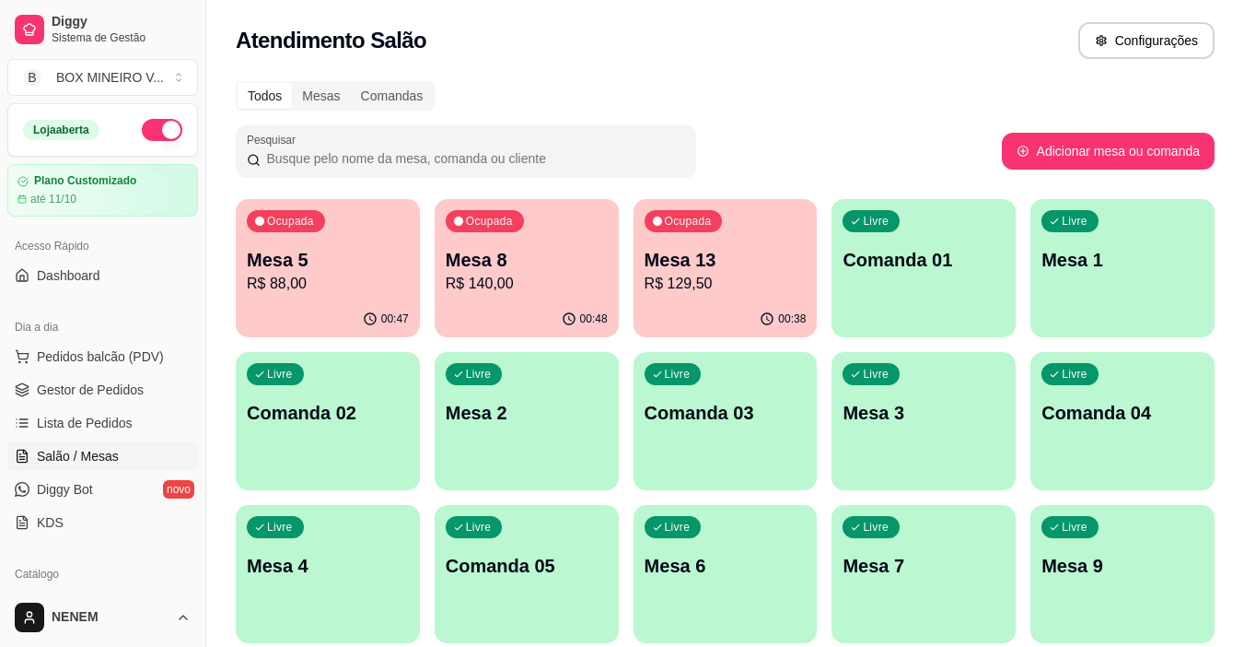
click at [773, 274] on p "R$ 129,50" at bounding box center [726, 284] width 162 height 22
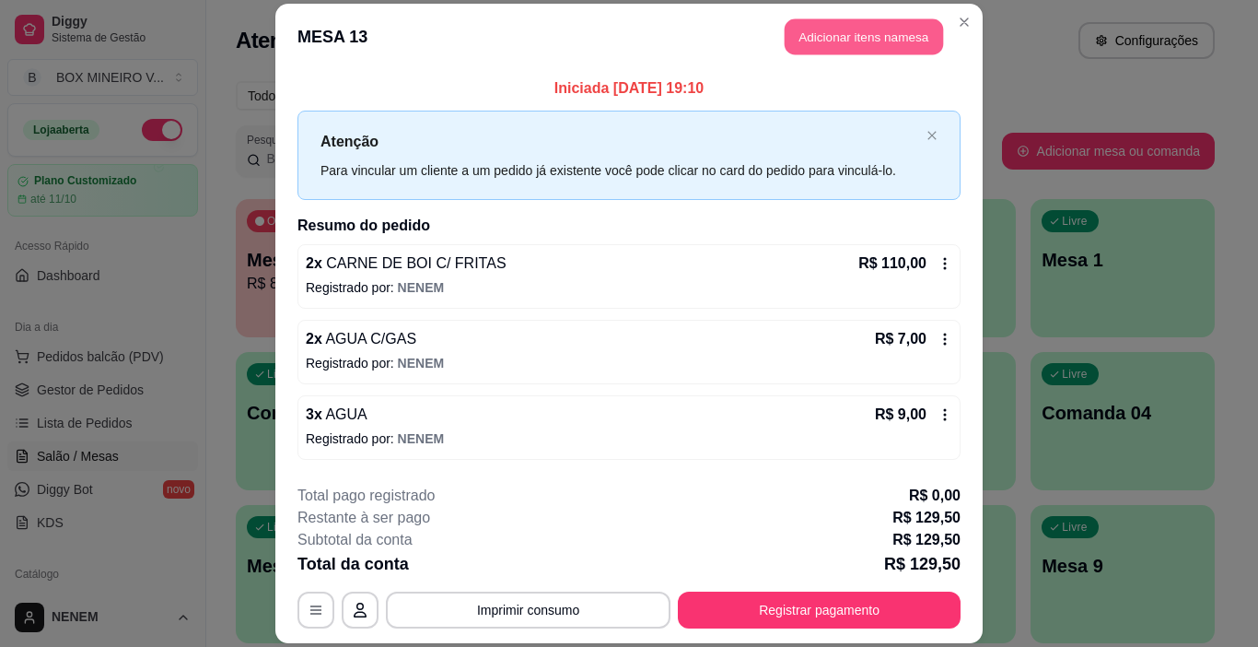
click at [843, 38] on button "Adicionar itens na mesa" at bounding box center [864, 36] width 158 height 36
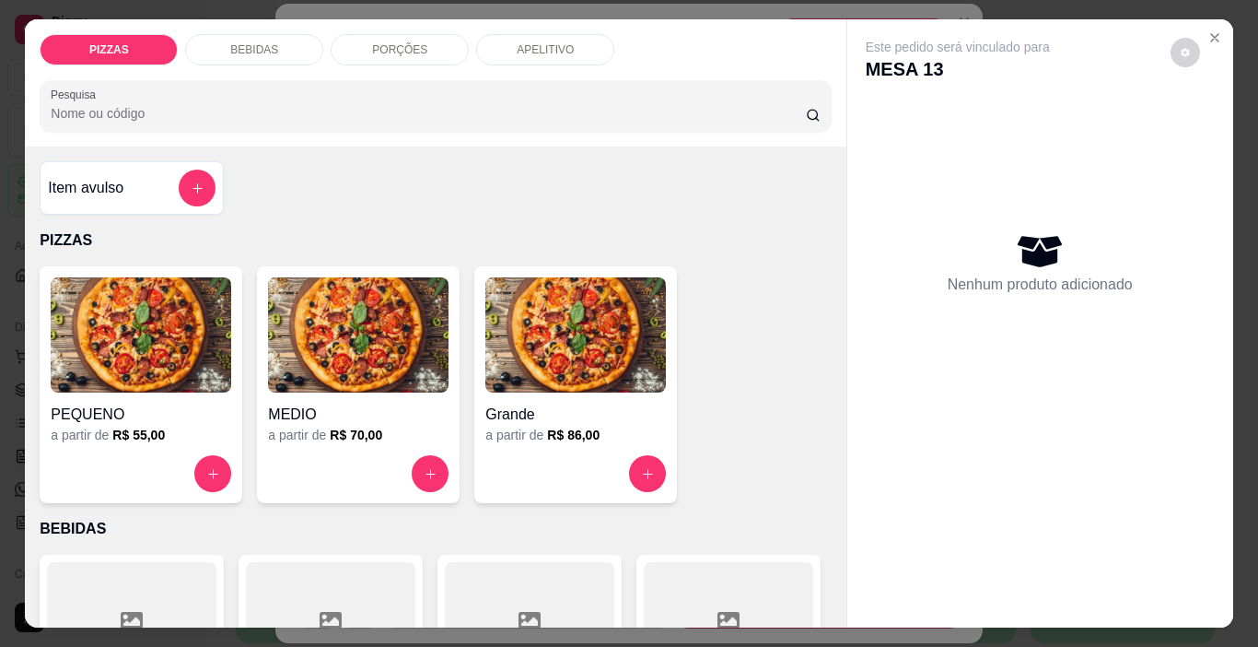
click at [244, 42] on p "BEBIDAS" at bounding box center [254, 49] width 48 height 15
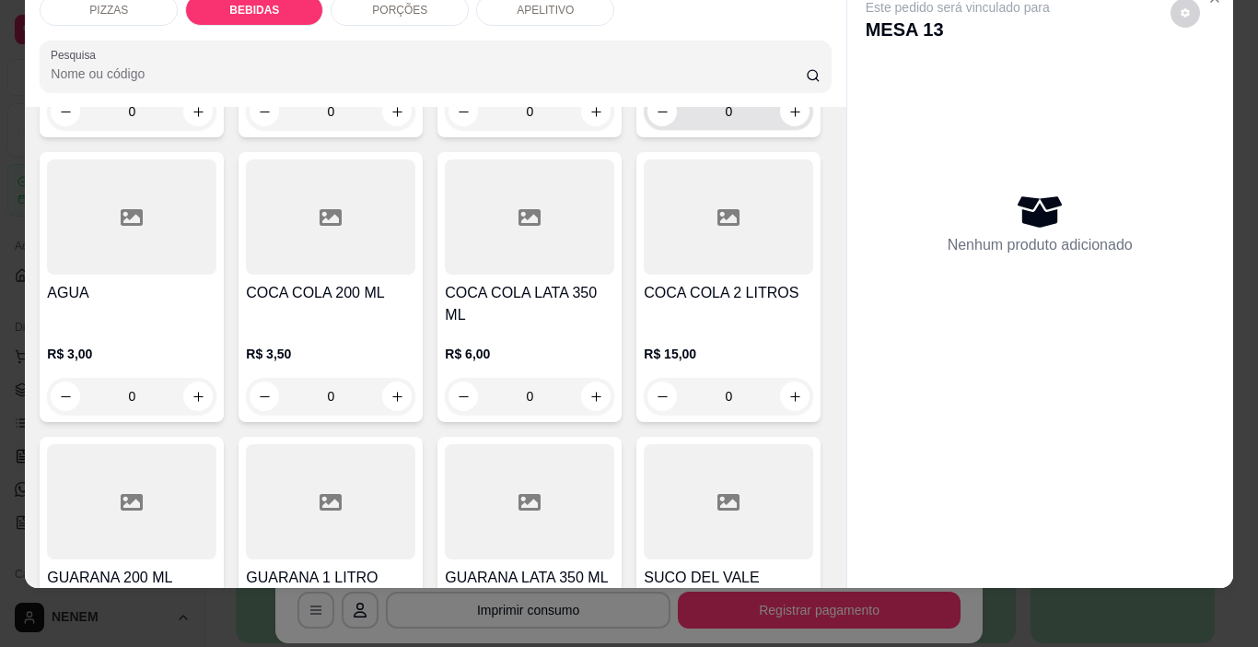
scroll to position [463, 0]
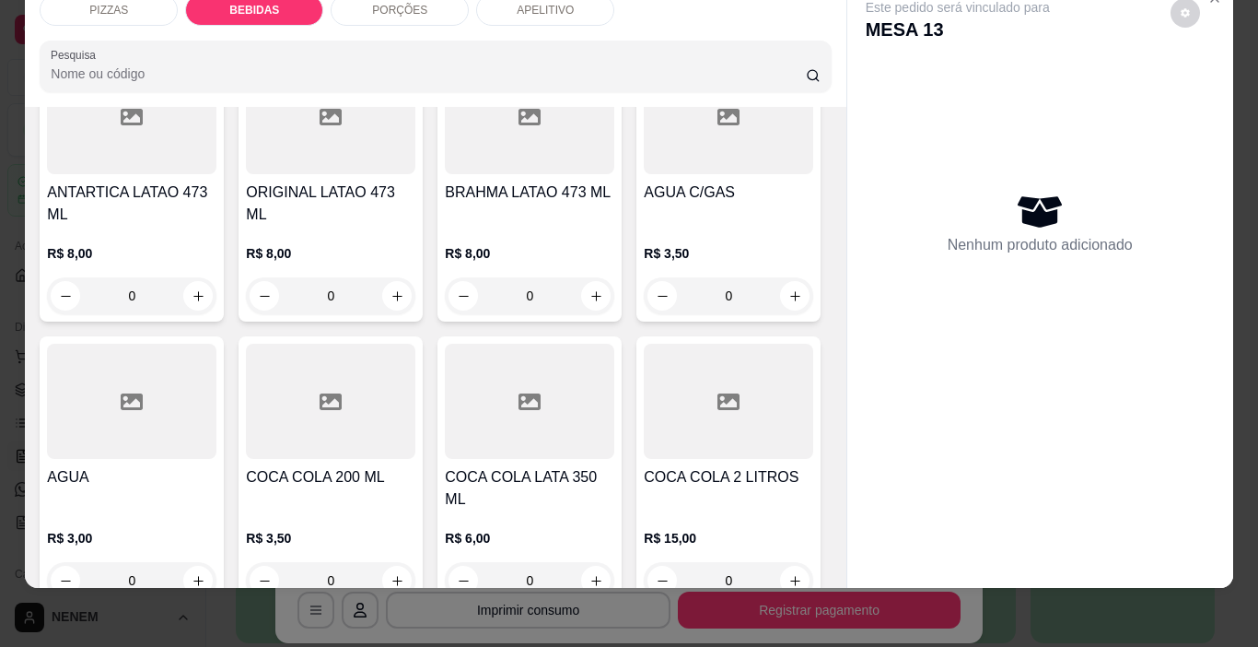
click at [644, 174] on div at bounding box center [728, 116] width 169 height 115
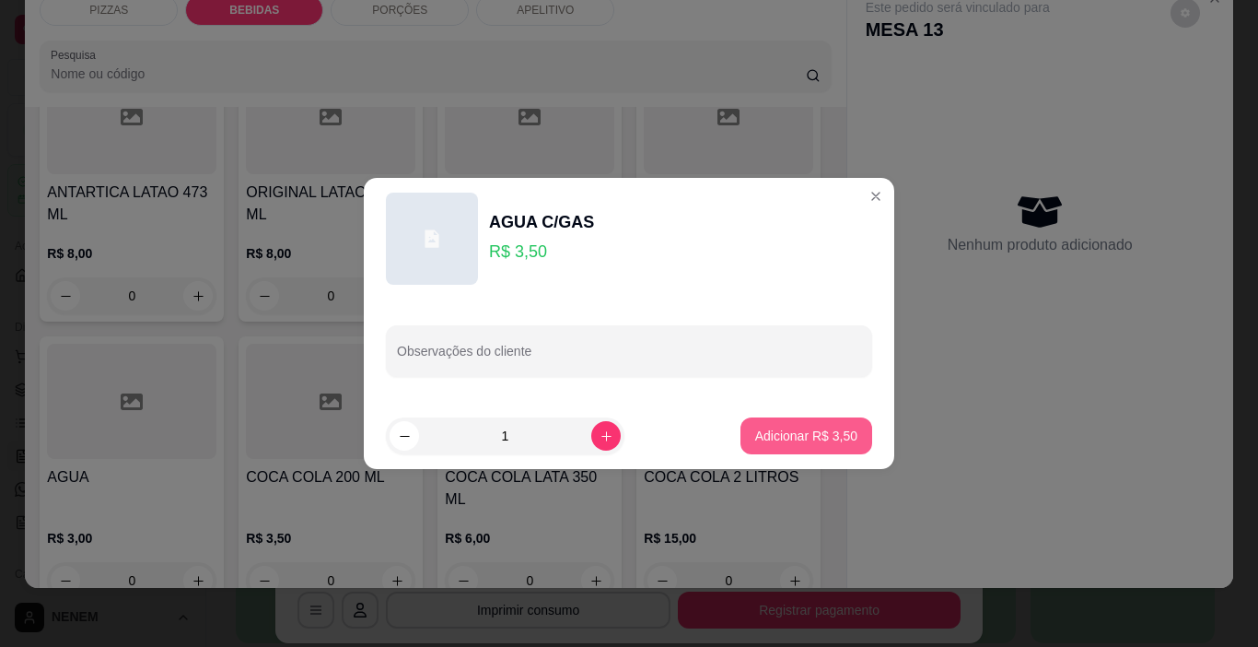
click at [740, 432] on button "Adicionar R$ 3,50" at bounding box center [806, 435] width 132 height 37
type input "1"
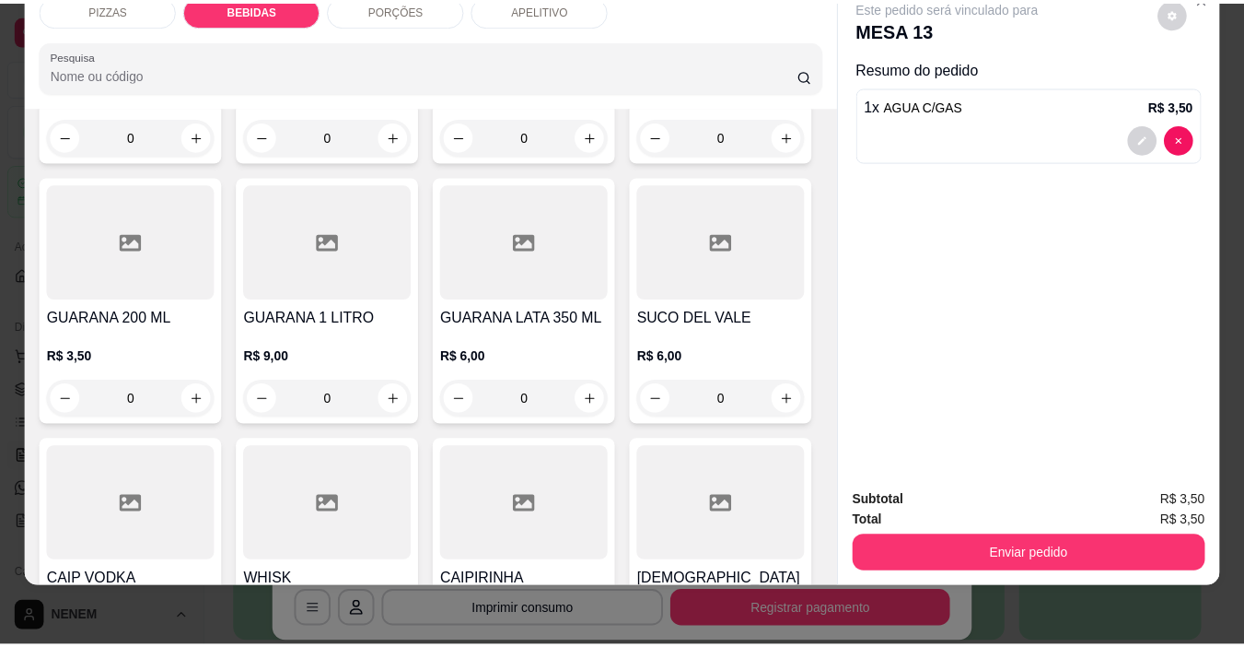
scroll to position [1016, 0]
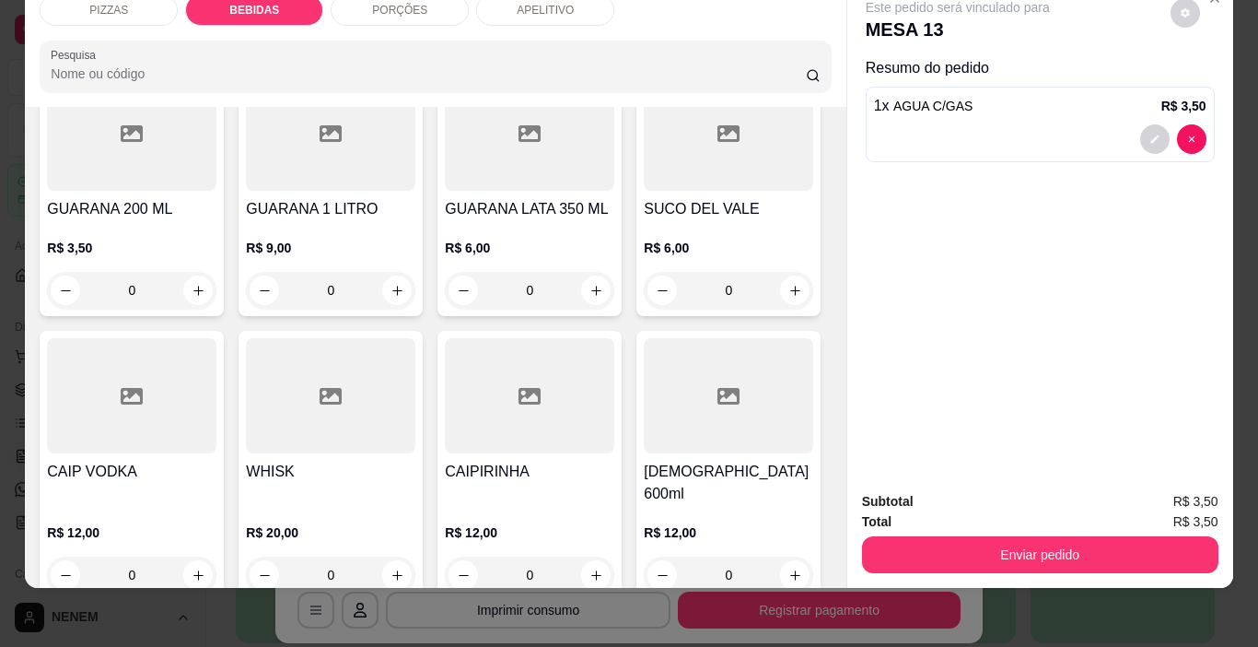
click at [788, 35] on icon "increase-product-quantity" at bounding box center [795, 28] width 14 height 14
type input "1"
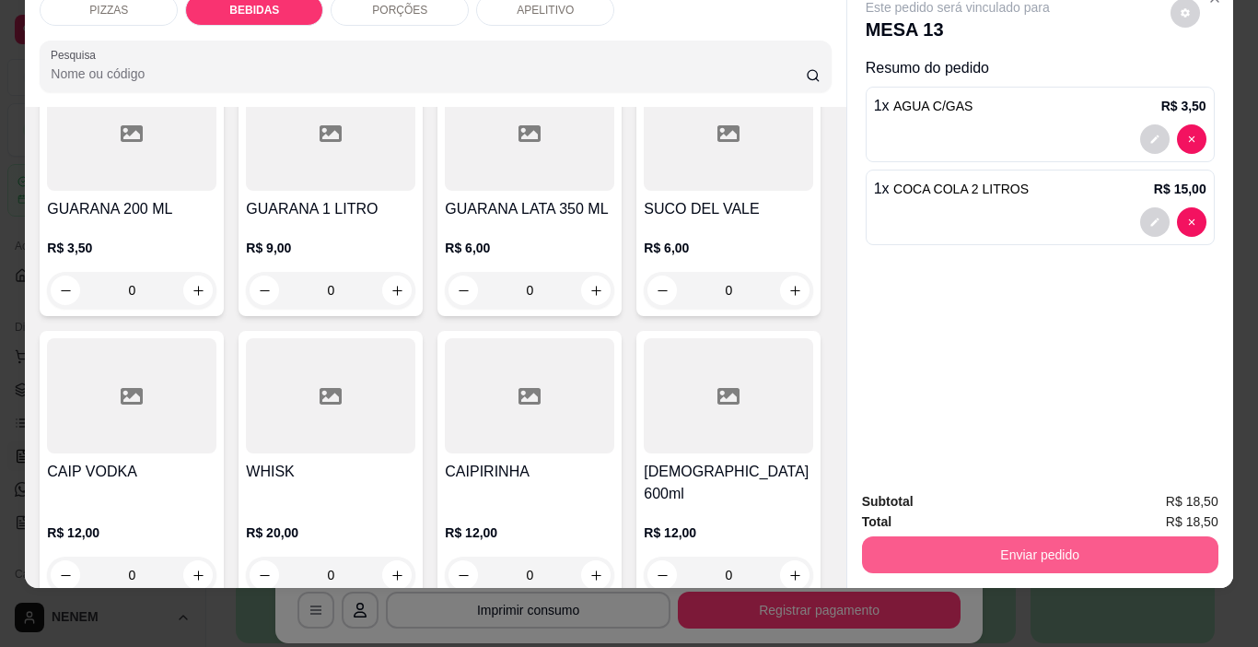
click at [1013, 536] on button "Enviar pedido" at bounding box center [1040, 554] width 356 height 37
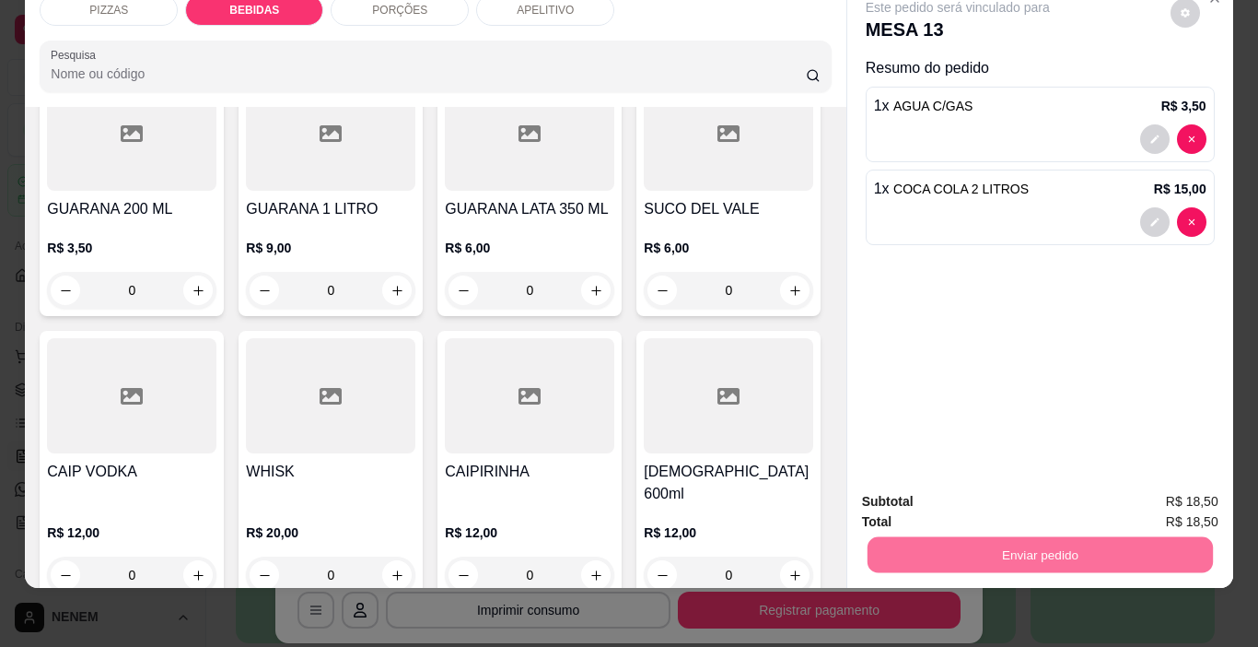
click at [1159, 500] on button "Enviar pedido" at bounding box center [1170, 495] width 104 height 35
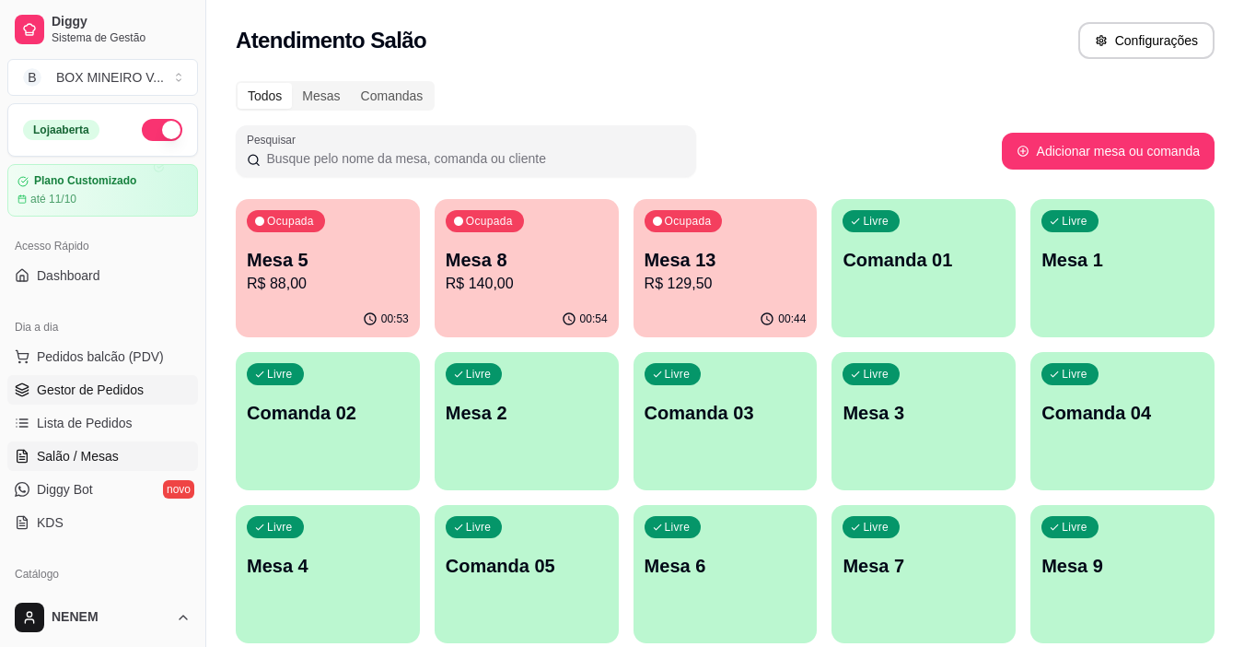
click at [177, 393] on link "Gestor de Pedidos" at bounding box center [102, 389] width 191 height 29
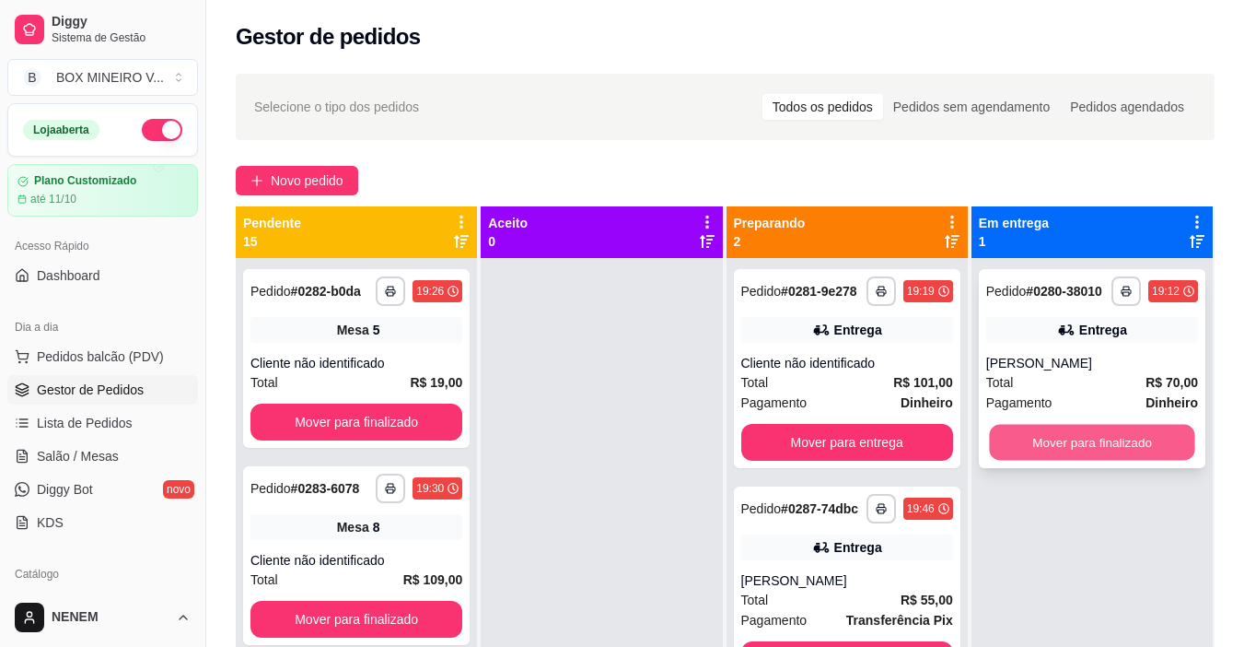
click at [1058, 435] on button "Mover para finalizado" at bounding box center [1091, 443] width 205 height 36
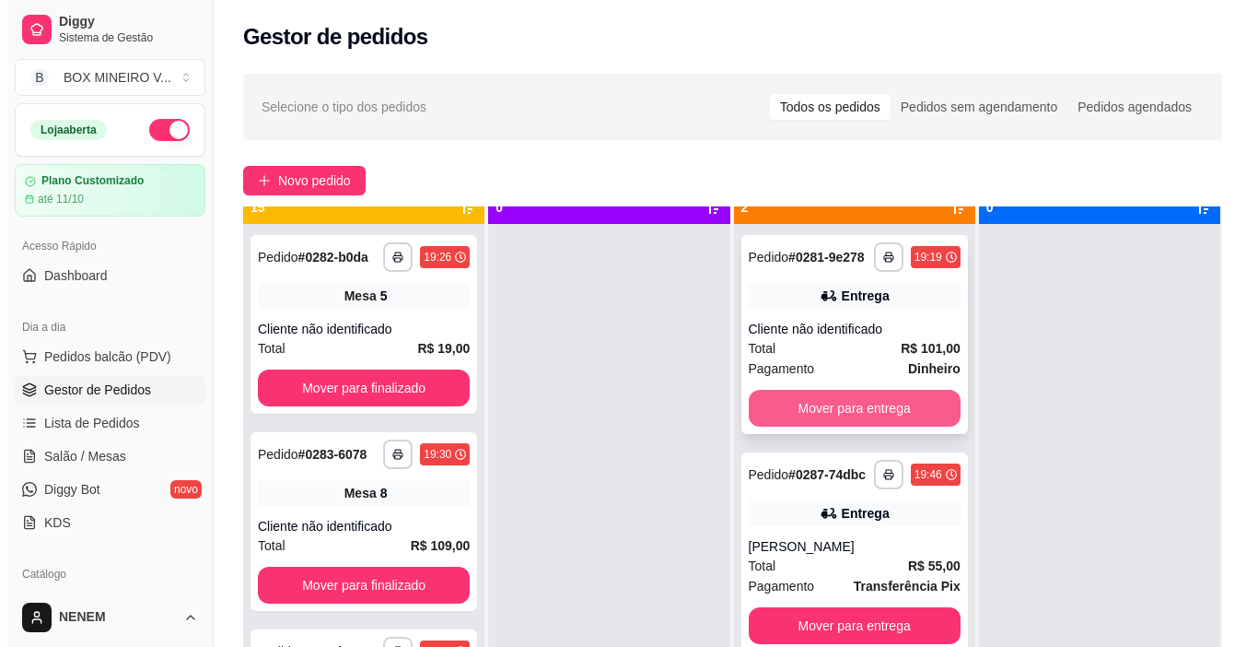
scroll to position [52, 0]
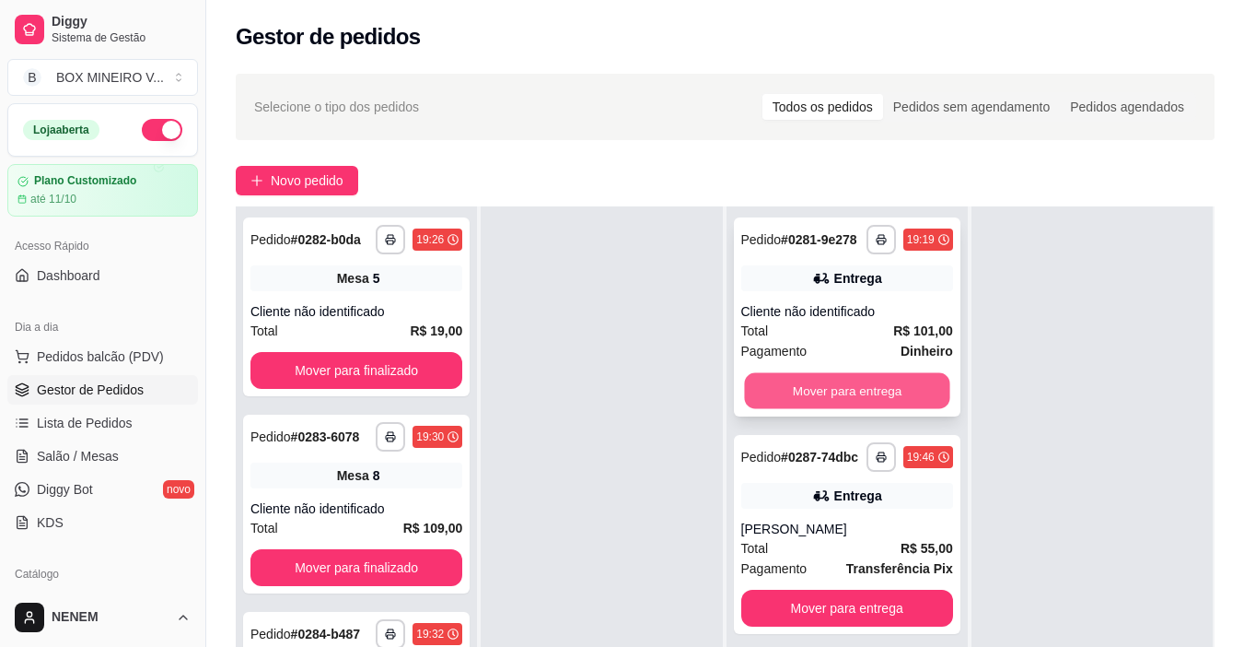
click at [855, 394] on button "Mover para entrega" at bounding box center [846, 391] width 205 height 36
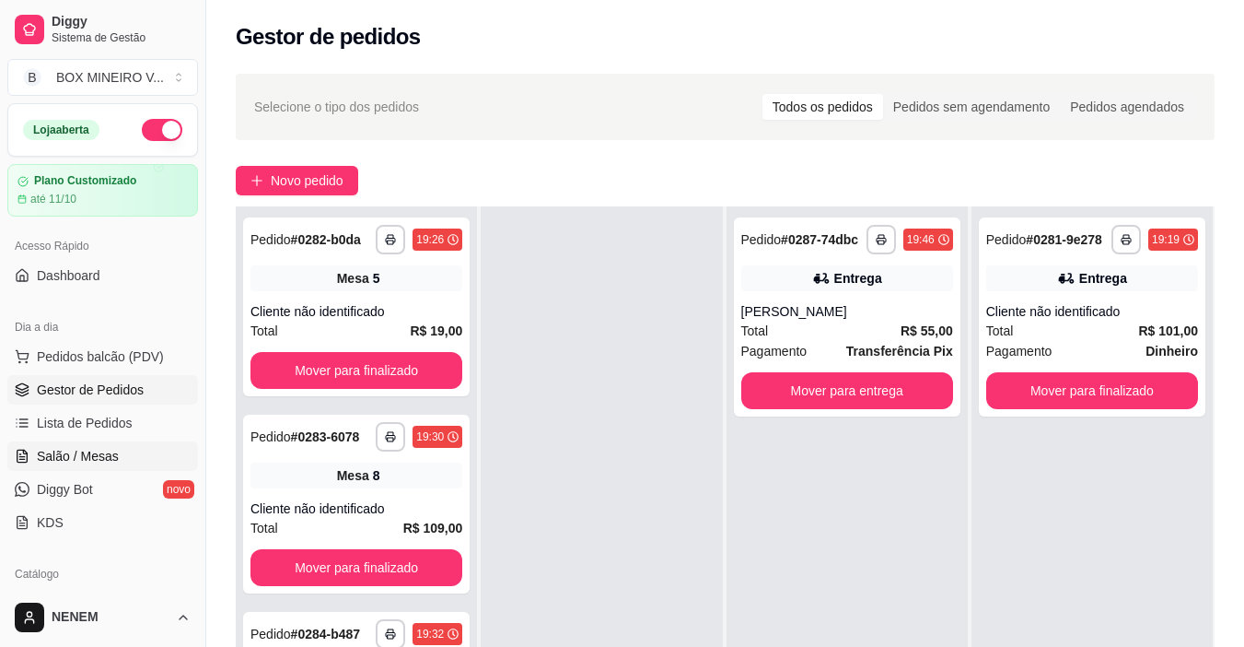
click at [86, 459] on span "Salão / Mesas" at bounding box center [78, 456] width 82 height 18
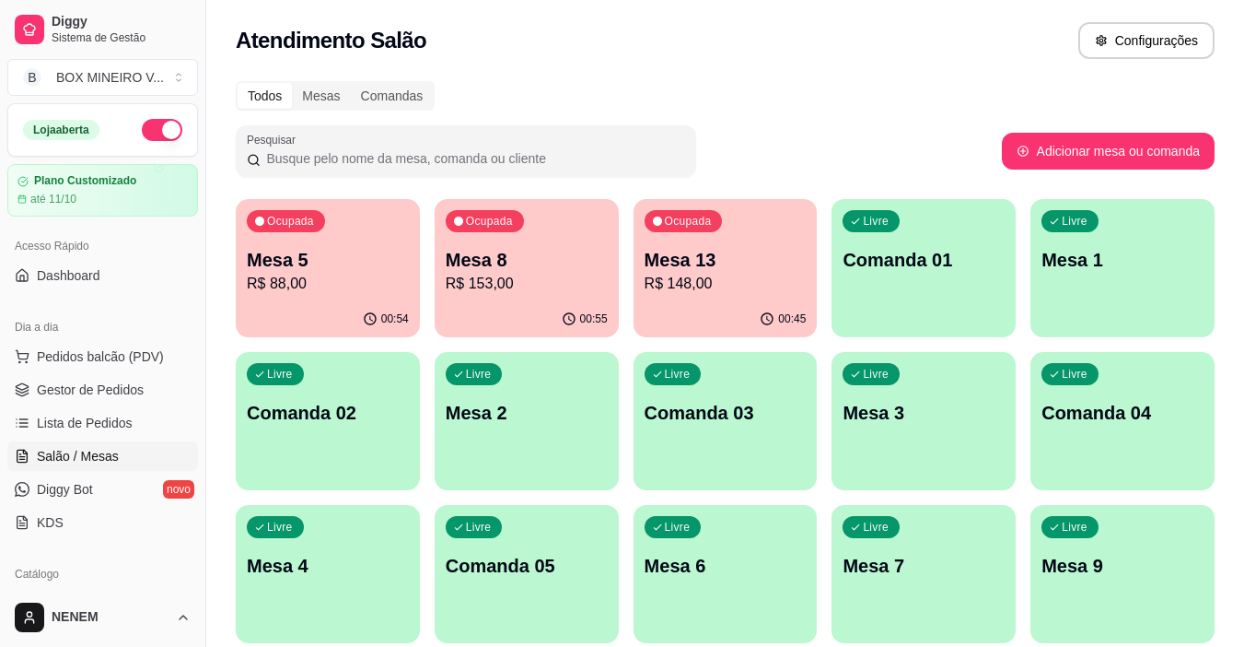
click at [356, 291] on p "R$ 88,00" at bounding box center [328, 284] width 162 height 22
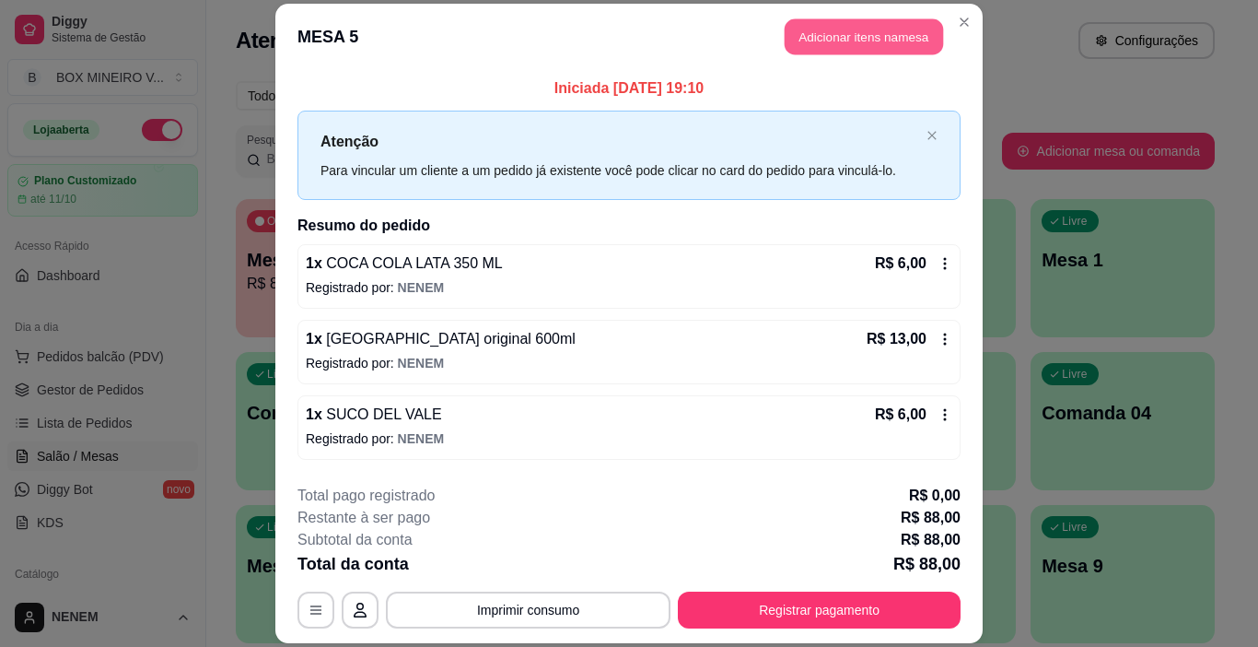
click at [827, 37] on button "Adicionar itens na mesa" at bounding box center [864, 36] width 158 height 36
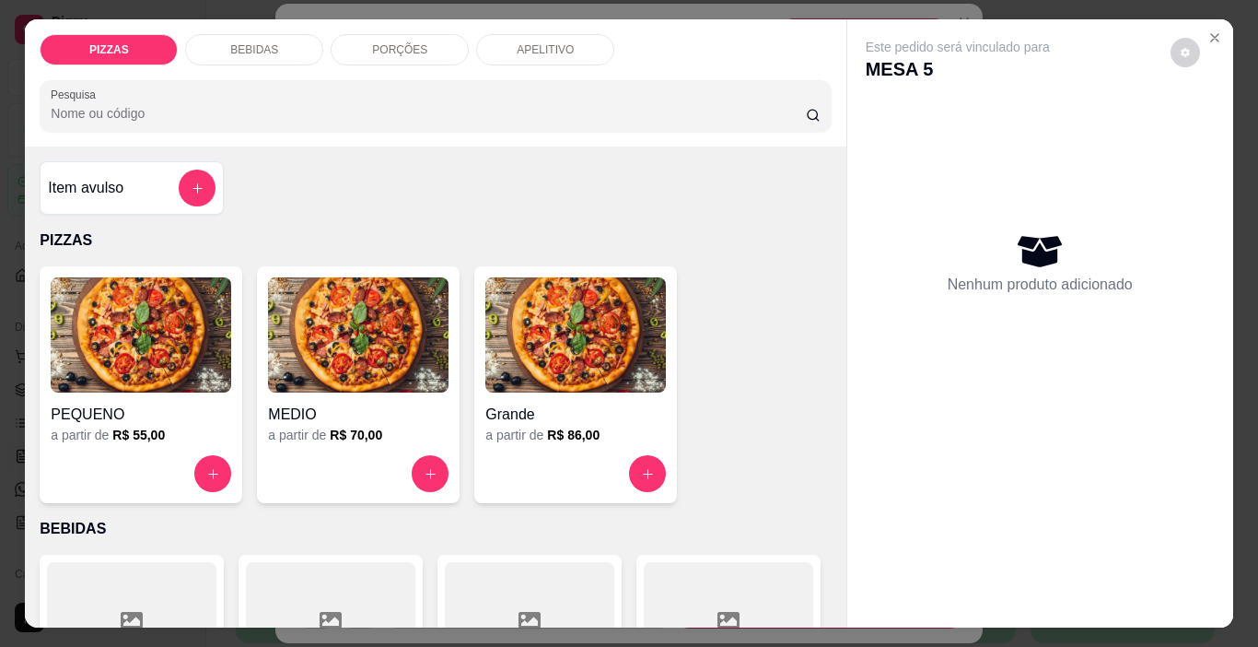
click at [393, 55] on div "PORÇÕES" at bounding box center [400, 49] width 138 height 31
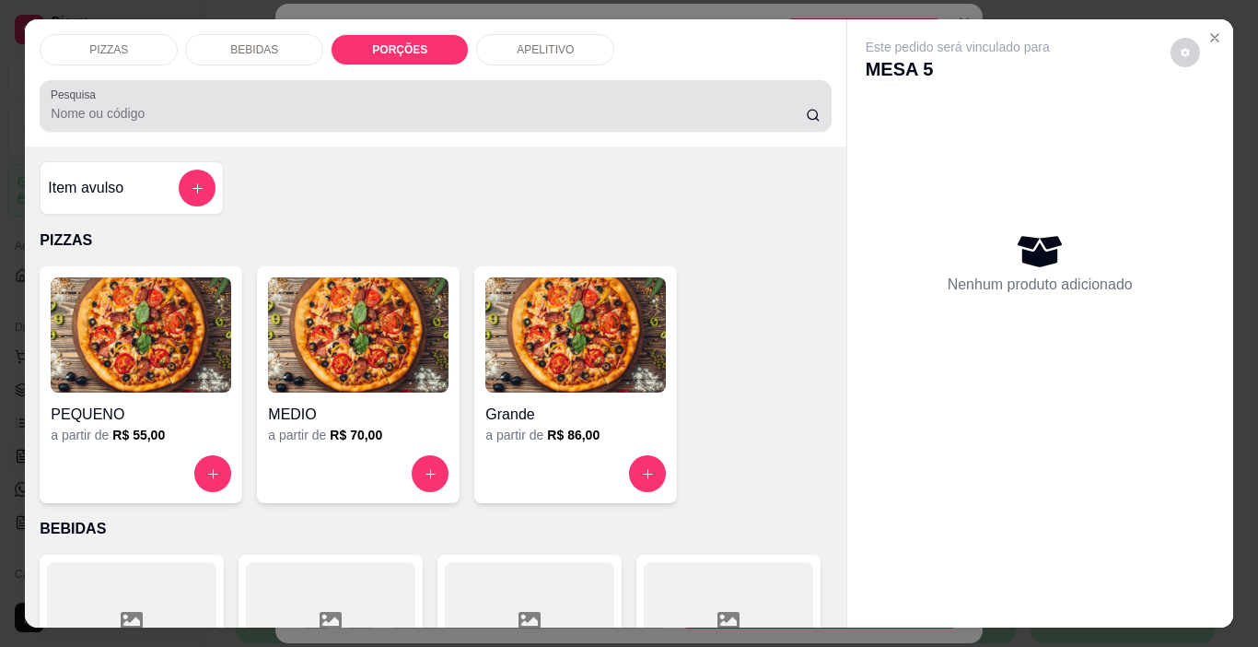
scroll to position [46, 0]
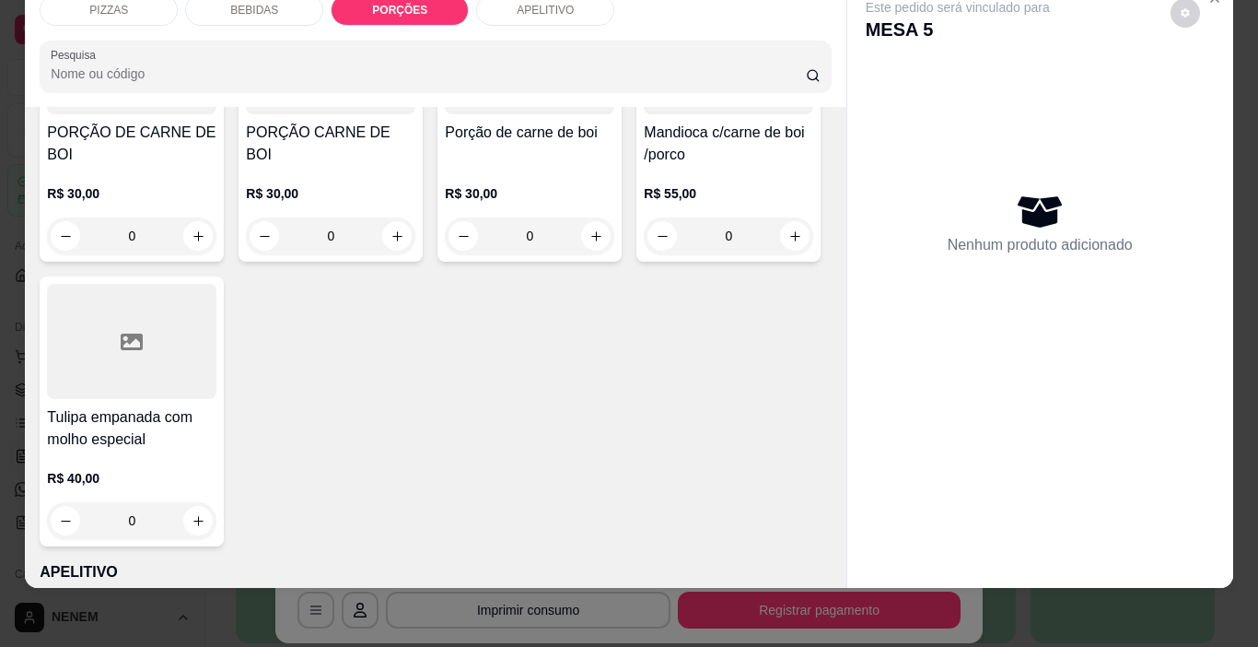
click at [297, 6] on div "BEBIDAS" at bounding box center [254, 9] width 138 height 31
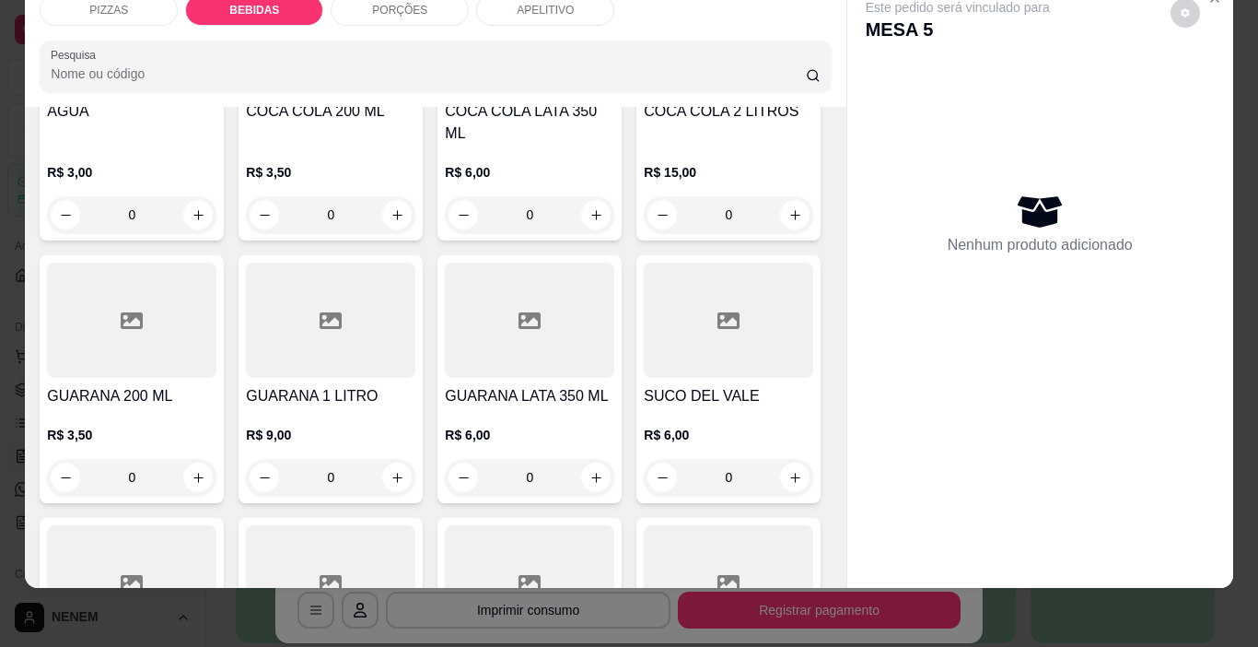
scroll to position [924, 0]
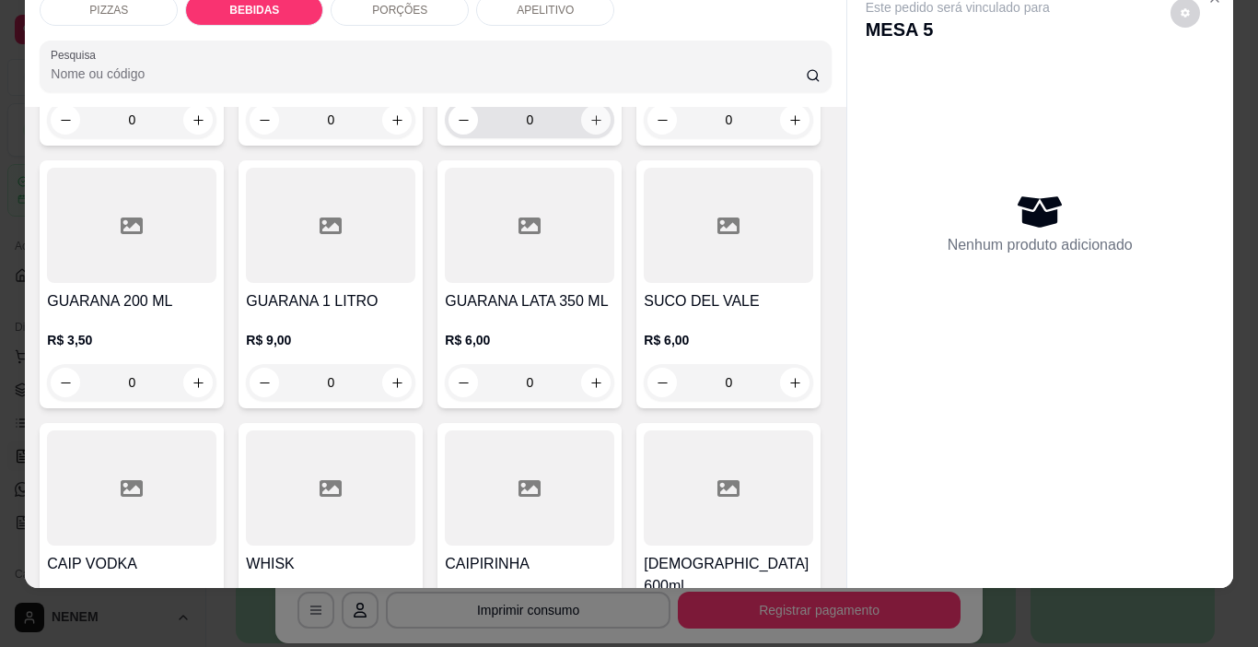
click at [589, 127] on icon "increase-product-quantity" at bounding box center [596, 120] width 14 height 14
type input "1"
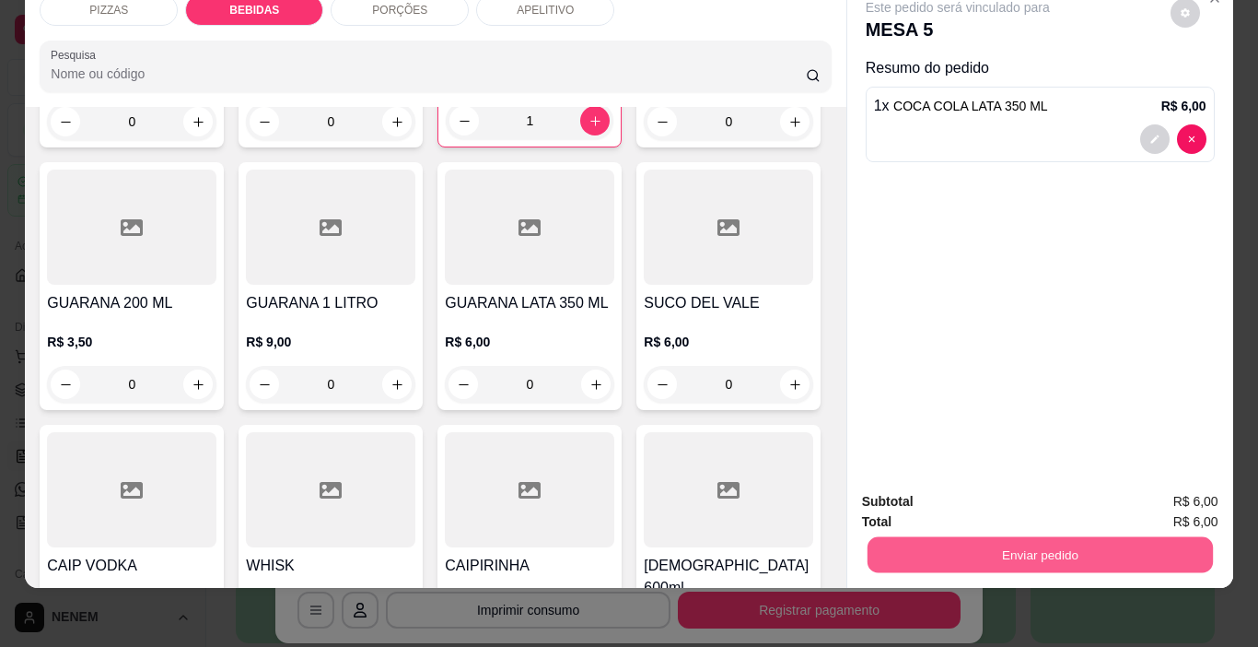
click at [1149, 537] on button "Enviar pedido" at bounding box center [1039, 555] width 345 height 36
click at [1167, 496] on button "Enviar pedido" at bounding box center [1170, 495] width 101 height 34
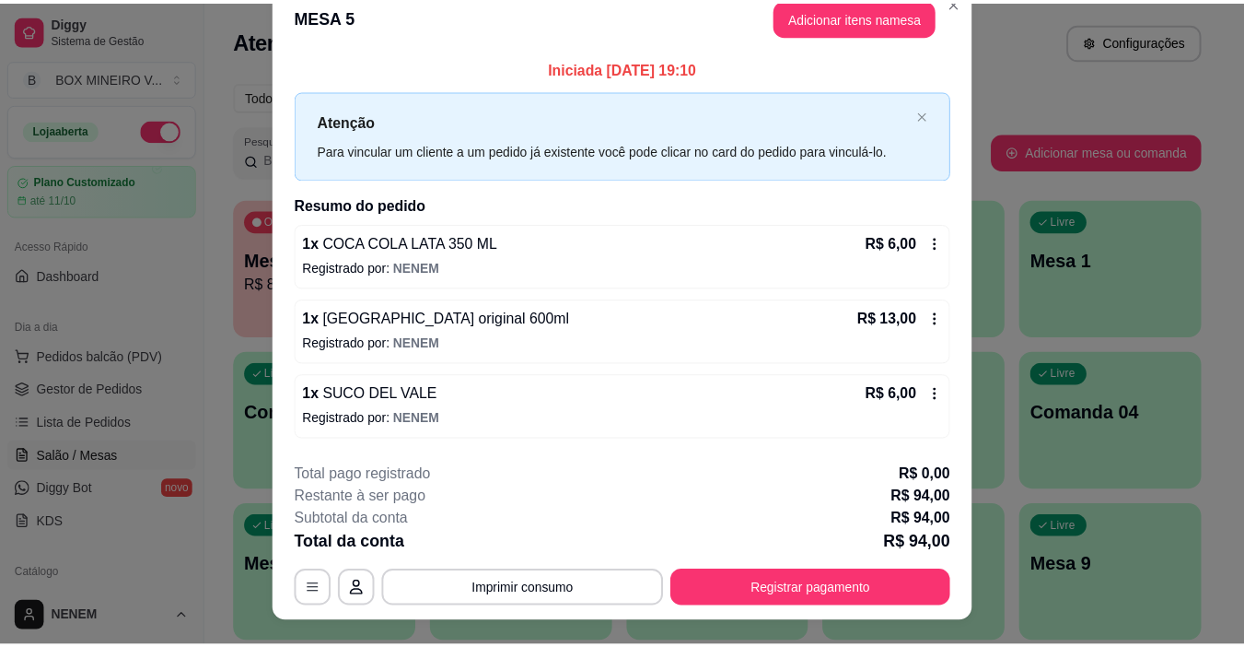
scroll to position [0, 0]
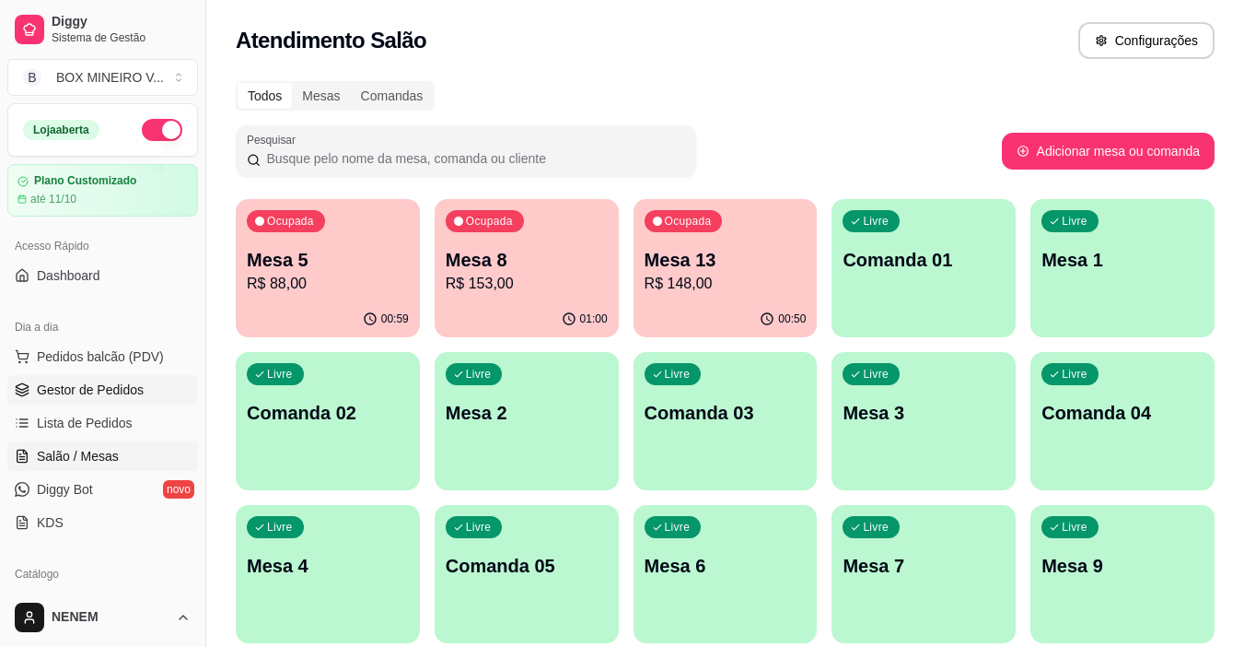
click at [131, 389] on span "Gestor de Pedidos" at bounding box center [90, 389] width 107 height 18
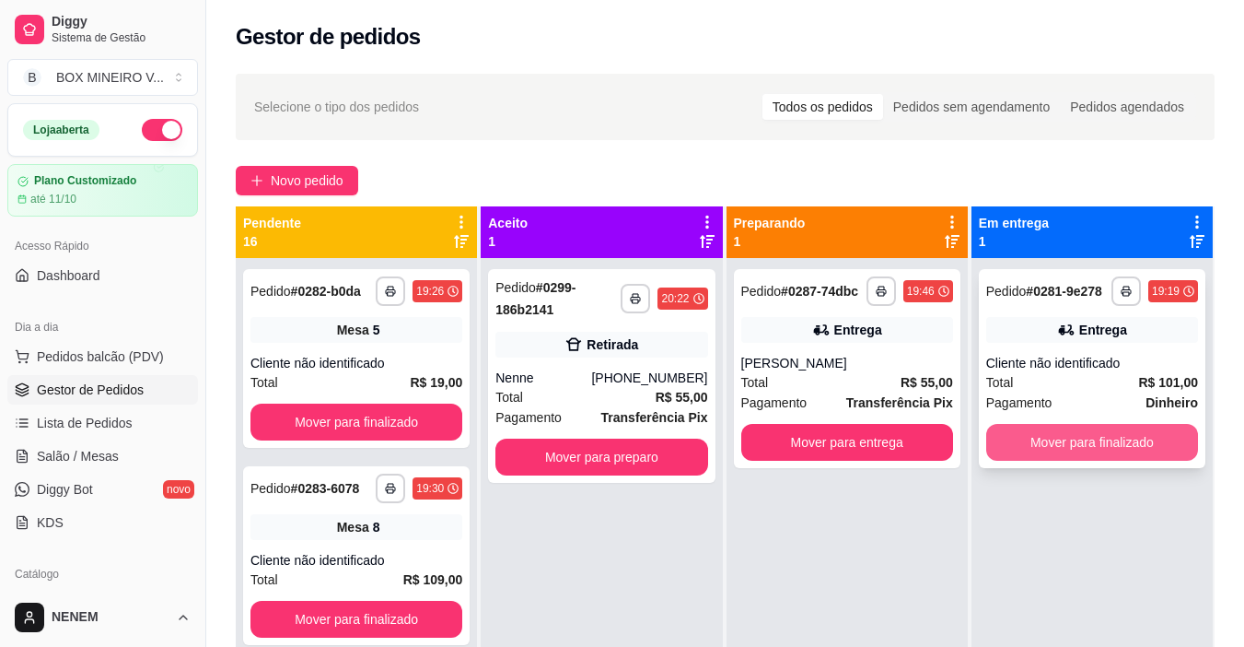
click at [1072, 430] on button "Mover para finalizado" at bounding box center [1092, 442] width 212 height 37
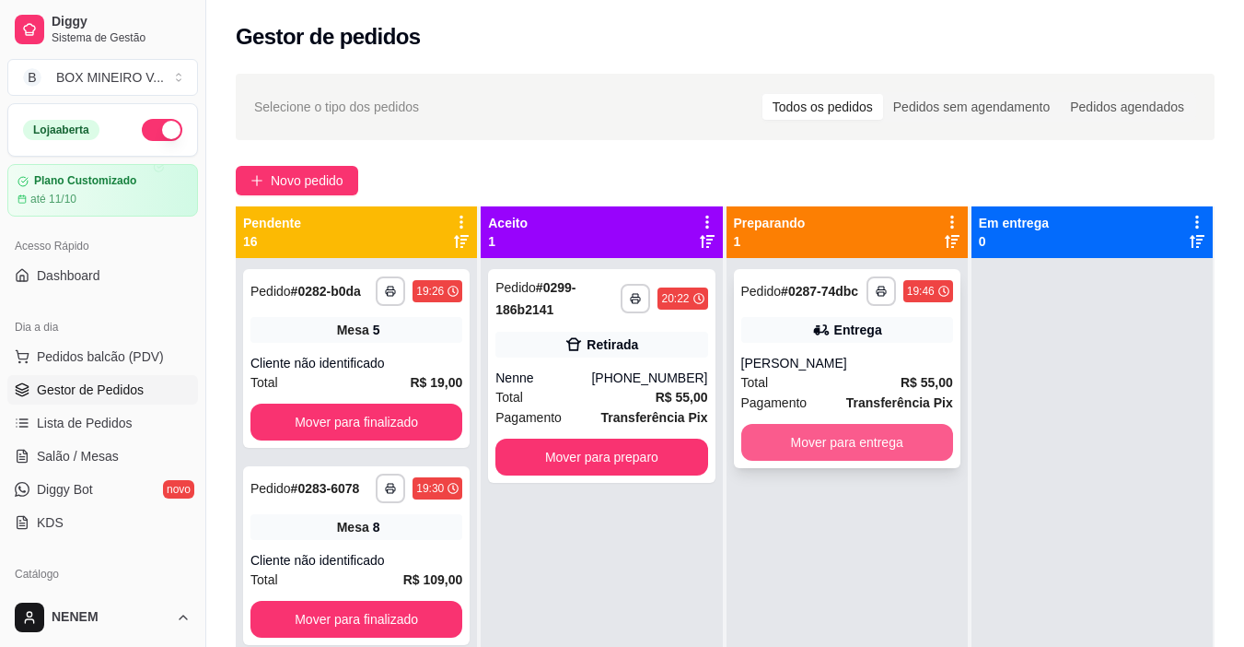
click at [867, 433] on button "Mover para entrega" at bounding box center [847, 442] width 212 height 37
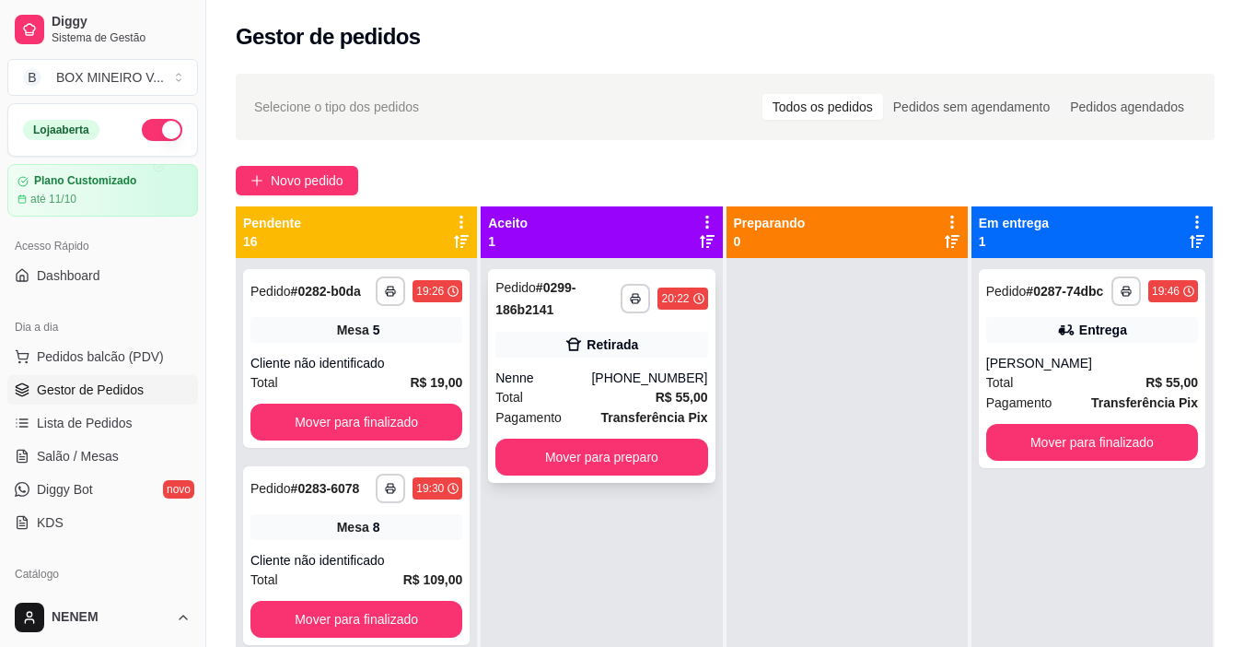
scroll to position [52, 0]
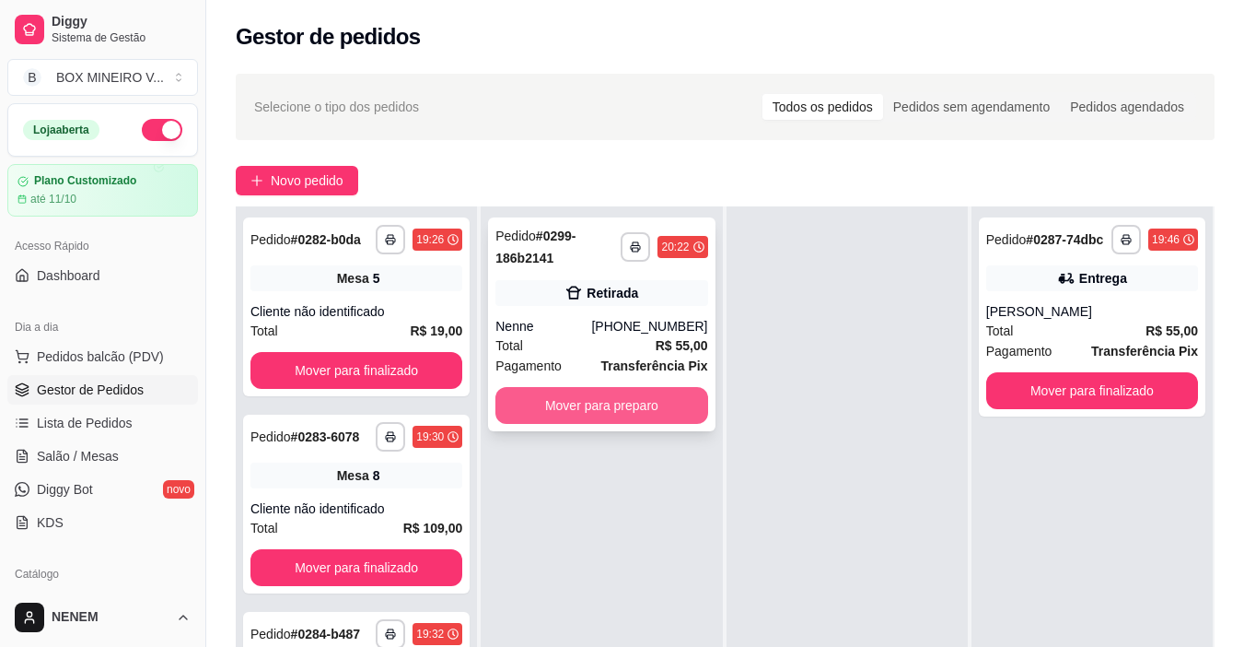
click at [677, 405] on button "Mover para preparo" at bounding box center [601, 405] width 212 height 37
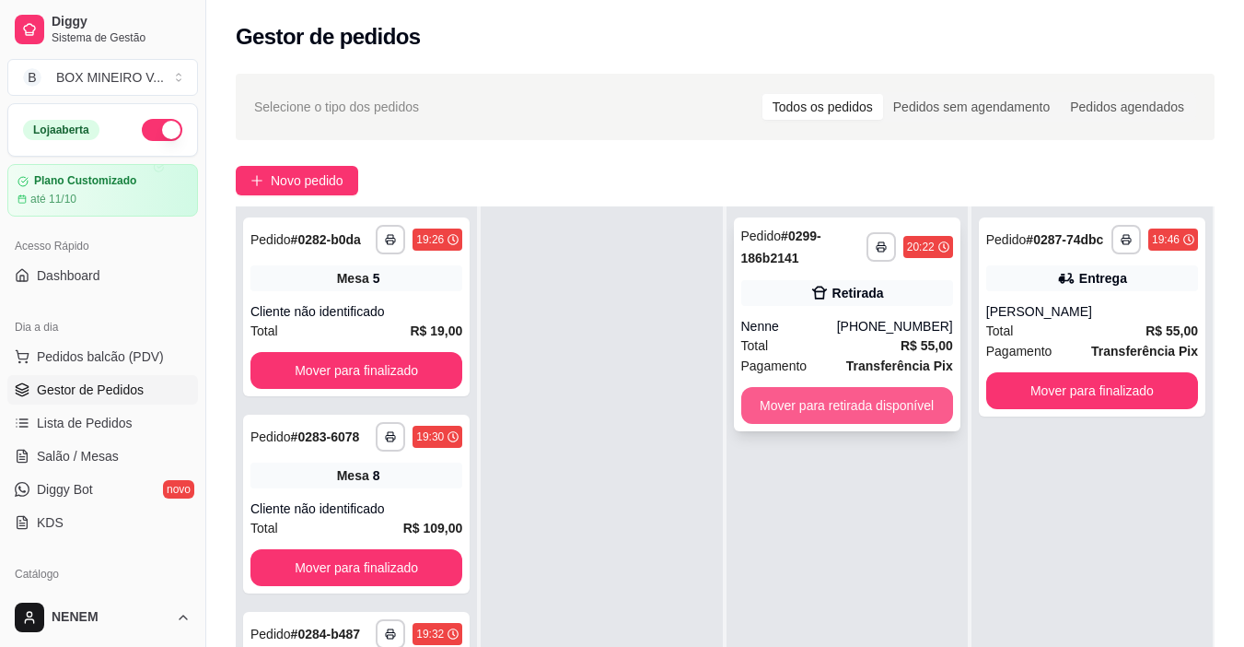
click at [871, 414] on button "Mover para retirada disponível" at bounding box center [847, 405] width 212 height 37
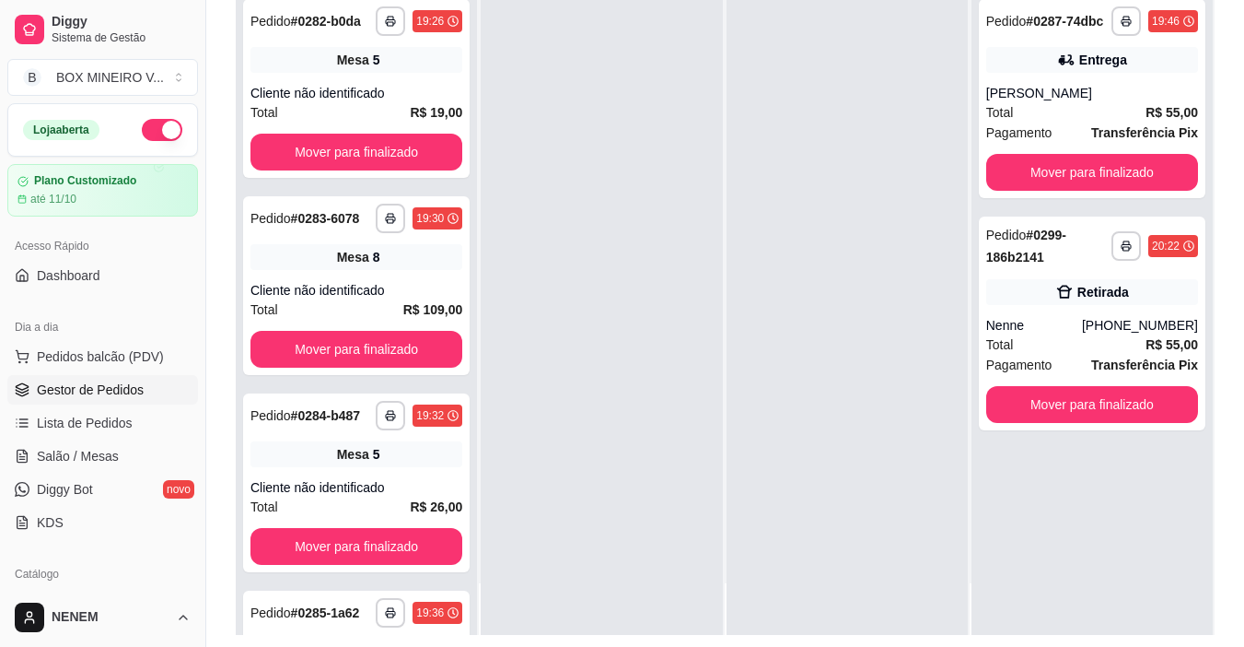
scroll to position [276, 0]
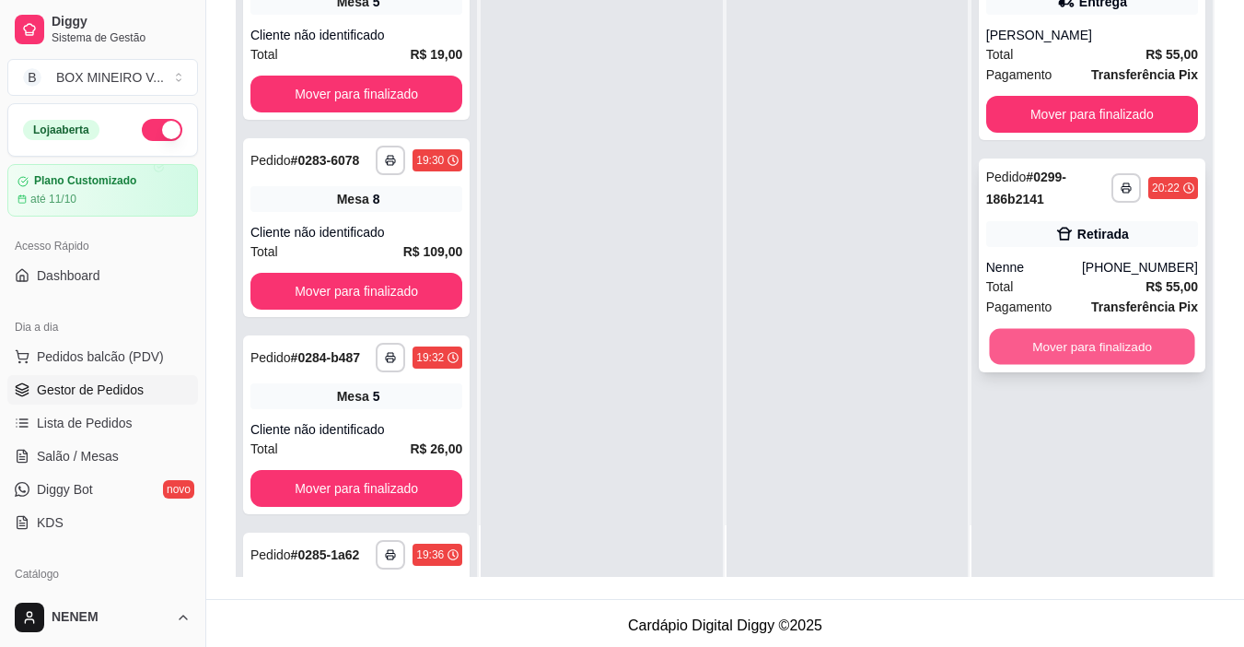
click at [1055, 353] on button "Mover para finalizado" at bounding box center [1091, 347] width 205 height 36
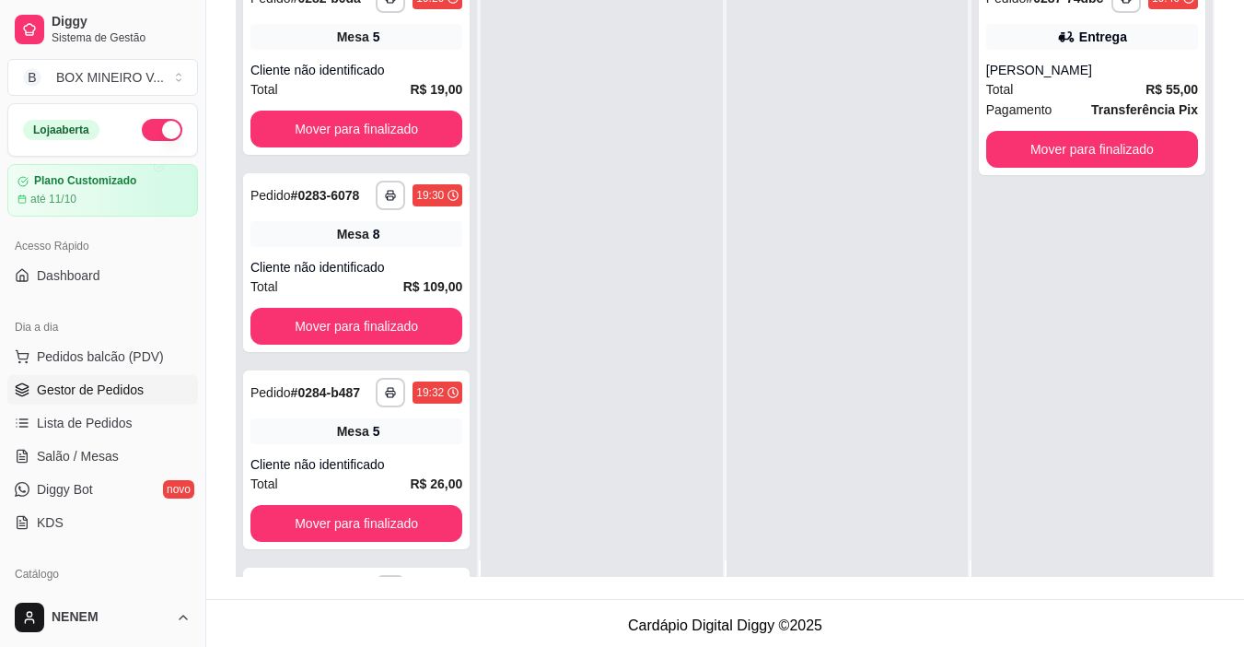
scroll to position [0, 0]
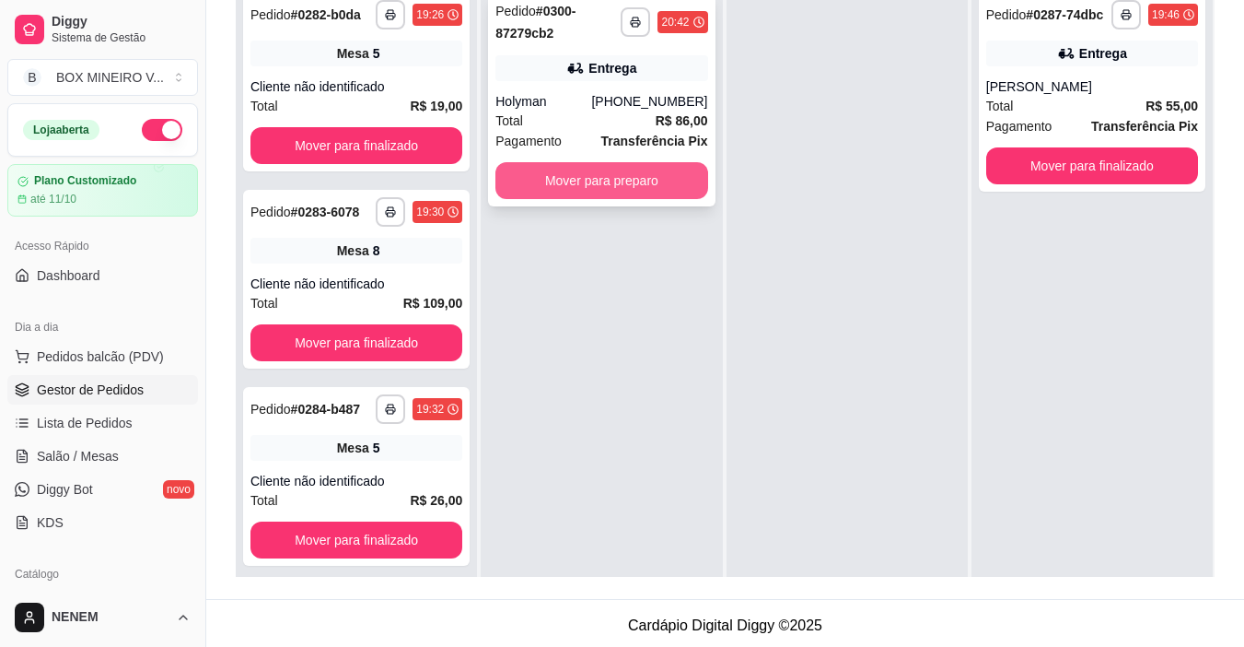
click at [657, 185] on button "Mover para preparo" at bounding box center [601, 180] width 212 height 37
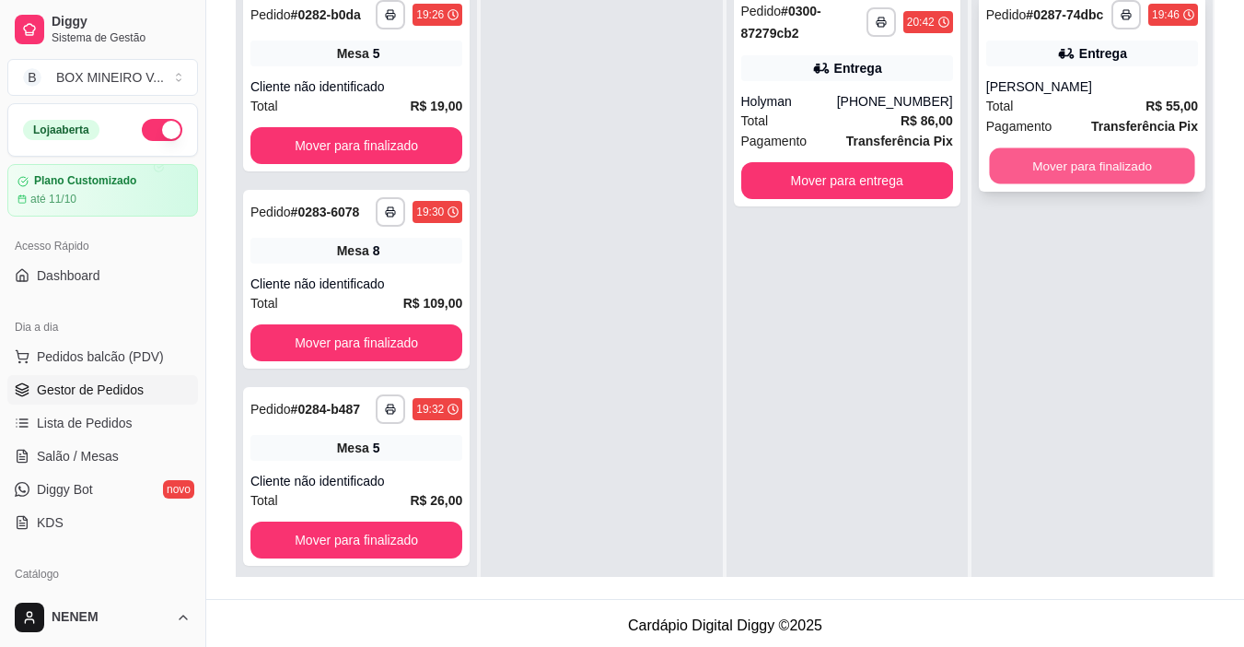
click at [1125, 165] on button "Mover para finalizado" at bounding box center [1091, 166] width 205 height 36
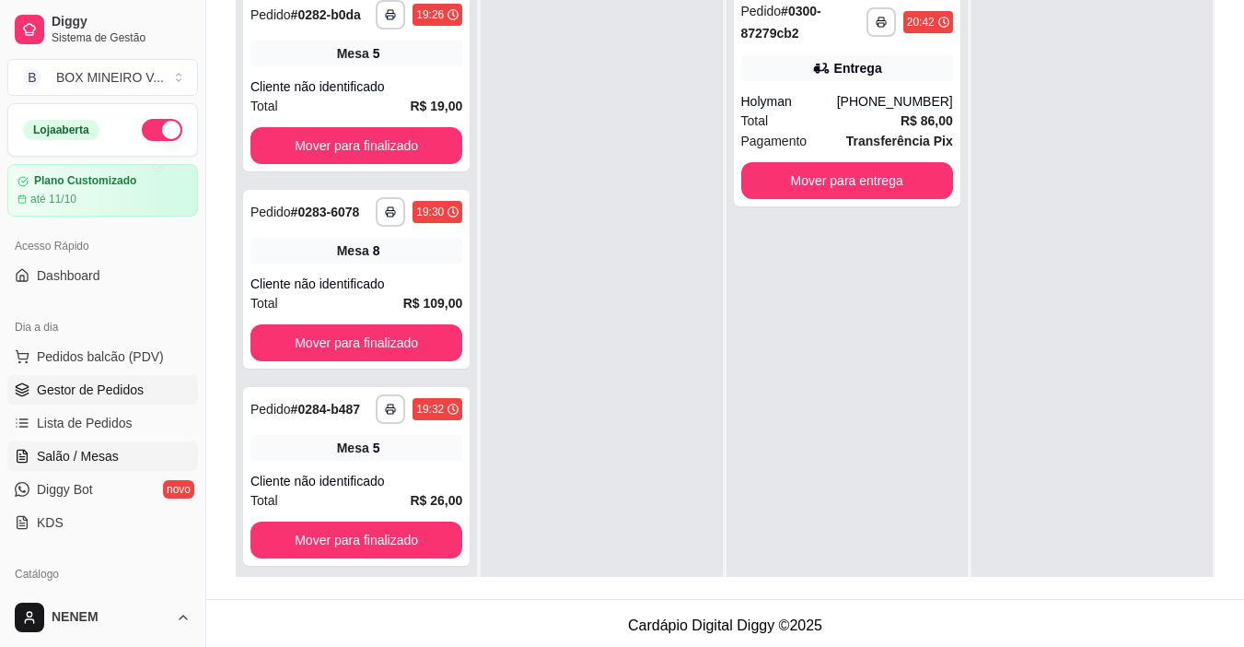
click at [110, 459] on span "Salão / Mesas" at bounding box center [78, 456] width 82 height 18
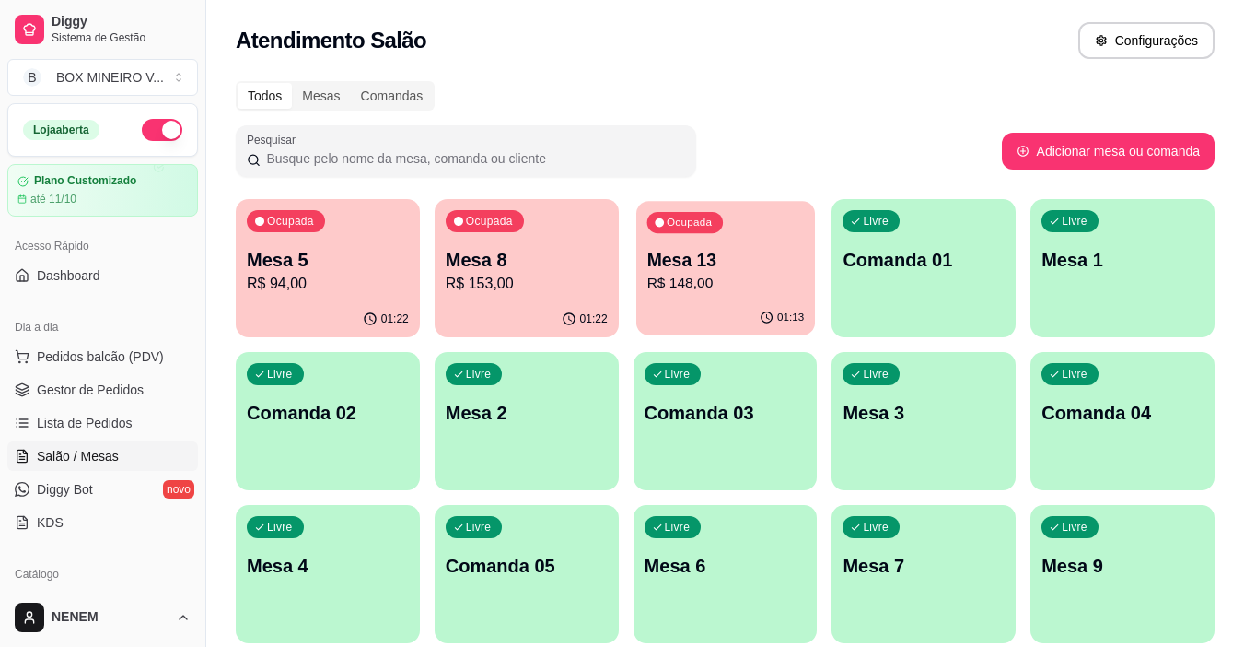
click at [671, 300] on div "Ocupada Mesa 13 R$ 148,00" at bounding box center [725, 250] width 179 height 99
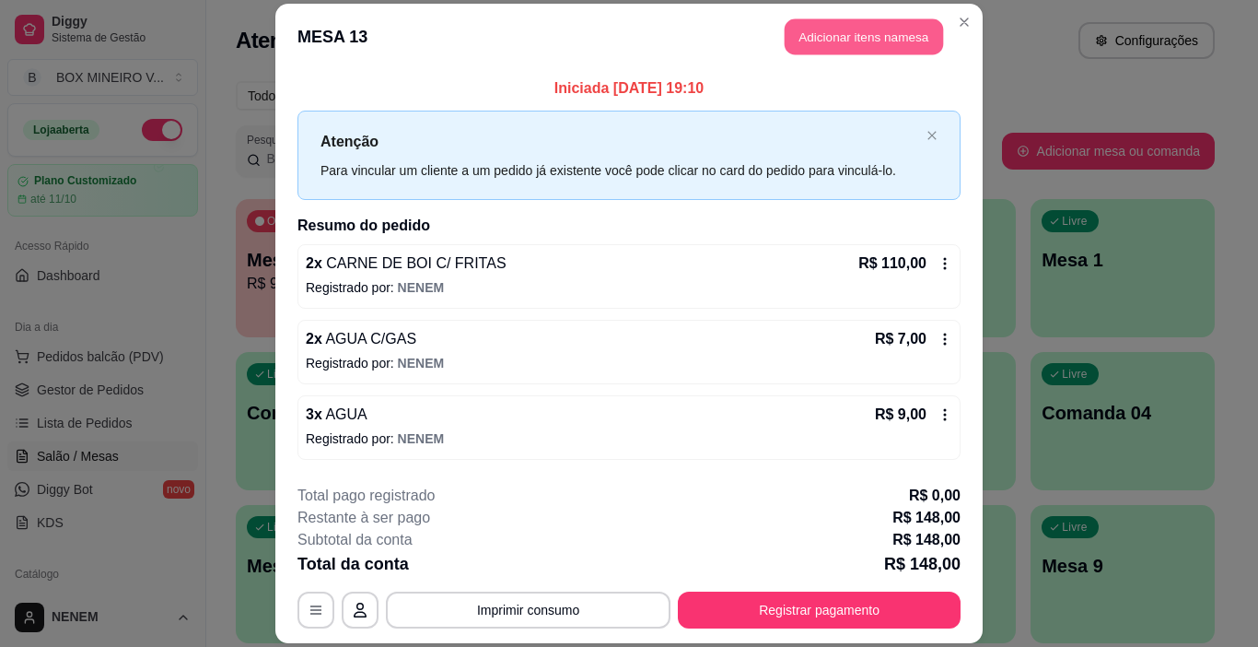
click at [787, 41] on button "Adicionar itens na mesa" at bounding box center [864, 36] width 158 height 36
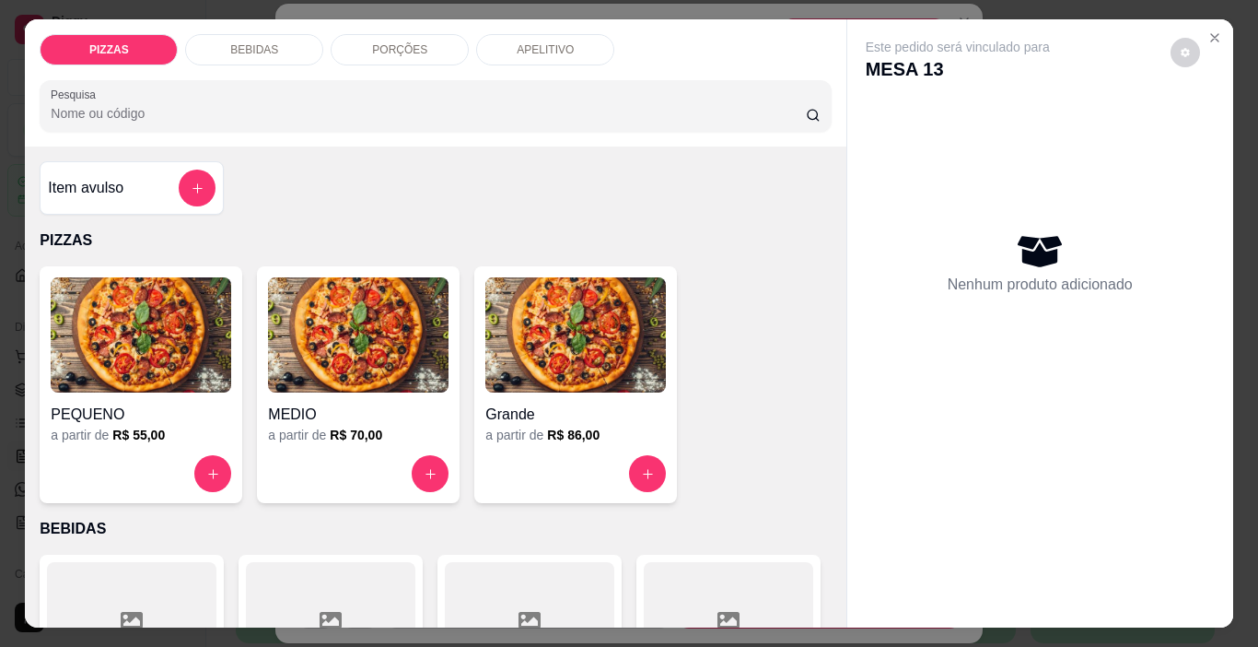
click at [379, 53] on div "PORÇÕES" at bounding box center [400, 49] width 138 height 31
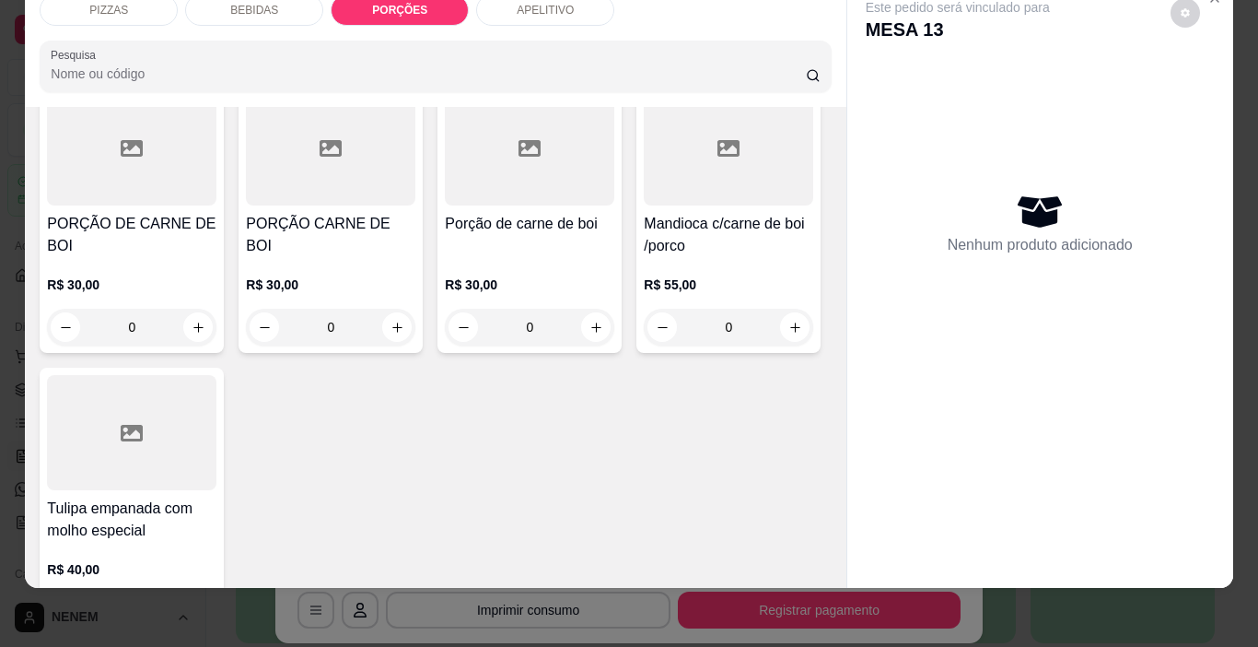
scroll to position [3225, 0]
type input "1"
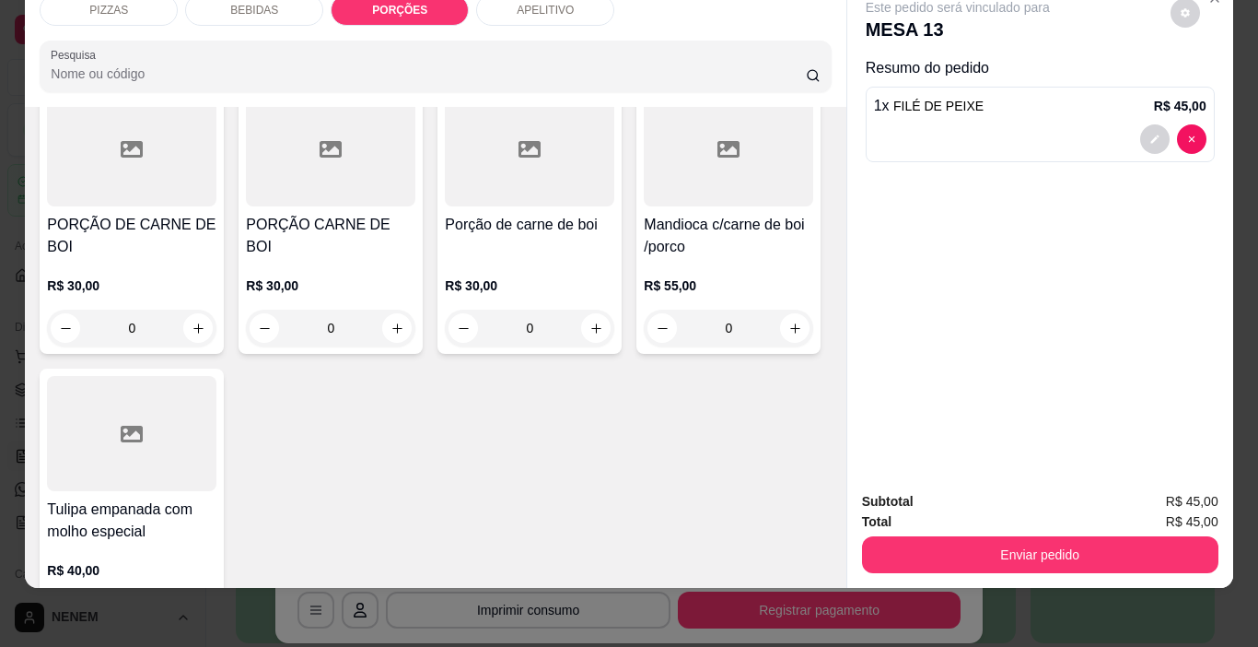
type input "1"
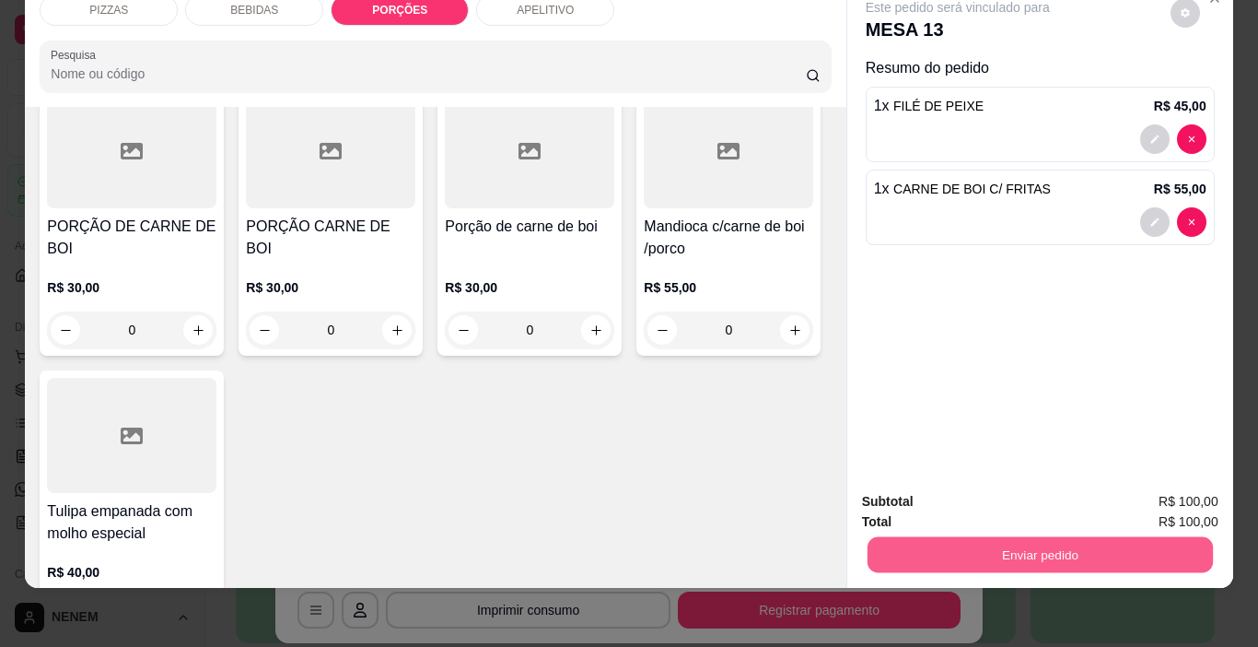
click at [893, 537] on button "Enviar pedido" at bounding box center [1039, 555] width 345 height 36
click at [1150, 489] on button "Enviar pedido" at bounding box center [1170, 495] width 101 height 34
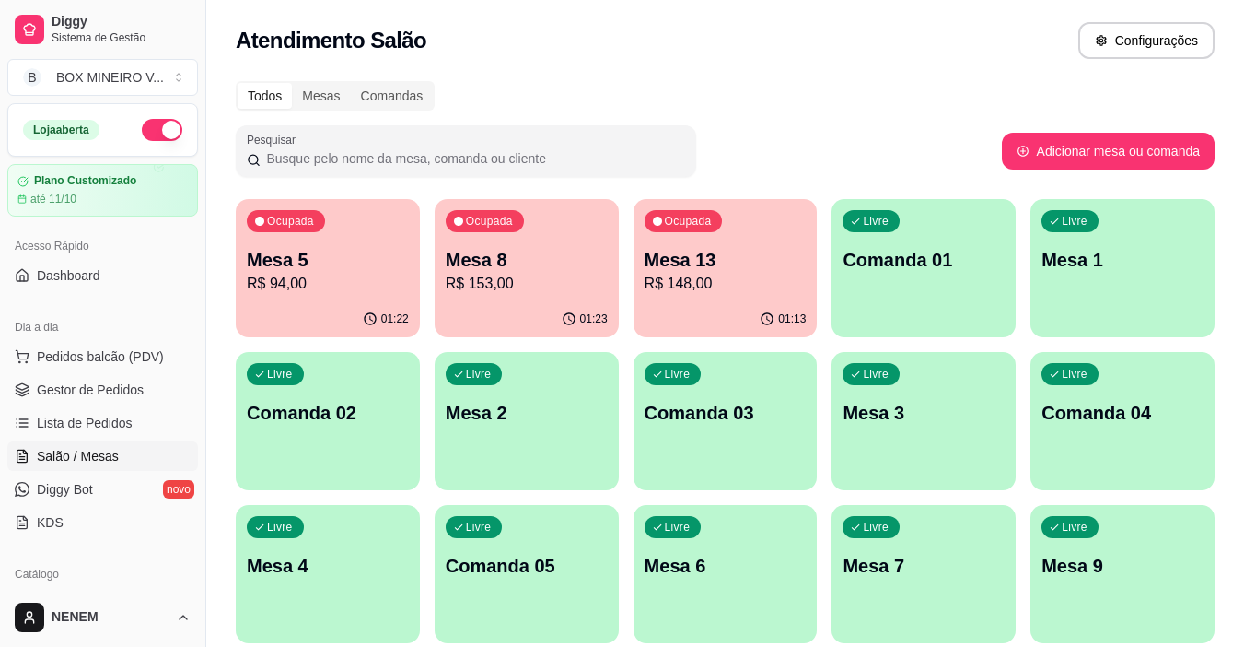
click at [470, 290] on p "R$ 153,00" at bounding box center [527, 284] width 162 height 22
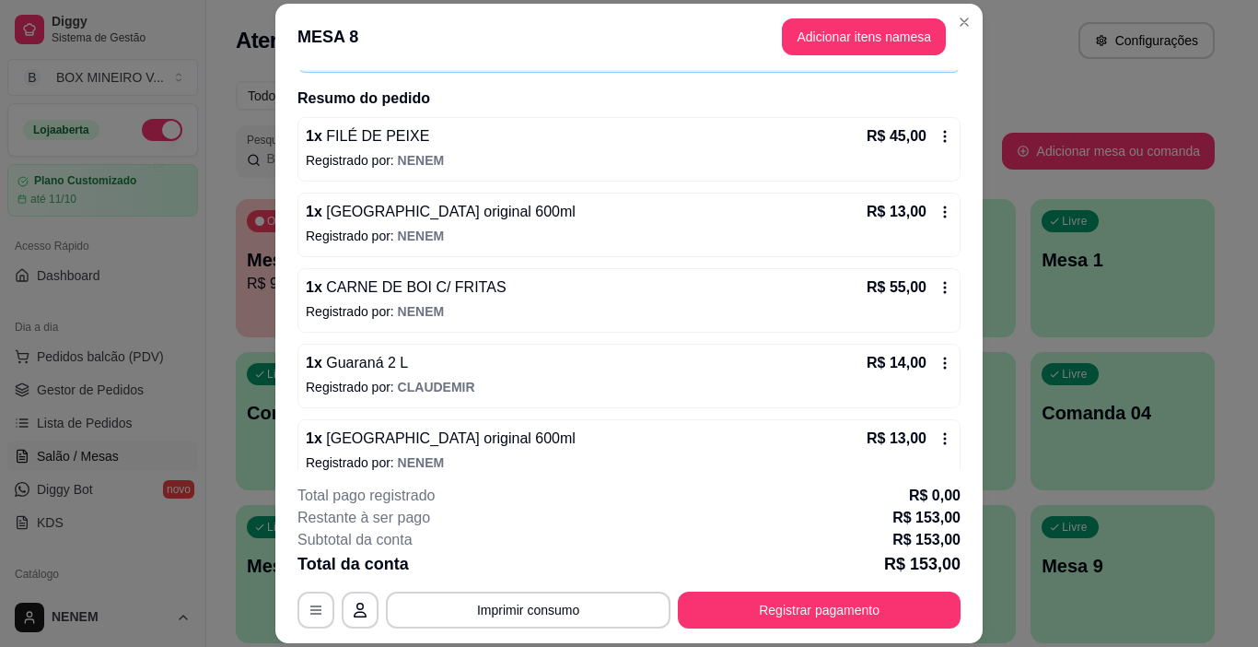
scroll to position [368, 0]
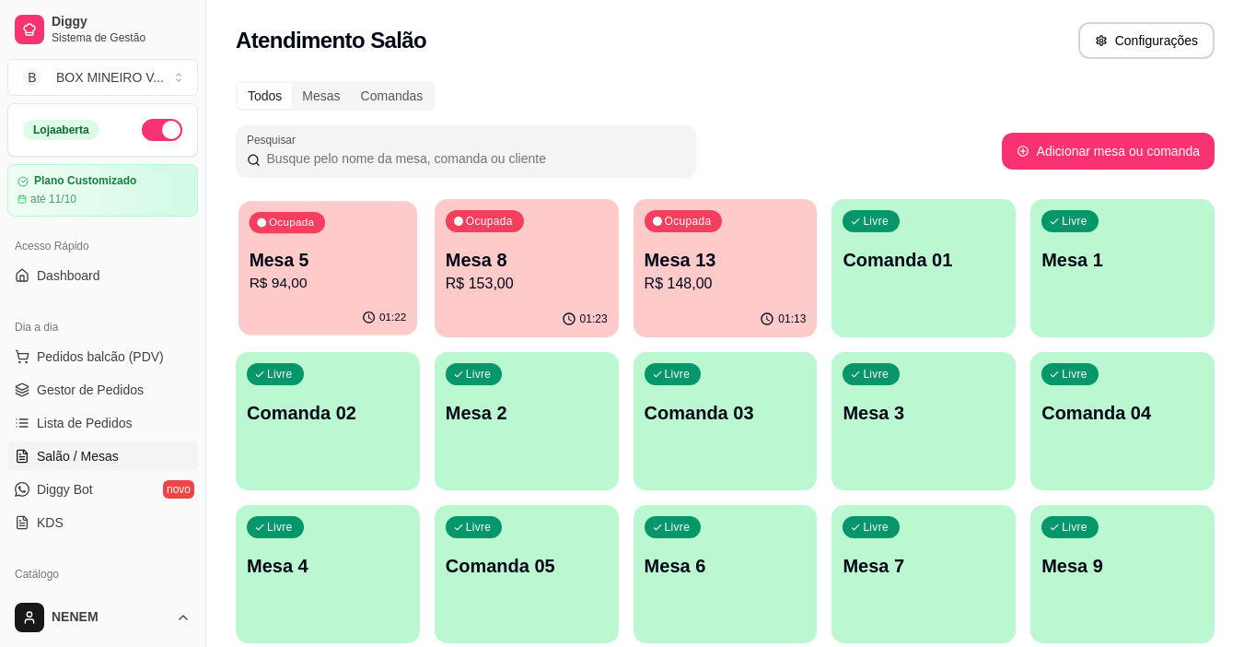
click at [303, 248] on p "Mesa 5" at bounding box center [328, 260] width 157 height 25
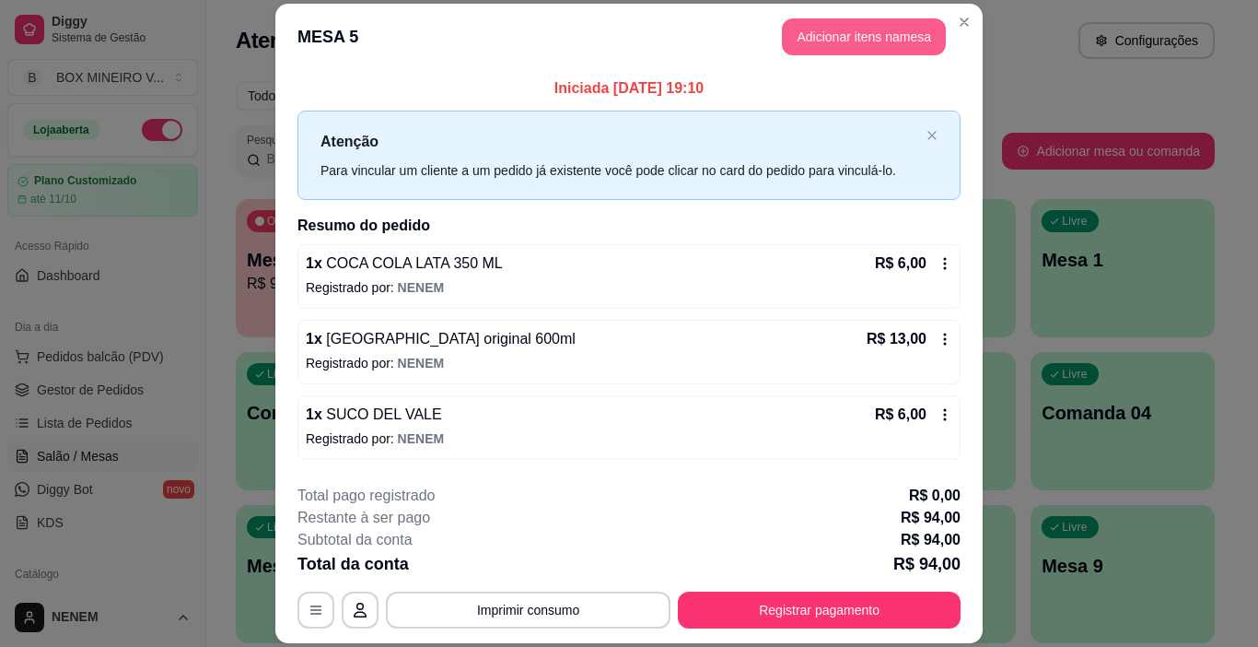
click at [859, 35] on button "Adicionar itens na mesa" at bounding box center [864, 36] width 164 height 37
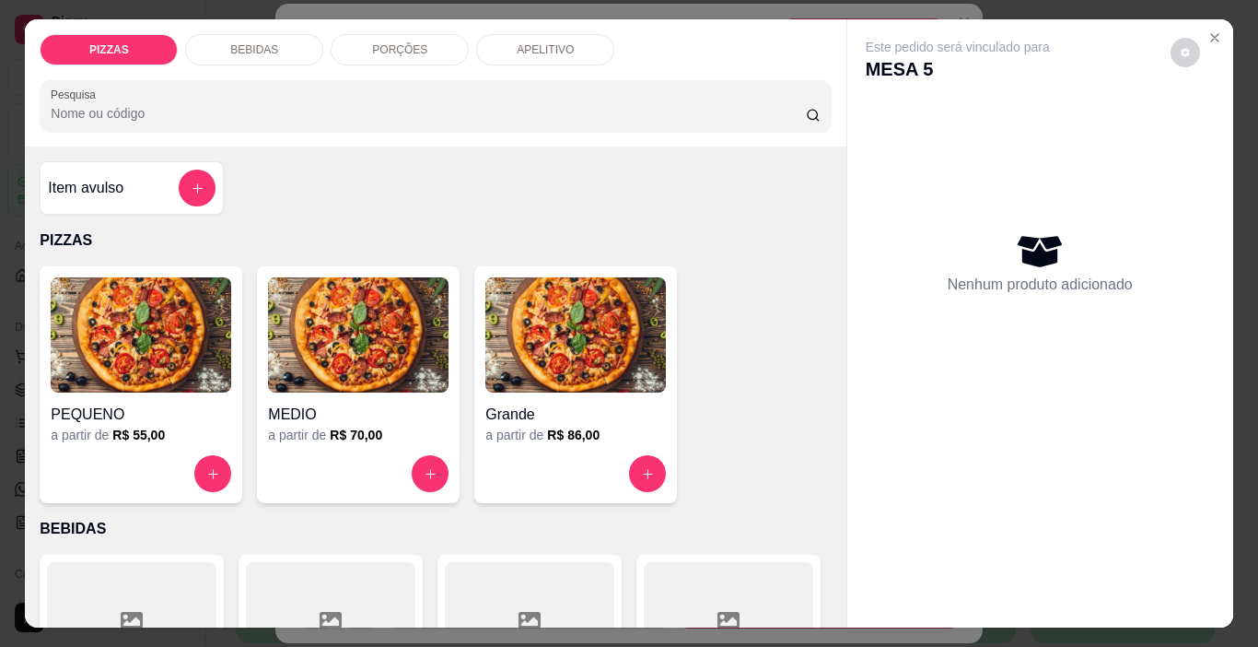
click at [226, 34] on div "BEBIDAS" at bounding box center [254, 49] width 138 height 31
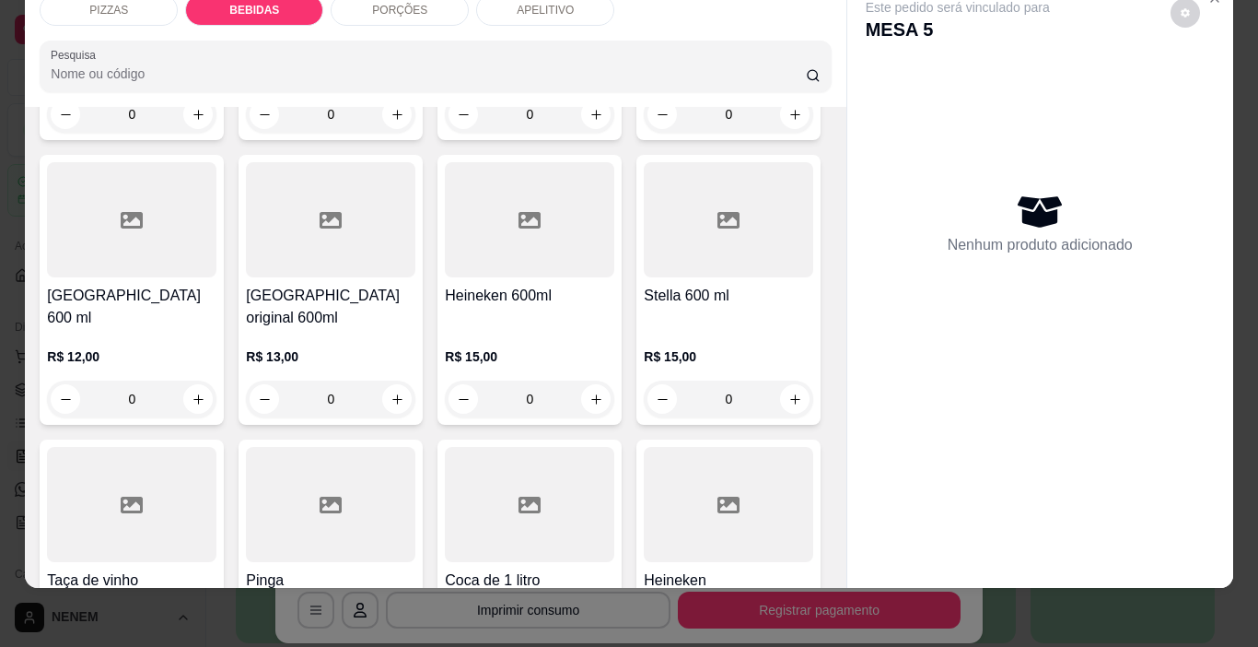
scroll to position [1568, 0]
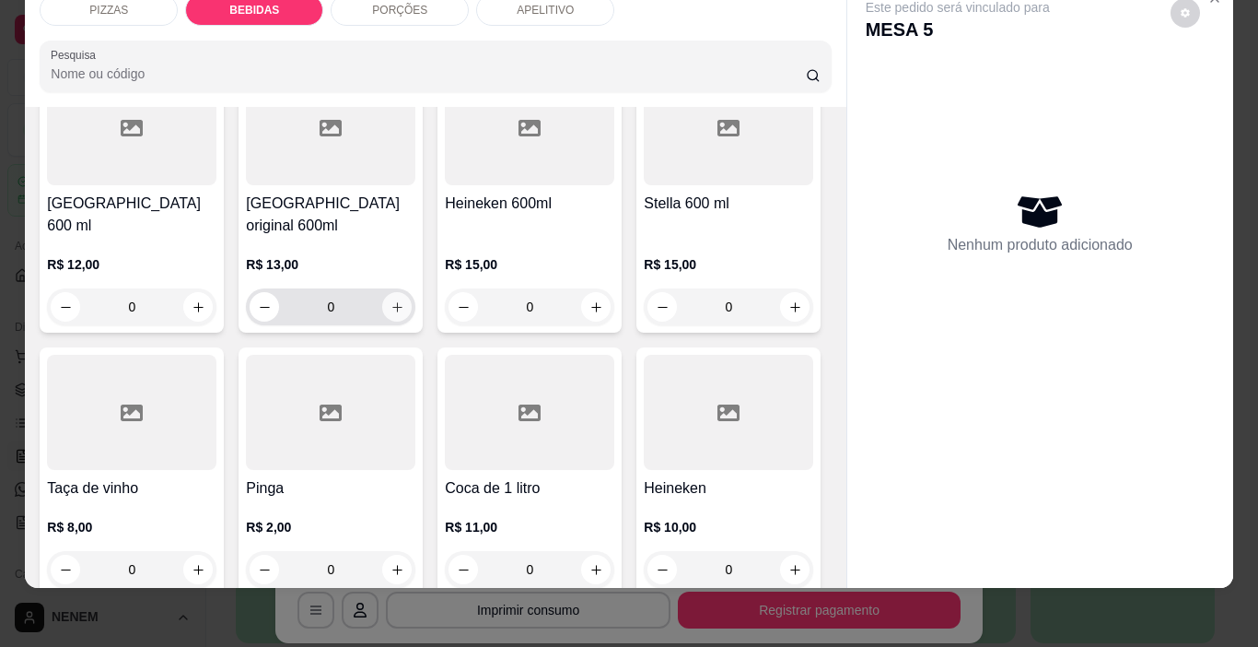
click at [412, 321] on button "increase-product-quantity" at bounding box center [396, 306] width 29 height 29
type input "1"
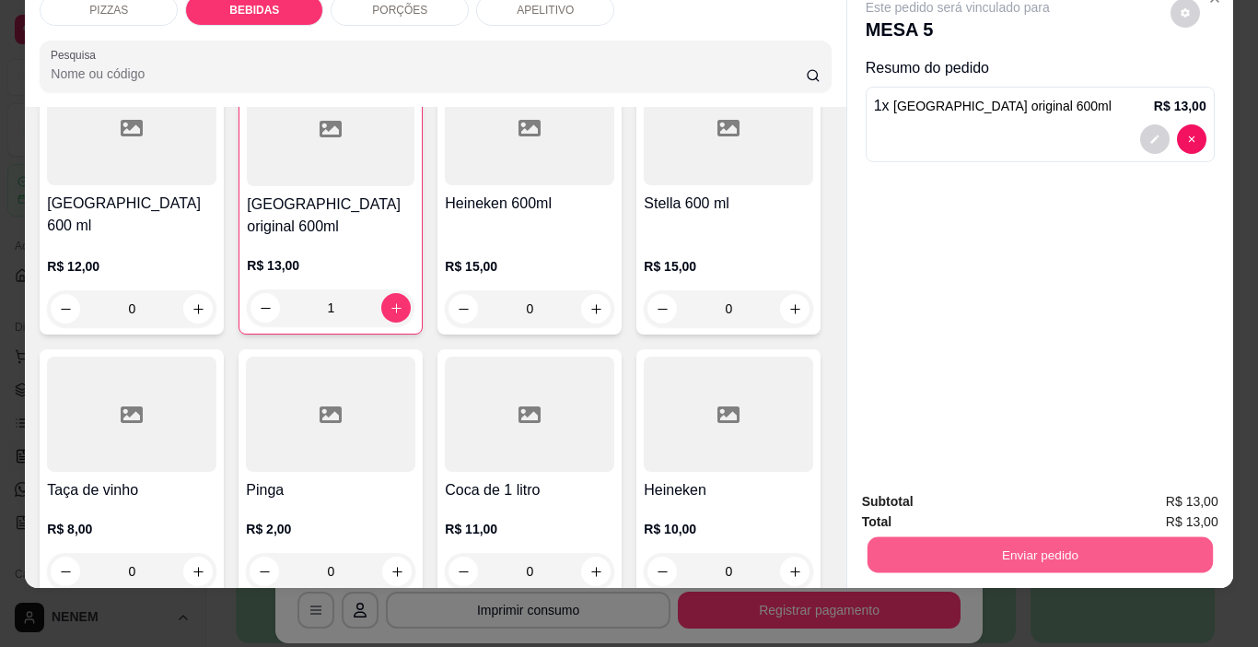
click at [999, 537] on button "Enviar pedido" at bounding box center [1039, 555] width 345 height 36
click at [1197, 505] on button "Enviar pedido" at bounding box center [1170, 495] width 104 height 35
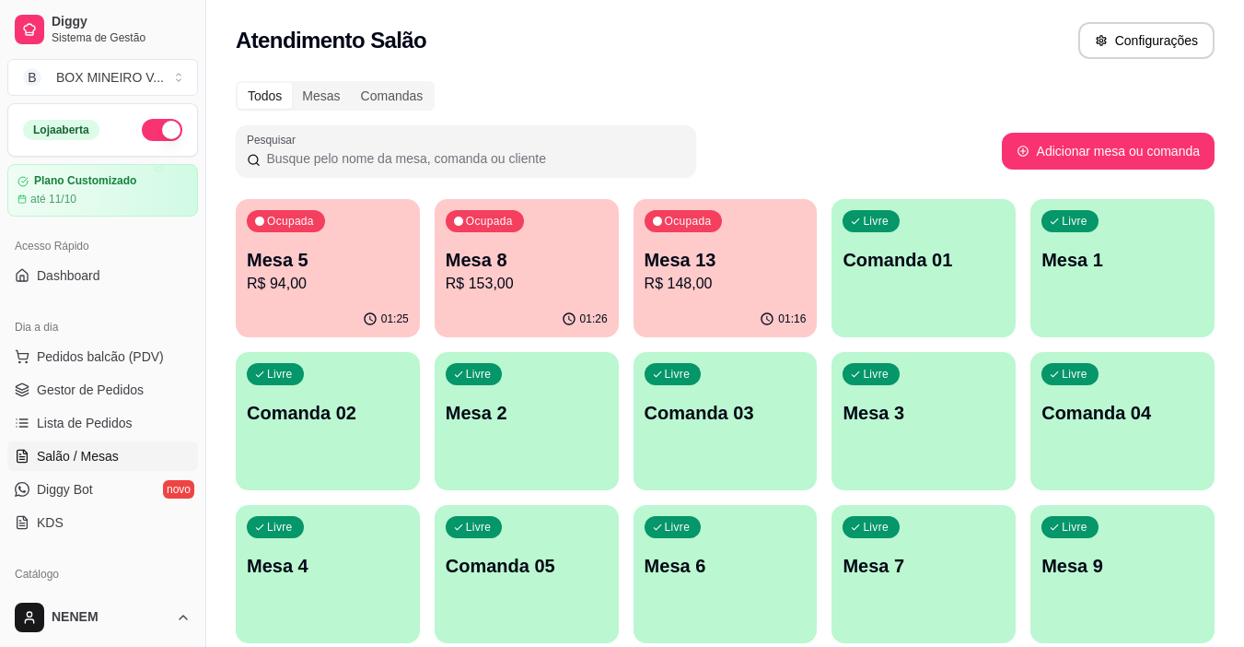
click at [256, 607] on div "Livre Mesa 4" at bounding box center [328, 563] width 184 height 116
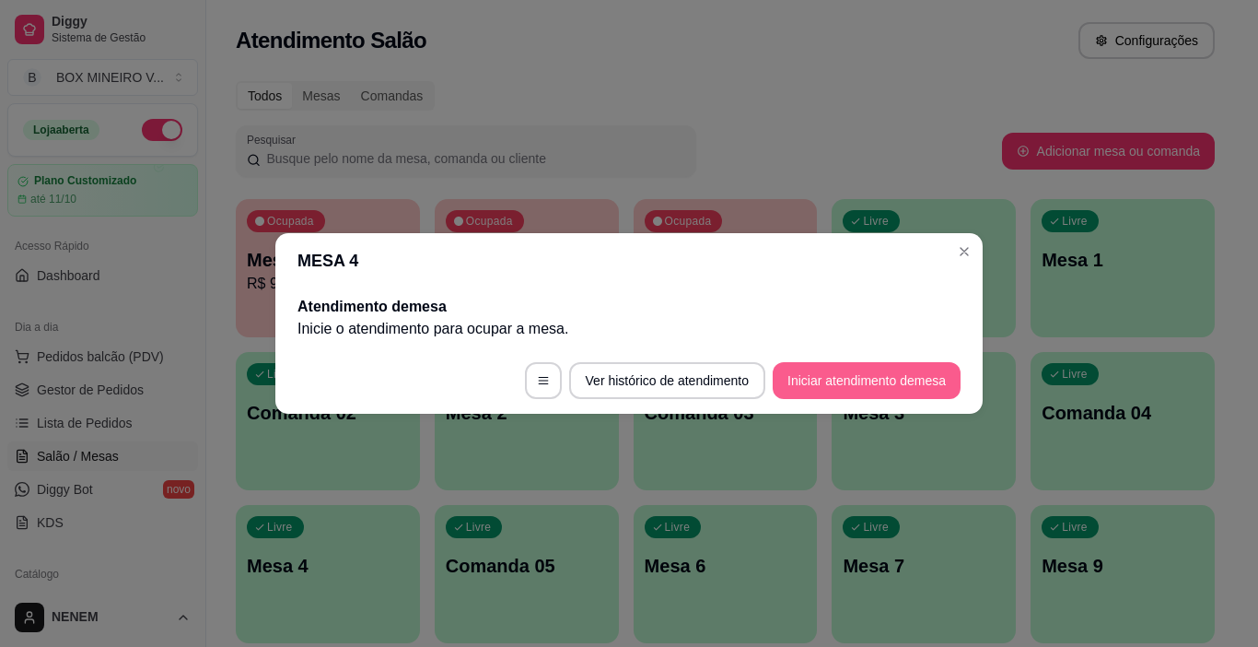
click at [804, 383] on button "Iniciar atendimento de mesa" at bounding box center [867, 380] width 188 height 37
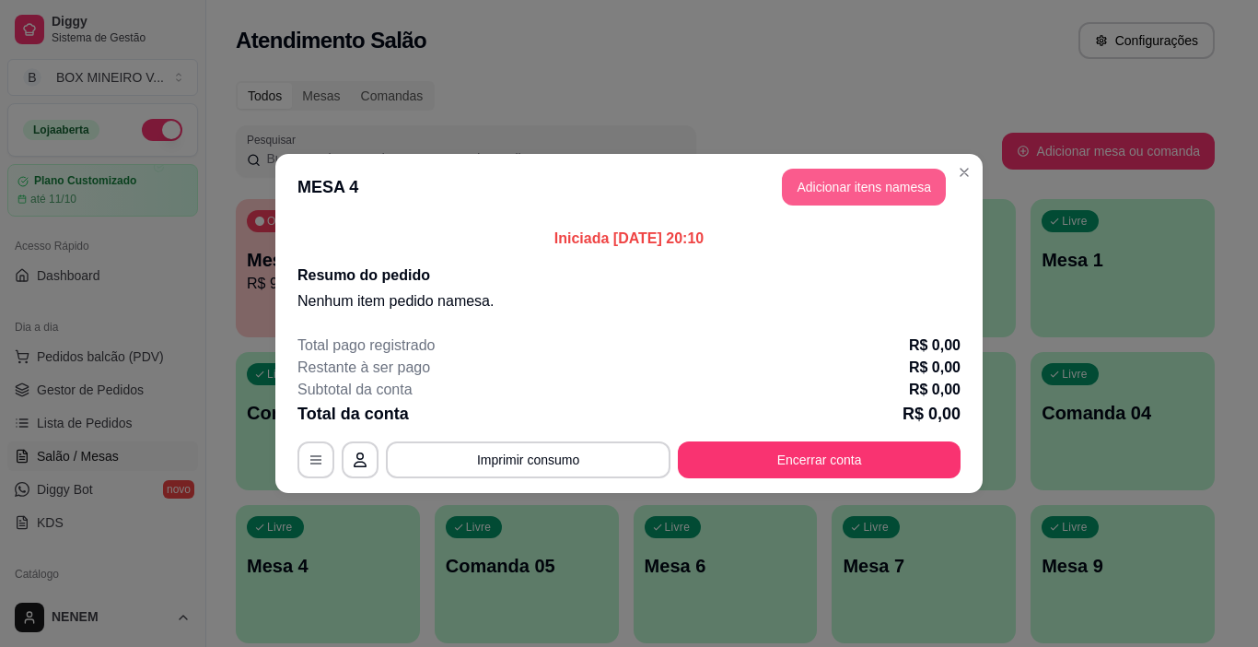
click at [845, 184] on button "Adicionar itens na mesa" at bounding box center [864, 187] width 164 height 37
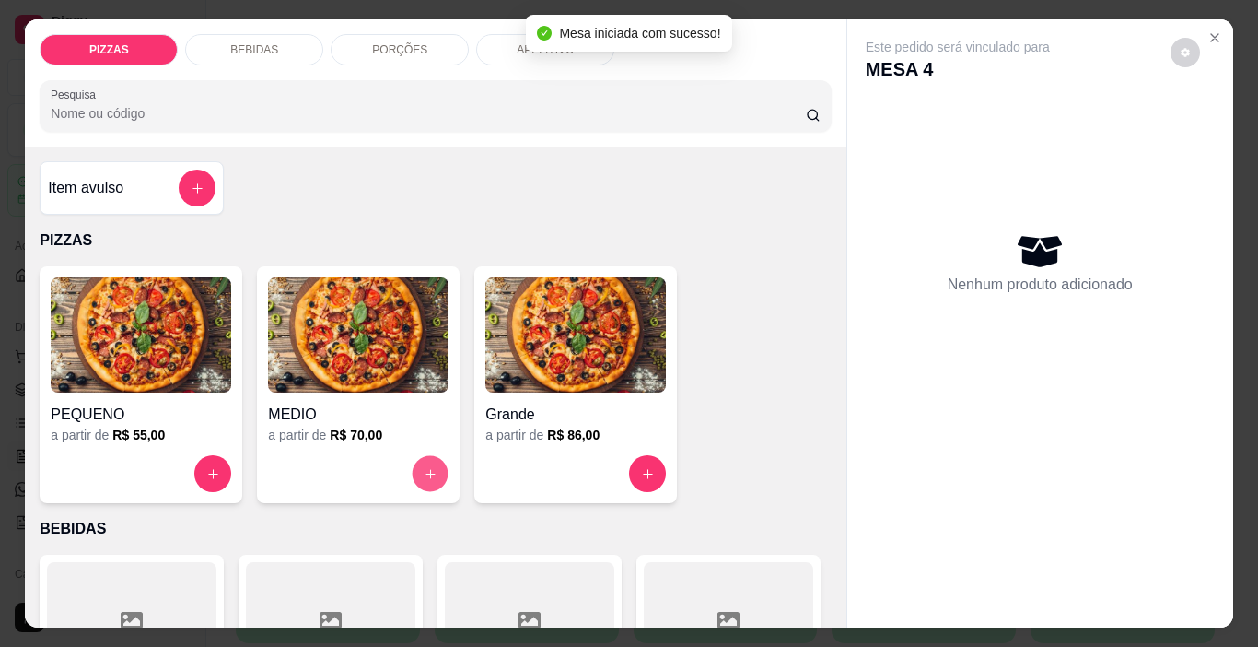
click at [427, 469] on icon "increase-product-quantity" at bounding box center [431, 474] width 14 height 14
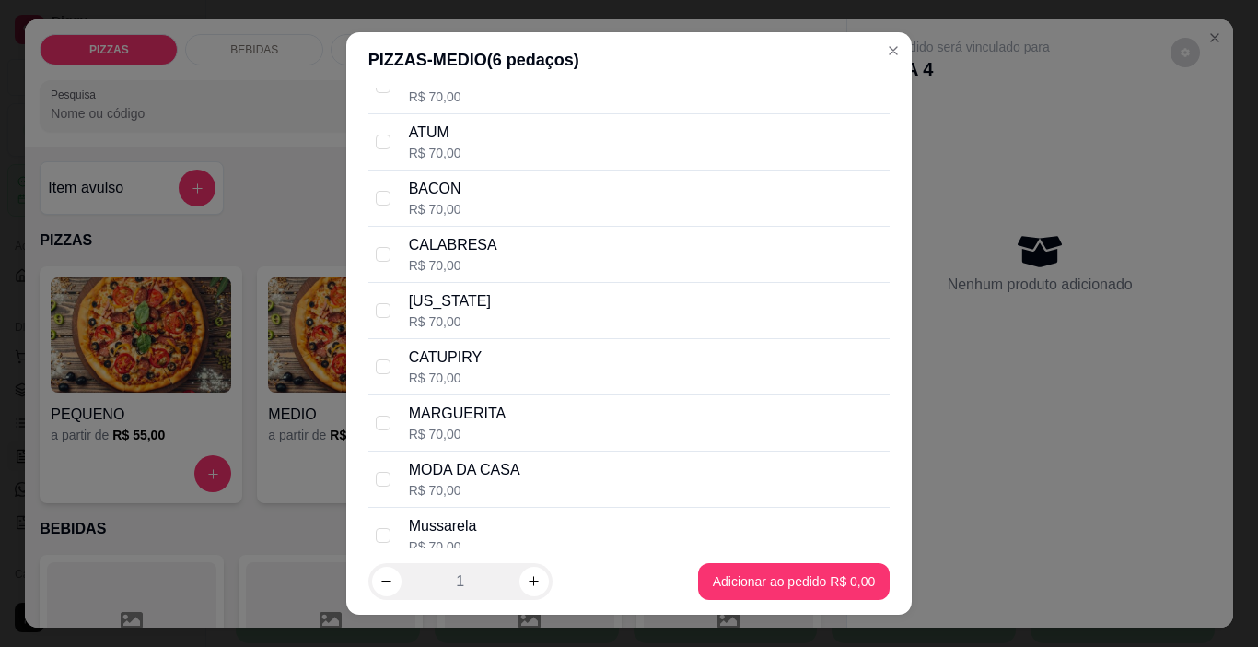
scroll to position [460, 0]
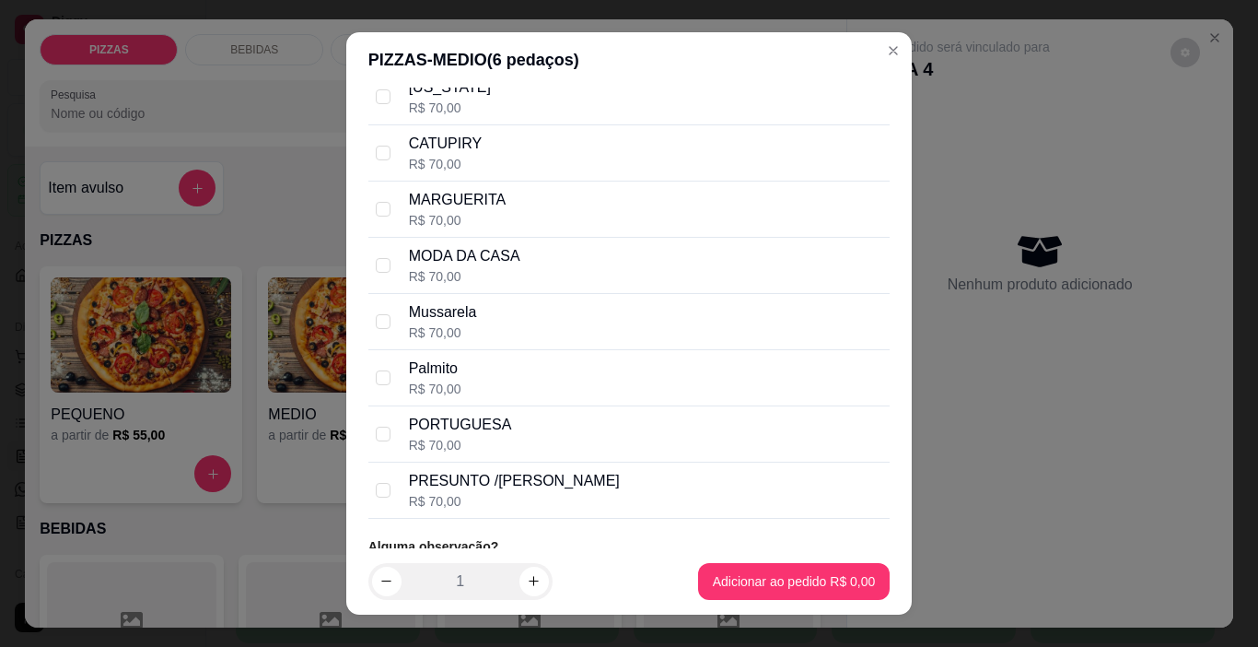
click at [417, 252] on p "MODA DA CASA" at bounding box center [464, 256] width 111 height 22
checkbox input "true"
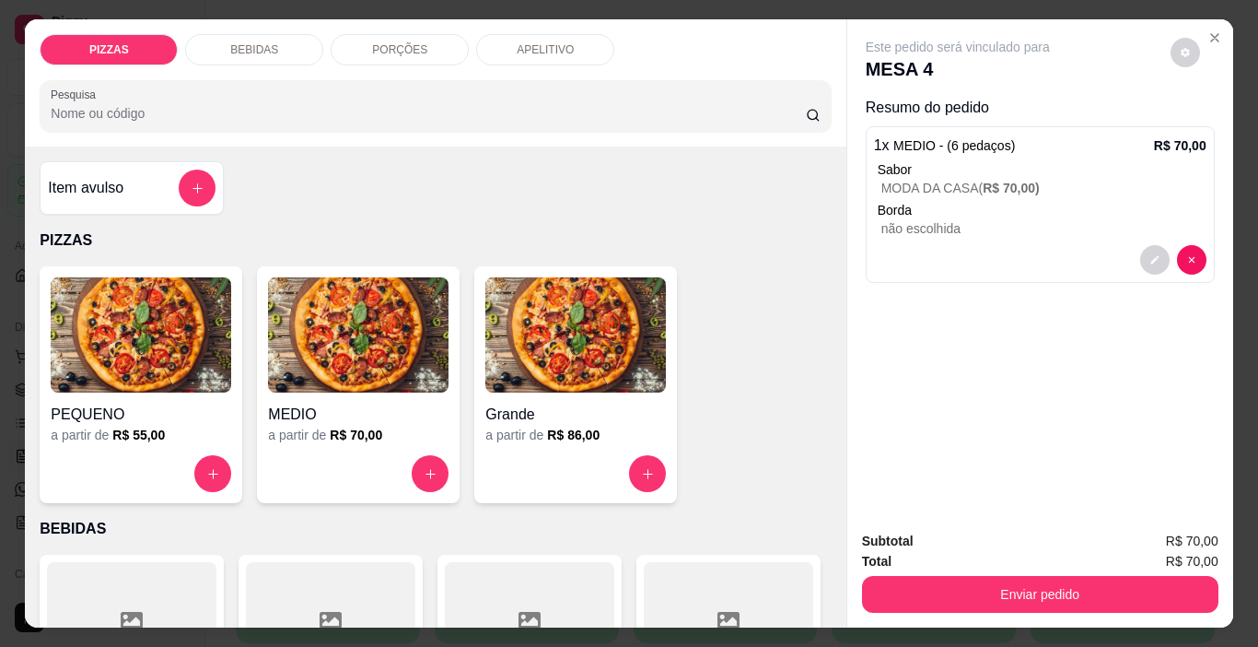
drag, startPoint x: 290, startPoint y: 47, endPoint x: 283, endPoint y: 123, distance: 76.8
click at [289, 47] on div "BEBIDAS" at bounding box center [254, 49] width 138 height 31
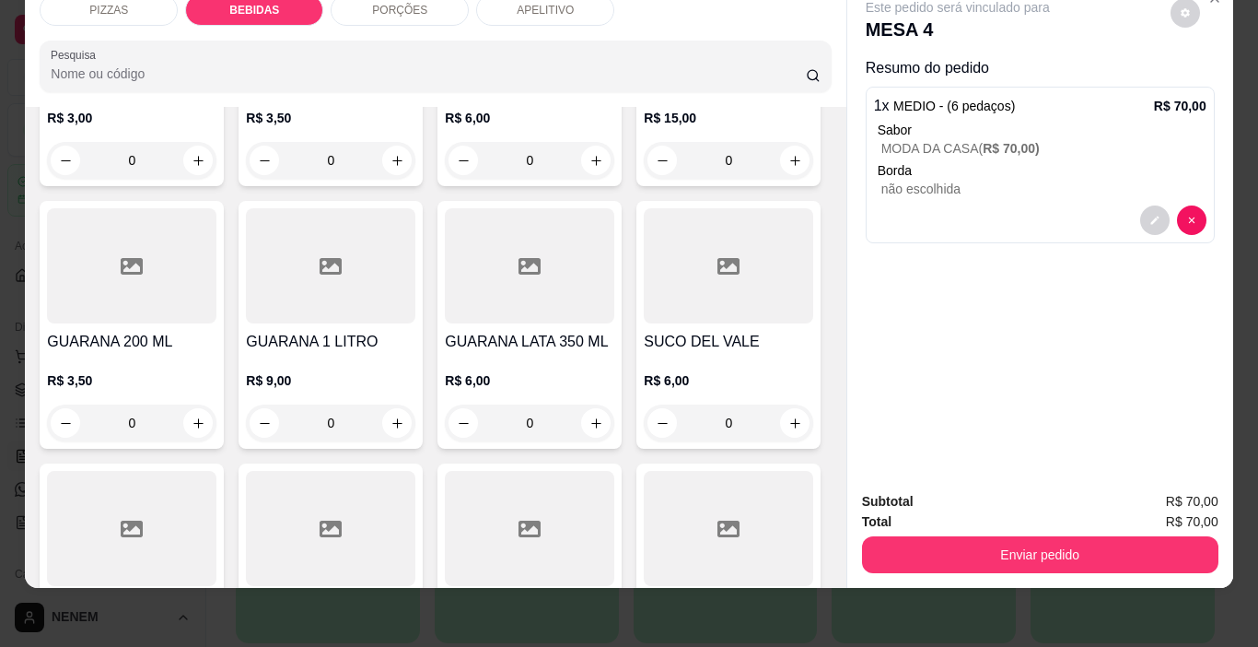
scroll to position [1108, 0]
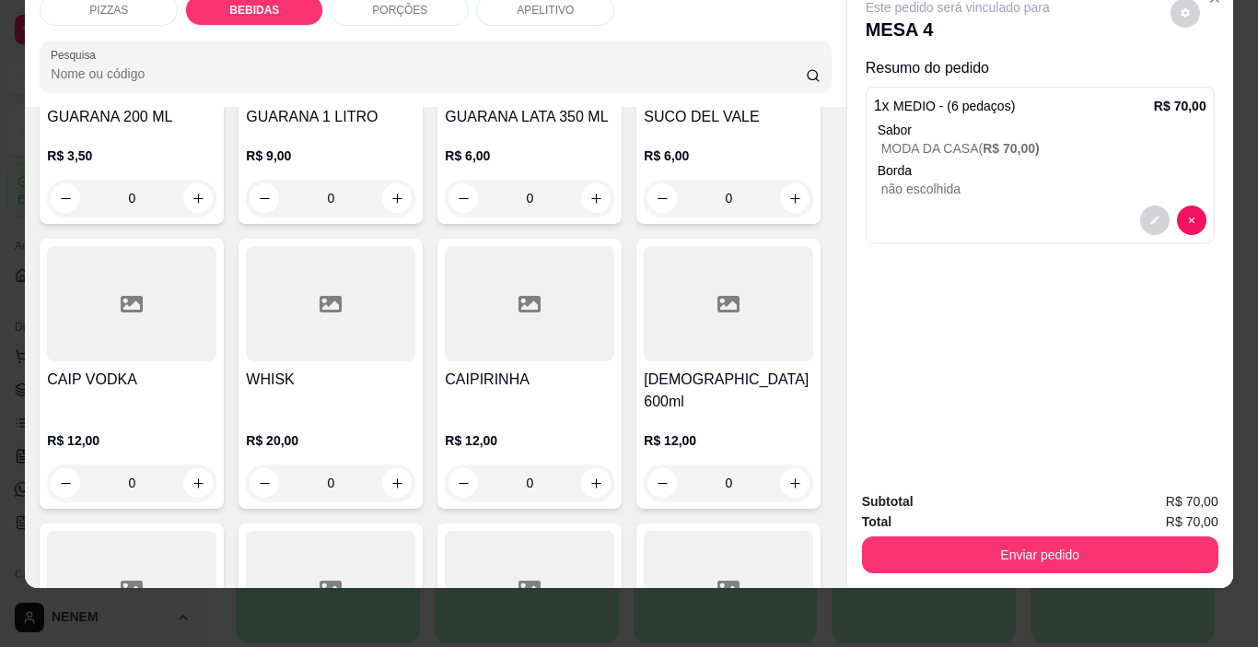
type input "1"
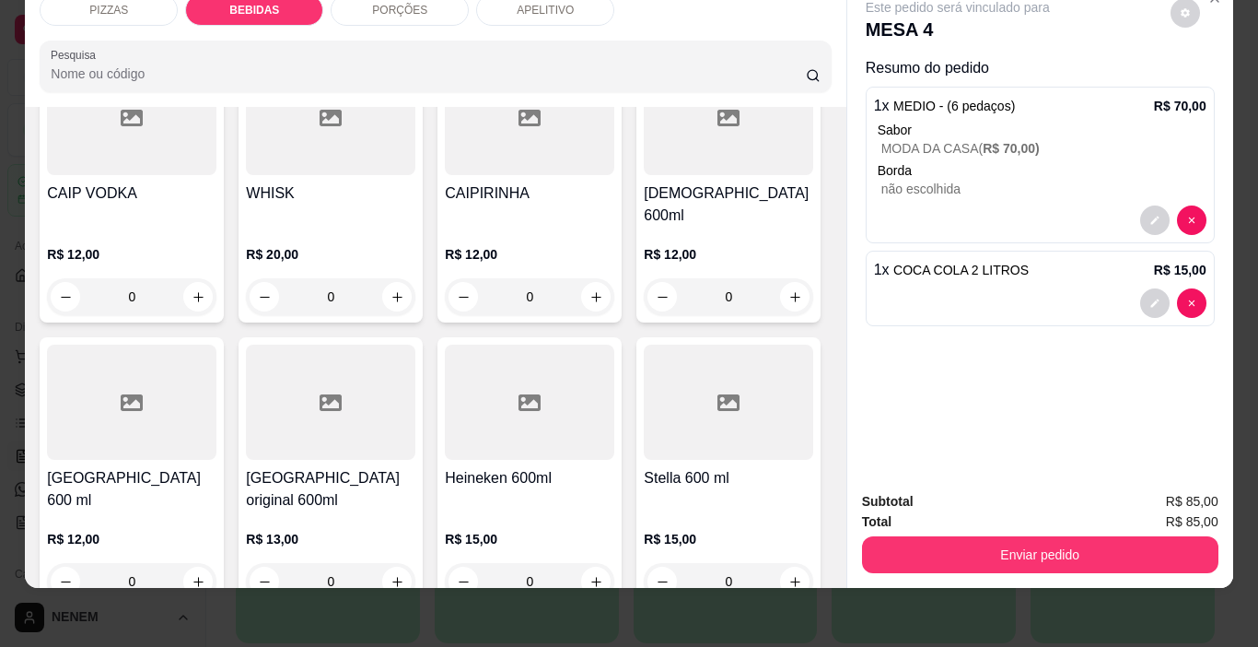
scroll to position [1570, 0]
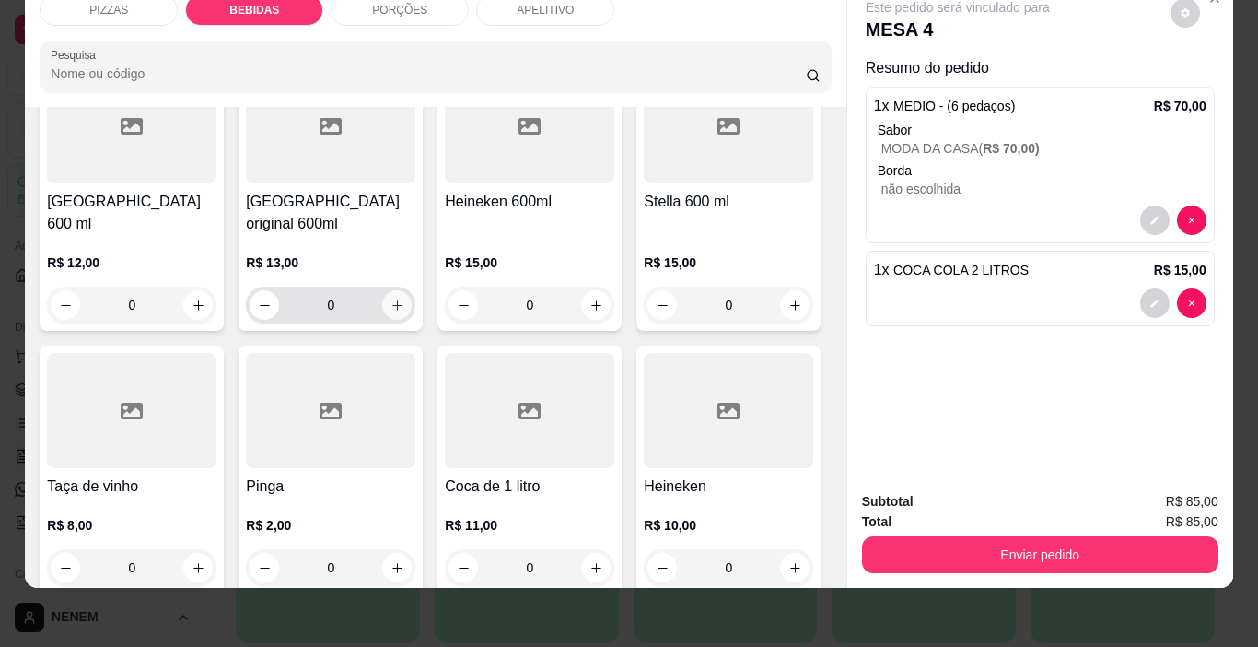
click at [412, 320] on button "increase-product-quantity" at bounding box center [396, 304] width 29 height 29
type input "1"
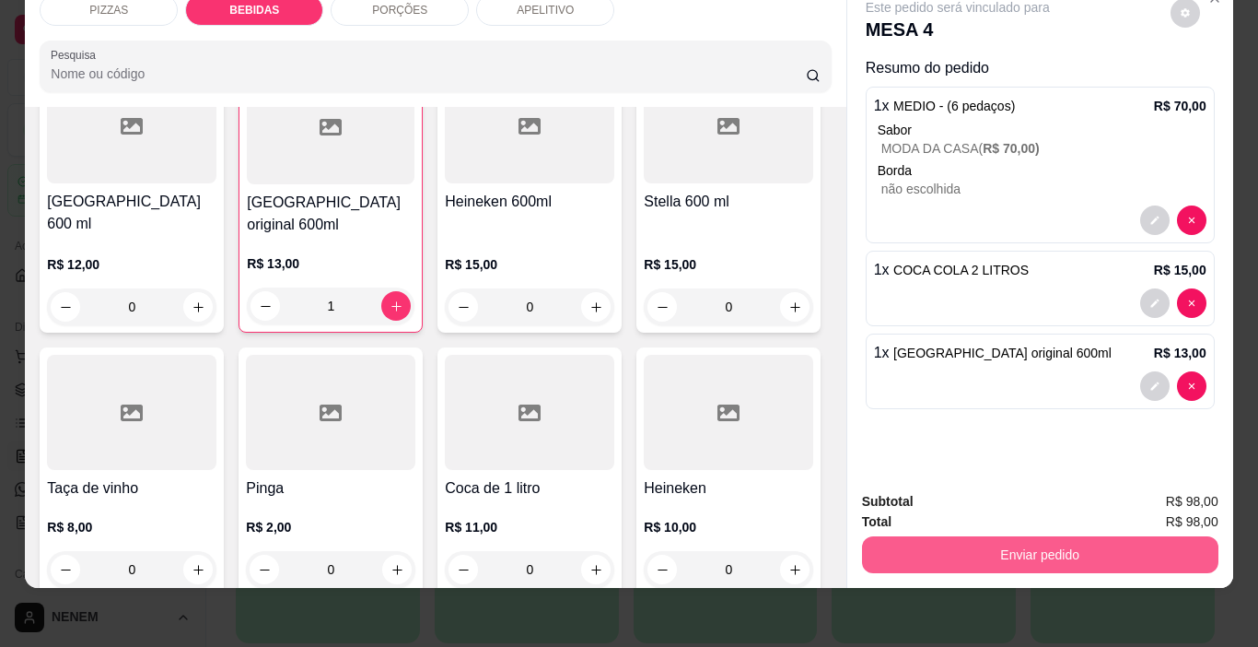
click at [1012, 542] on button "Enviar pedido" at bounding box center [1040, 554] width 356 height 37
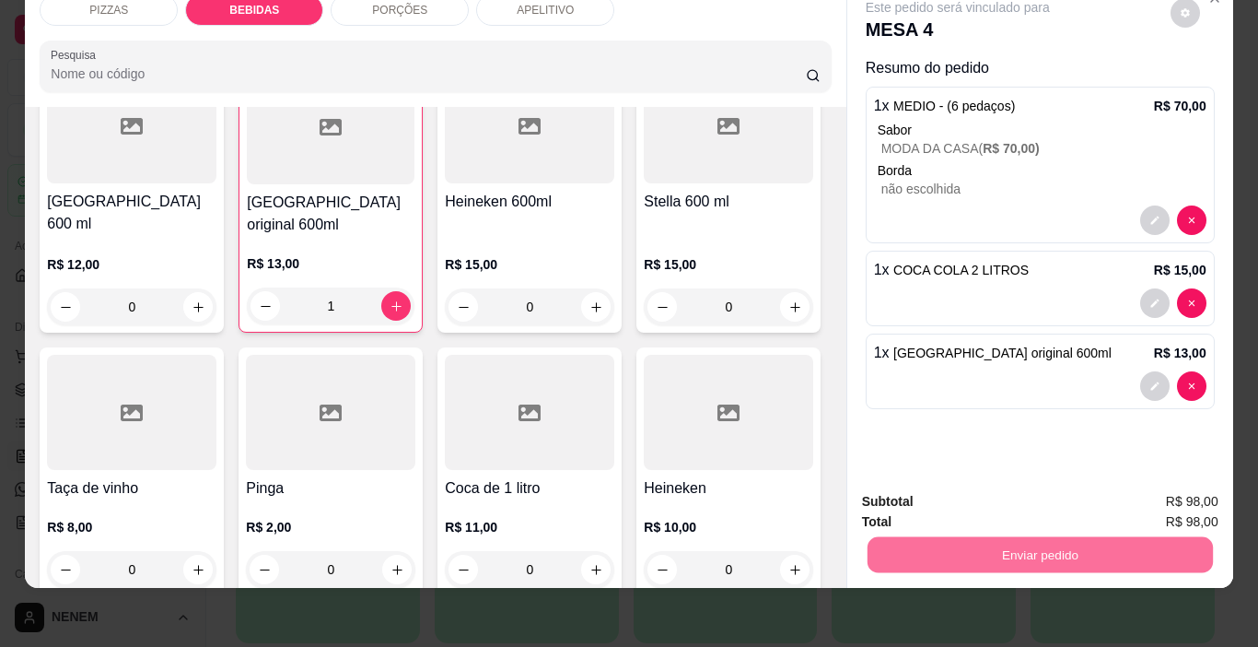
click at [1189, 499] on button "Enviar pedido" at bounding box center [1170, 495] width 101 height 34
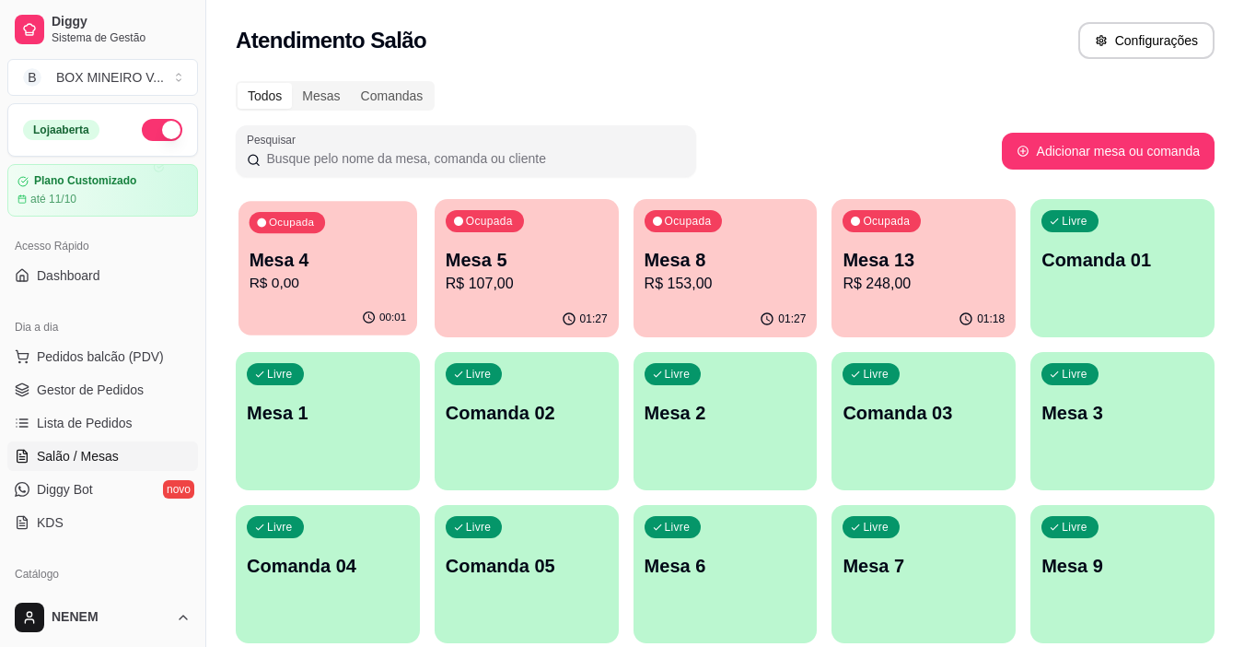
click at [398, 274] on p "R$ 0,00" at bounding box center [328, 283] width 157 height 21
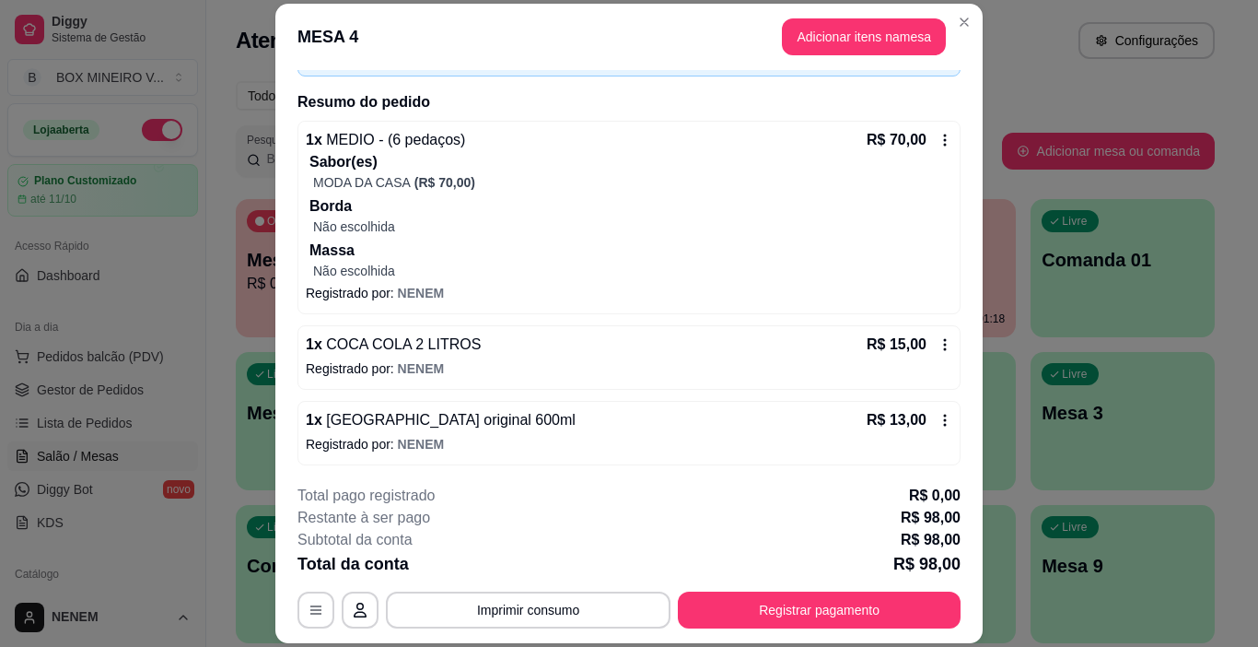
scroll to position [125, 0]
